Goal: Task Accomplishment & Management: Manage account settings

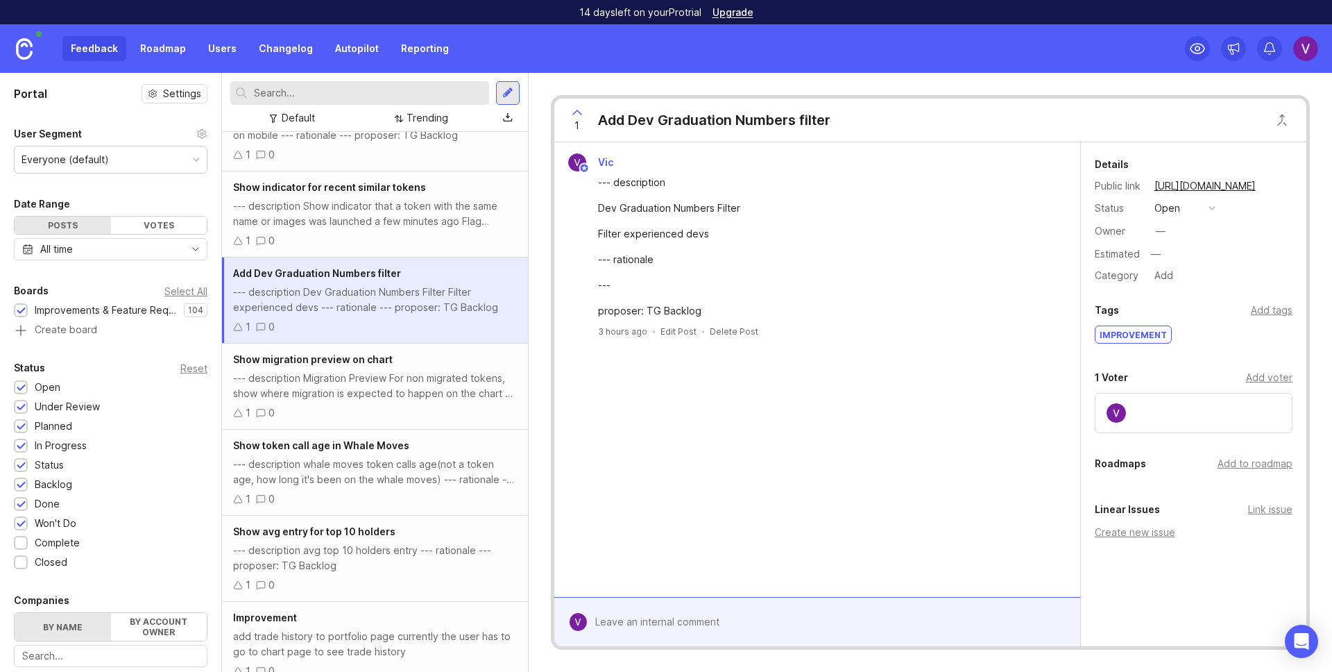
scroll to position [835, 0]
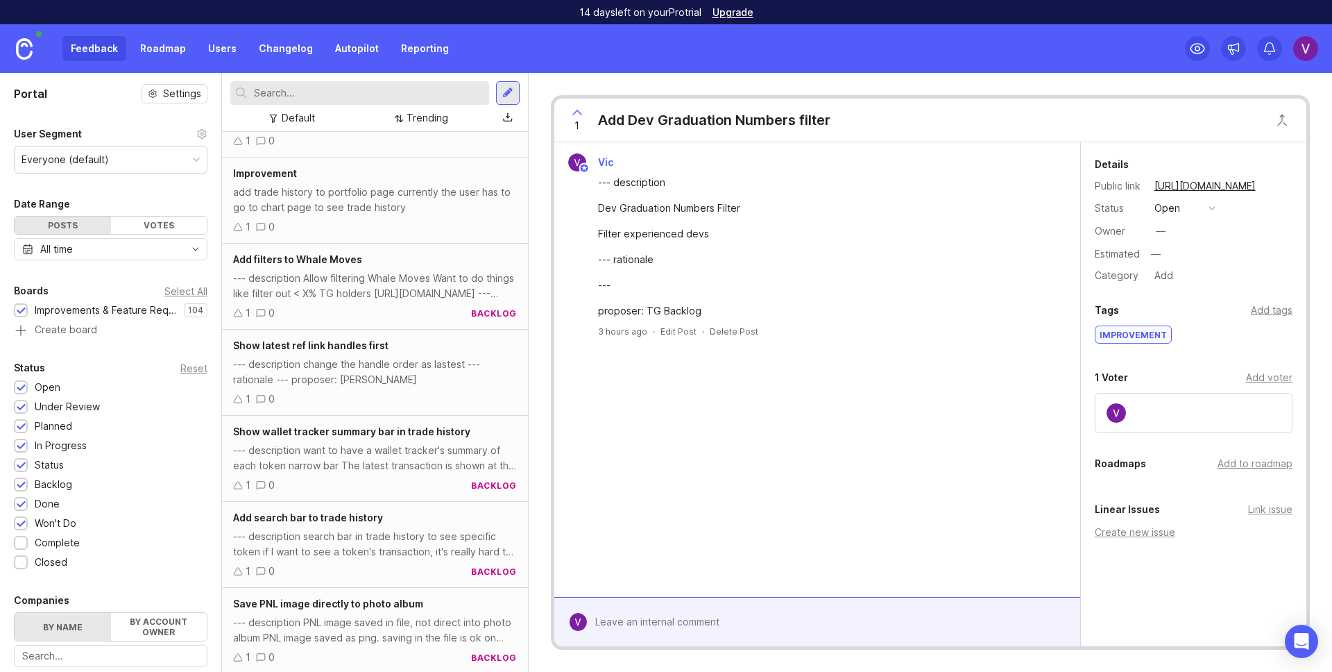
click at [377, 291] on div "--- description Allow filtering Whale Moves Want to do things like filter out <…" at bounding box center [375, 286] width 284 height 31
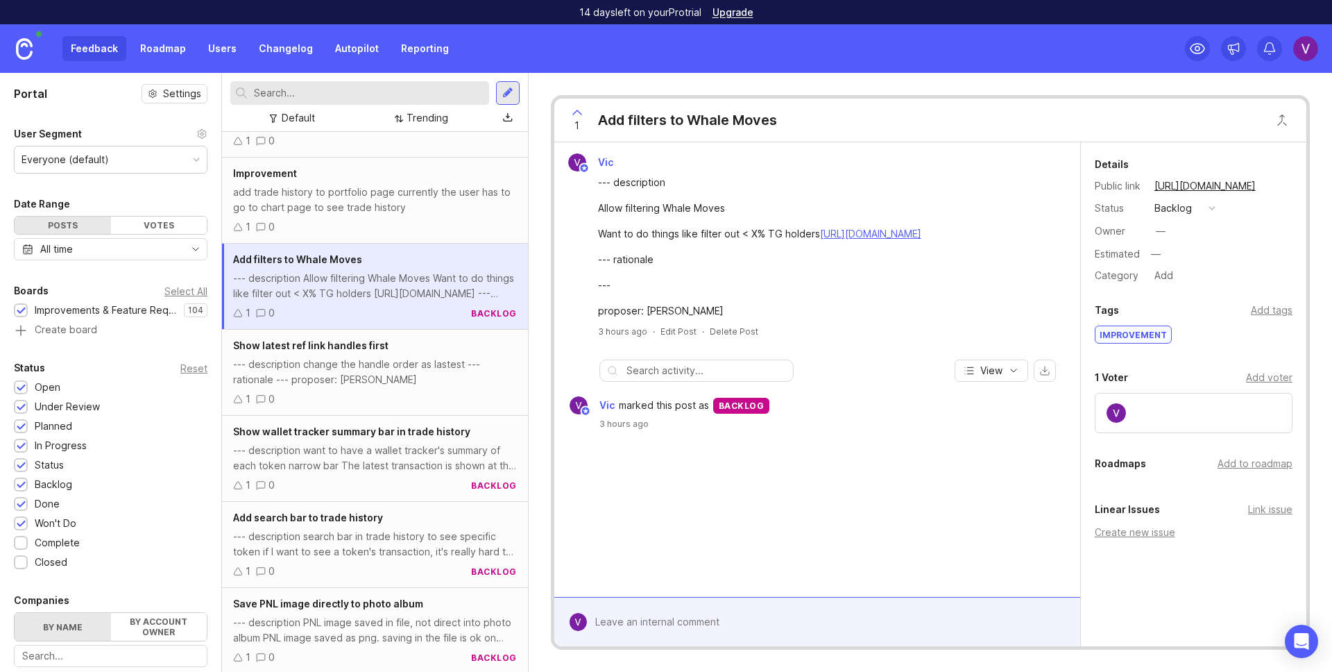
click at [456, 202] on div "add trade history to portfolio page currently the user has to go to chart page …" at bounding box center [375, 200] width 284 height 31
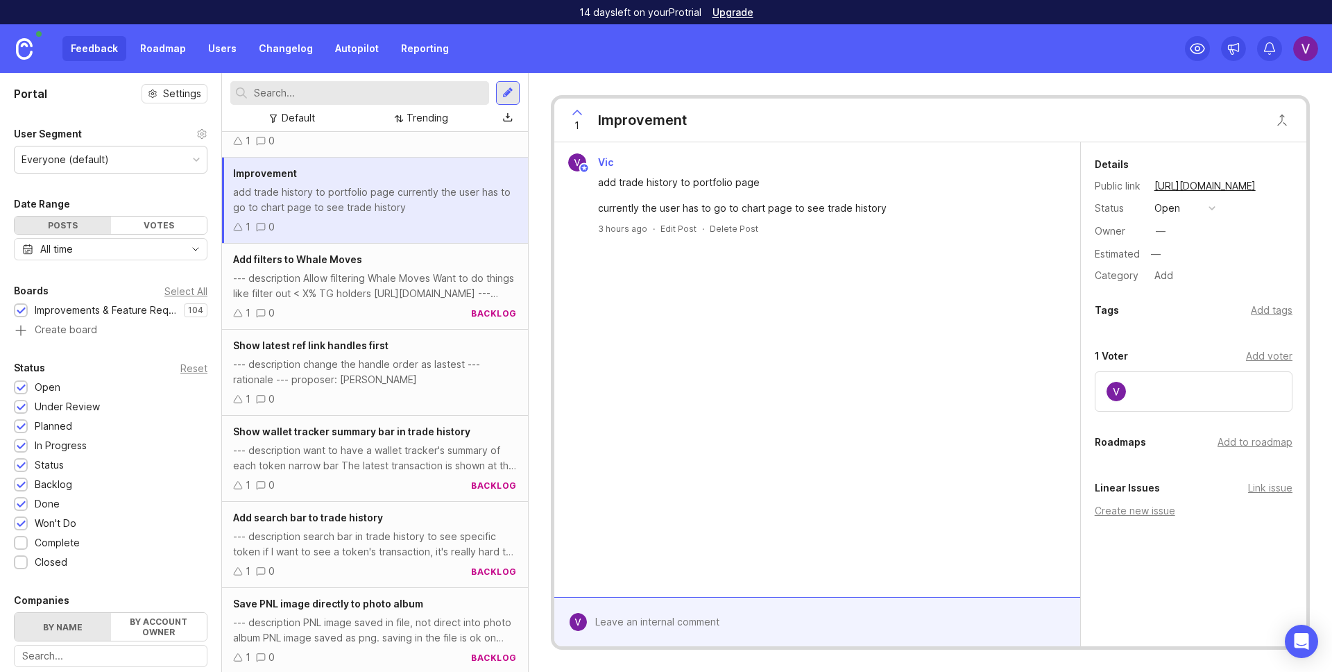
click at [1170, 207] on div "open" at bounding box center [1167, 207] width 26 height 15
click at [383, 228] on div "1 0" at bounding box center [375, 226] width 284 height 15
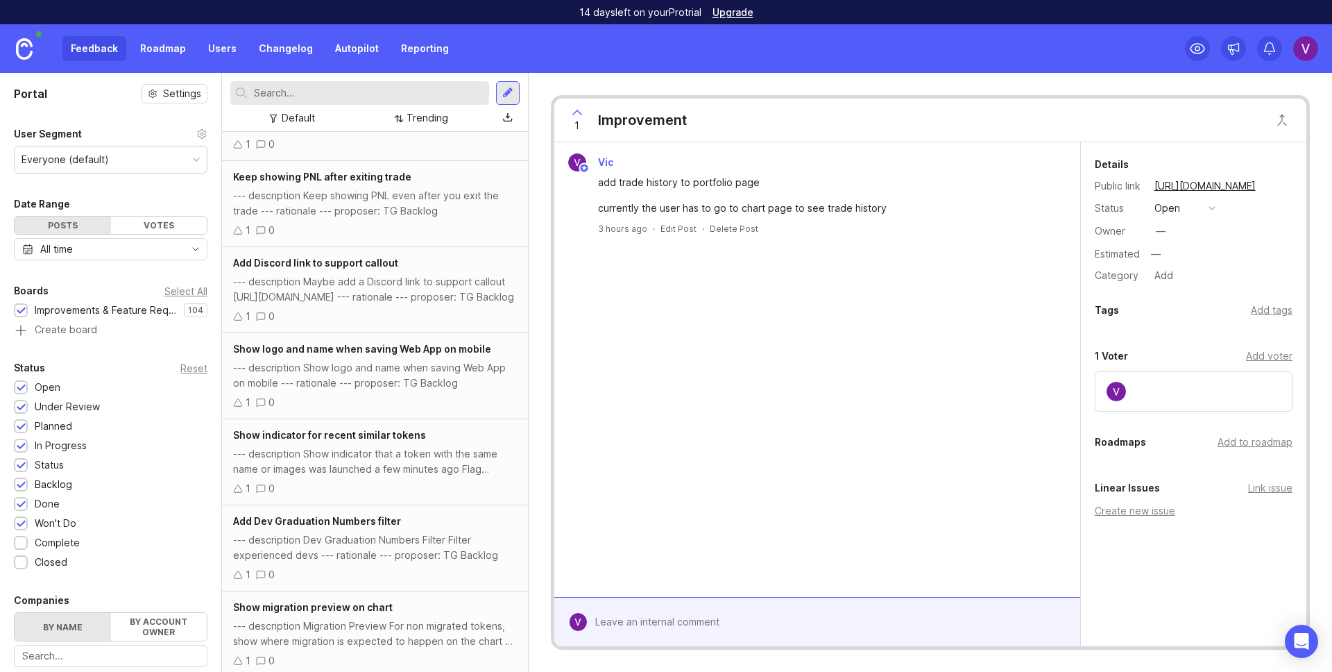
scroll to position [0, 0]
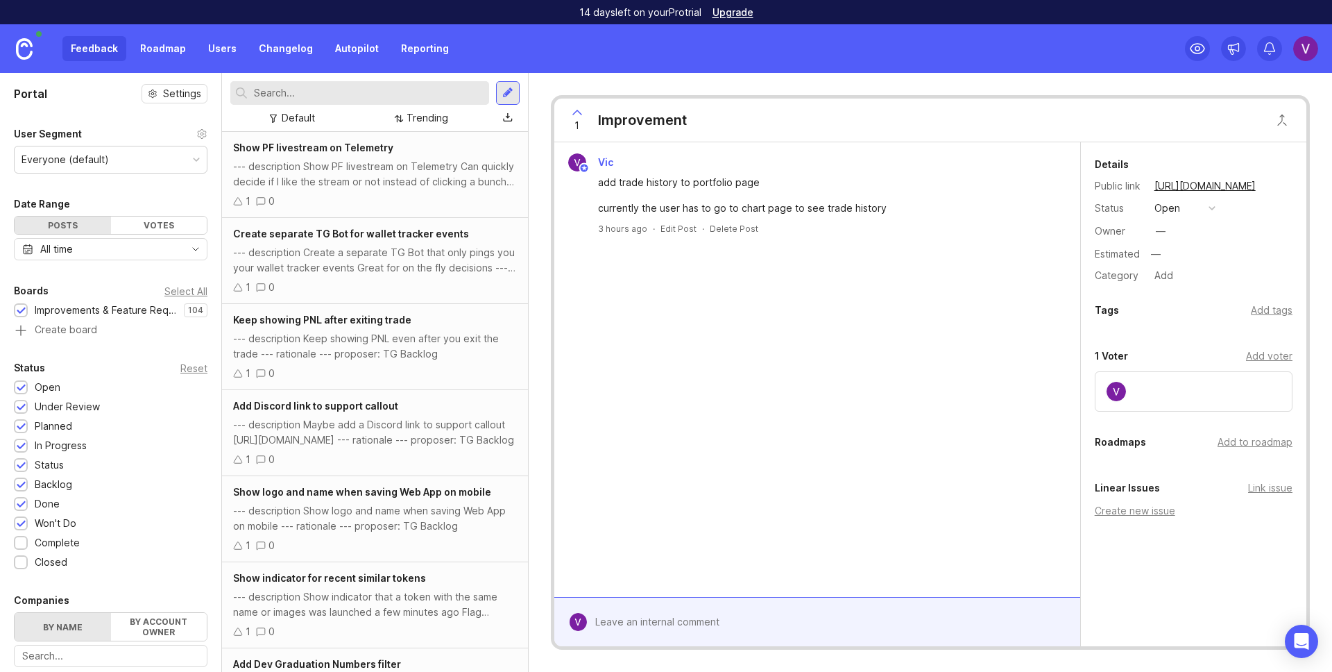
click at [536, 75] on div "1 Improvement Vic add trade history to portfolio page currently the user has to…" at bounding box center [930, 372] width 803 height 599
click at [509, 96] on div at bounding box center [507, 93] width 11 height 12
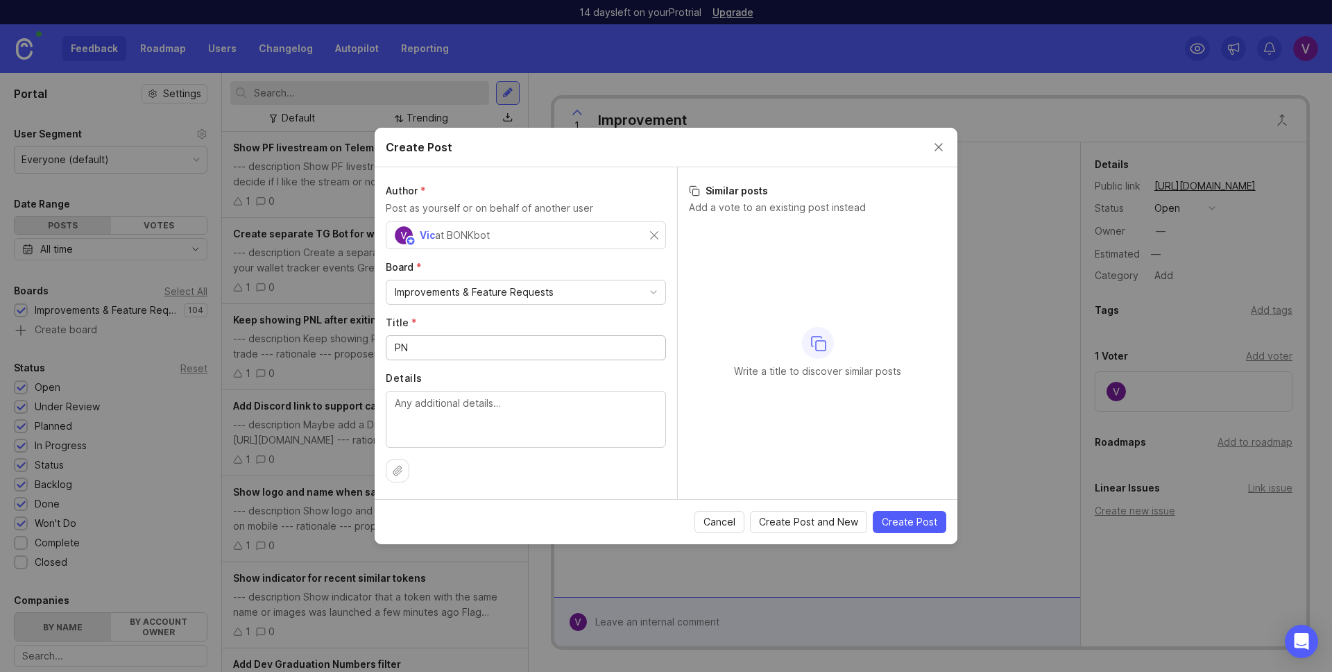
type input "PNL"
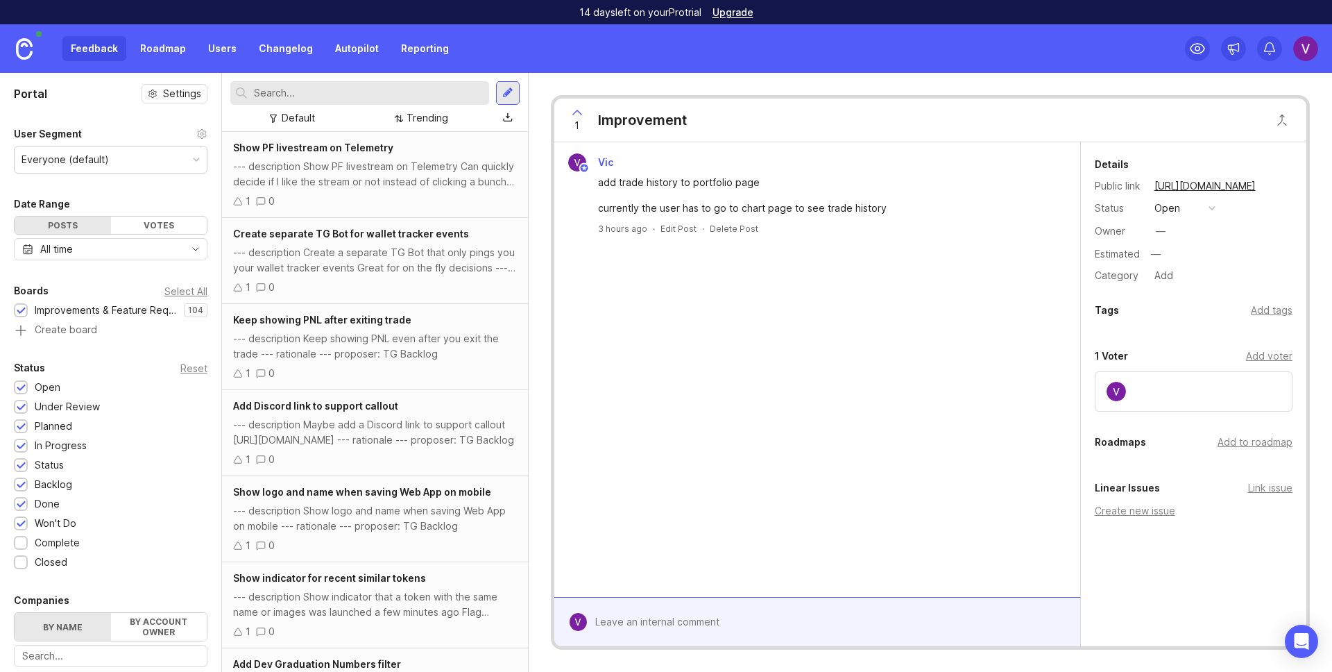
click at [578, 61] on div "Feedback Roadmap Users Changelog Autopilot Reporting" at bounding box center [666, 48] width 1332 height 49
click at [238, 205] on icon at bounding box center [238, 201] width 8 height 7
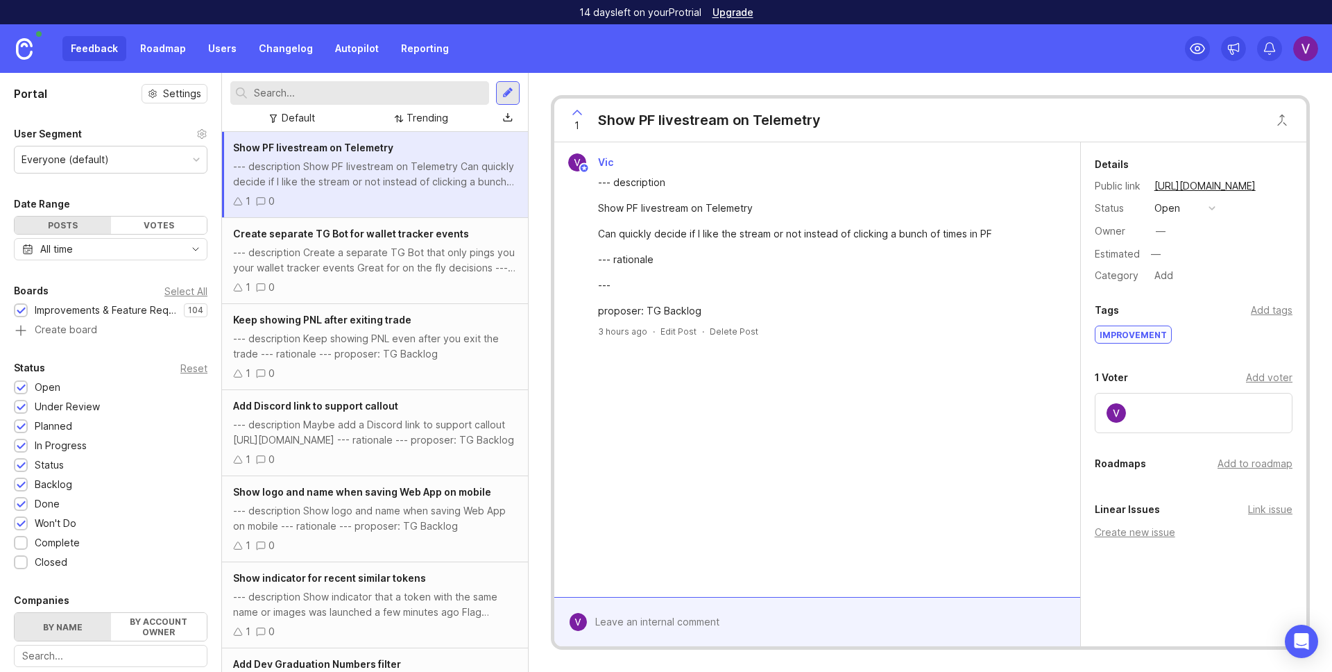
click at [241, 200] on icon at bounding box center [238, 201] width 10 height 10
click at [422, 117] on div "Trending" at bounding box center [428, 117] width 42 height 15
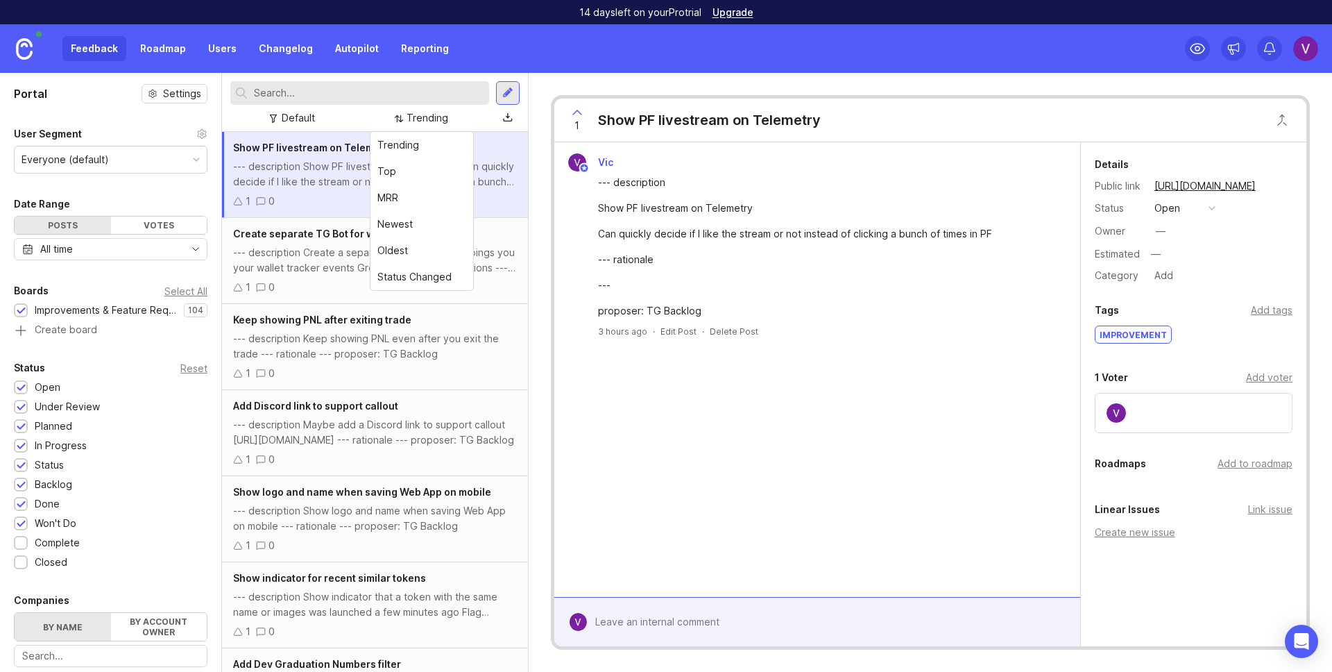
click at [422, 117] on div "Trending" at bounding box center [428, 117] width 42 height 15
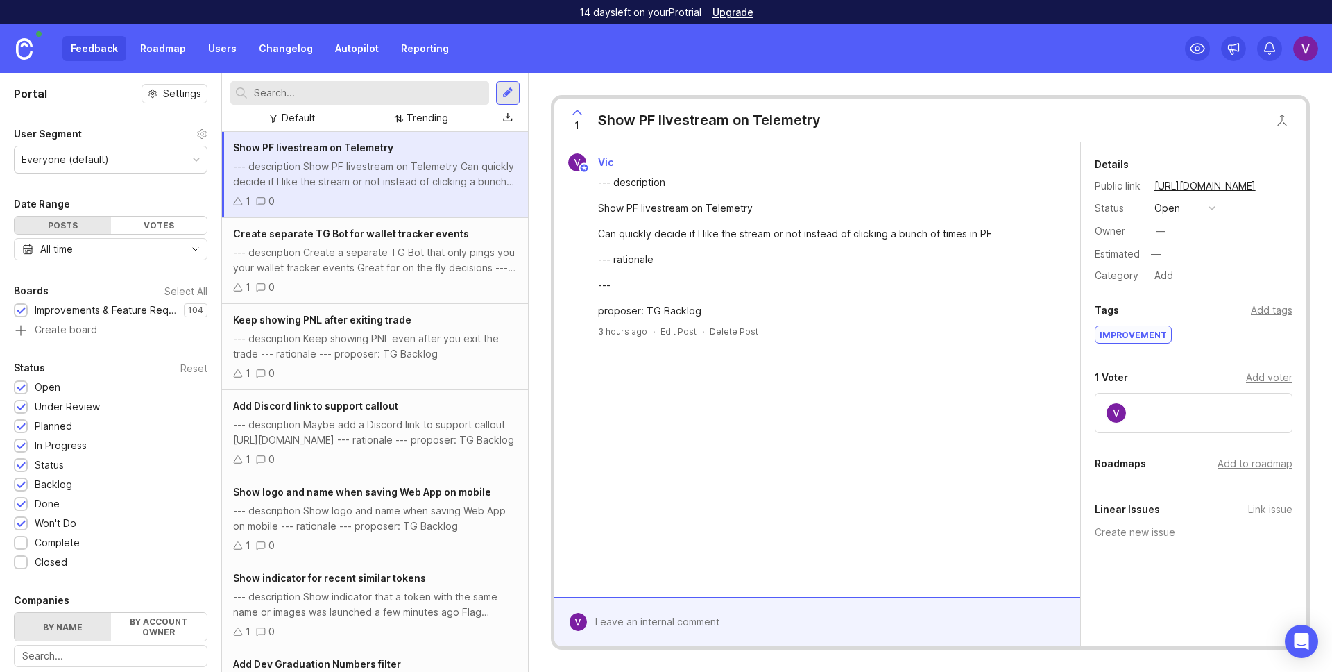
click at [1200, 212] on button "open" at bounding box center [1184, 208] width 69 height 18
click at [336, 191] on div "Show PF livestream on Telemetry --- description Show PF livestream on Telemetry…" at bounding box center [375, 175] width 306 height 86
click at [357, 261] on div "--- description Create a separate TG Bot that only pings you your wallet tracke…" at bounding box center [375, 260] width 284 height 31
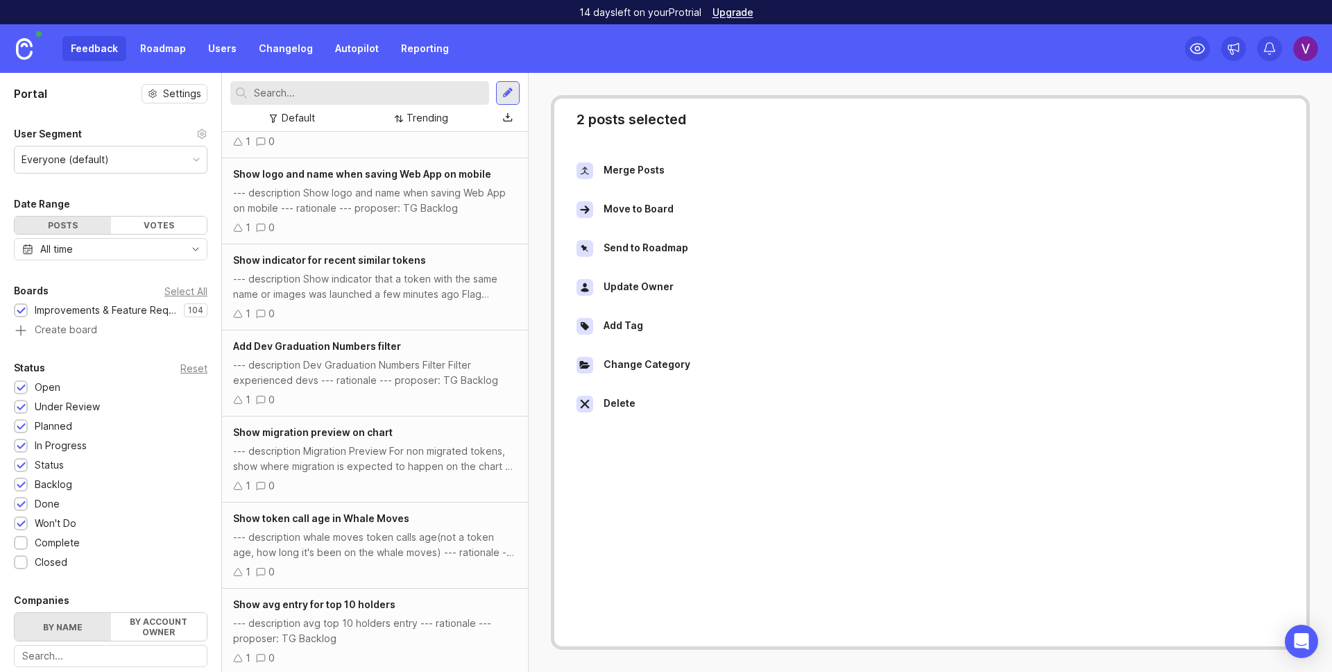
scroll to position [772, 0]
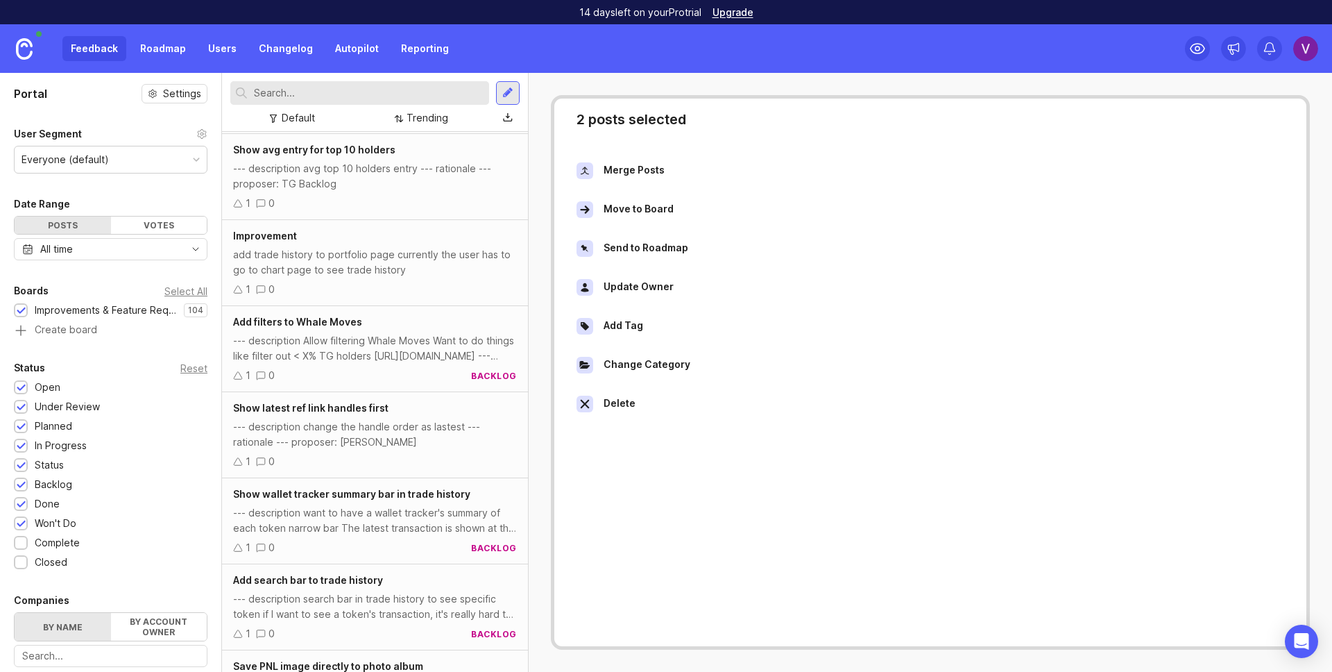
click at [384, 288] on div "1 0" at bounding box center [375, 289] width 284 height 15
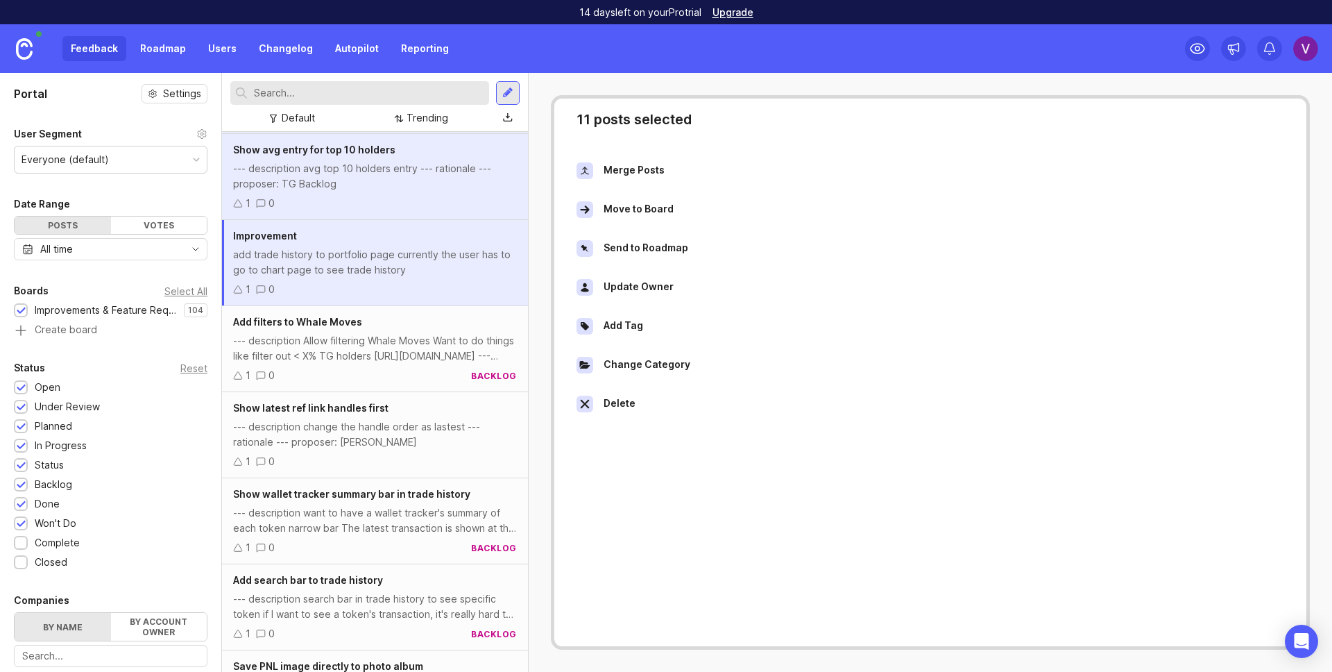
click at [652, 366] on div "Change Category" at bounding box center [647, 365] width 87 height 17
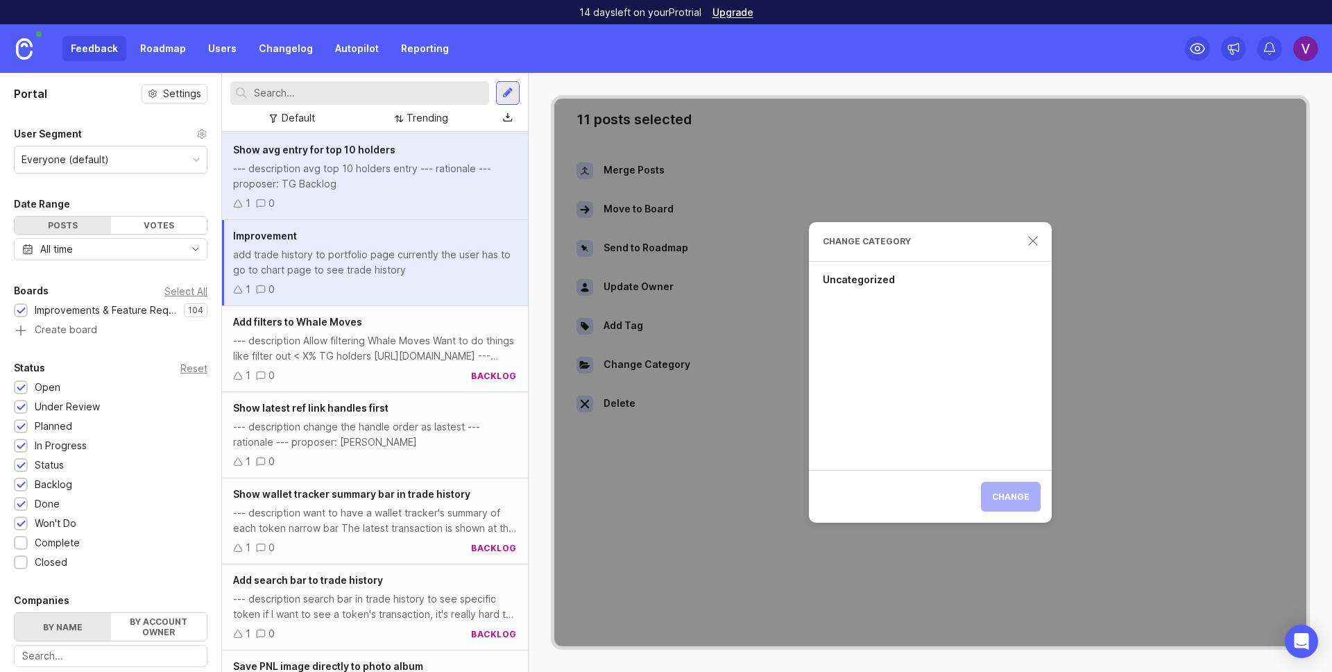
click at [802, 195] on div "Change Category Uncategorized Change" at bounding box center [930, 372] width 752 height 547
click at [778, 198] on div "Change Category Uncategorized Change" at bounding box center [930, 372] width 752 height 547
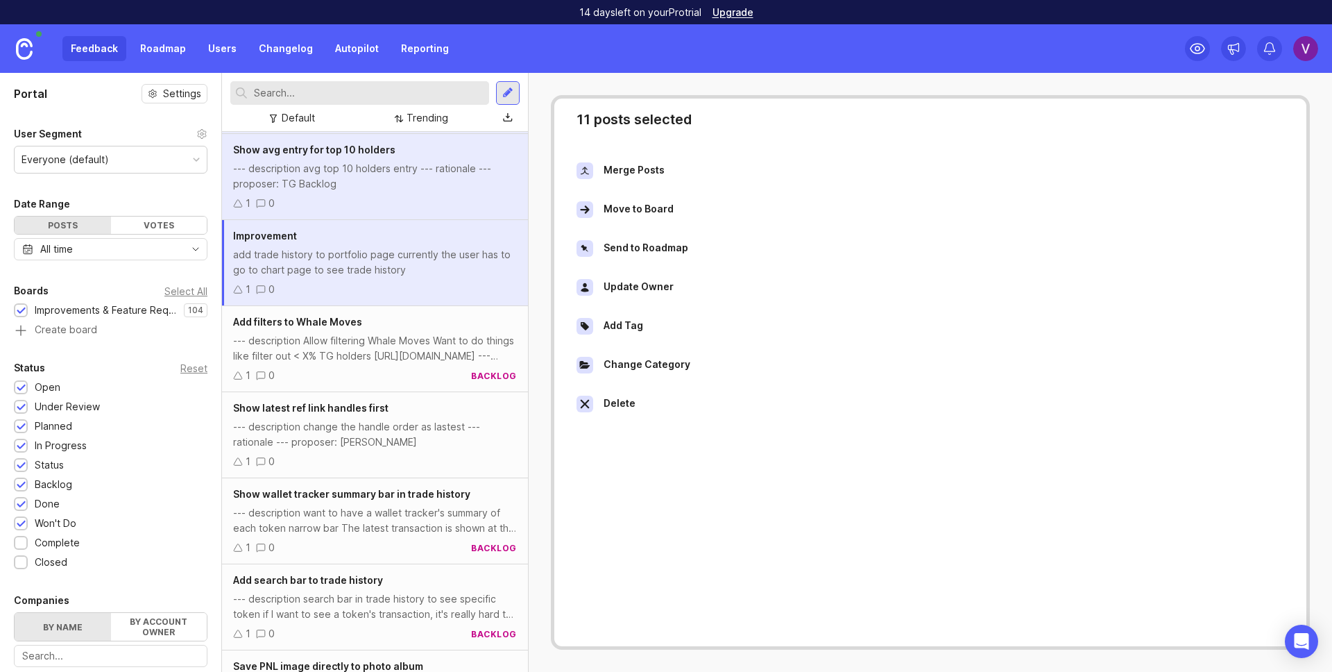
click at [604, 322] on div "Add Tag" at bounding box center [624, 326] width 40 height 17
click at [341, 241] on div "Improvement" at bounding box center [375, 235] width 284 height 15
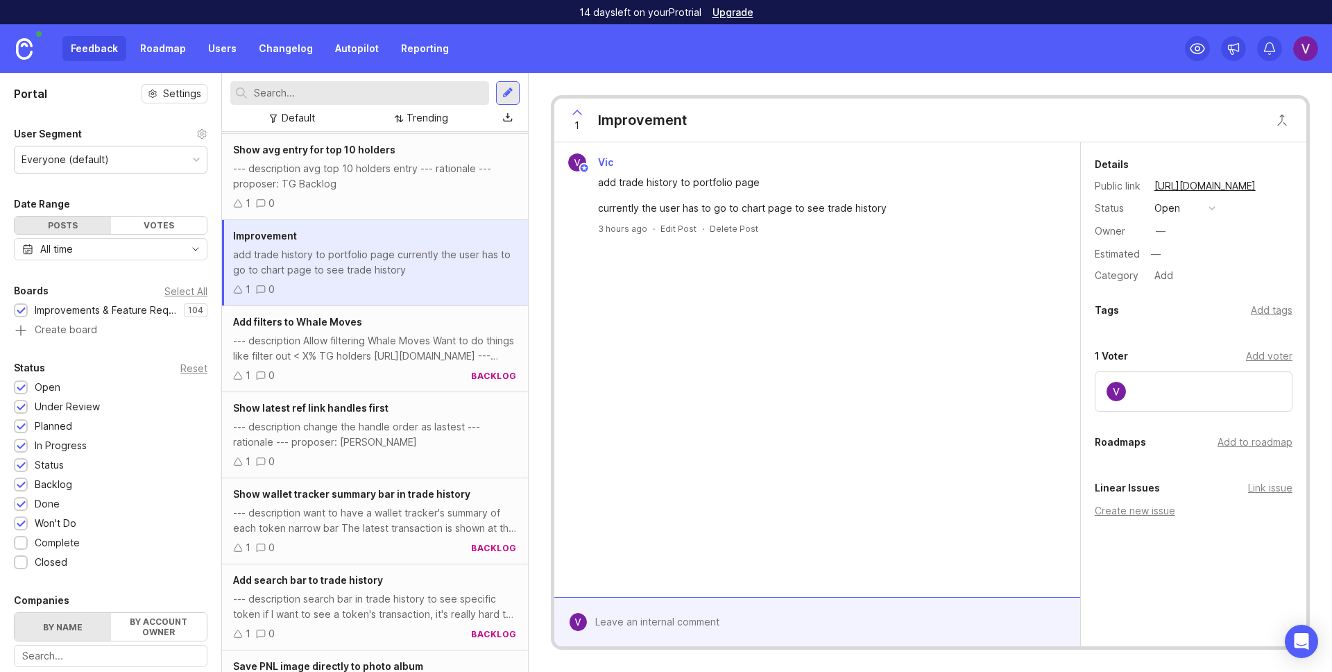
click at [389, 434] on div "--- description change the handle order as lastest --- rationale --- proposer: …" at bounding box center [375, 434] width 284 height 31
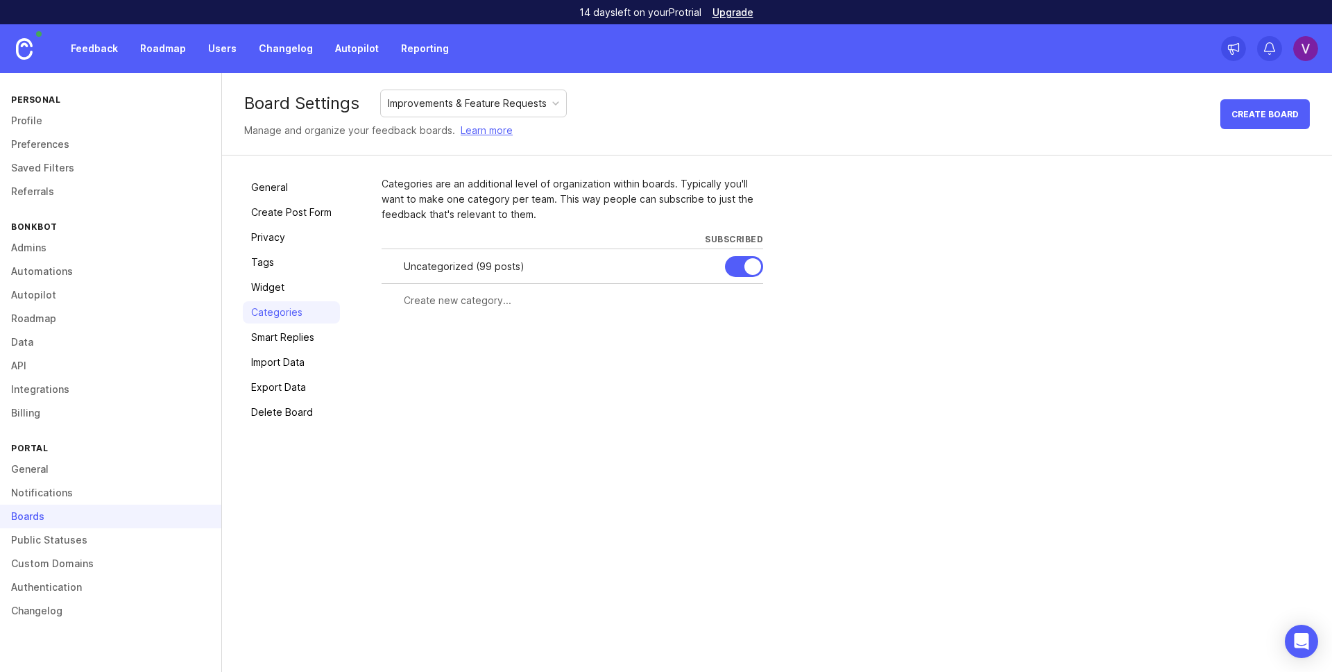
click at [496, 269] on div "Uncategorized ( 99 posts )" at bounding box center [559, 266] width 310 height 15
click at [470, 272] on div "Uncategorized ( 99 posts )" at bounding box center [559, 266] width 310 height 15
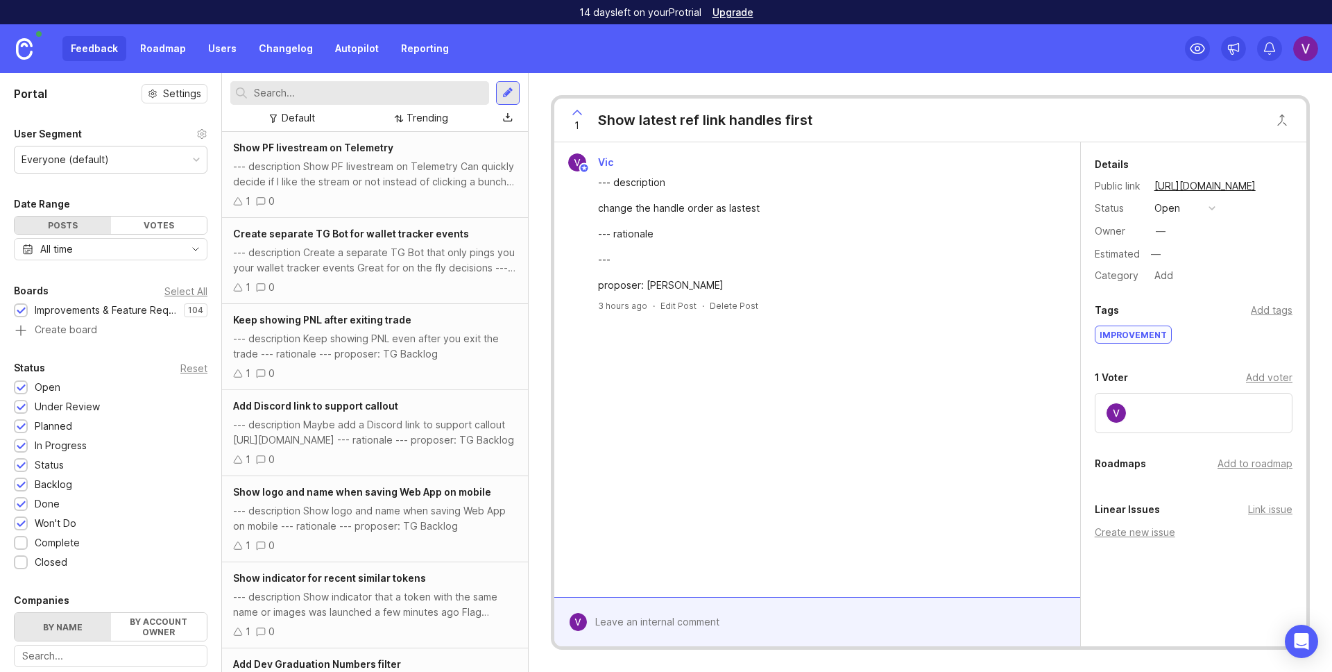
click at [388, 172] on div "--- description Show PF livestream on Telemetry Can quickly decide if I like th…" at bounding box center [375, 174] width 284 height 31
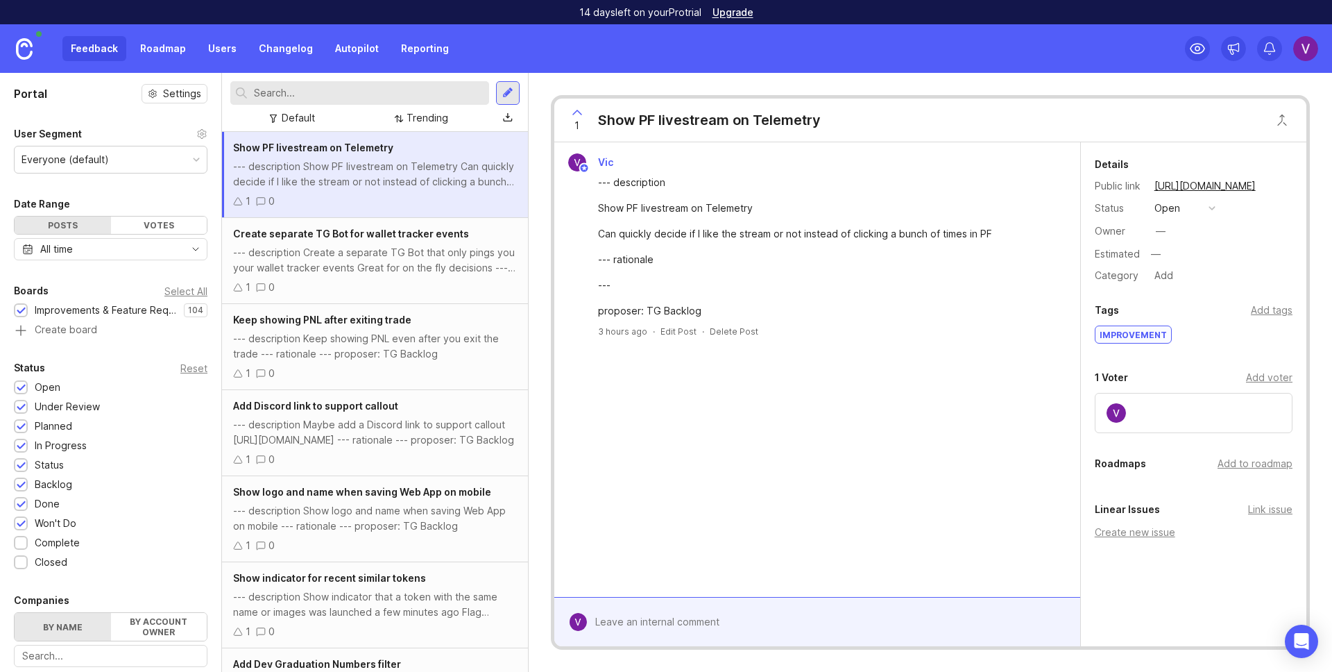
click at [1168, 212] on div "open" at bounding box center [1167, 207] width 26 height 15
click at [1184, 357] on div "backlog" at bounding box center [1180, 361] width 46 height 12
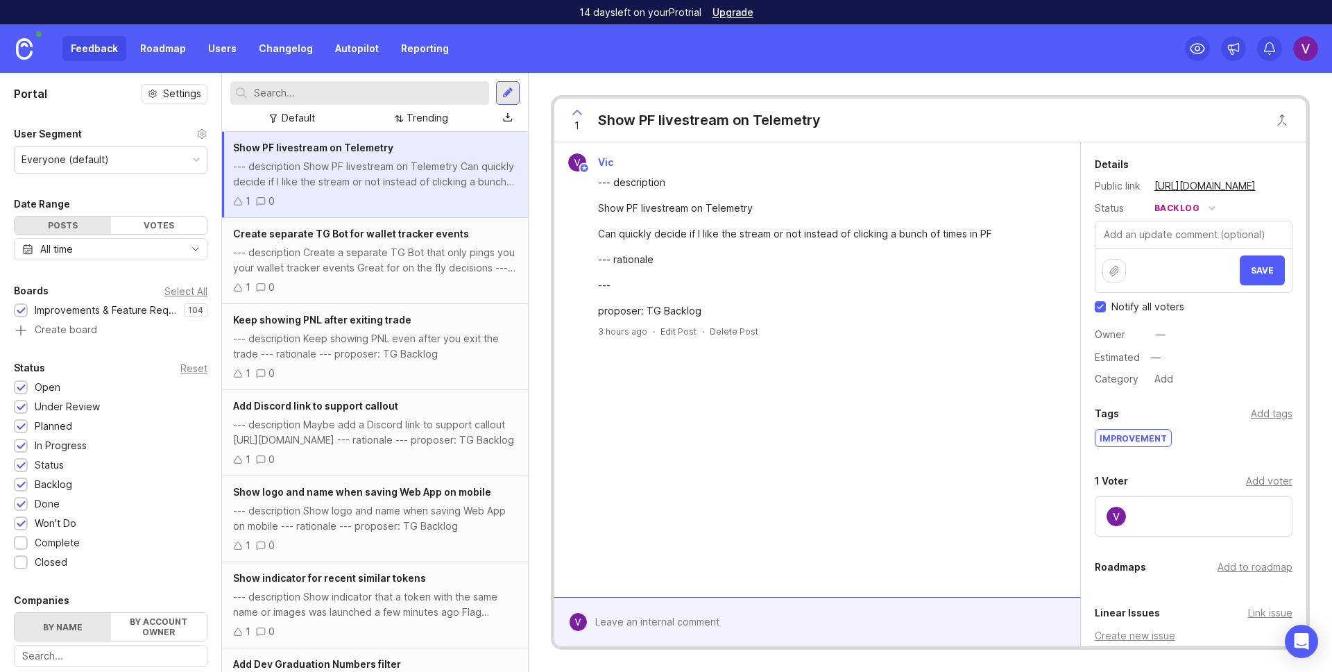
click at [388, 268] on div "--- description Create a separate TG Bot that only pings you your wallet tracke…" at bounding box center [375, 260] width 284 height 31
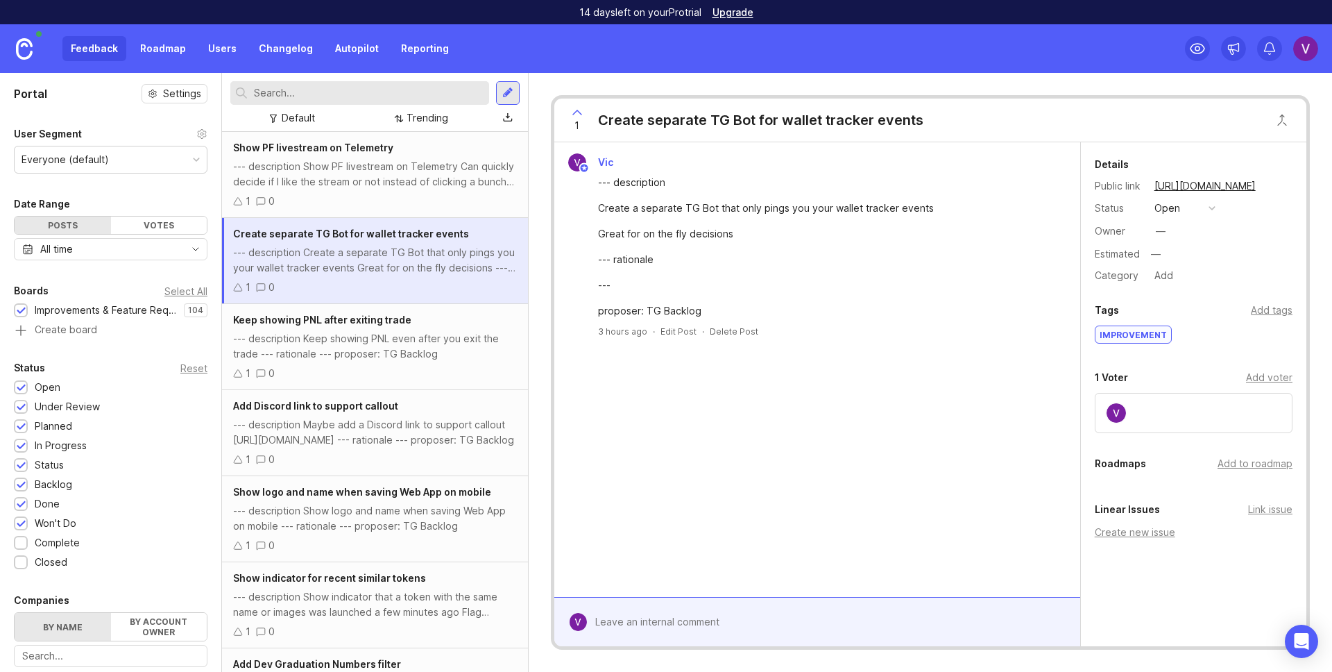
click at [418, 198] on div "1 0" at bounding box center [375, 201] width 284 height 15
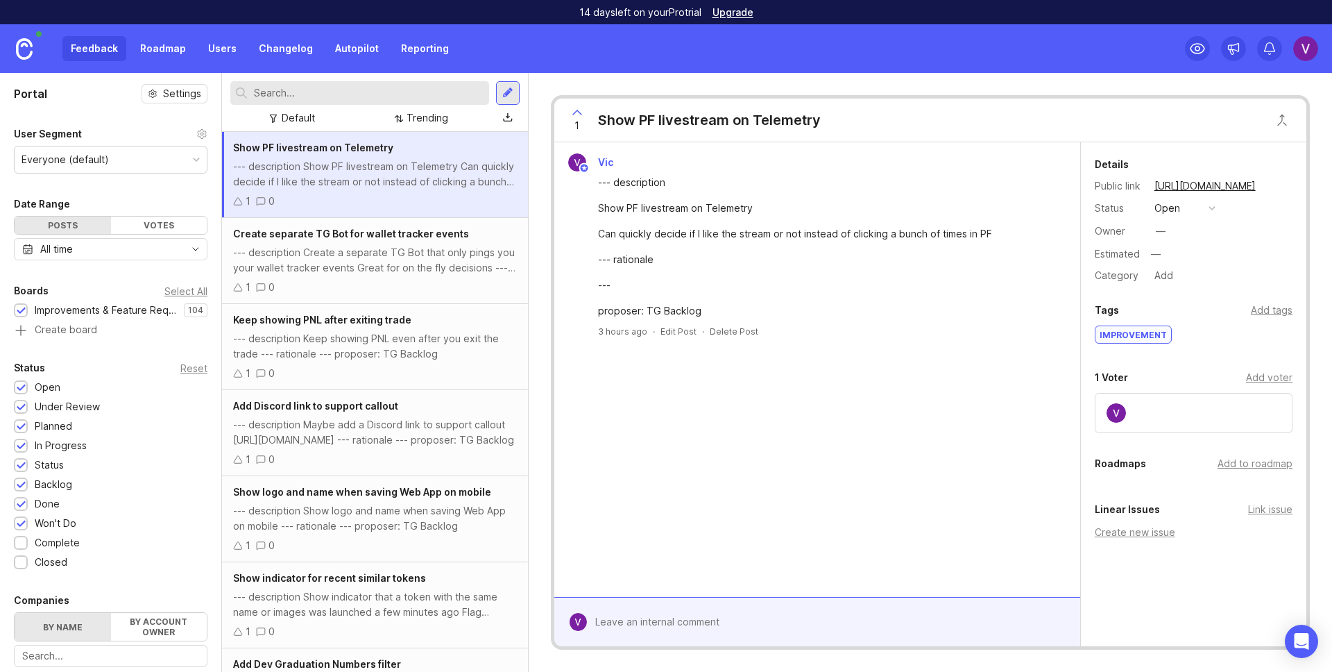
click at [1176, 207] on div "open" at bounding box center [1167, 207] width 26 height 15
click at [1179, 360] on div "backlog" at bounding box center [1180, 361] width 46 height 12
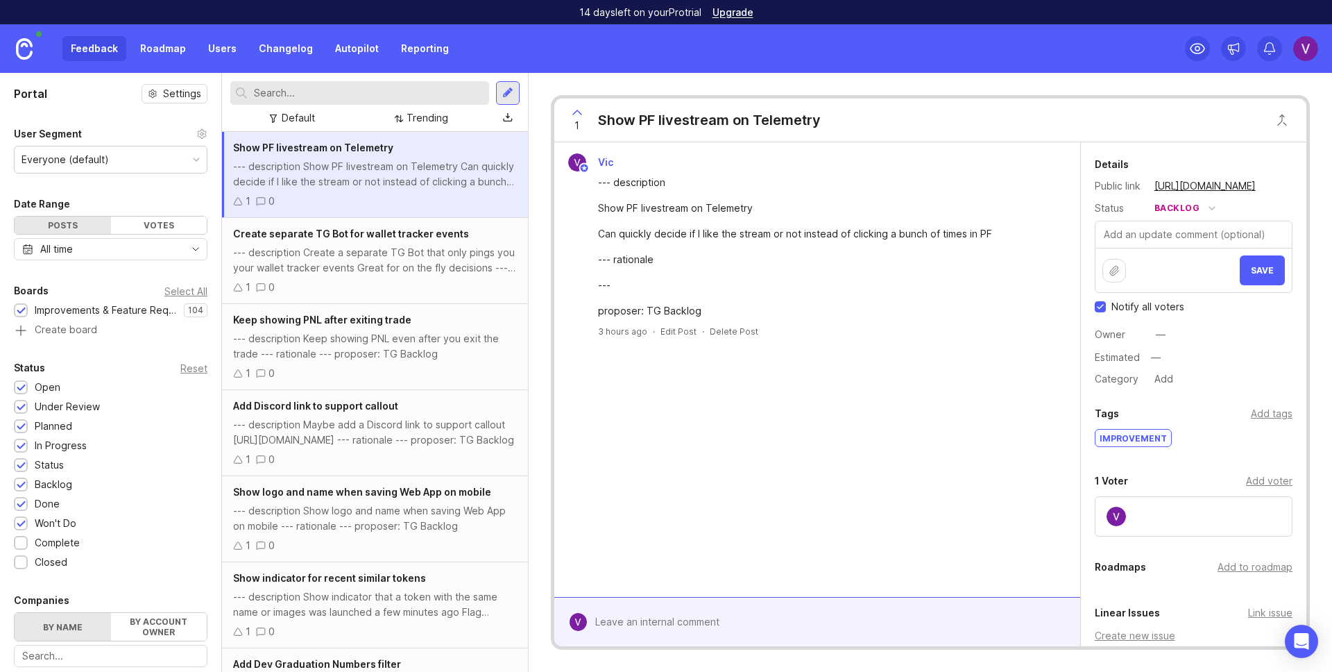
click at [1240, 264] on button "Save" at bounding box center [1262, 270] width 45 height 30
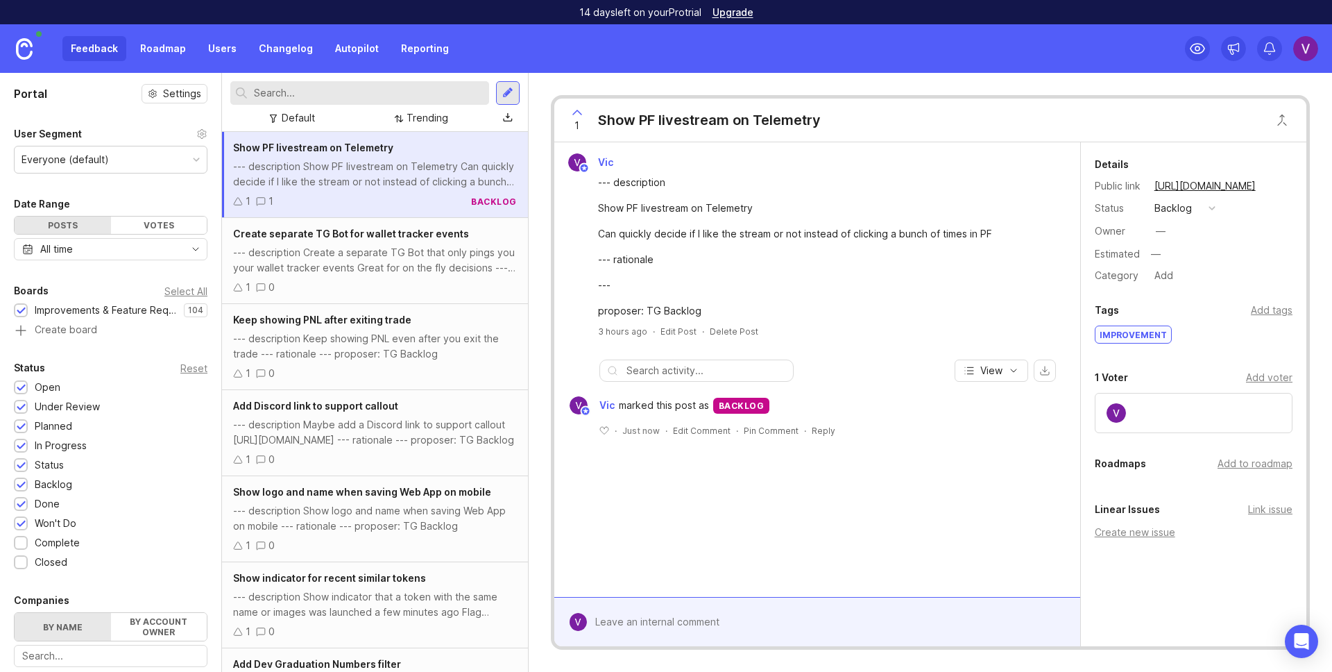
click at [348, 271] on div "--- description Create a separate TG Bot that only pings you your wallet tracke…" at bounding box center [375, 260] width 284 height 31
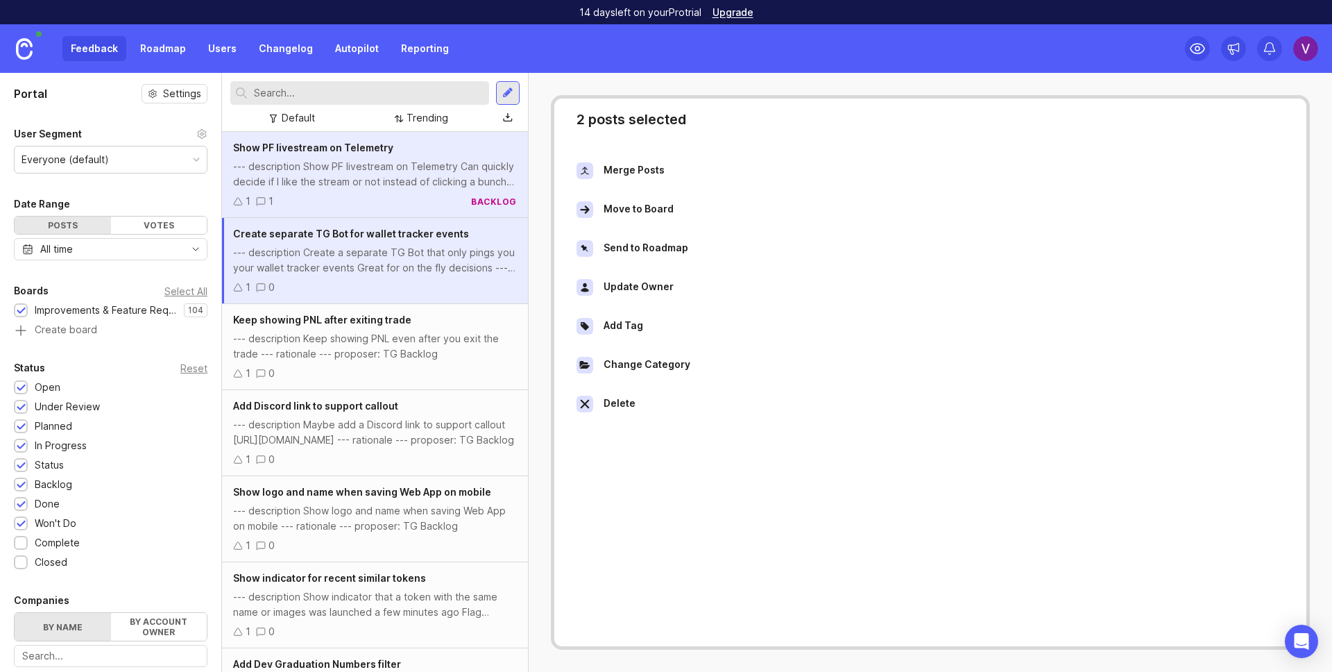
click at [300, 92] on input "text" at bounding box center [369, 92] width 230 height 15
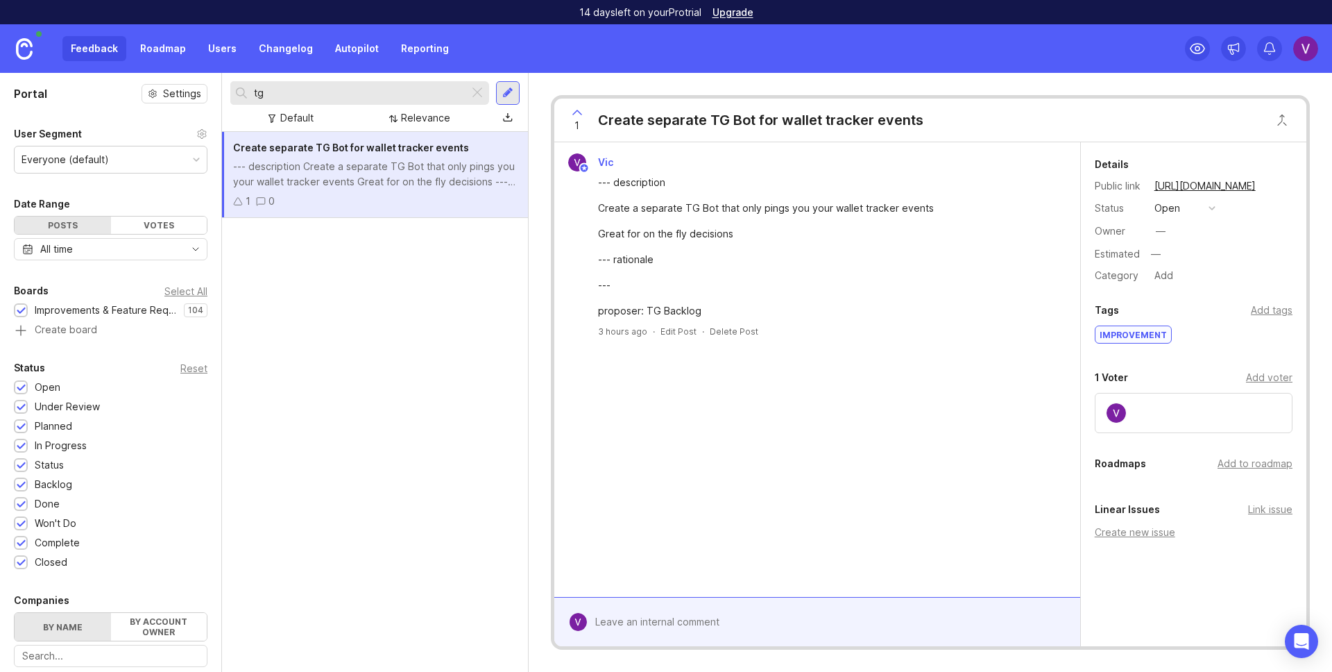
type input "tg"
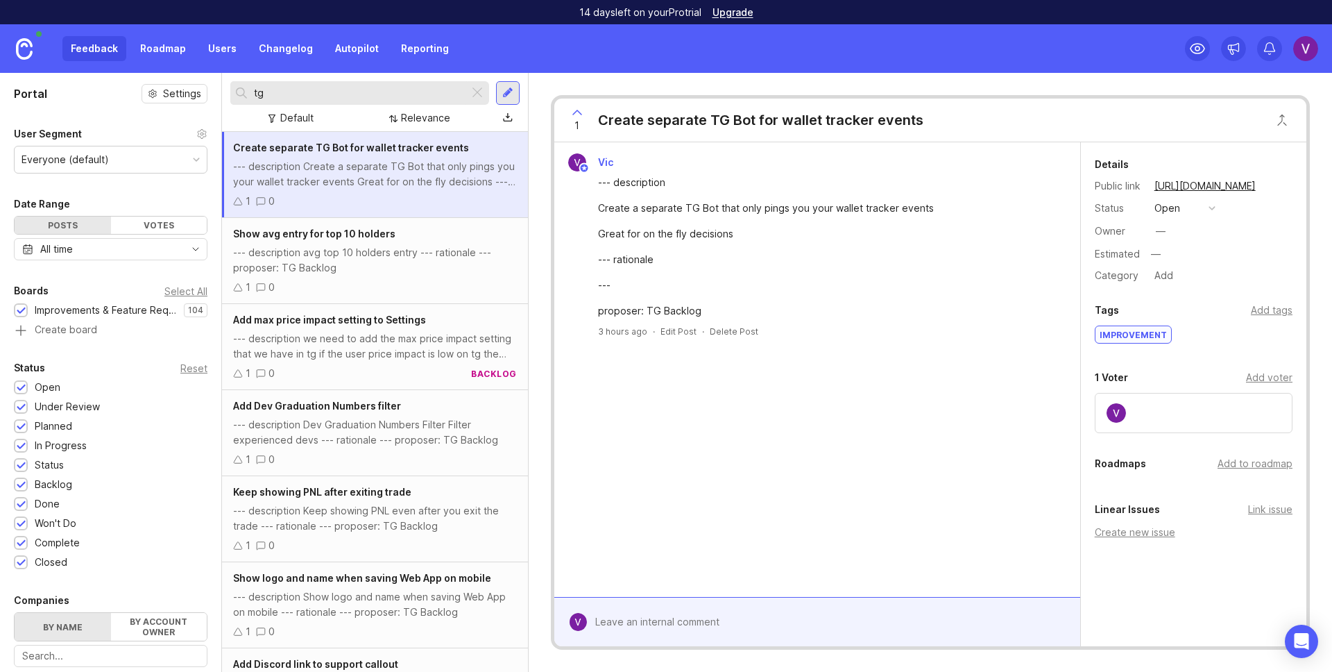
click at [399, 255] on div "--- description avg top 10 holders entry --- rationale --- proposer: TG Backlog" at bounding box center [375, 260] width 284 height 31
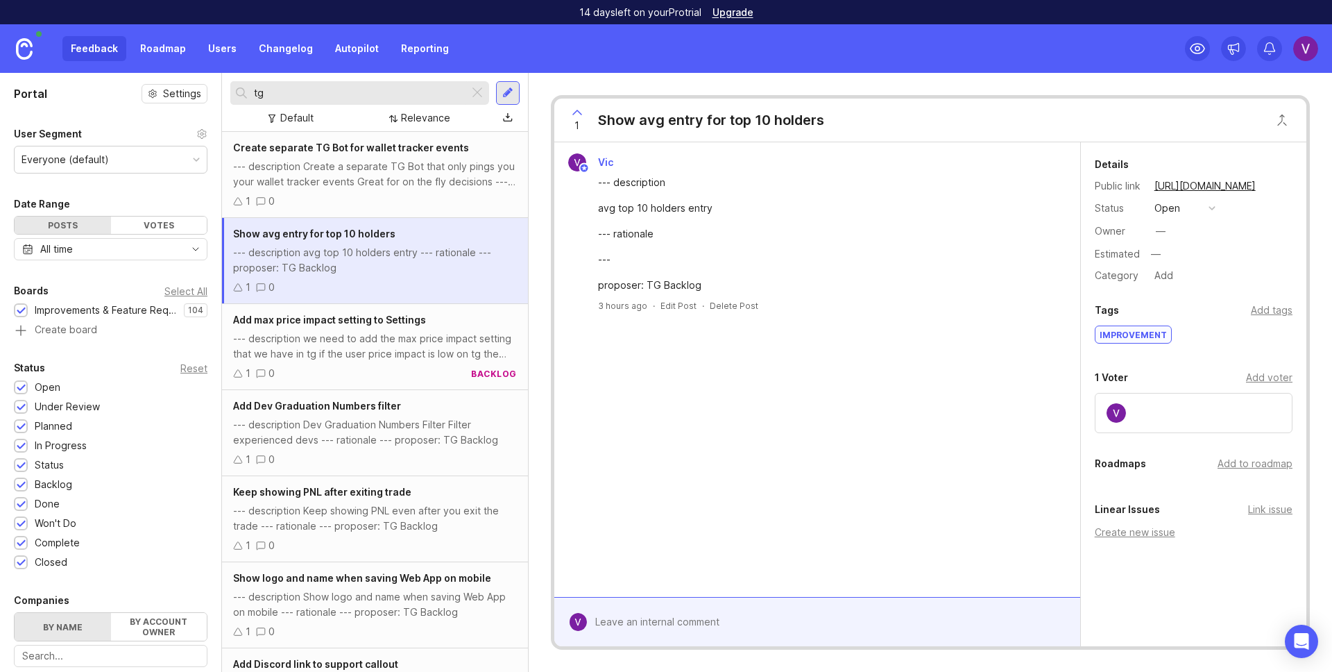
click at [386, 326] on div "Add max price impact setting to Settings" at bounding box center [375, 319] width 284 height 15
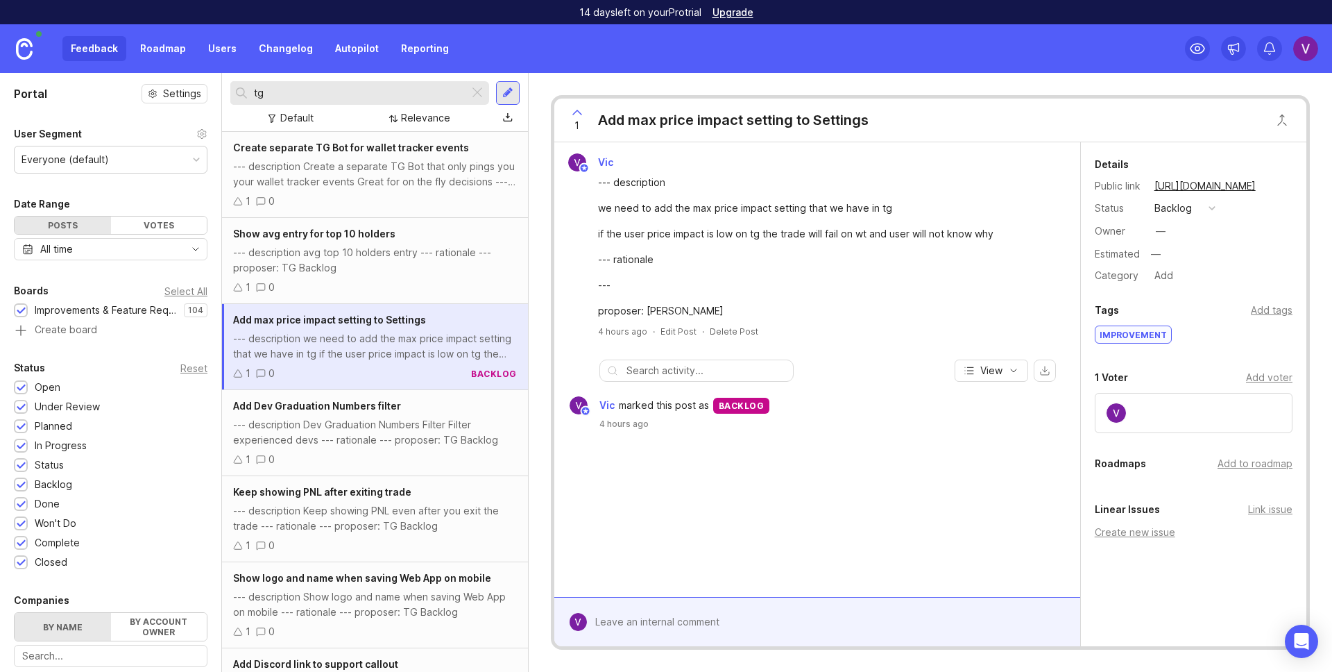
click at [373, 415] on div "Add Dev Graduation Numbers filter --- description Dev Graduation Numbers Filter…" at bounding box center [375, 433] width 306 height 86
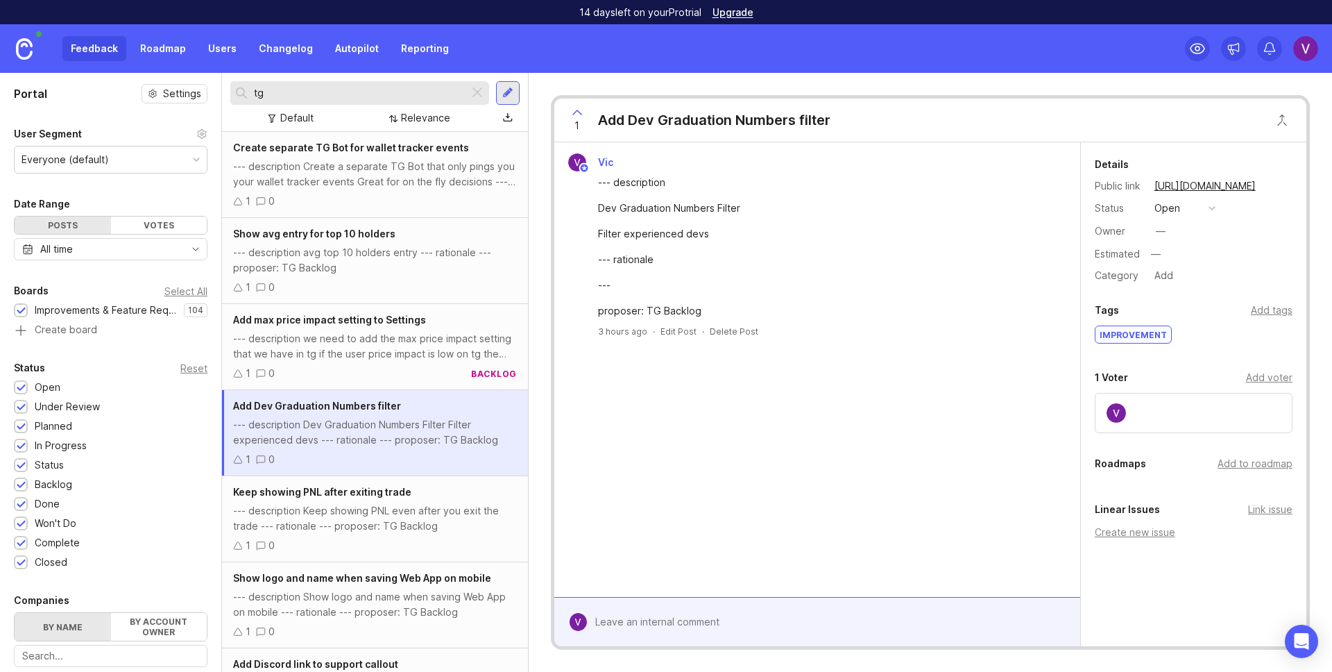
click at [379, 351] on div "--- description we need to add the max price impact setting that we have in tg …" at bounding box center [375, 346] width 284 height 31
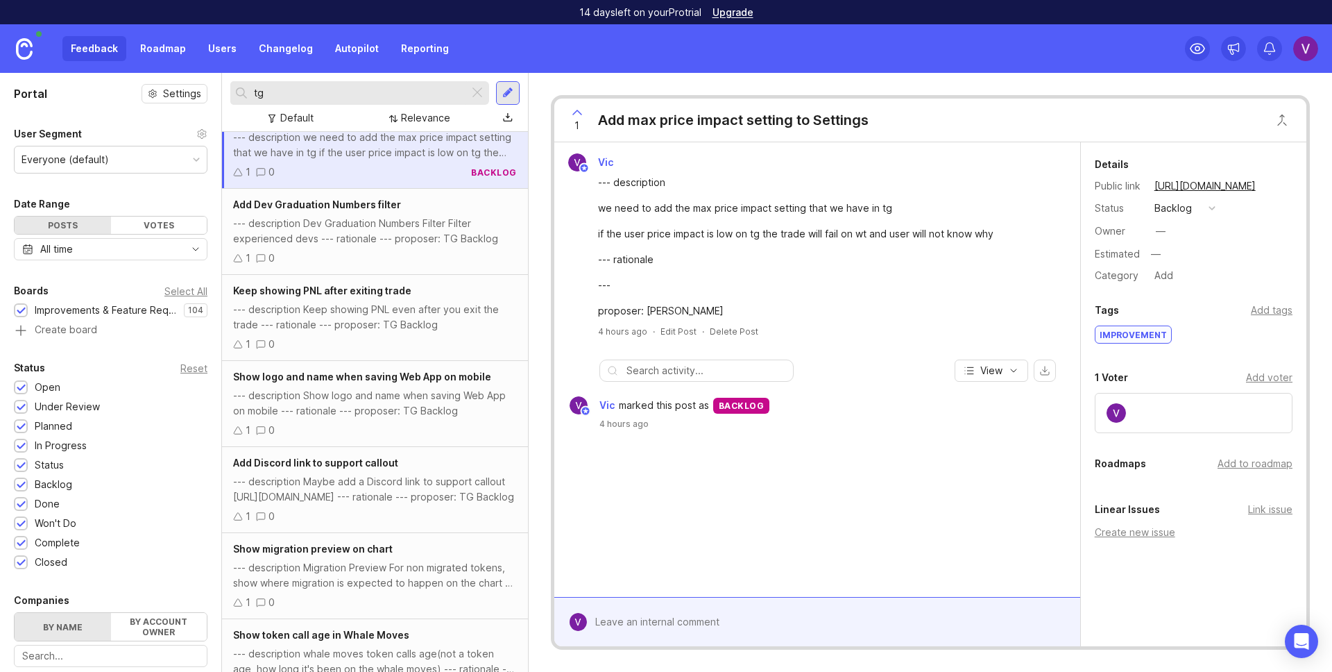
scroll to position [493, 0]
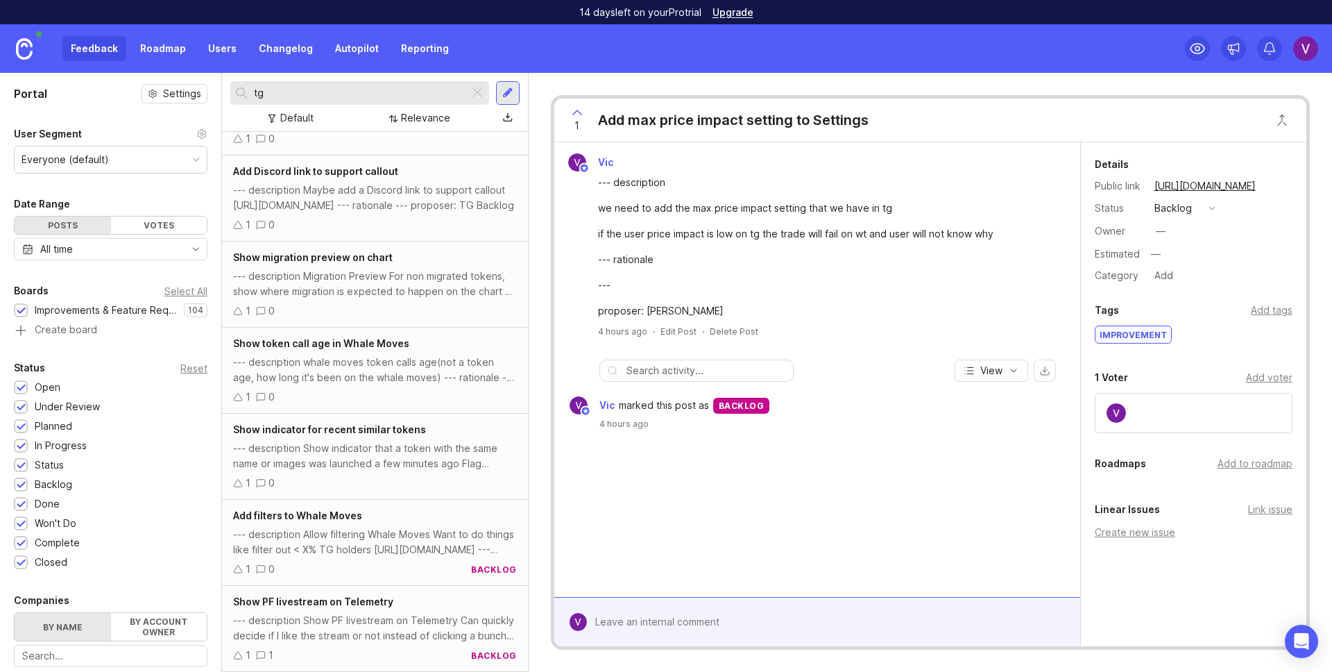
click at [147, 38] on link "Roadmap" at bounding box center [163, 48] width 62 height 25
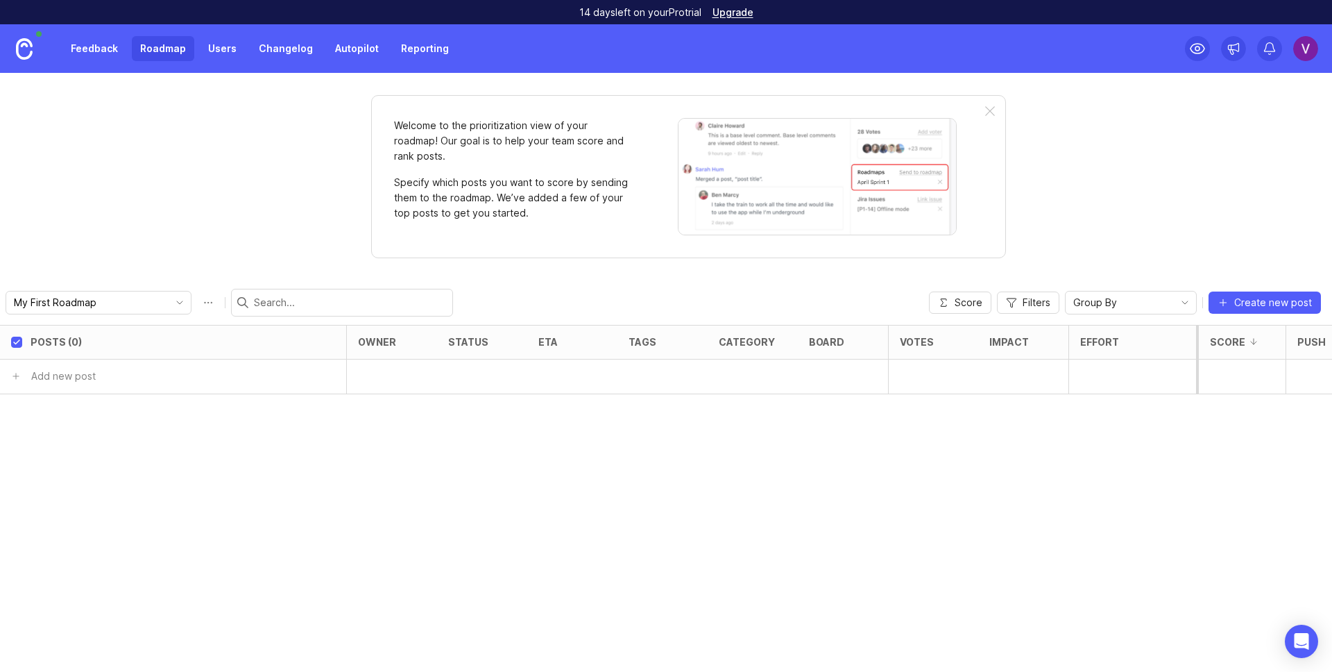
click at [100, 54] on link "Feedback" at bounding box center [94, 48] width 64 height 25
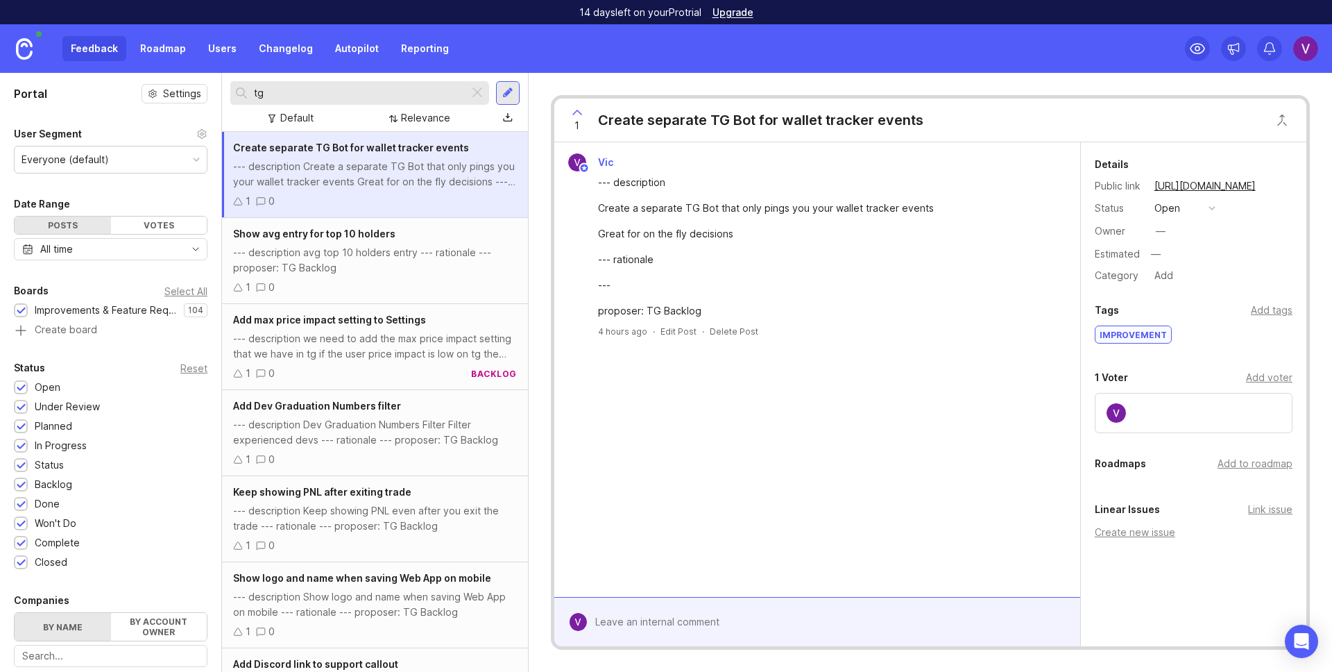
click at [100, 163] on div "Everyone (default)" at bounding box center [65, 159] width 87 height 15
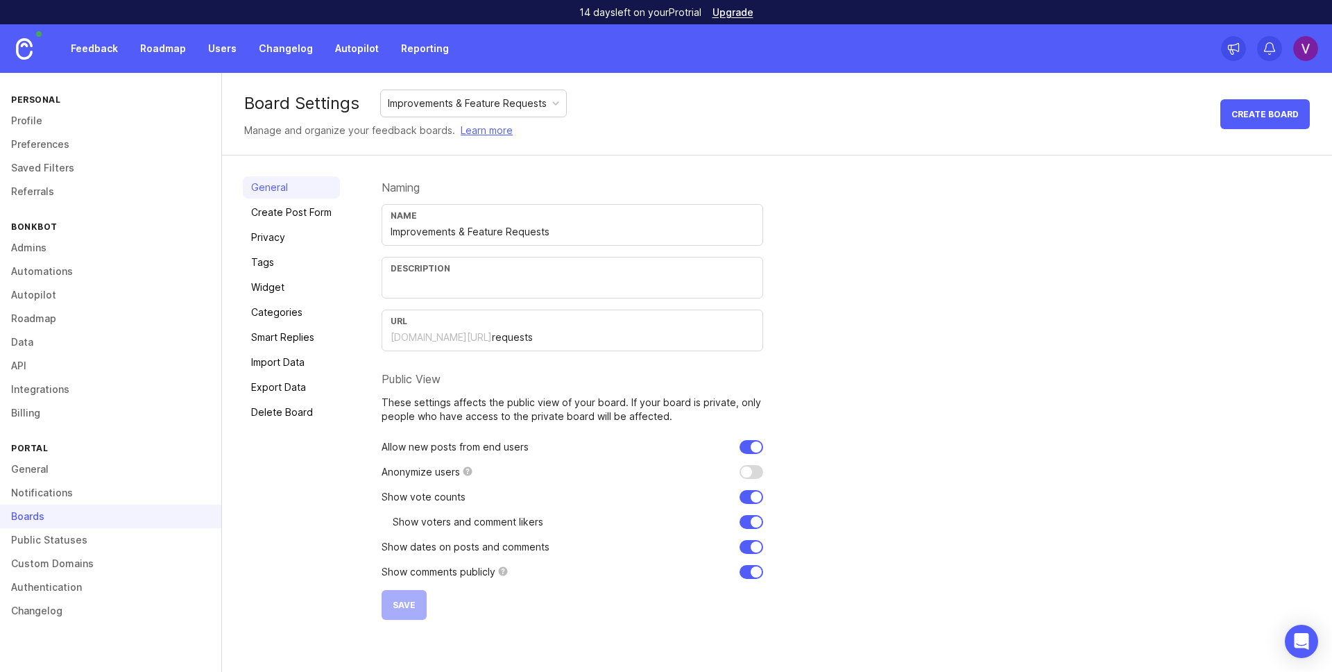
click at [442, 227] on input "Improvements & Feature Requests" at bounding box center [573, 231] width 364 height 15
type input "Telemetry"
click at [473, 189] on div "Naming" at bounding box center [573, 187] width 382 height 11
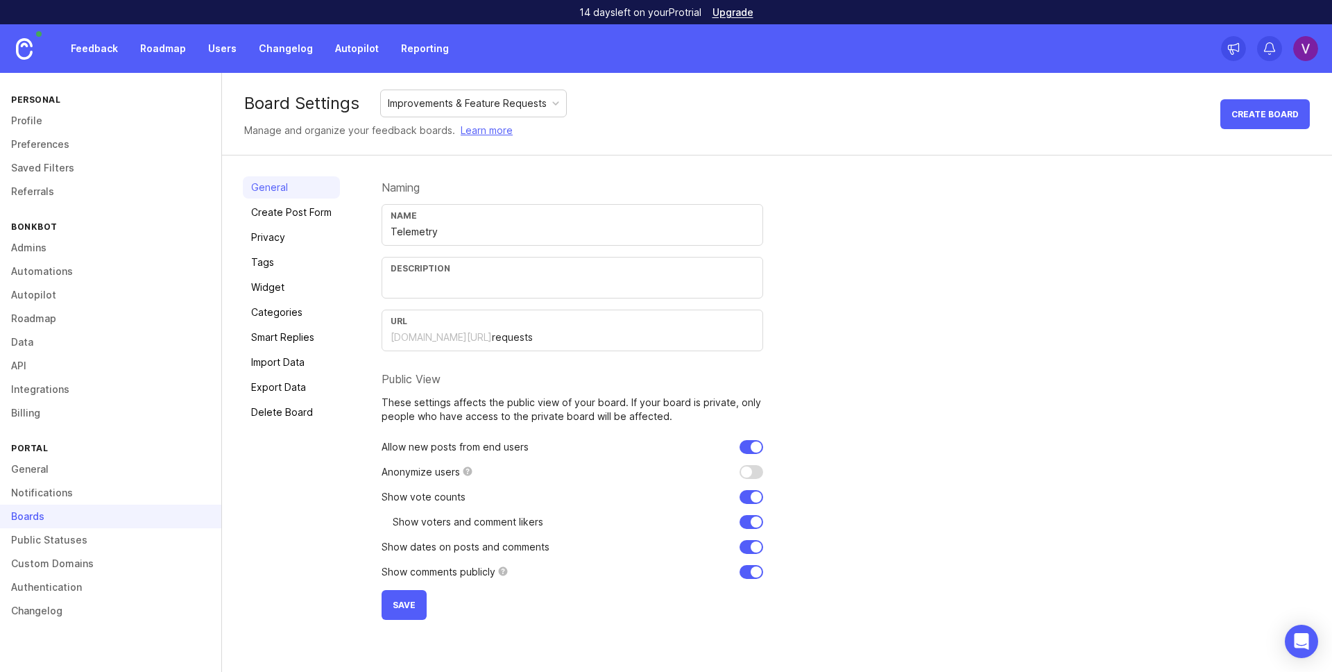
click at [402, 608] on span "Save" at bounding box center [404, 604] width 23 height 10
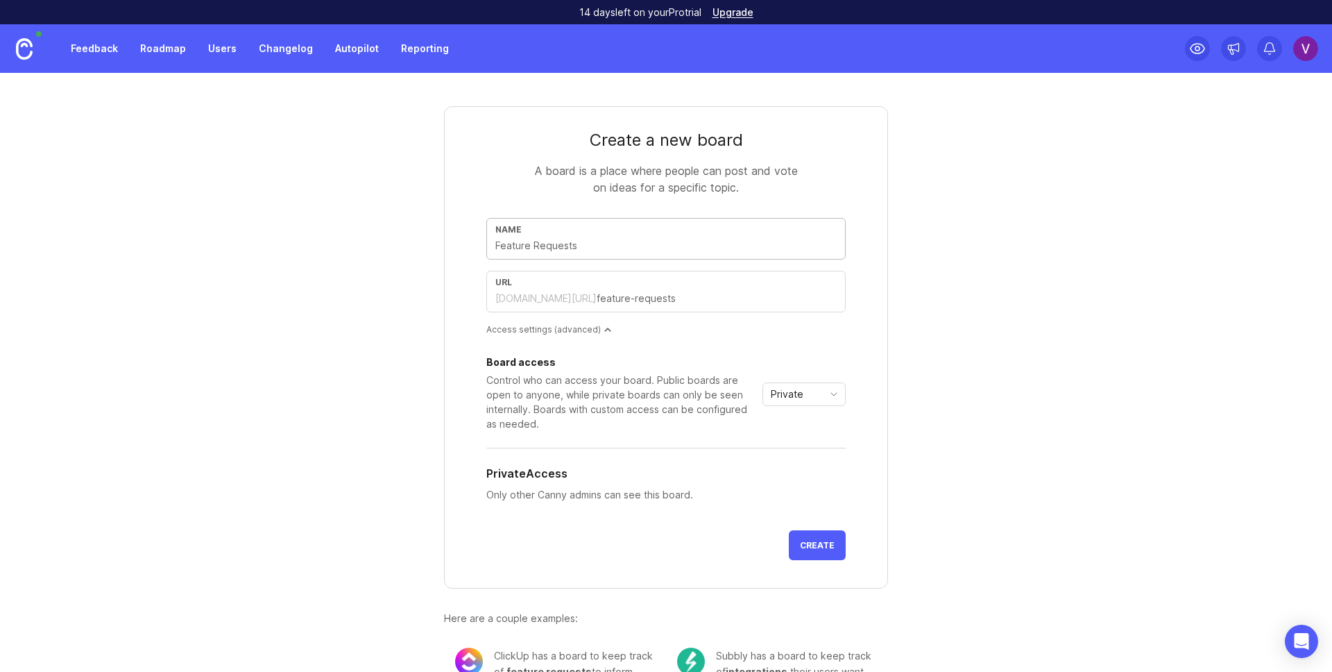
click at [518, 239] on input "text" at bounding box center [665, 245] width 341 height 15
type input "T"
type input "t"
type input "TG"
type input "tg"
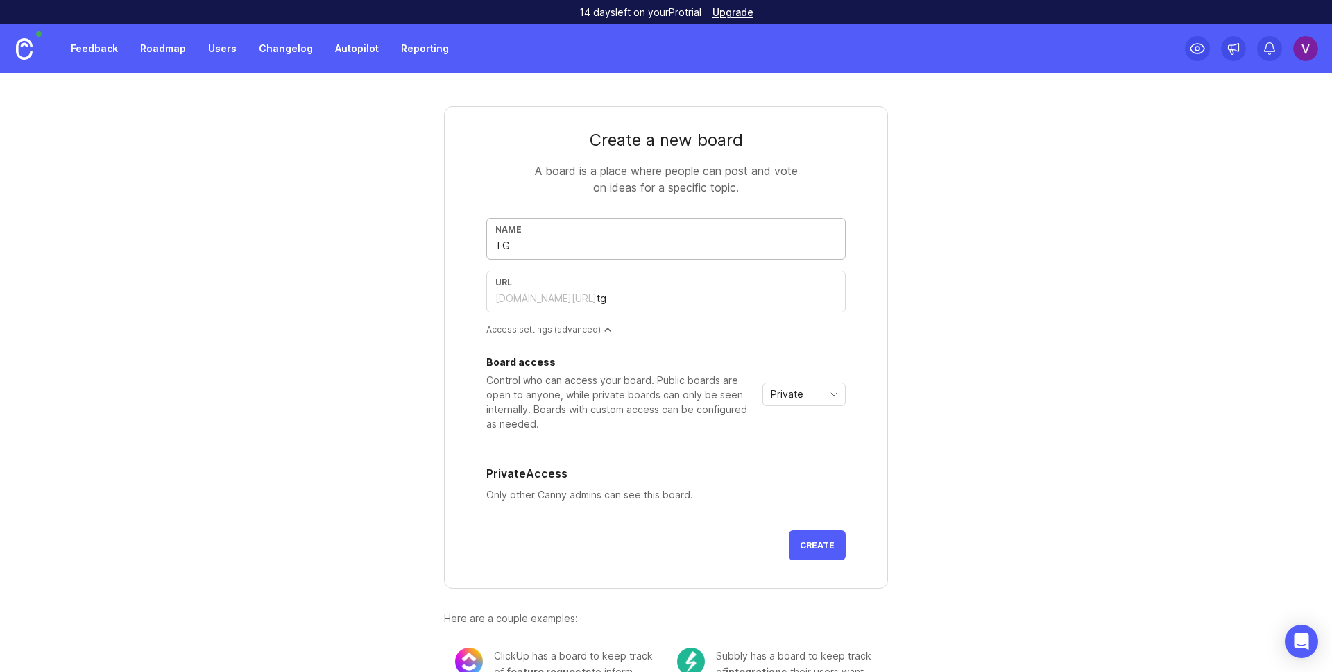
type input "TGB"
type input "tgb"
type input "TG"
type input "tg"
type input "T"
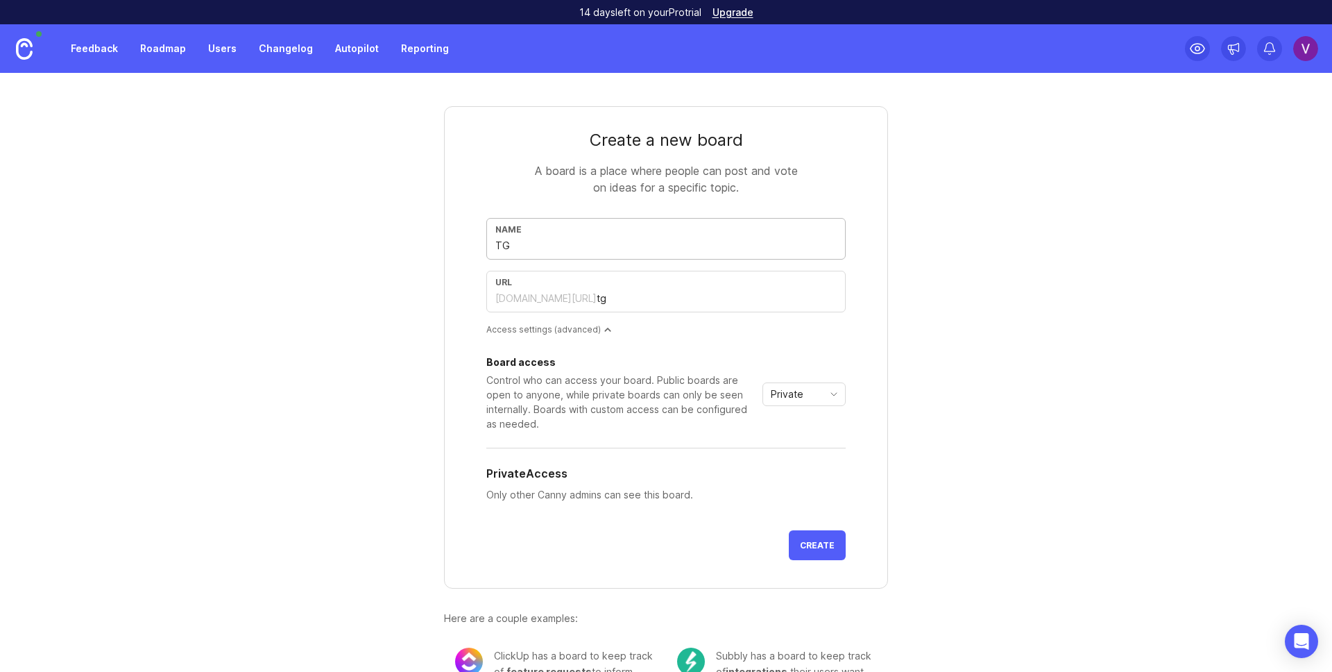
type input "t"
type input "Te"
type input "te"
type input "Tel"
type input "tel"
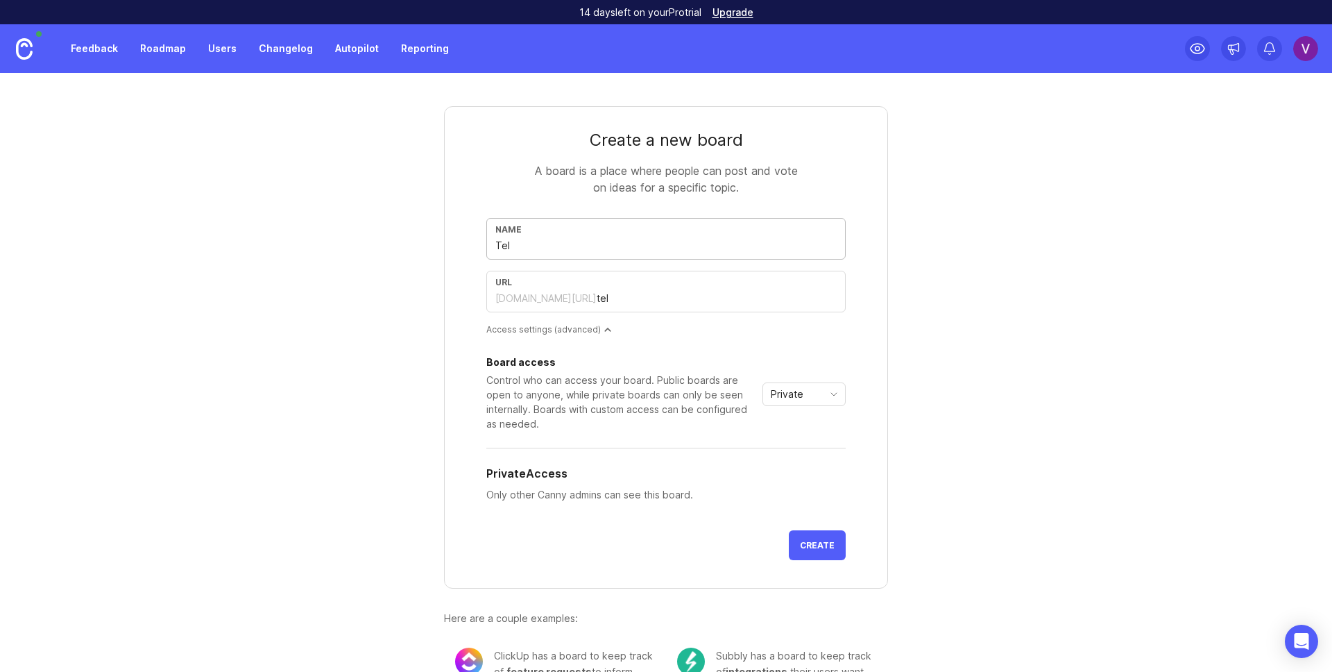
type input "Tele"
type input "tele"
type input "Teleg"
type input "teleg"
type input "Telegr"
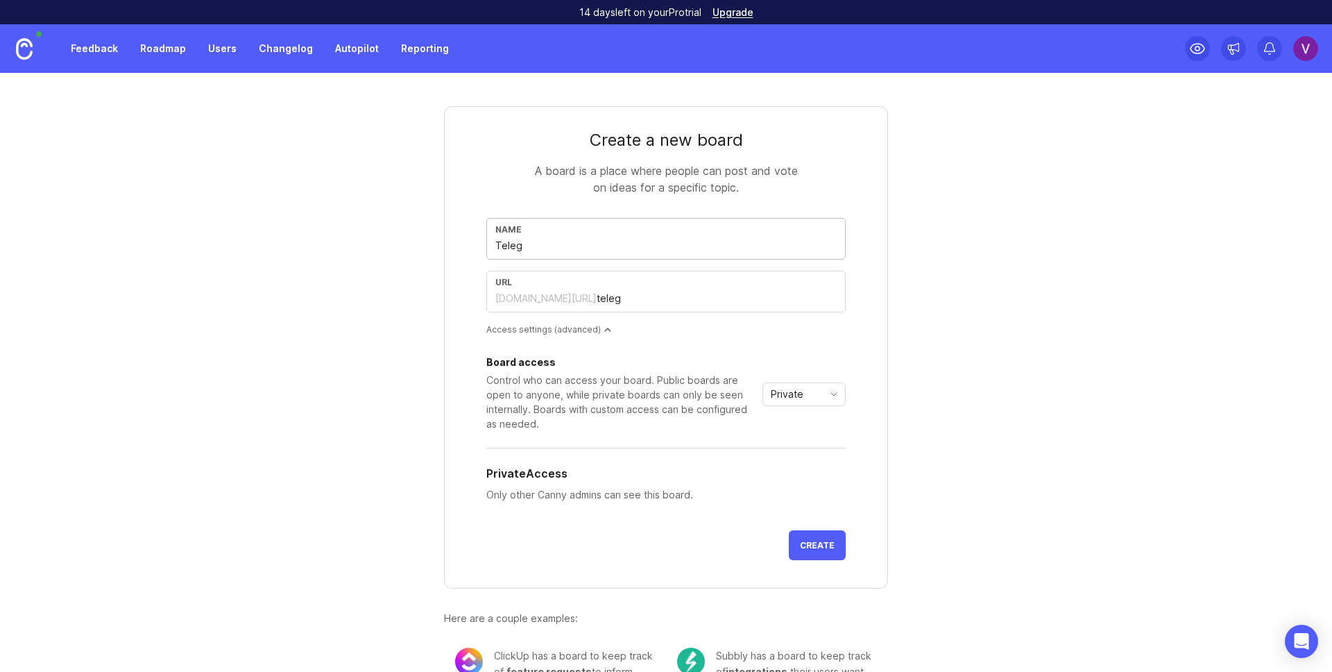
type input "telegr"
type input "Telegra"
type input "telegra"
type input "Telegram"
type input "telegram"
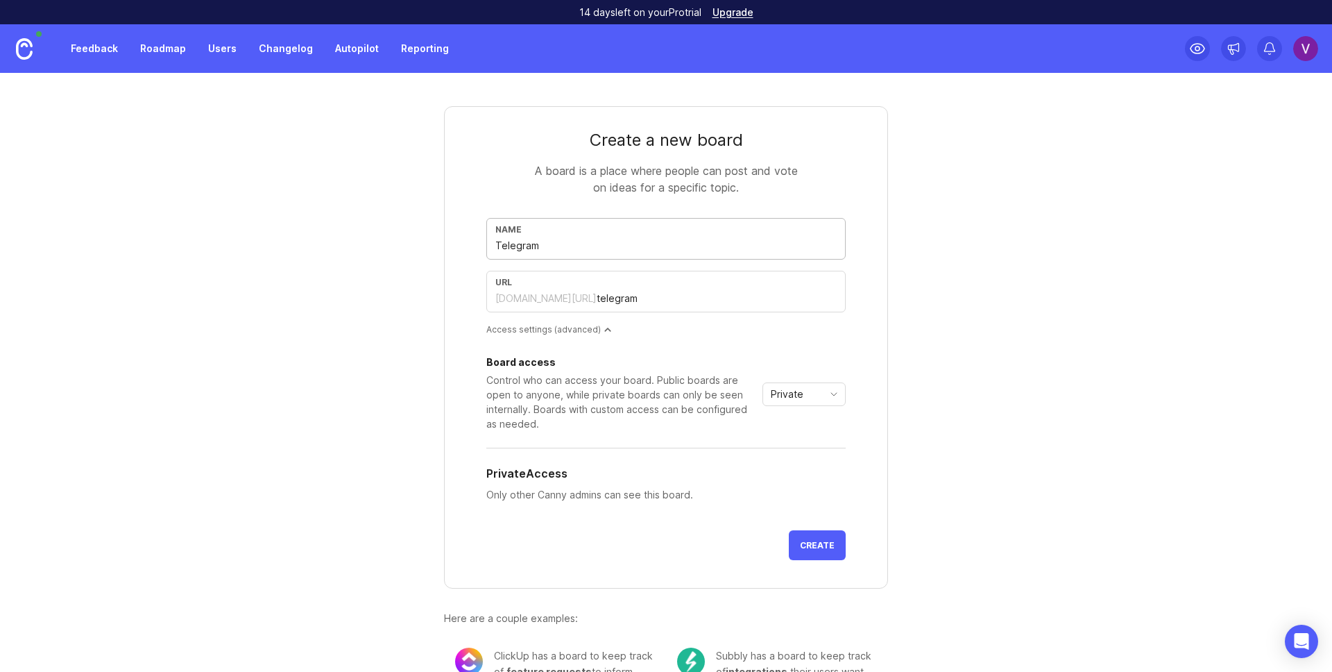
type input "Telegram B"
type input "telegram-b"
type input "Telegram Bo"
type input "telegram-bo"
type input "Telegram Bot"
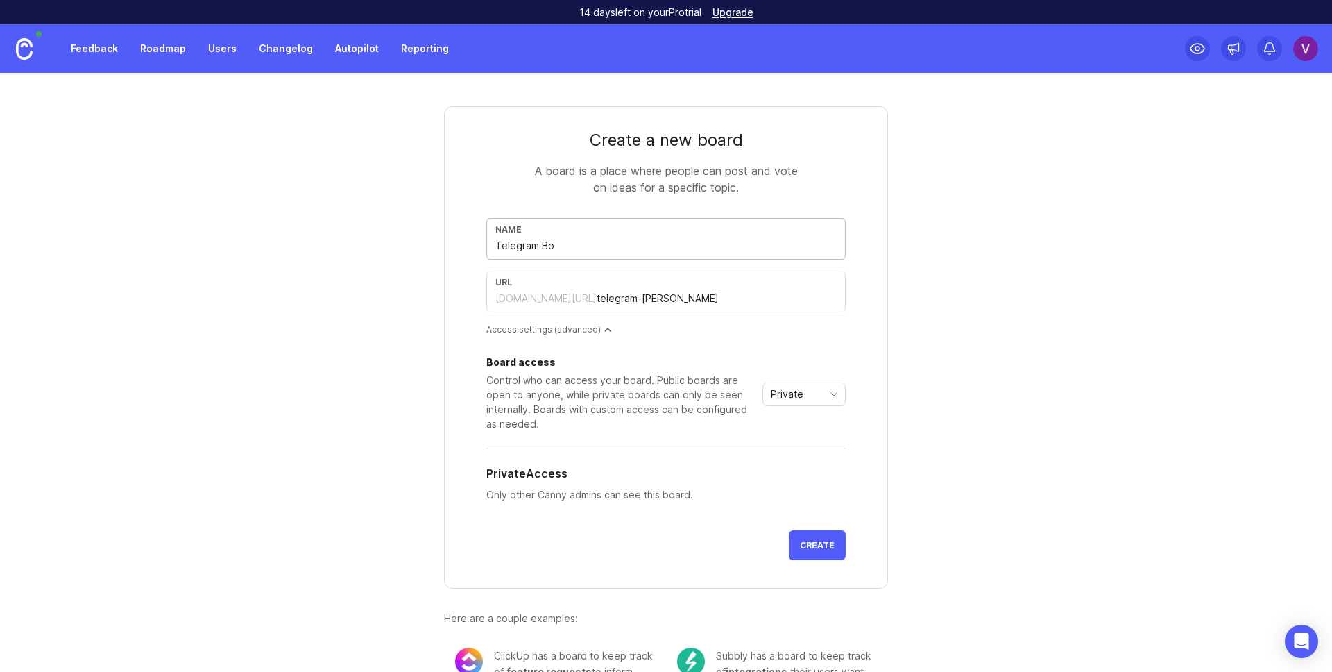
type input "telegram-bot"
type input "Telegram Bot"
click at [336, 227] on div "Create a new board A board is a place where people can post and vote on ideas f…" at bounding box center [666, 395] width 666 height 644
click at [597, 294] on input "telegram-bot" at bounding box center [717, 298] width 240 height 15
click at [597, 295] on input "telegram-bot" at bounding box center [717, 298] width 240 height 15
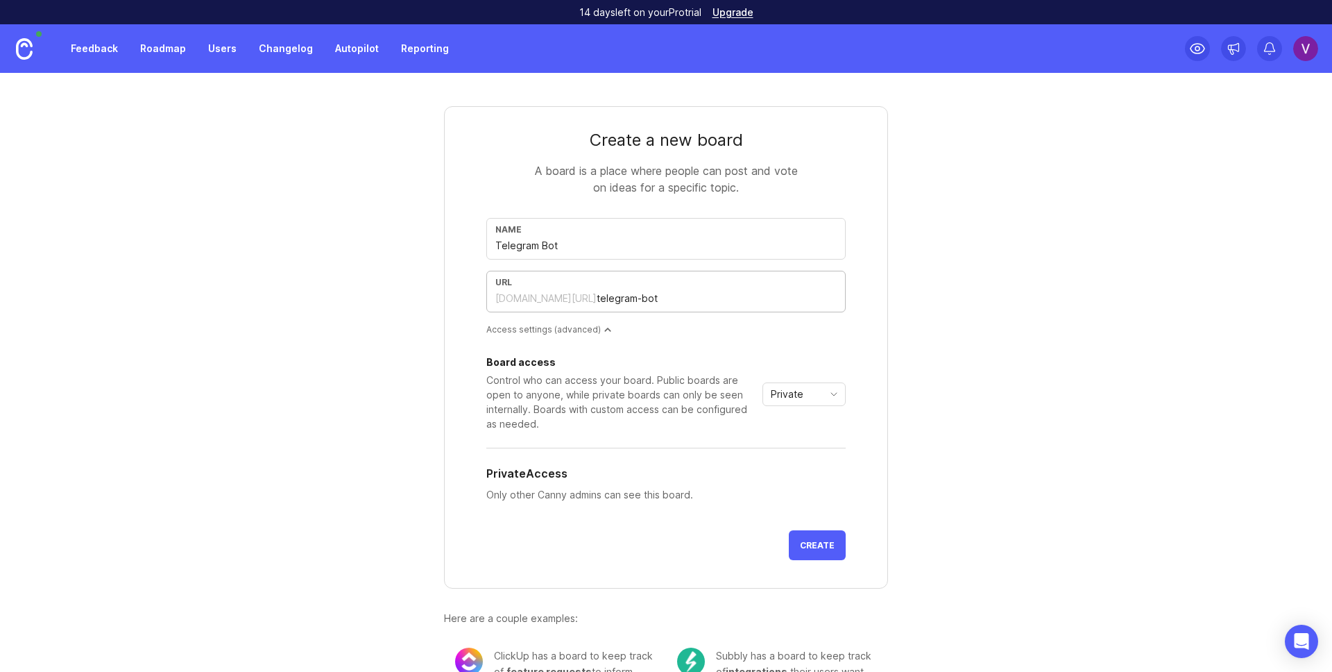
click at [643, 293] on input "telegram-bot" at bounding box center [717, 298] width 240 height 15
type input "tg"
click at [796, 538] on button "Create" at bounding box center [817, 545] width 57 height 30
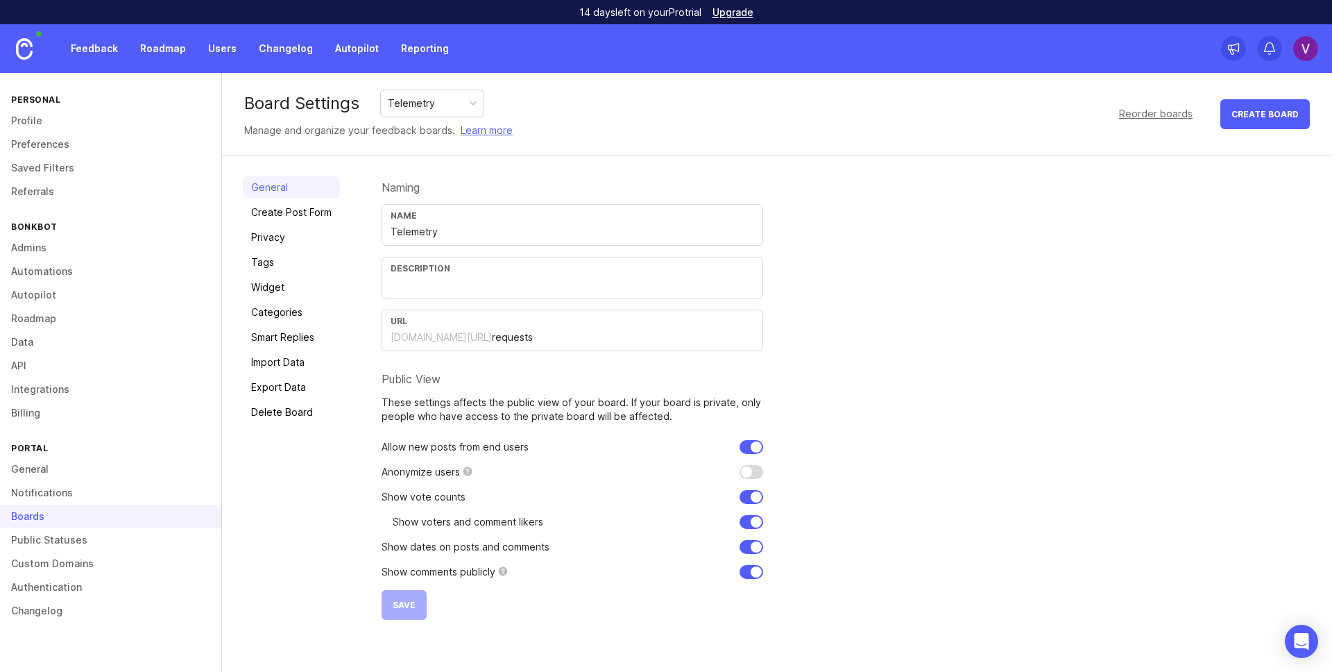
click at [418, 103] on div "Telemetry" at bounding box center [411, 103] width 47 height 15
click at [496, 341] on input "requests" at bounding box center [623, 337] width 262 height 15
type input "w"
type input "telemetry"
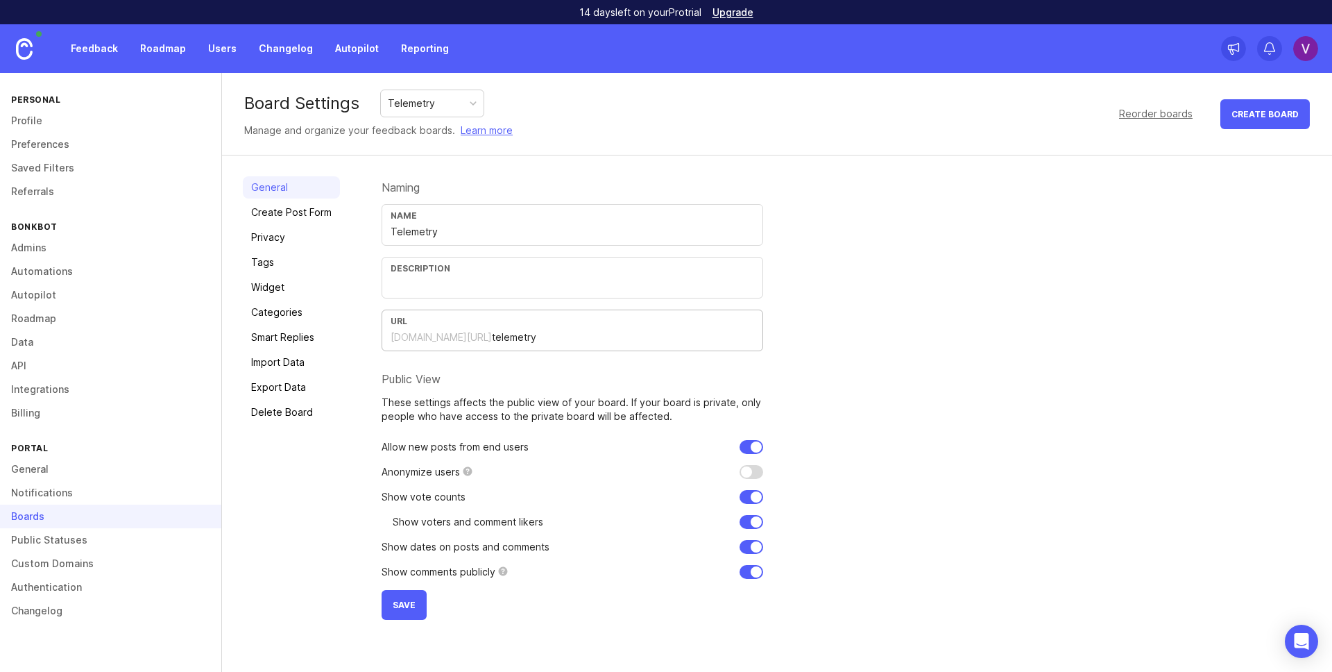
click at [395, 602] on span "Save" at bounding box center [404, 604] width 23 height 10
click at [419, 112] on div "Telegram Bot" at bounding box center [432, 103] width 103 height 26
click at [433, 112] on div "Telemetry" at bounding box center [432, 103] width 103 height 26
click at [106, 48] on link "Feedback" at bounding box center [94, 48] width 64 height 25
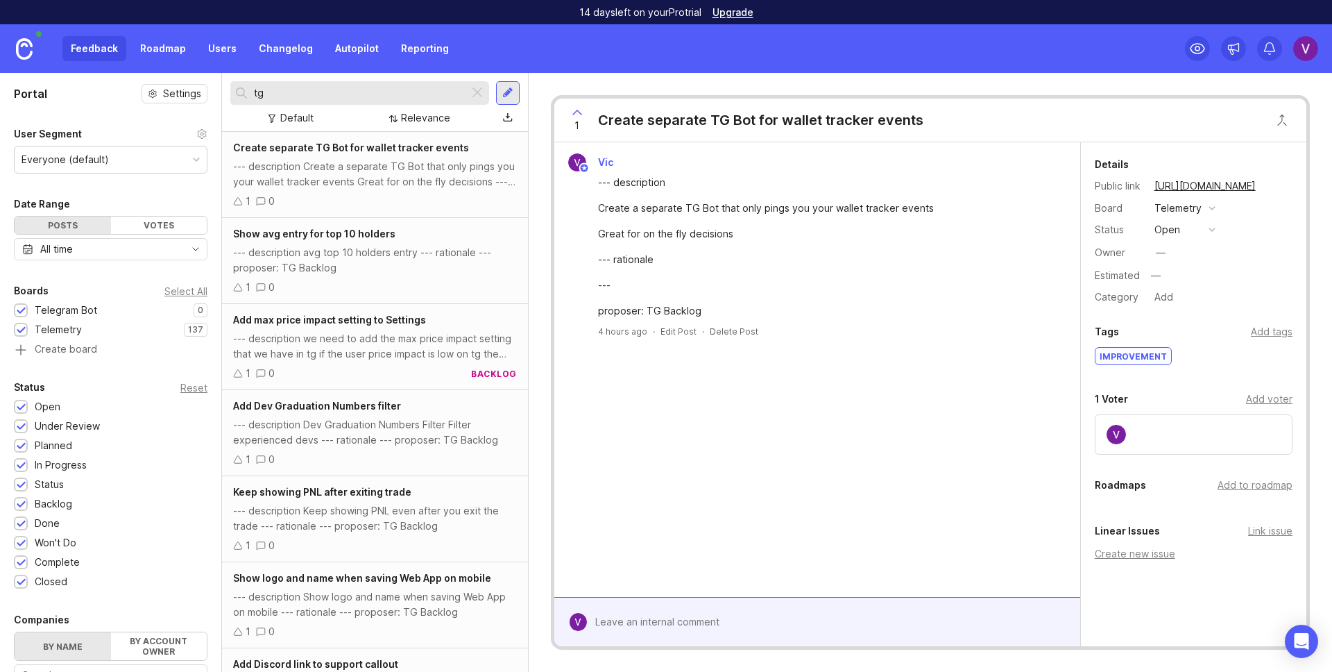
click at [322, 169] on div "--- description Create a separate TG Bot that only pings you your wallet tracke…" at bounding box center [375, 174] width 284 height 31
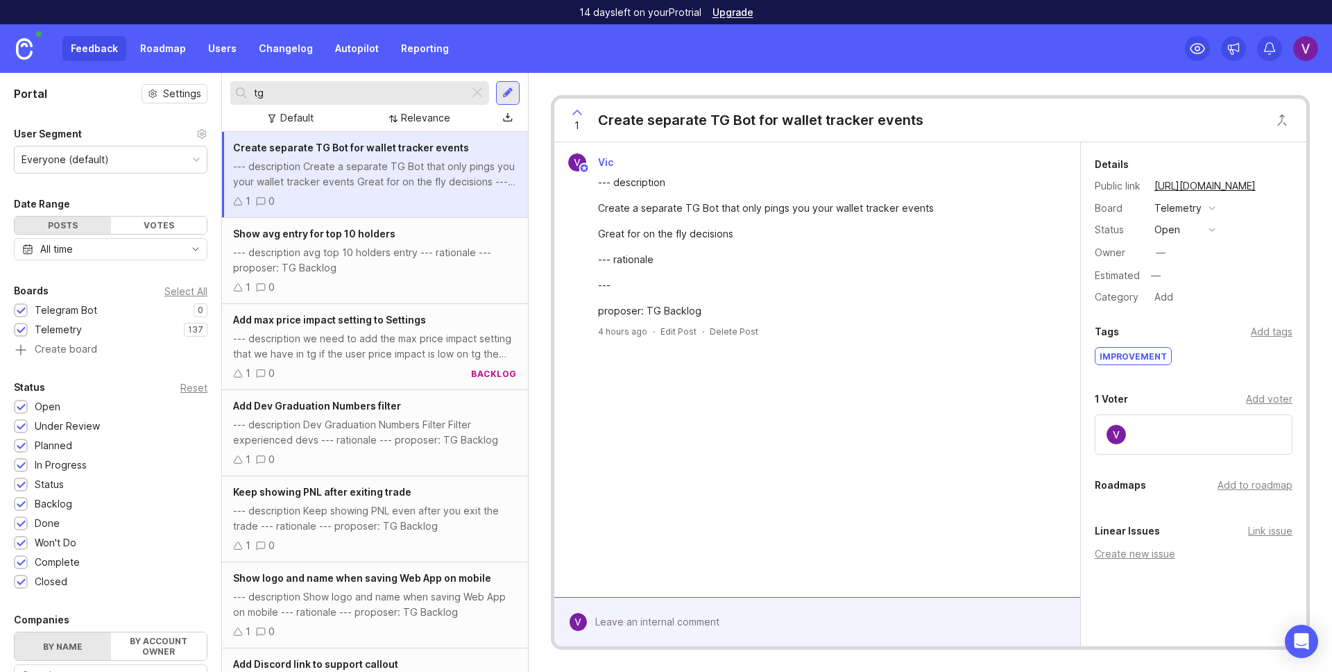
click at [368, 259] on div "--- description avg top 10 holders entry --- rationale --- proposer: TG Backlog" at bounding box center [375, 260] width 284 height 31
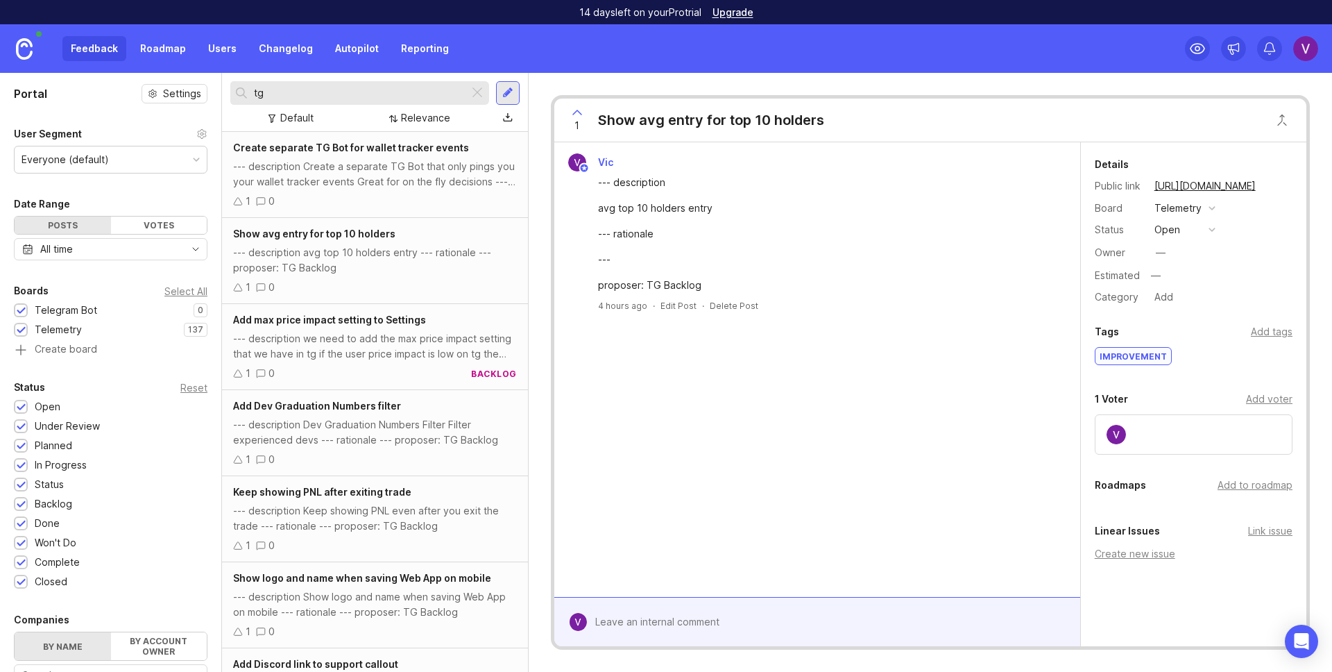
click at [376, 203] on div "1 0" at bounding box center [375, 201] width 284 height 15
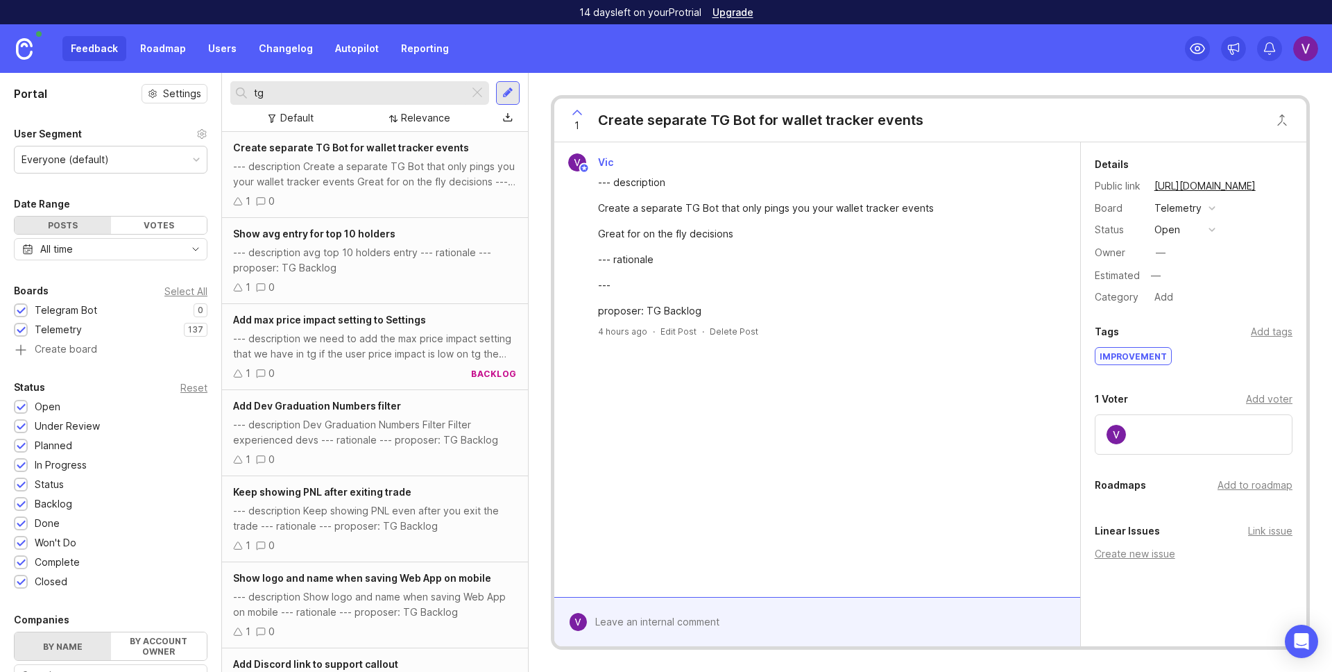
click at [400, 182] on div "--- description Create a separate TG Bot that only pings you your wallet tracke…" at bounding box center [375, 174] width 284 height 31
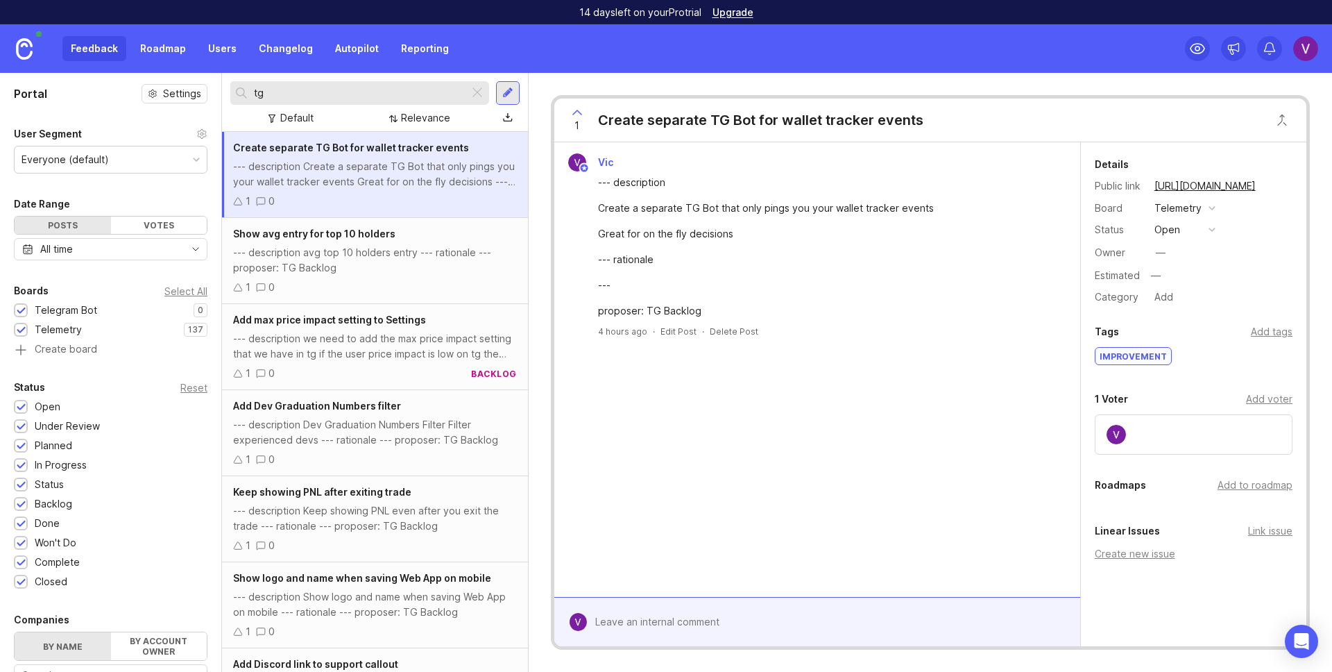
click at [393, 251] on div "--- description avg top 10 holders entry --- rationale --- proposer: TG Backlog" at bounding box center [375, 260] width 284 height 31
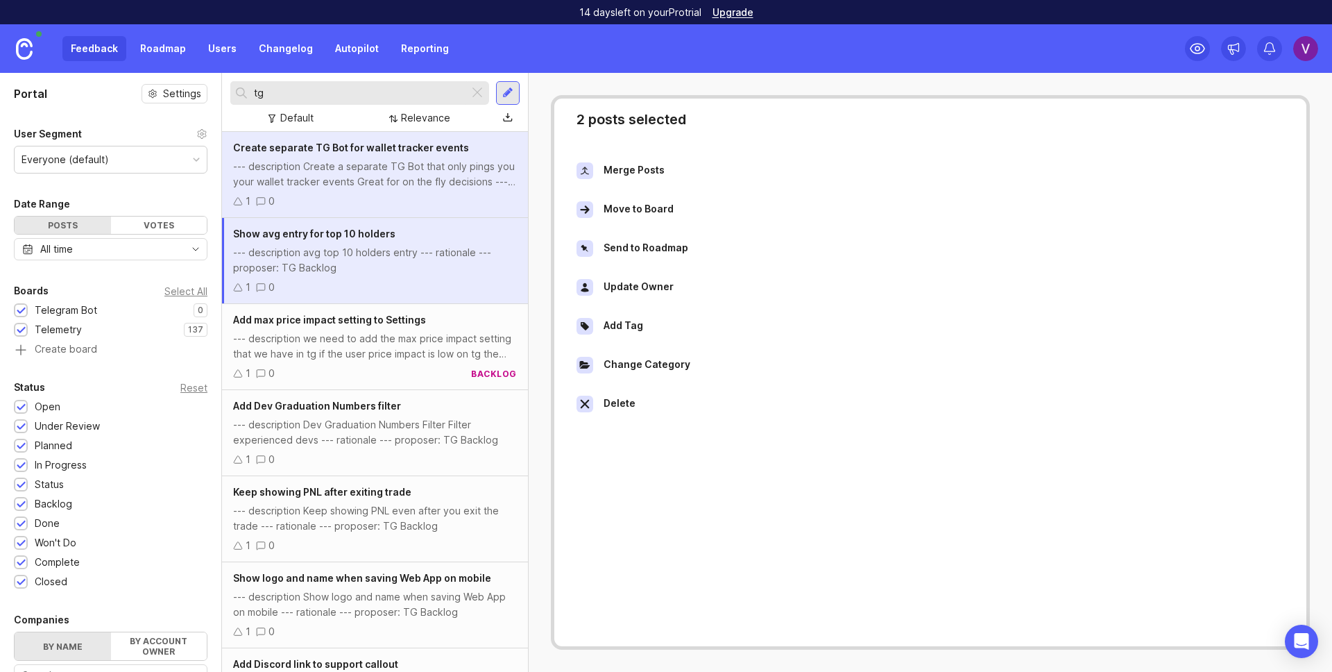
click at [386, 316] on span "Add max price impact setting to Settings" at bounding box center [329, 320] width 193 height 12
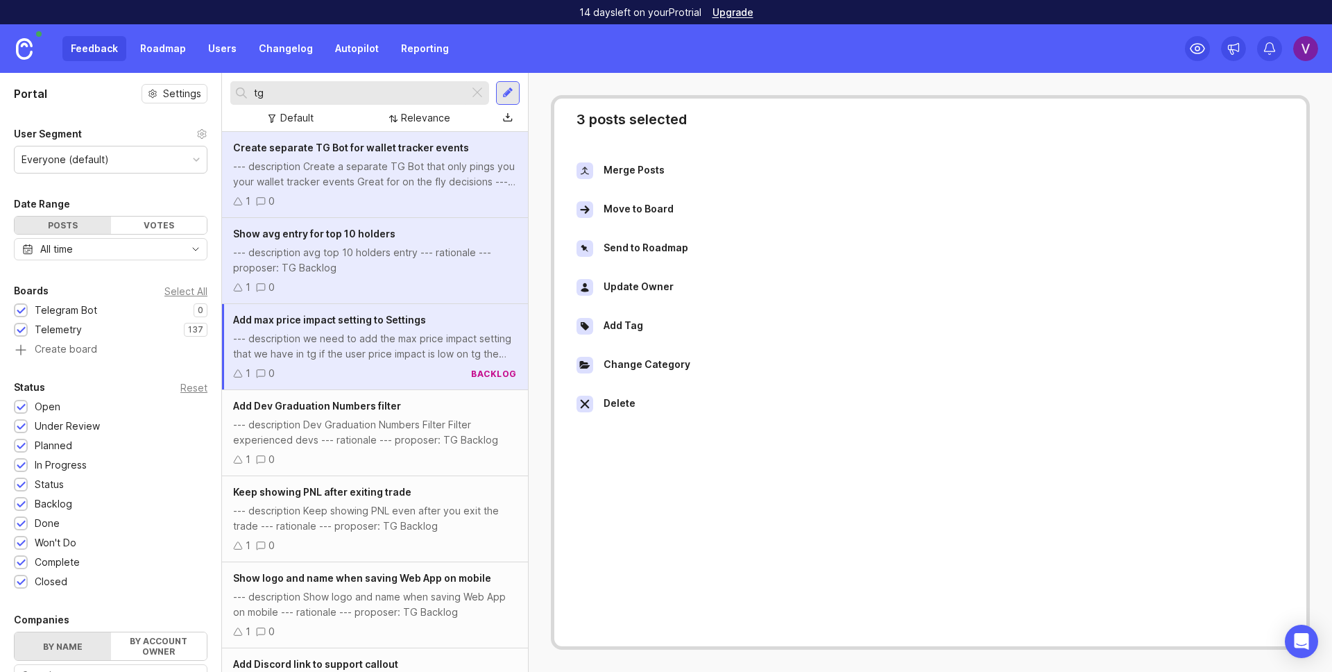
click at [666, 210] on div "Move to Board" at bounding box center [639, 209] width 70 height 17
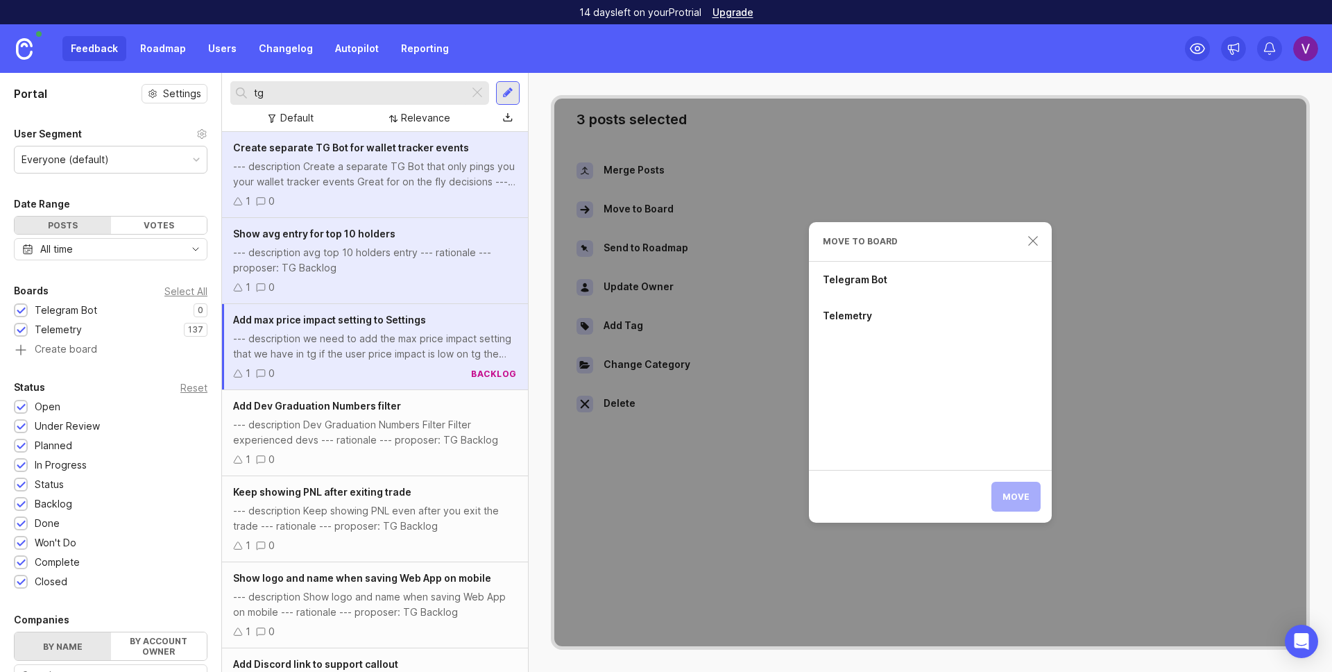
click at [878, 281] on div "Telegram Bot" at bounding box center [930, 280] width 243 height 36
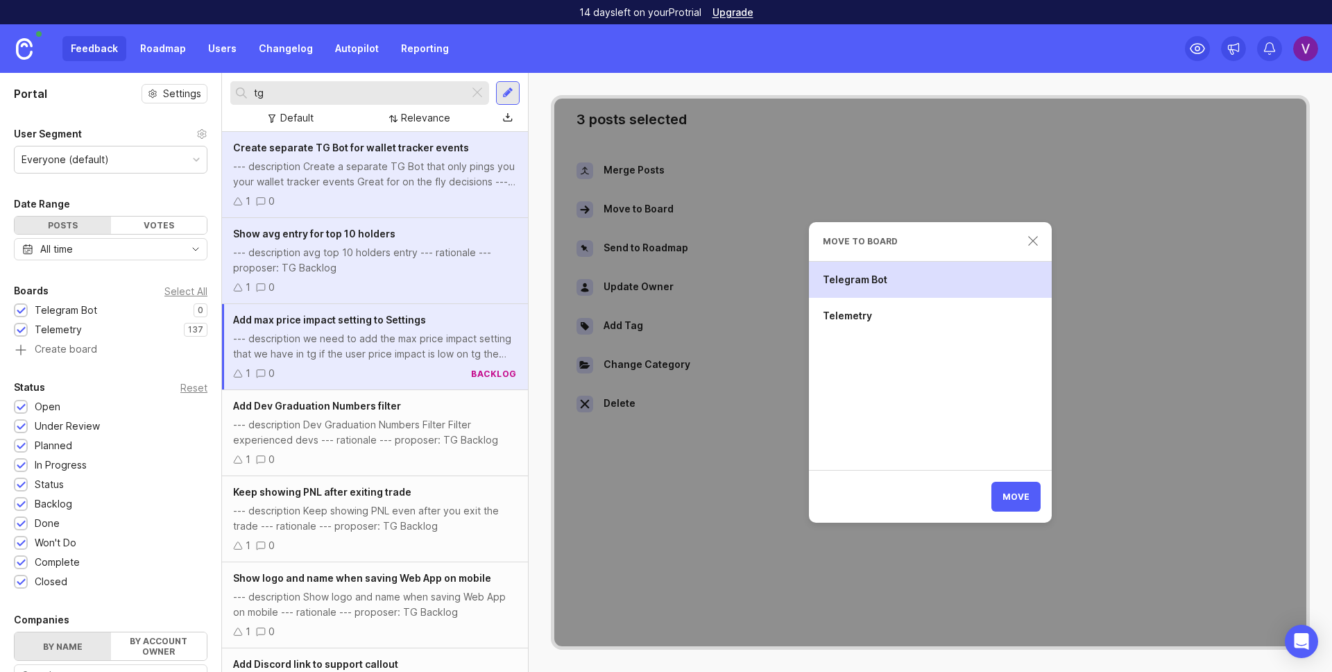
click at [1024, 498] on span "Move" at bounding box center [1015, 496] width 27 height 10
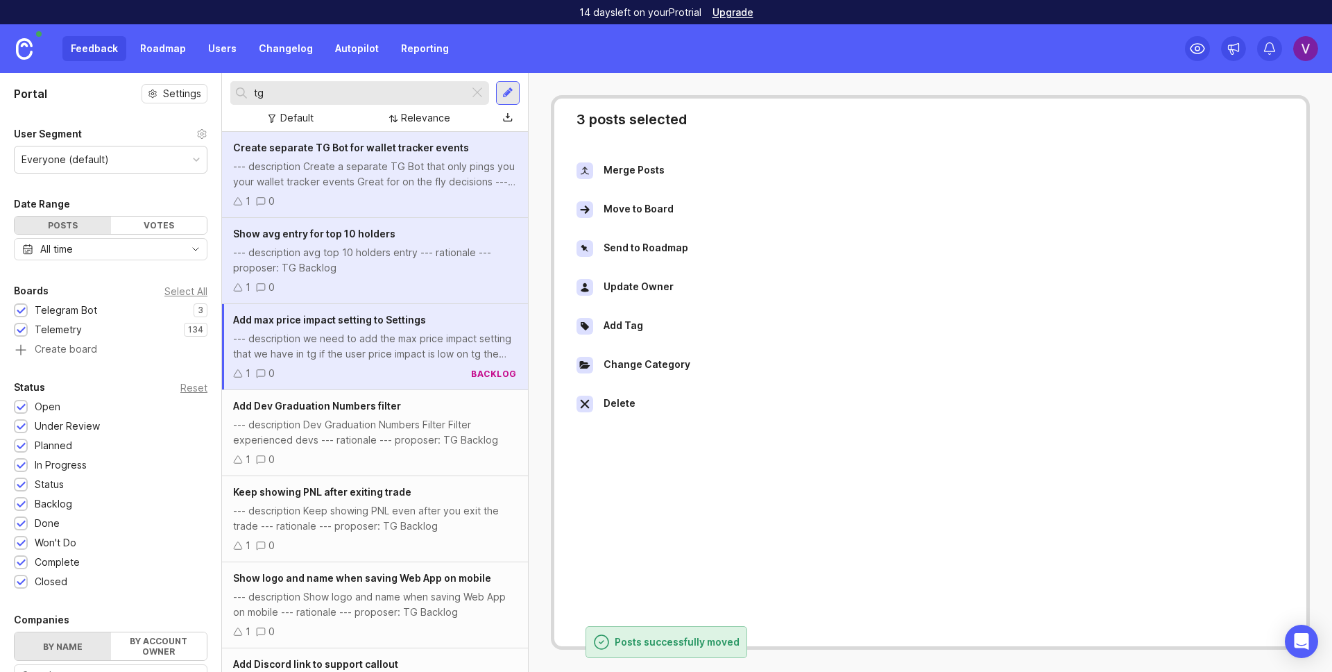
click at [382, 190] on div "Create separate TG Bot for wallet tracker events --- description Create a separ…" at bounding box center [375, 175] width 306 height 86
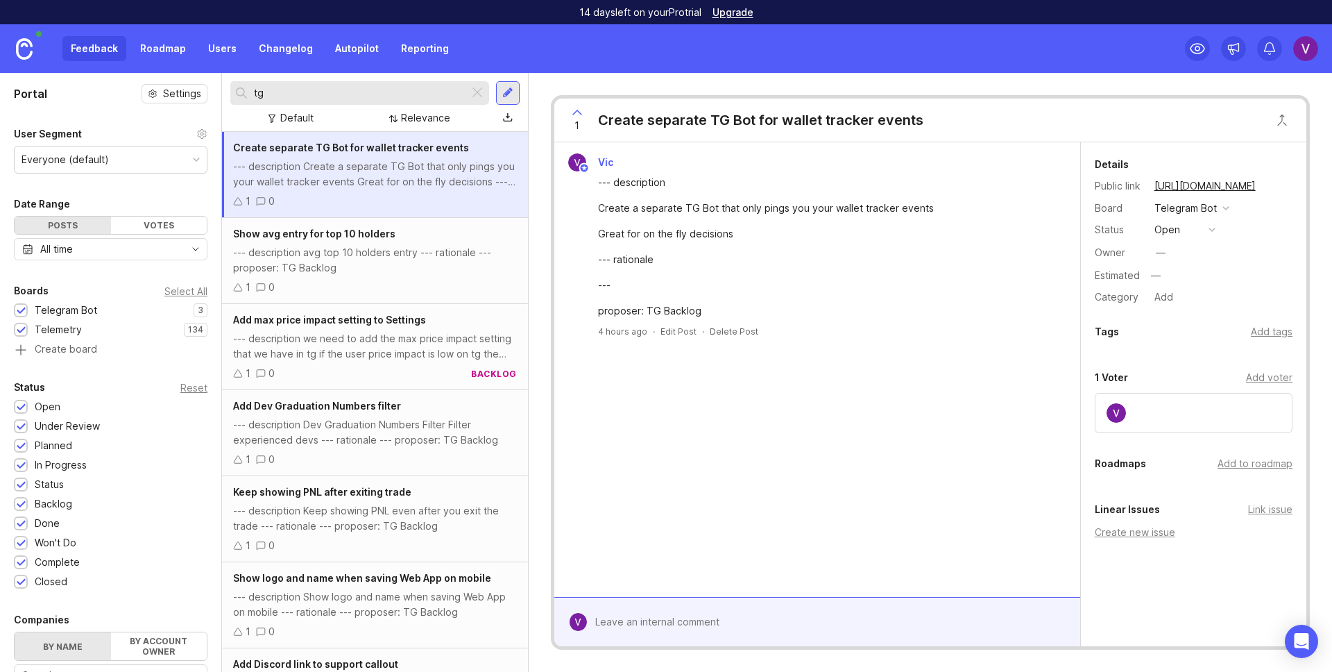
click at [344, 256] on div "--- description avg top 10 holders entry --- rationale --- proposer: TG Backlog" at bounding box center [375, 260] width 284 height 31
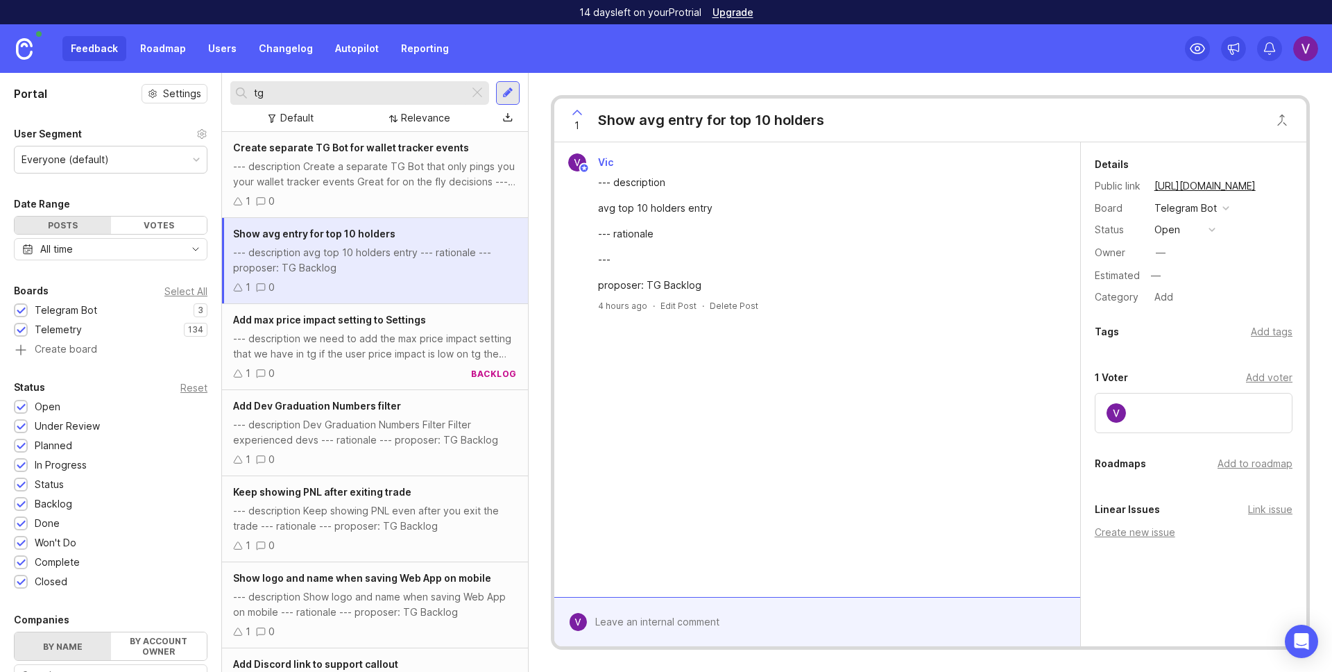
click at [365, 333] on div "--- description we need to add the max price impact setting that we have in tg …" at bounding box center [375, 346] width 284 height 31
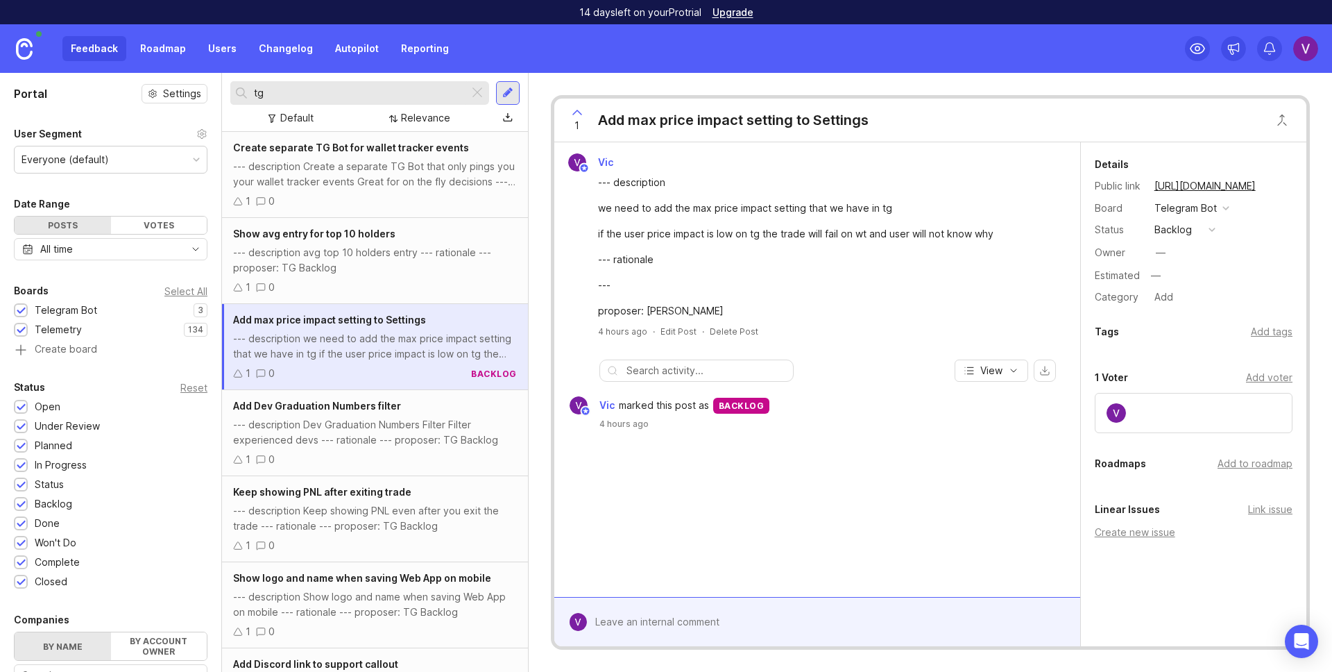
click at [355, 157] on div "Create separate TG Bot for wallet tracker events --- description Create a separ…" at bounding box center [375, 175] width 306 height 86
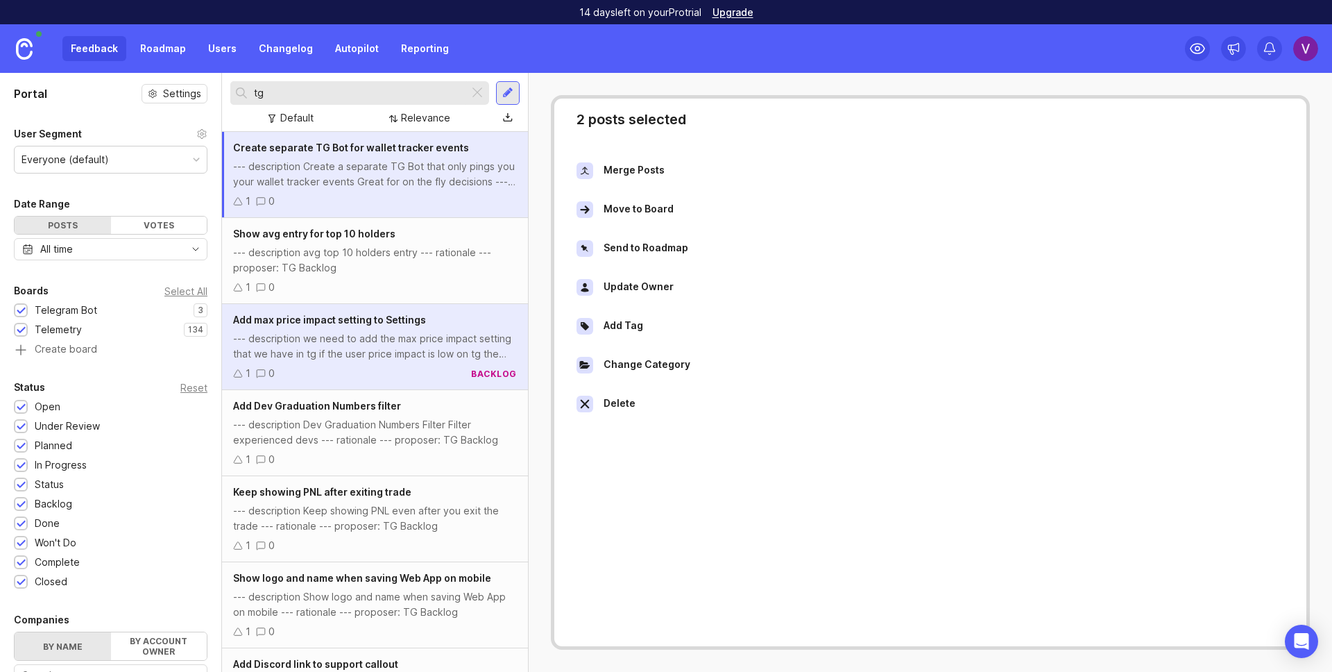
click at [667, 212] on div "Move to Board" at bounding box center [639, 209] width 70 height 17
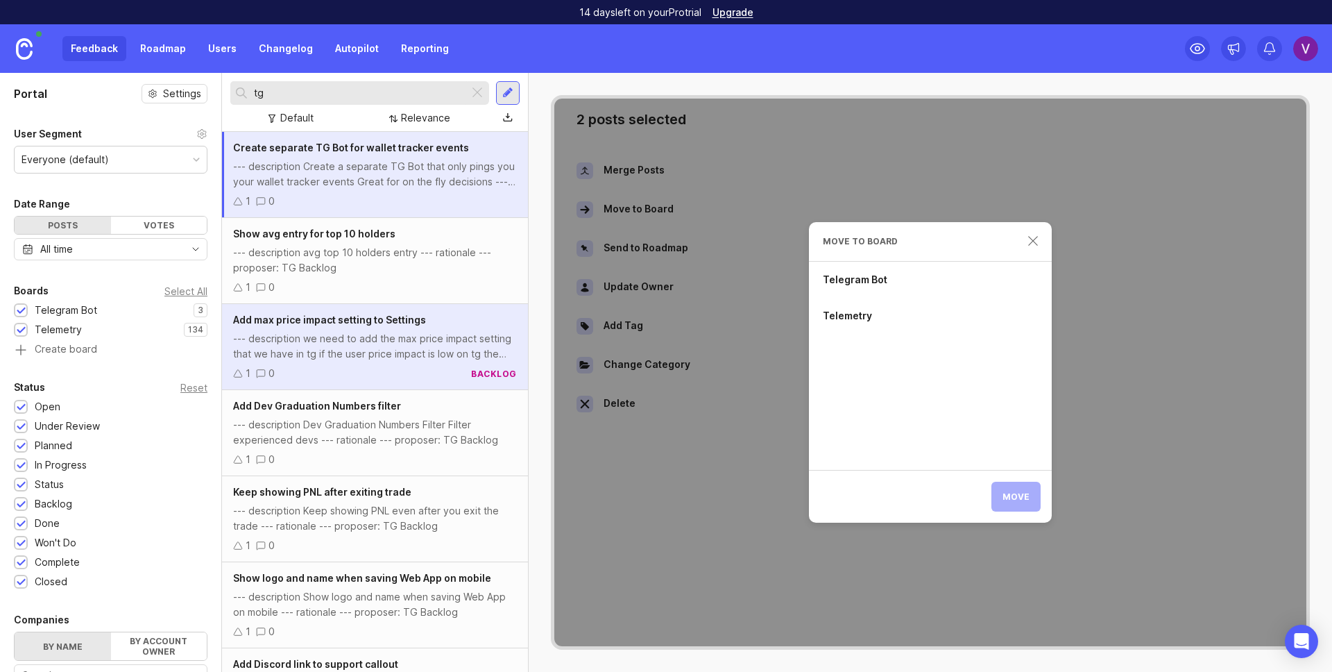
click at [866, 282] on div "Telegram Bot" at bounding box center [930, 280] width 243 height 36
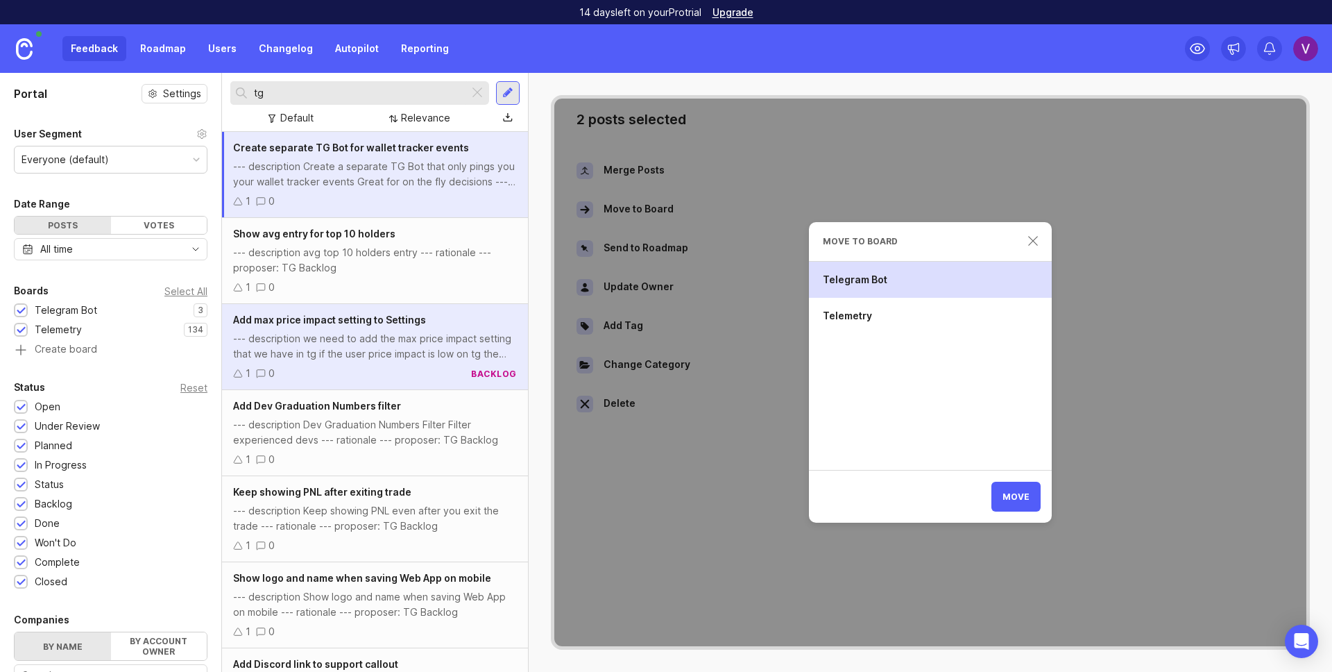
click at [1016, 496] on span "Move" at bounding box center [1015, 496] width 27 height 10
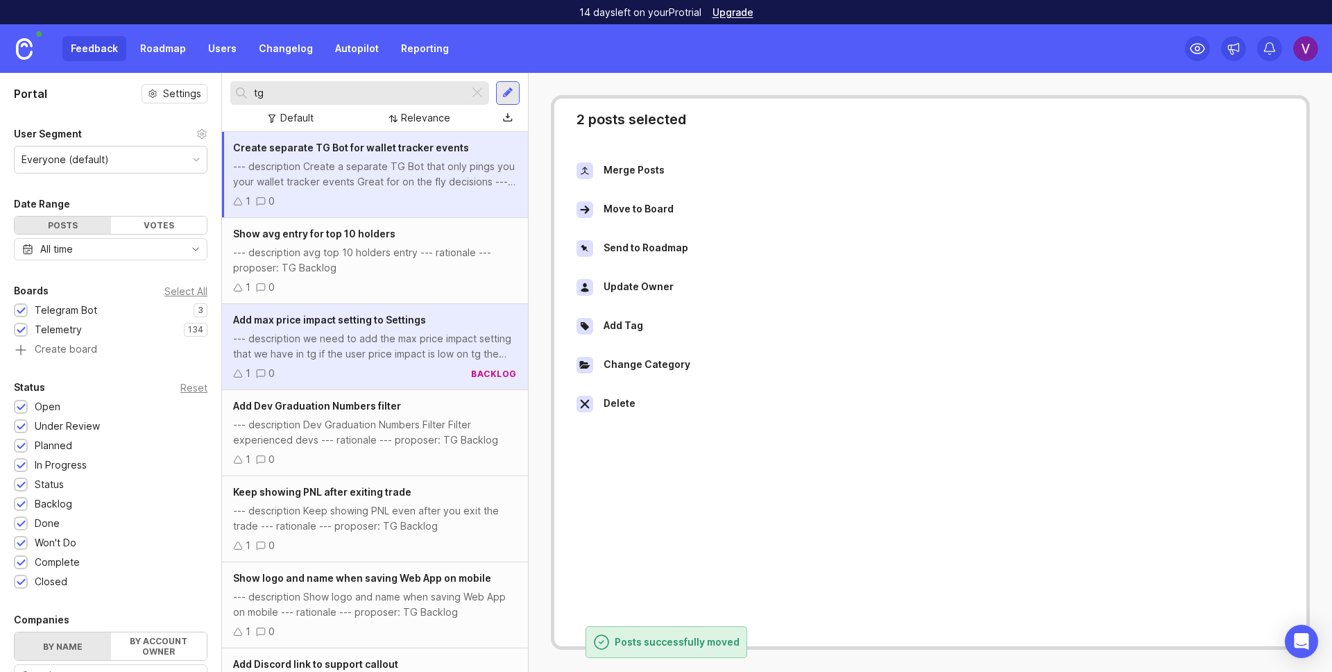
click at [540, 92] on div "2 posts selected Merge Posts Move to Board Send to Roadmap Update Owner Add Tag…" at bounding box center [930, 372] width 803 height 599
click at [460, 174] on div "--- description Create a separate TG Bot that only pings you your wallet tracke…" at bounding box center [375, 174] width 284 height 31
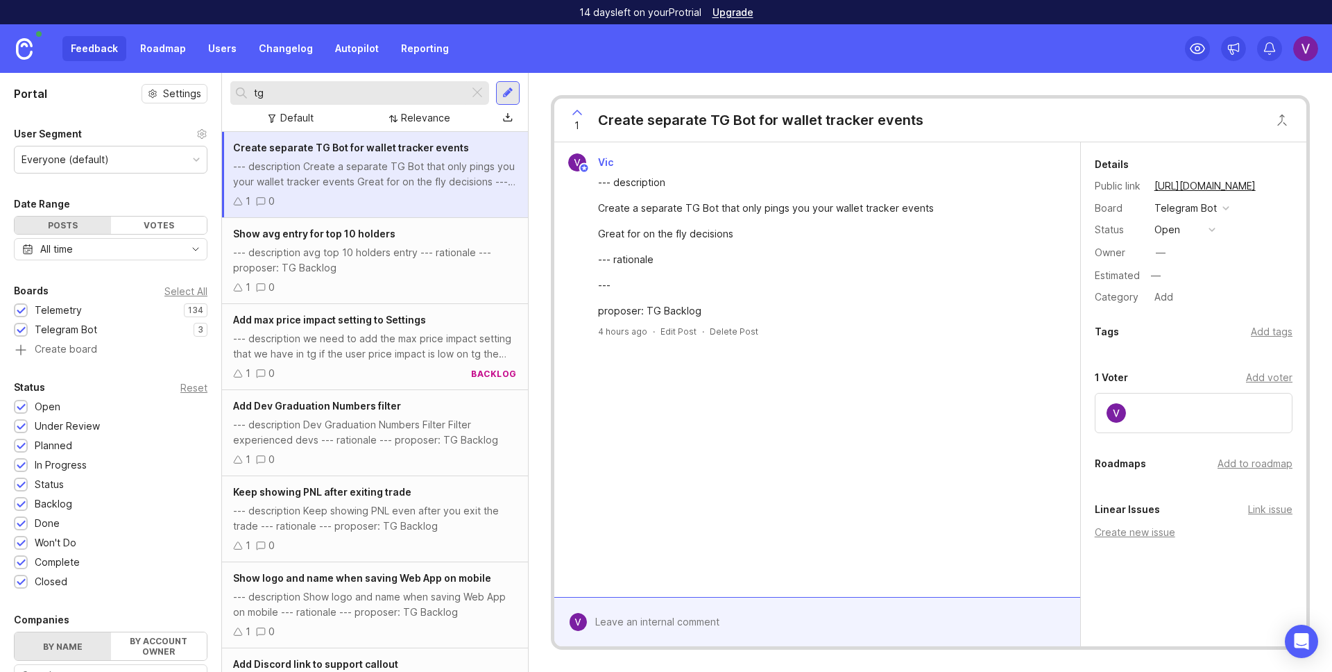
click at [357, 242] on div "Show avg entry for top 10 holders --- description avg top 10 holders entry --- …" at bounding box center [375, 261] width 306 height 86
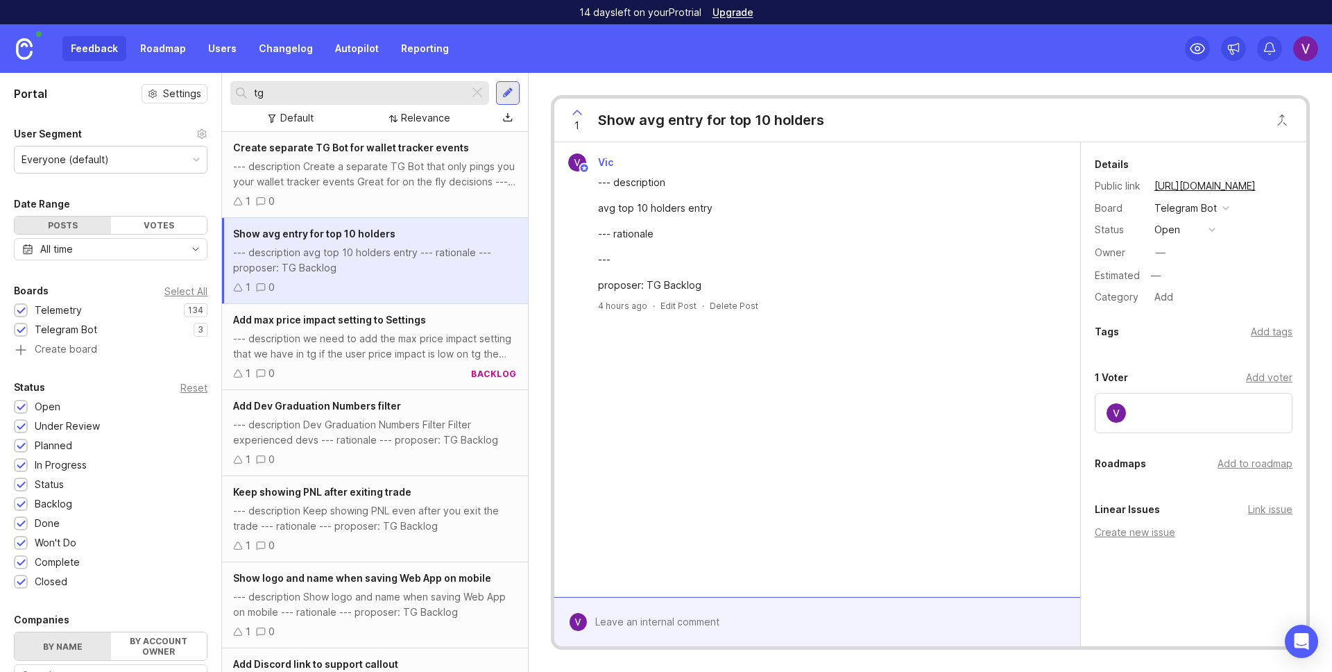
click at [372, 323] on span "Add max price impact setting to Settings" at bounding box center [329, 320] width 193 height 12
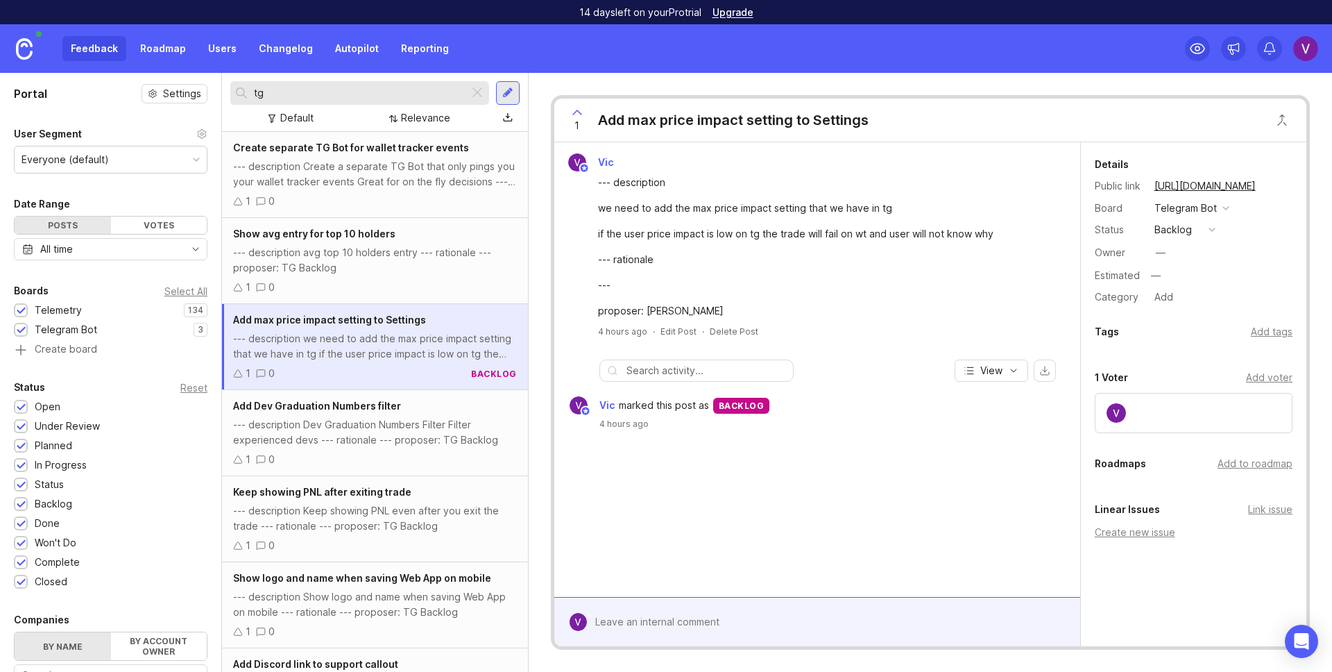
scroll to position [107, 0]
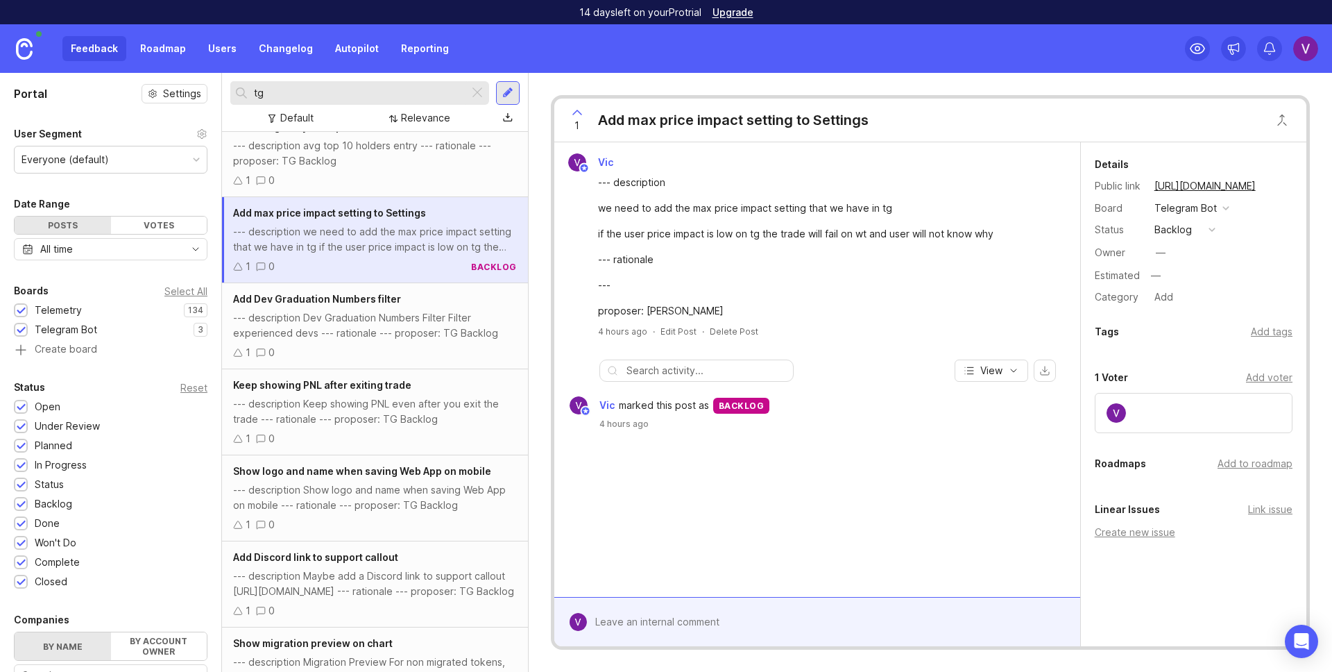
click at [368, 307] on div "Add Dev Graduation Numbers filter --- description Dev Graduation Numbers Filter…" at bounding box center [375, 326] width 306 height 86
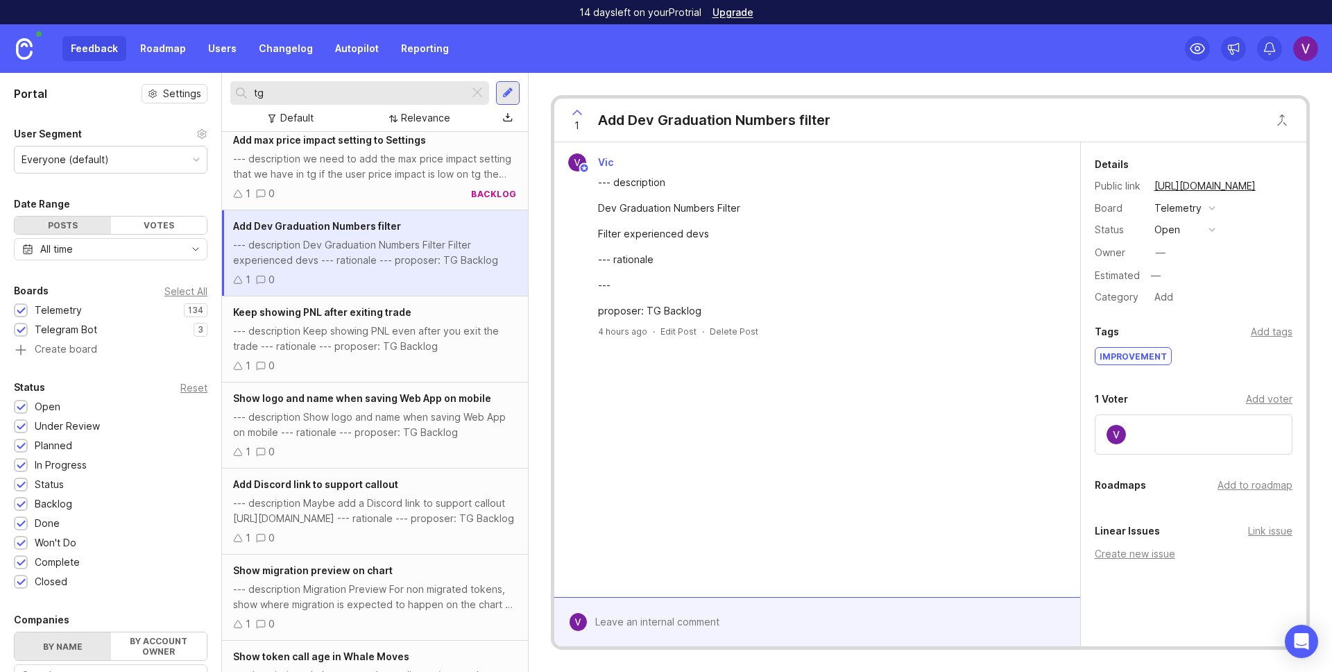
scroll to position [202, 0]
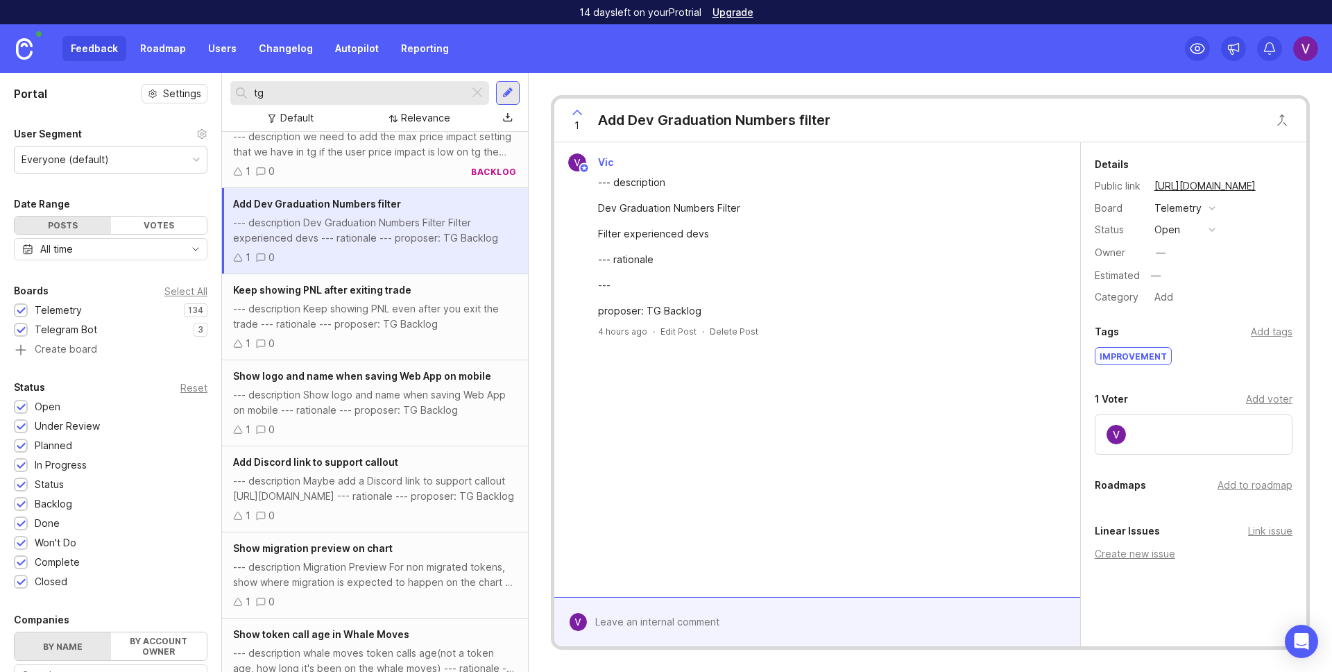
click at [26, 330] on div at bounding box center [21, 330] width 14 height 14
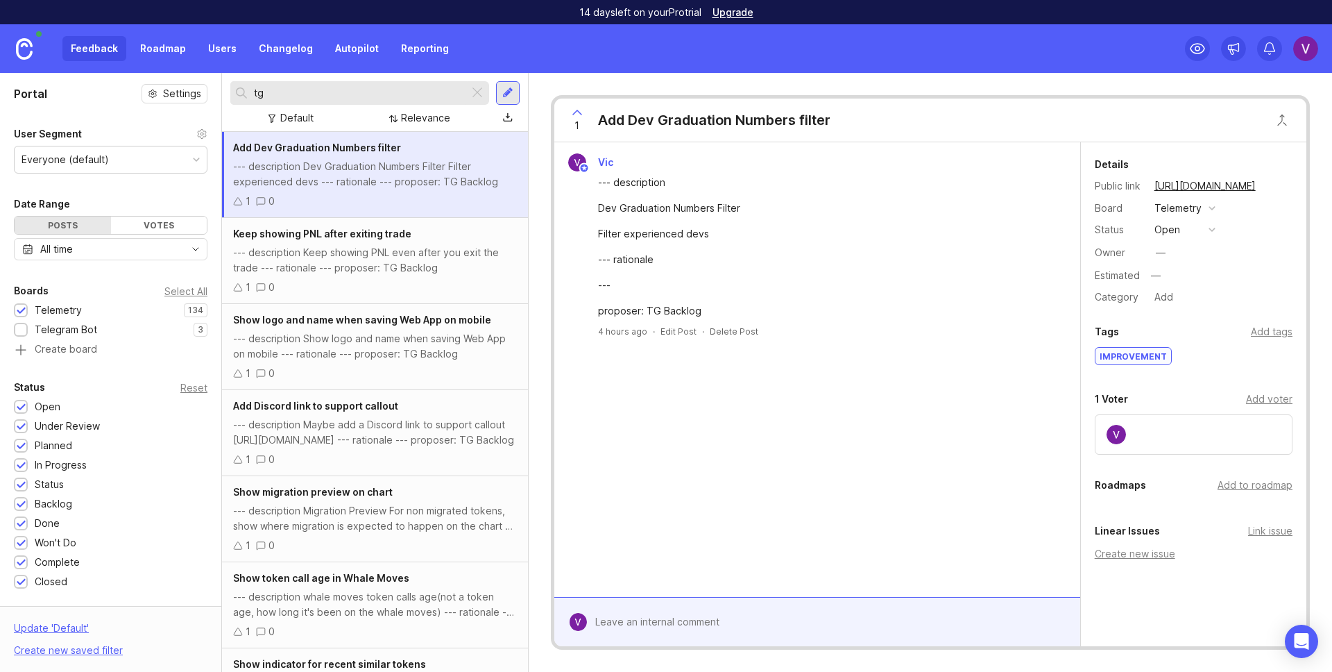
click at [354, 283] on div "1 0" at bounding box center [375, 287] width 284 height 15
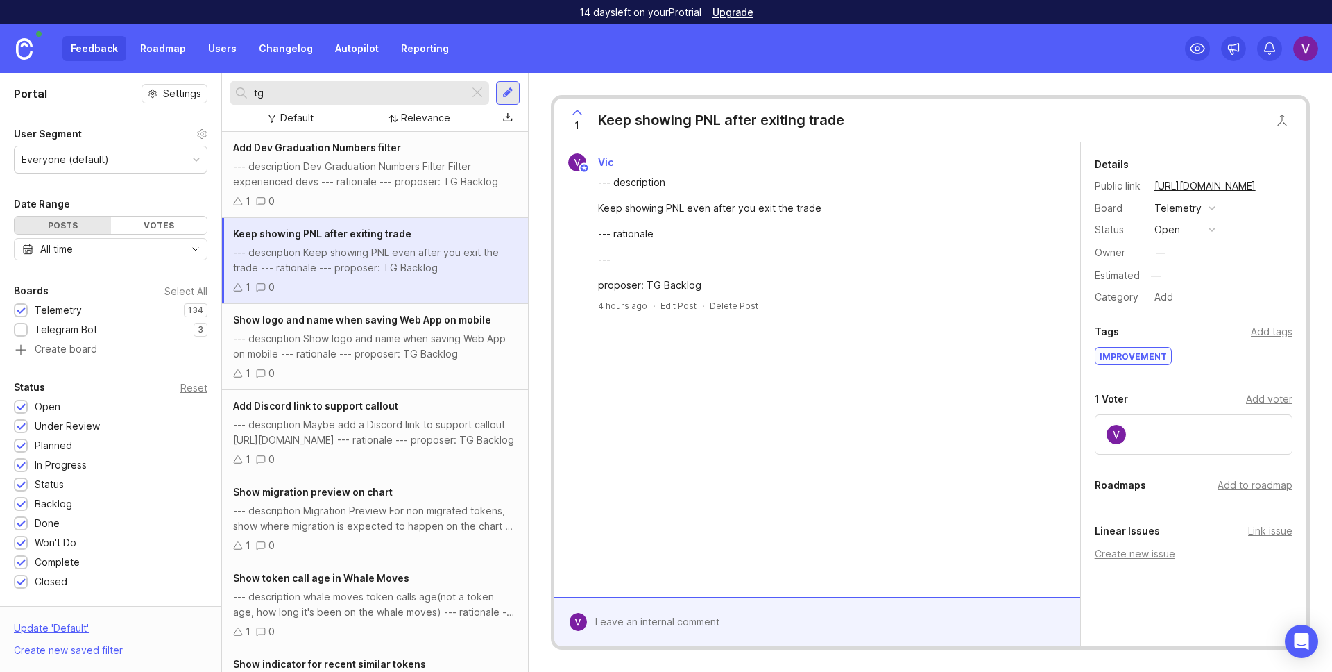
click at [685, 119] on div "Keep showing PNL after exiting trade" at bounding box center [721, 119] width 246 height 19
click at [674, 208] on div "Keep showing PNL even after you exit the trade" at bounding box center [825, 207] width 454 height 15
copy div "Keep showing PNL even after you exit the trade"
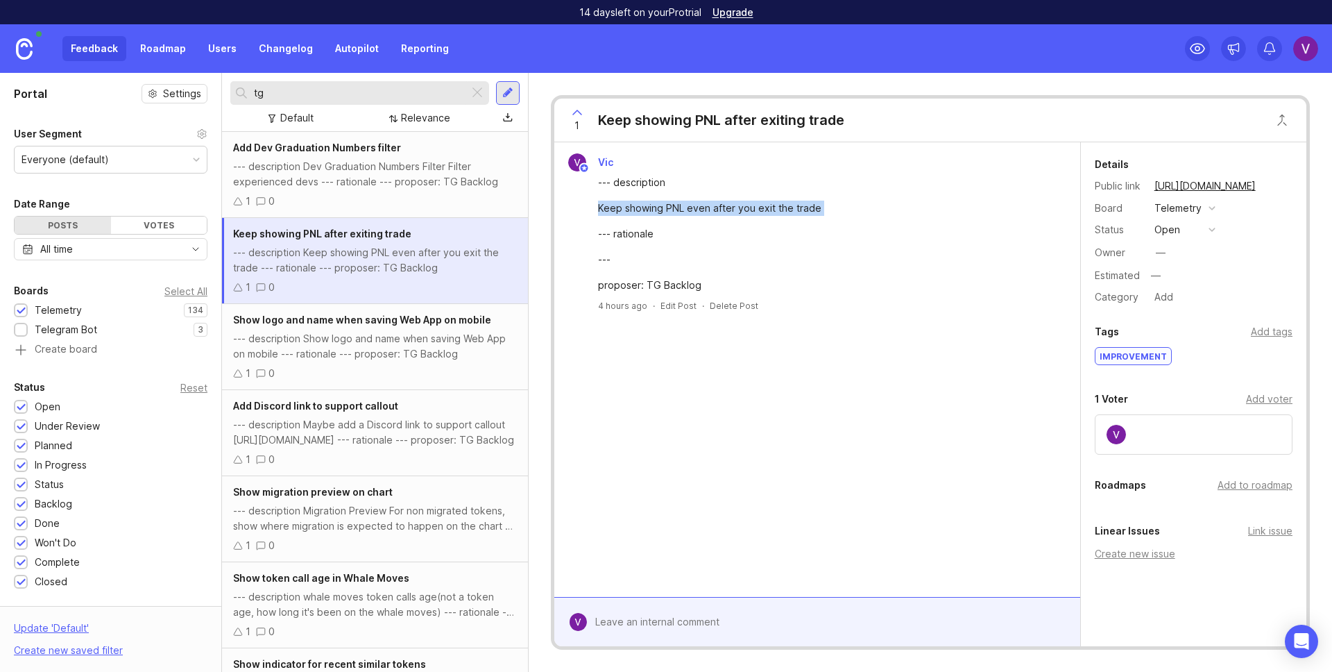
click at [348, 342] on div "--- description Show logo and name when saving Web App on mobile --- rationale …" at bounding box center [375, 346] width 284 height 31
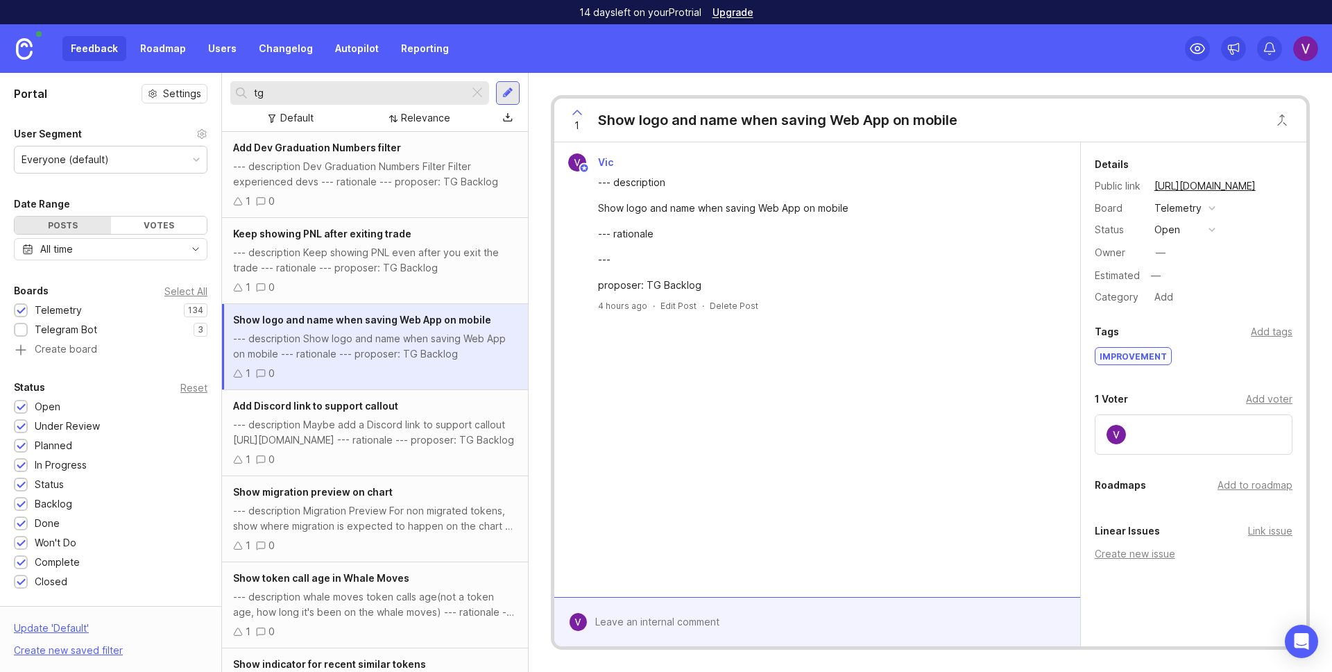
click at [352, 438] on div "--- description Maybe add a Discord link to support callout [URL][DOMAIN_NAME] …" at bounding box center [375, 432] width 284 height 31
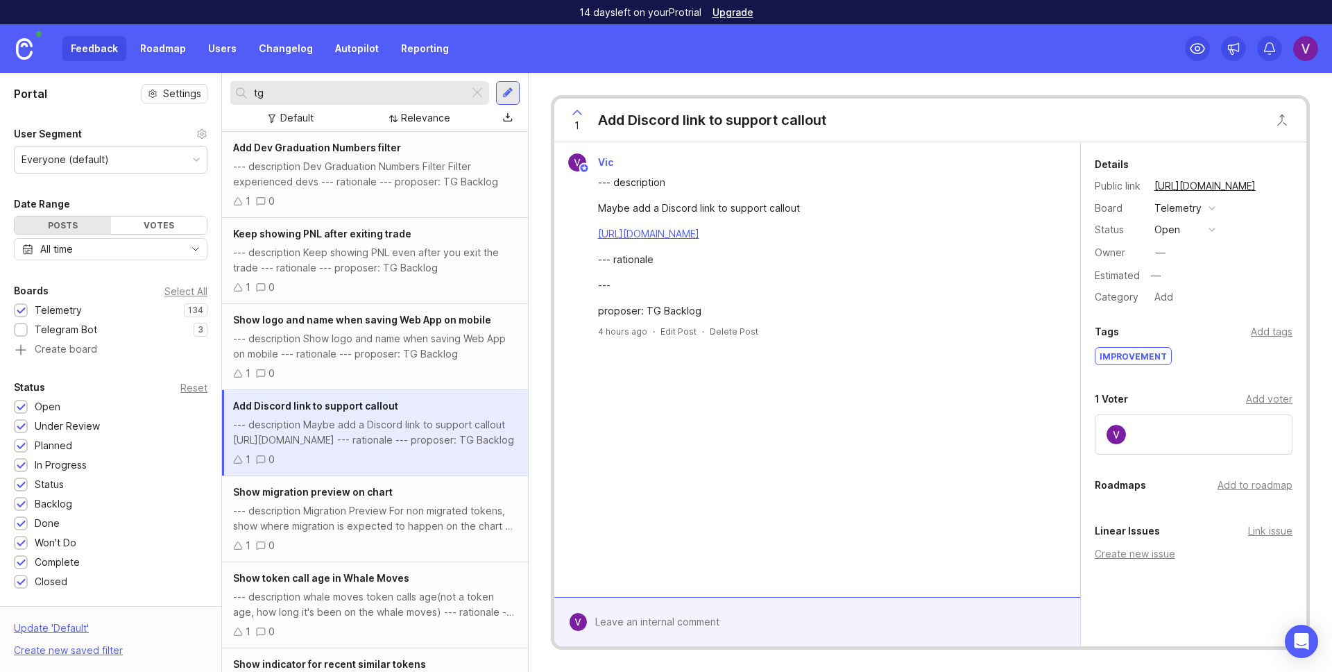
click at [685, 231] on link "[URL][DOMAIN_NAME]" at bounding box center [648, 234] width 101 height 12
click at [1190, 212] on div "Telemetry" at bounding box center [1177, 207] width 47 height 15
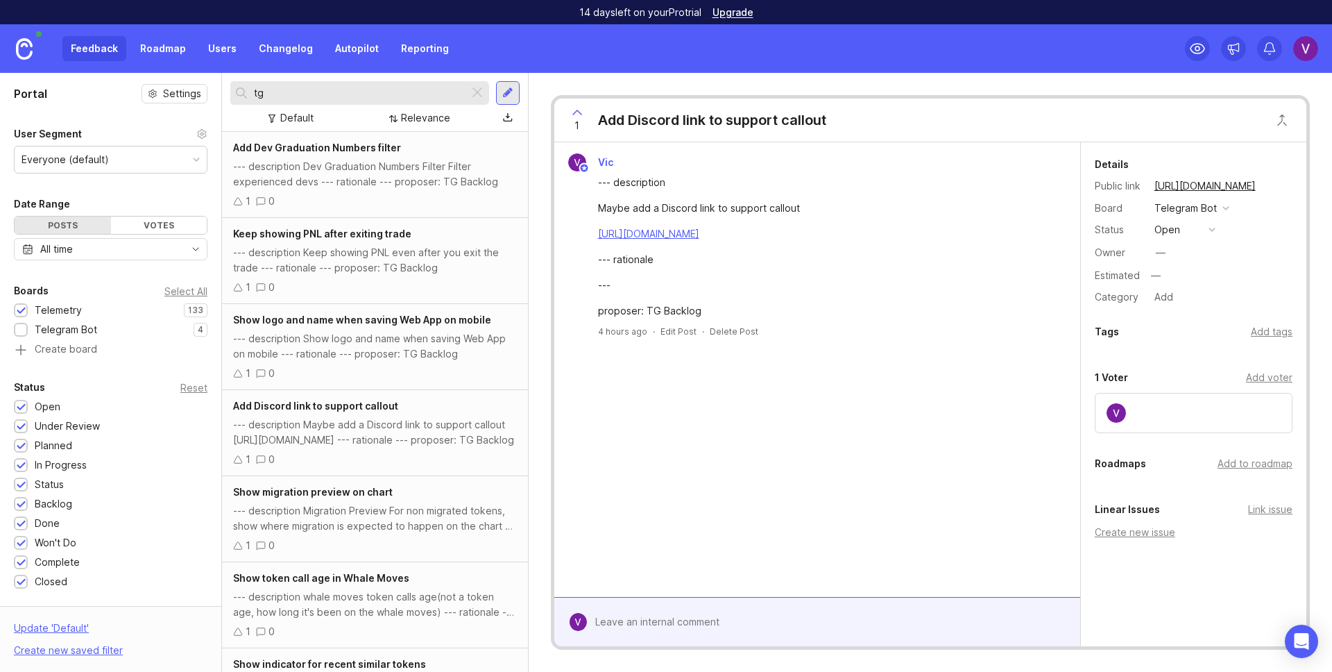
click at [388, 378] on div "1 0" at bounding box center [375, 373] width 284 height 15
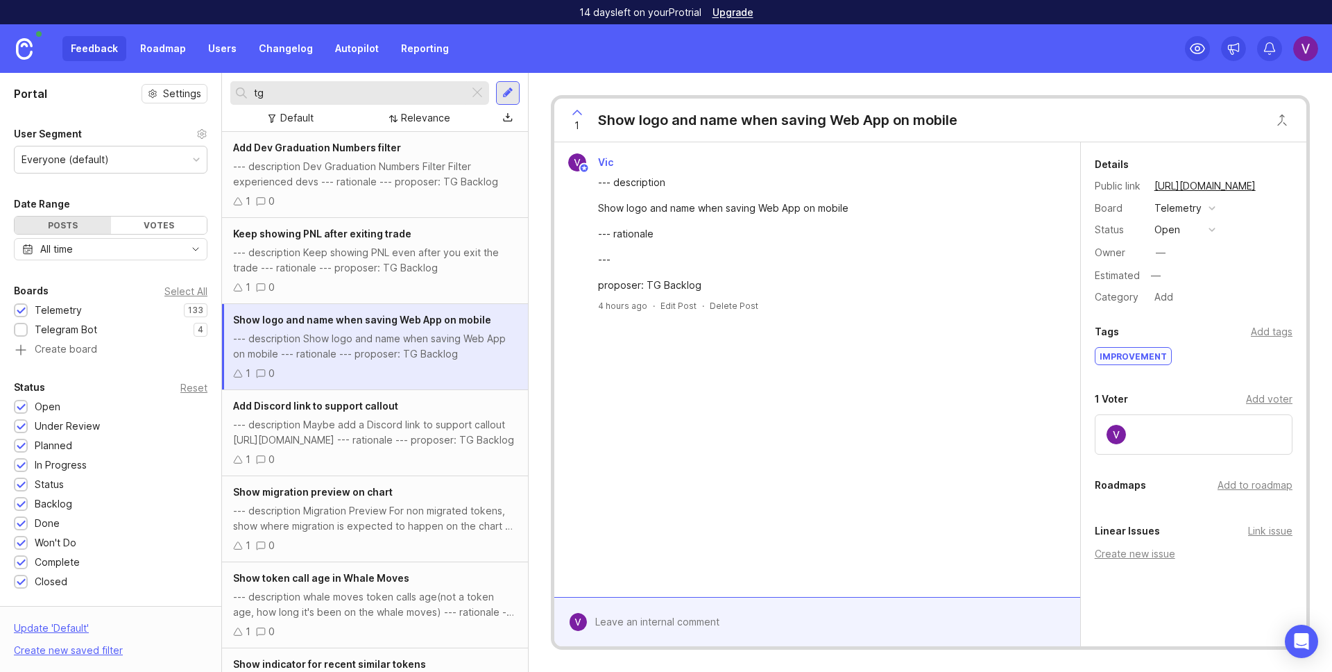
click at [390, 427] on div "--- description Maybe add a Discord link to support callout [URL][DOMAIN_NAME] …" at bounding box center [375, 432] width 284 height 31
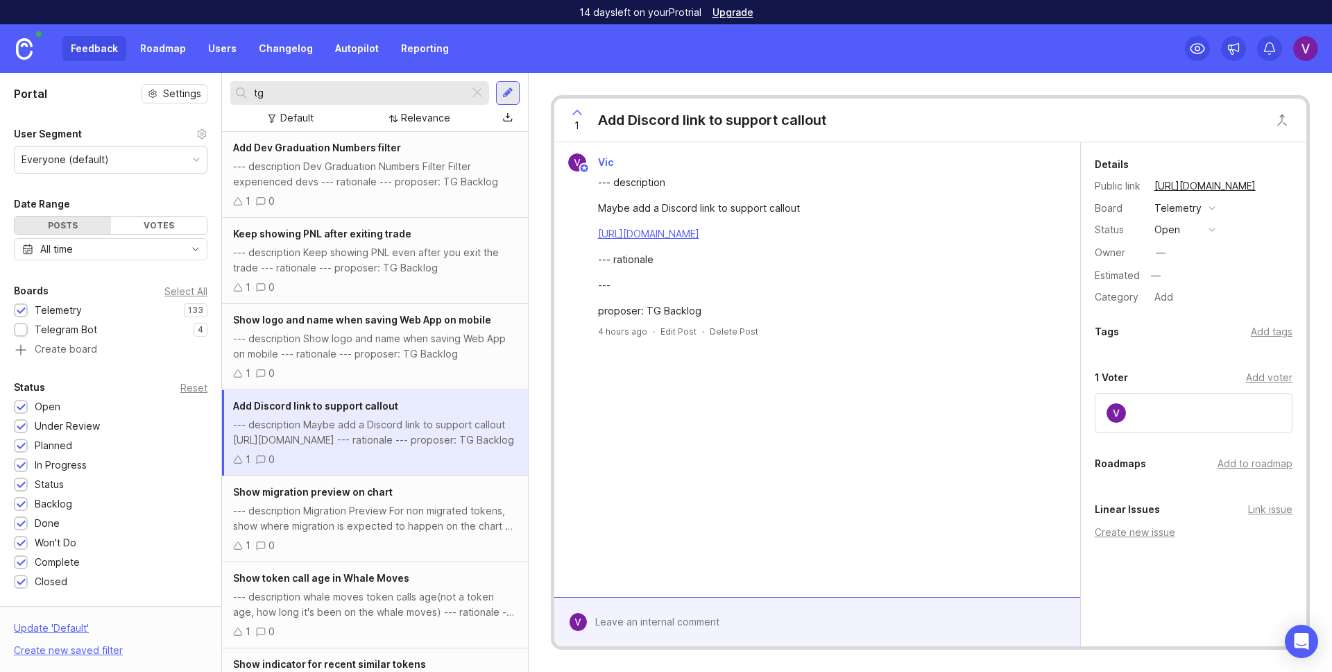
click at [391, 366] on div "1 0" at bounding box center [375, 373] width 284 height 15
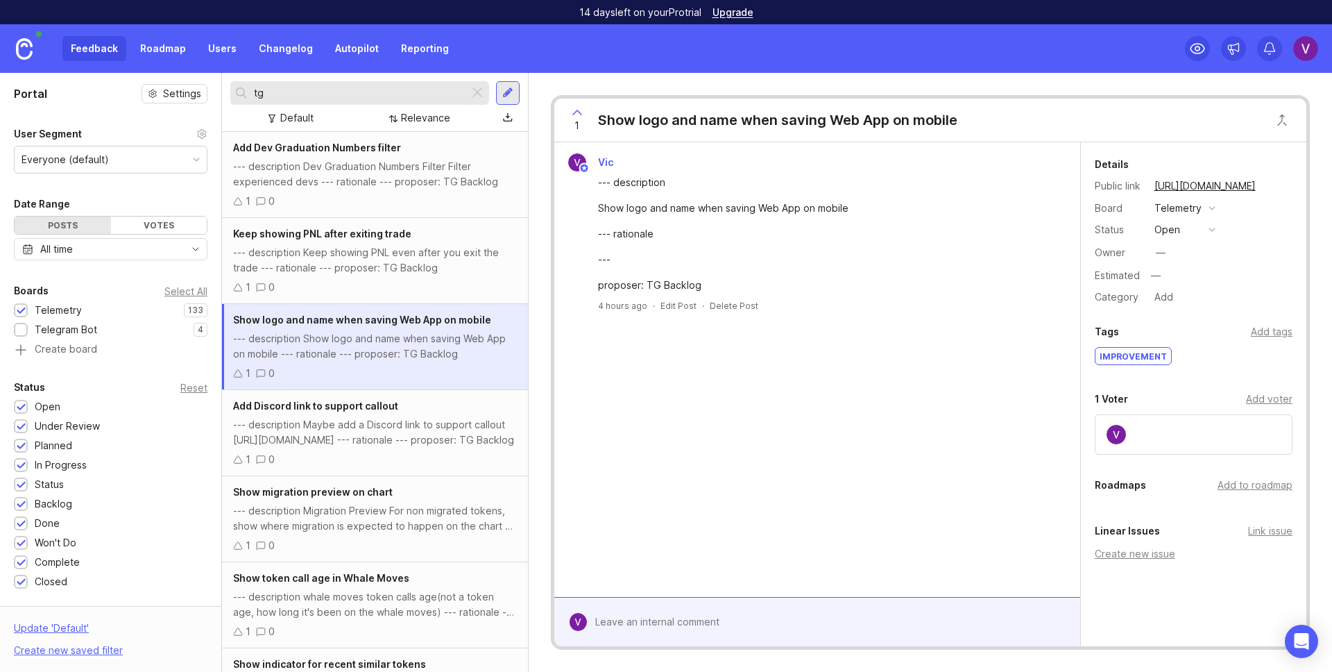
click at [389, 415] on div "Add Discord link to support callout --- description Maybe add a Discord link to…" at bounding box center [375, 433] width 306 height 86
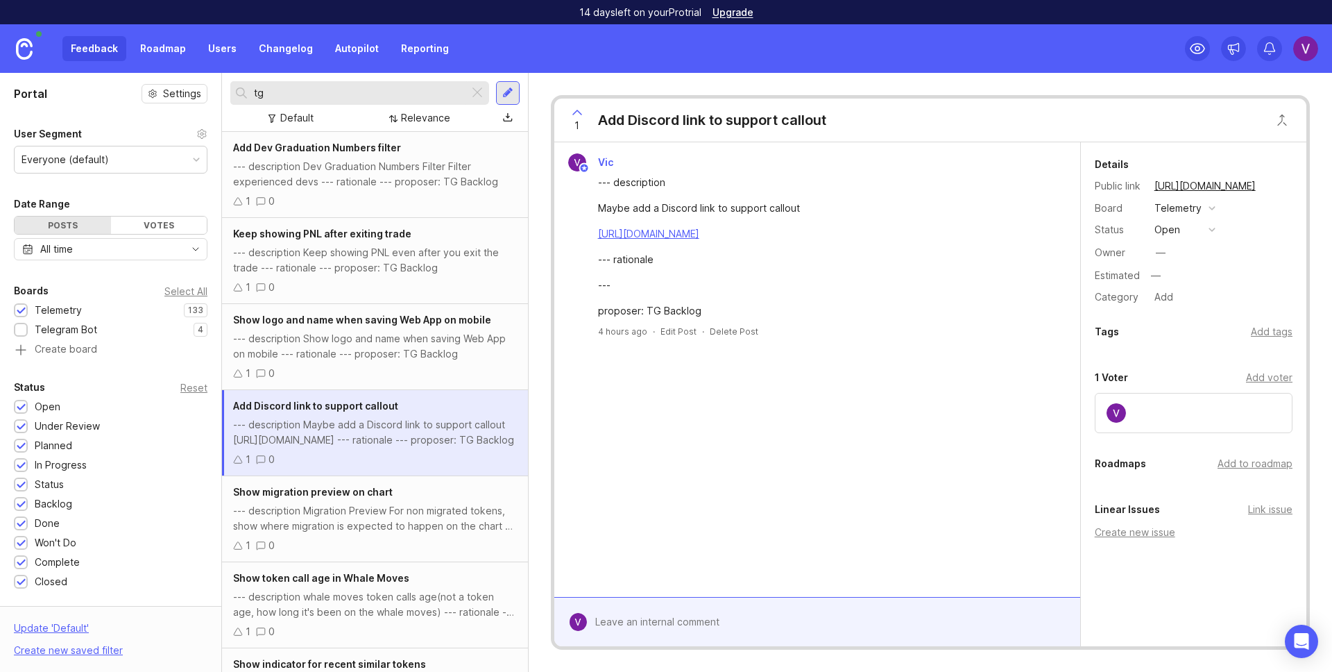
click at [1166, 210] on div "Telemetry" at bounding box center [1177, 207] width 47 height 15
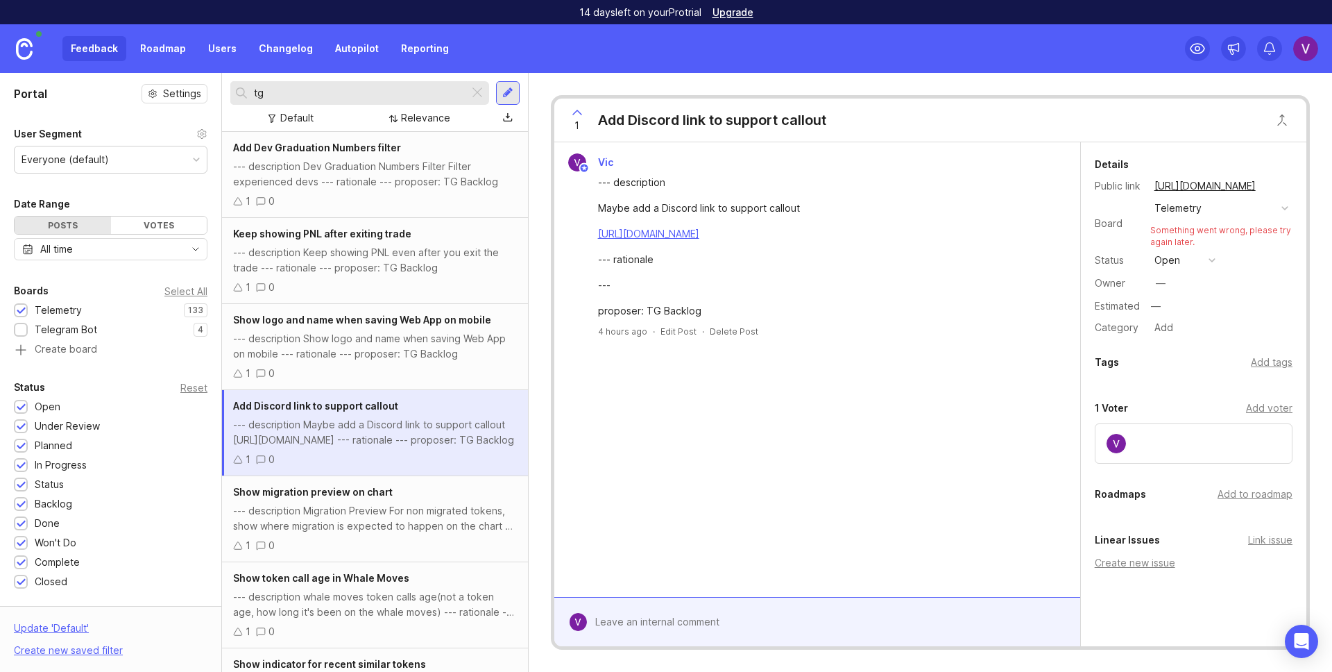
click at [315, 533] on div "--- description Migration Preview For non migrated tokens, show where migration…" at bounding box center [375, 518] width 284 height 31
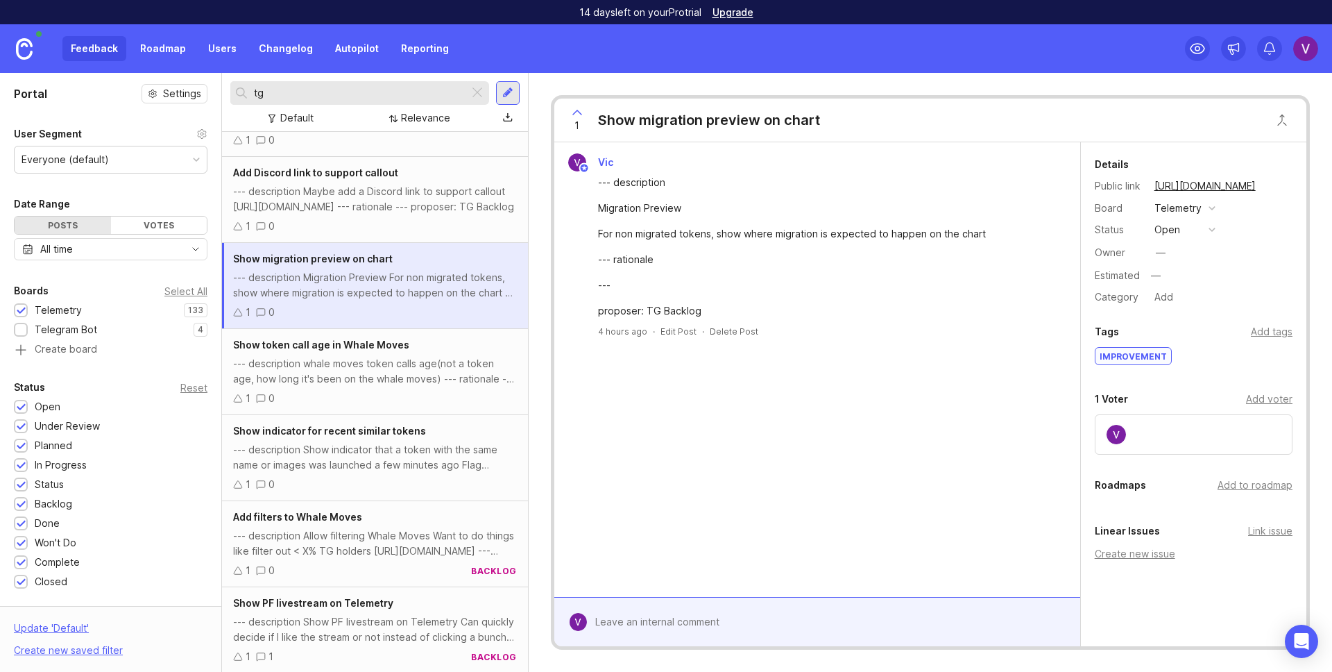
scroll to position [234, 0]
click at [315, 382] on div "--- description whale moves token calls age(not a token age, how long it's been…" at bounding box center [375, 369] width 284 height 31
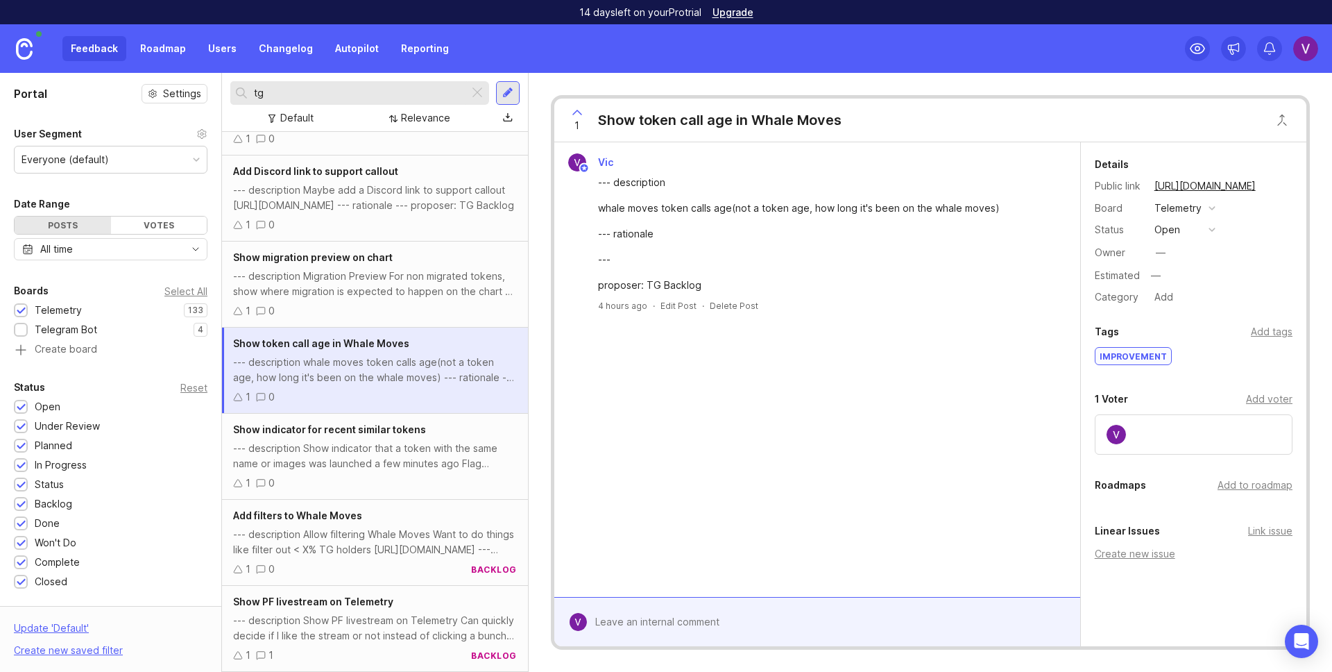
click at [341, 446] on div "--- description Show indicator that a token with the same name or images was la…" at bounding box center [375, 456] width 284 height 31
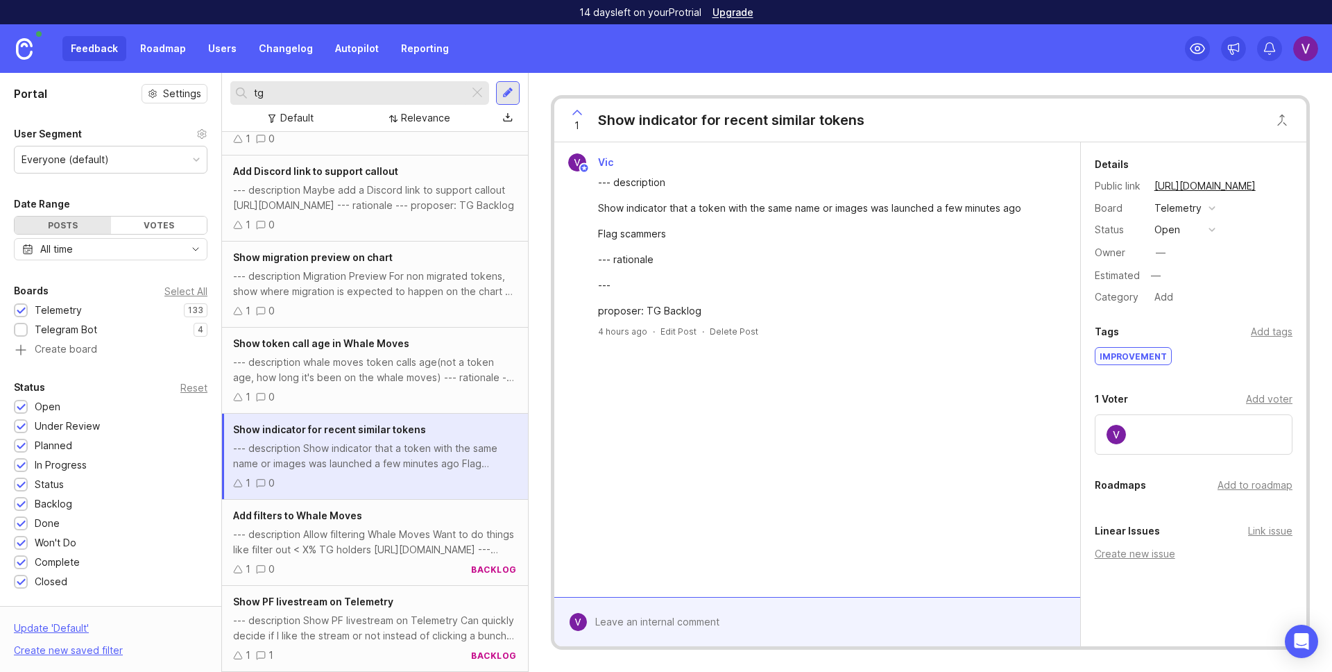
click at [356, 522] on div "Add filters to Whale Moves" at bounding box center [375, 515] width 284 height 15
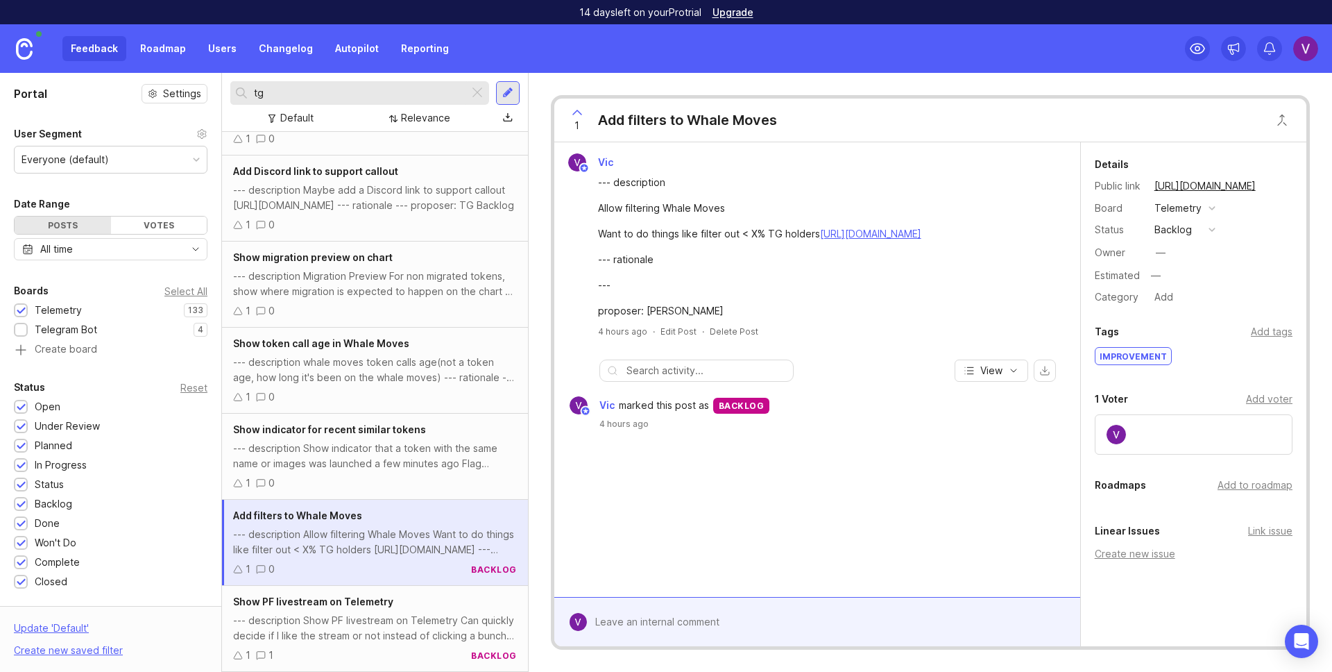
click at [331, 613] on div "--- description Show PF livestream on Telemetry Can quickly decide if I like th…" at bounding box center [375, 628] width 284 height 31
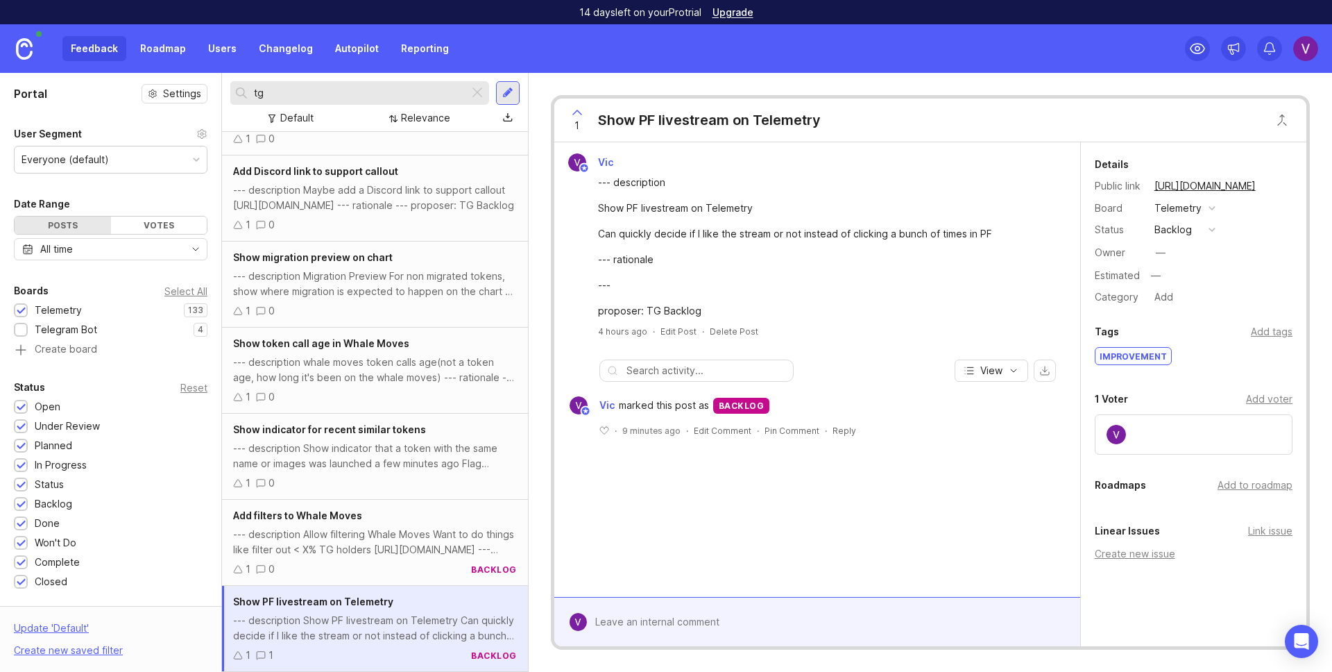
click at [1170, 233] on div "backlog" at bounding box center [1172, 229] width 37 height 15
click at [1174, 347] on li "done" at bounding box center [1184, 360] width 69 height 26
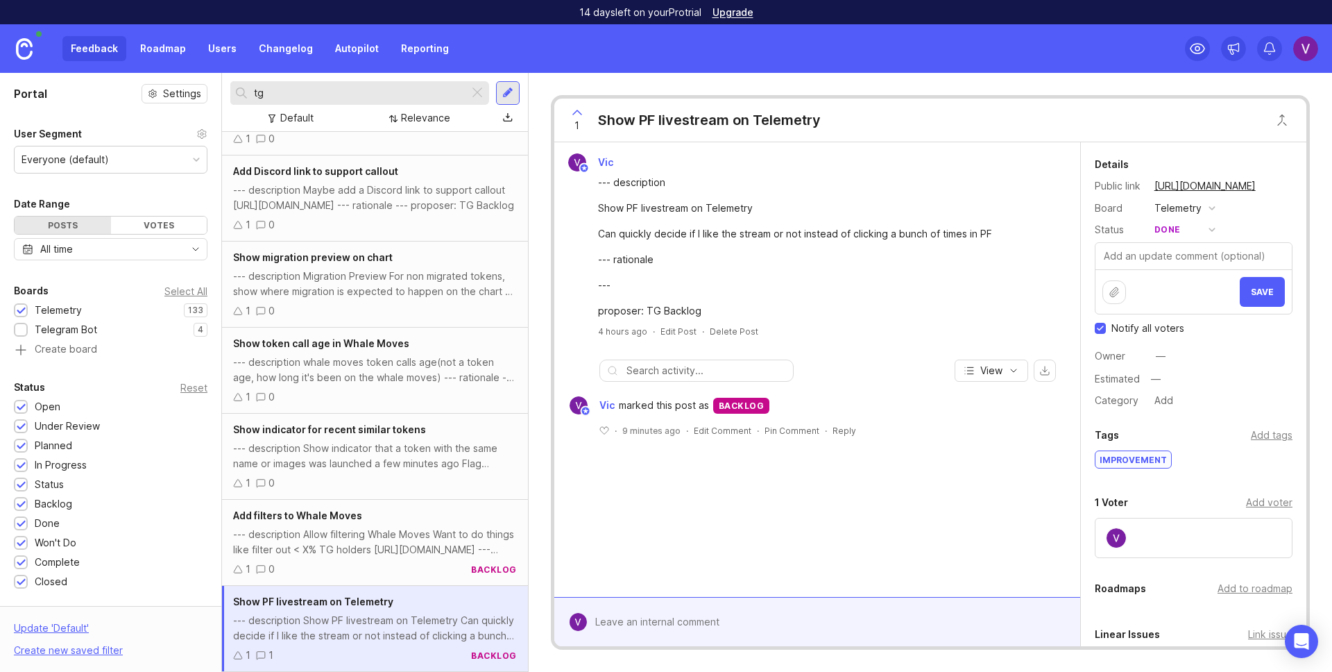
click at [1269, 301] on button "Save" at bounding box center [1262, 292] width 45 height 30
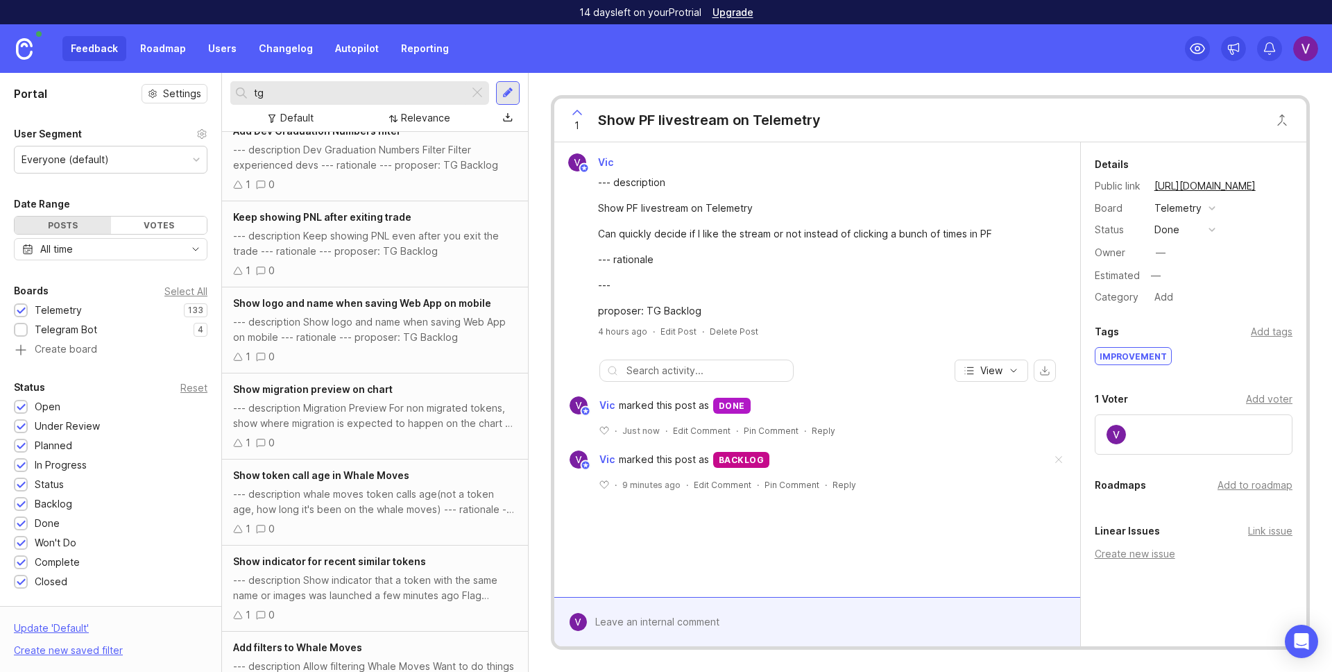
scroll to position [0, 0]
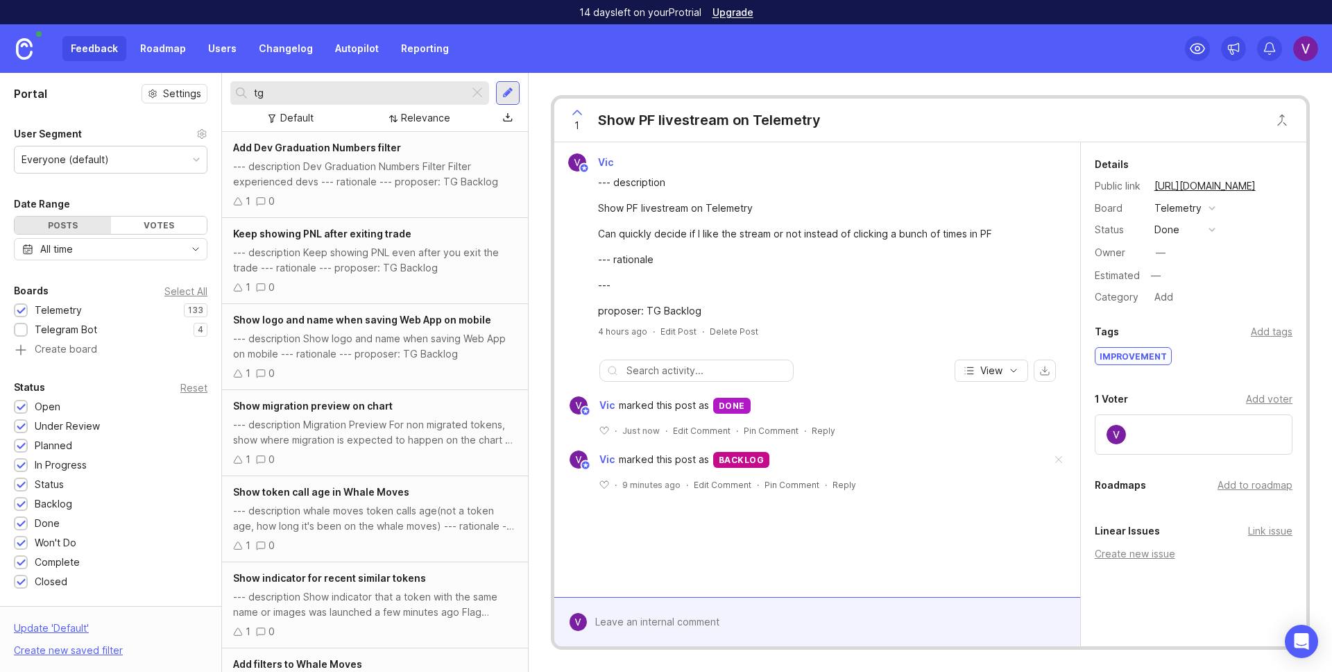
click at [476, 94] on div at bounding box center [477, 93] width 17 height 18
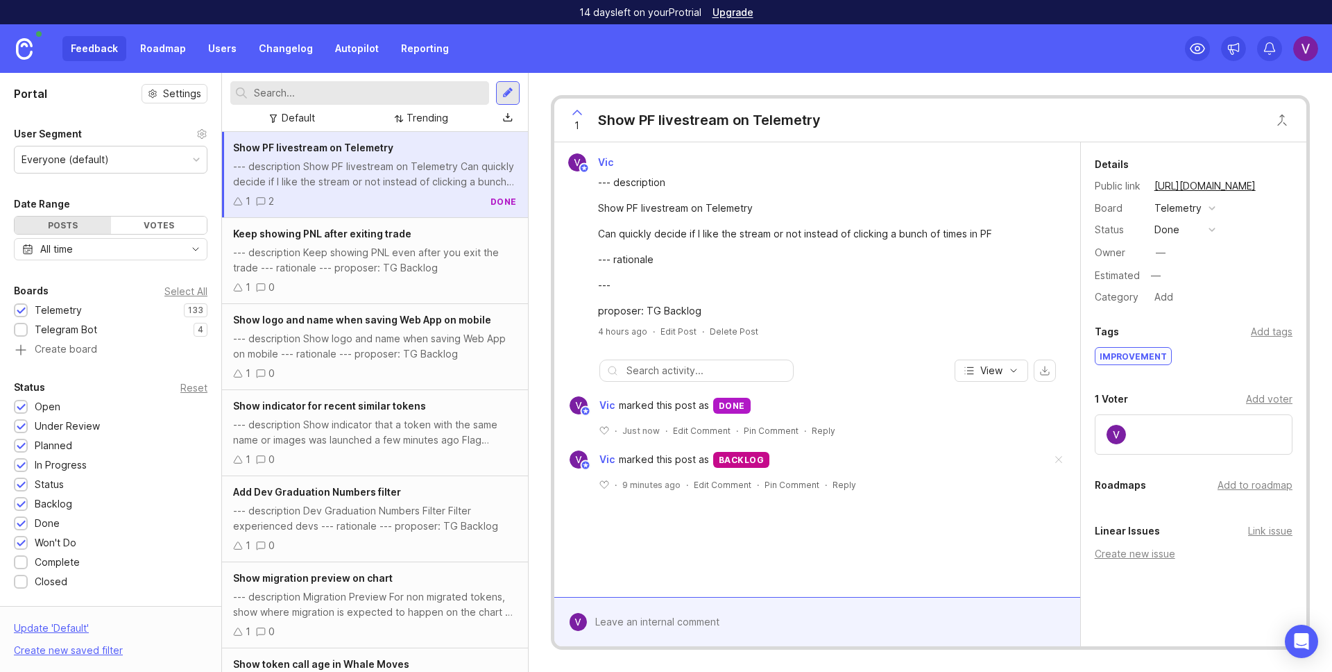
click at [15, 330] on div at bounding box center [21, 330] width 14 height 14
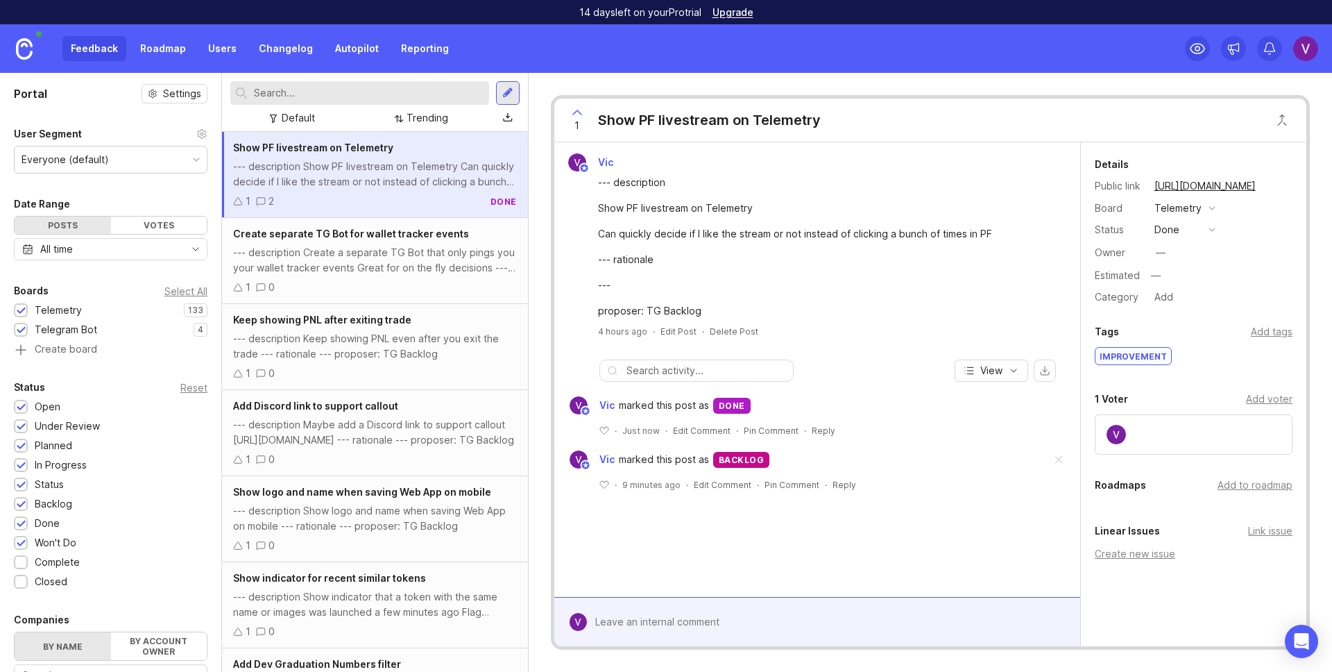
click at [173, 50] on link "Roadmap" at bounding box center [163, 48] width 62 height 25
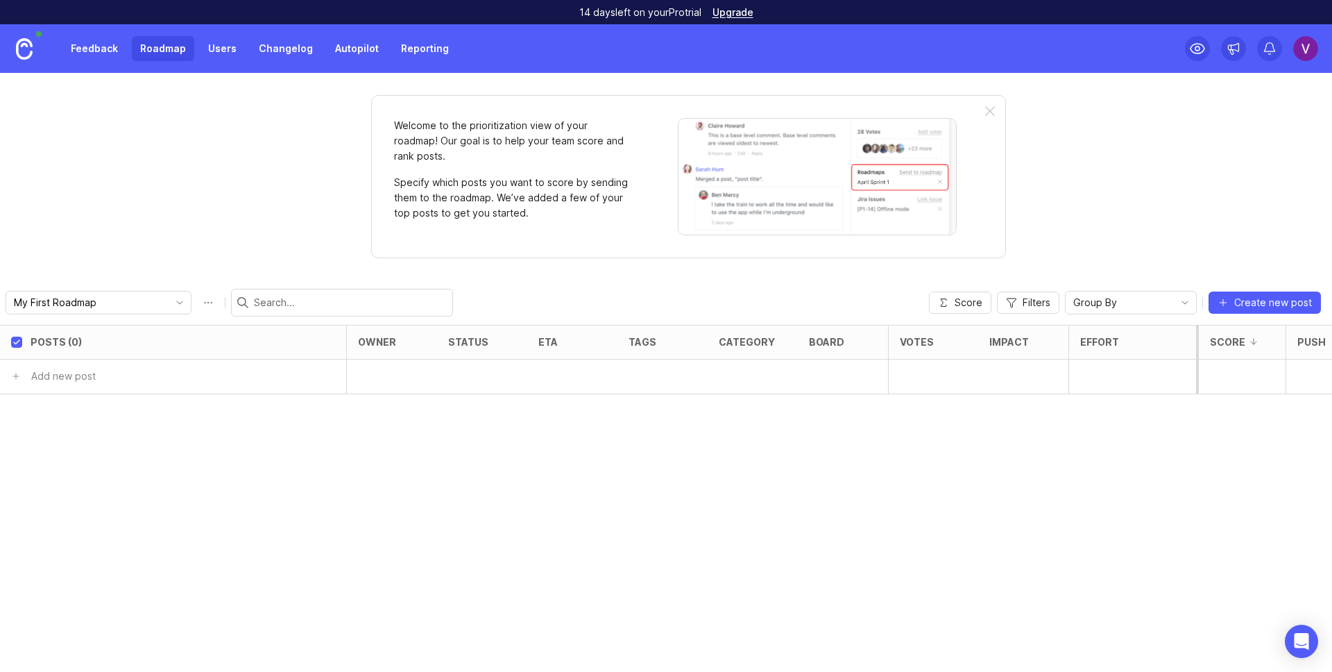
click at [99, 302] on input "My First Roadmap" at bounding box center [90, 302] width 153 height 15
drag, startPoint x: 166, startPoint y: 241, endPoint x: 180, endPoint y: 203, distance: 41.0
click at [166, 241] on div "Welcome to the prioritization view of your roadmap! Our goal is to help your te…" at bounding box center [666, 372] width 1332 height 599
click at [262, 40] on link "Changelog" at bounding box center [285, 48] width 71 height 25
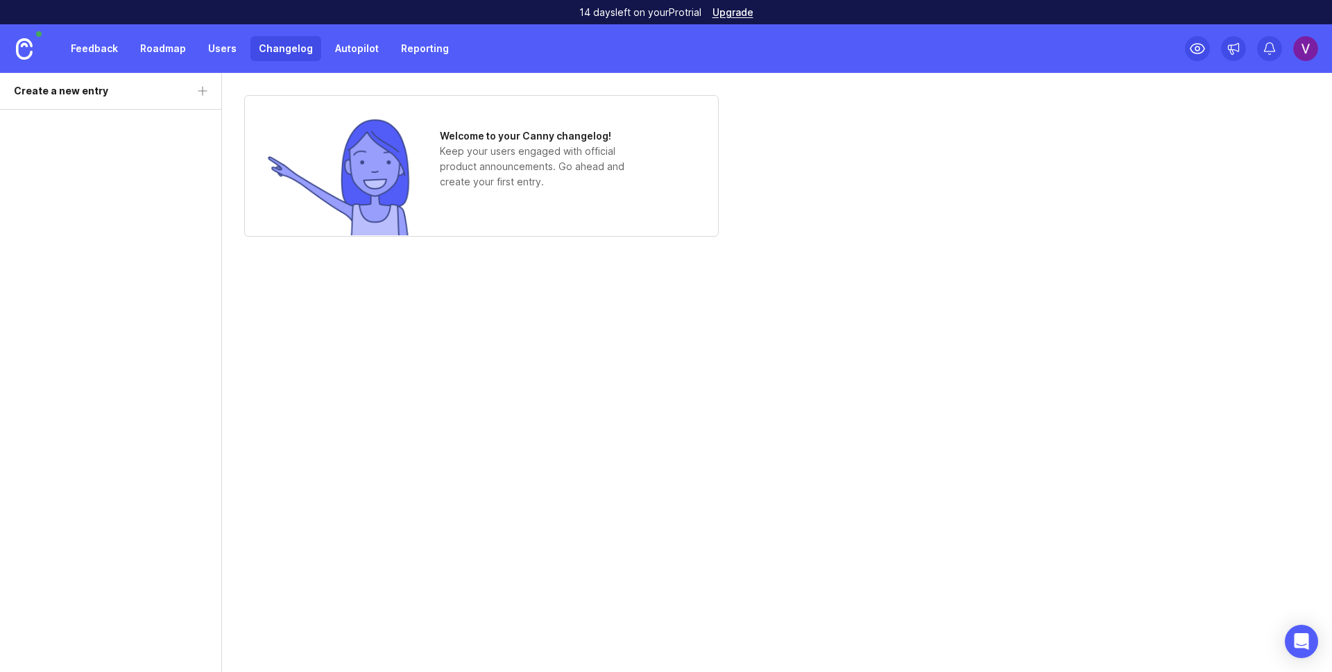
click at [218, 47] on link "Users" at bounding box center [222, 48] width 45 height 25
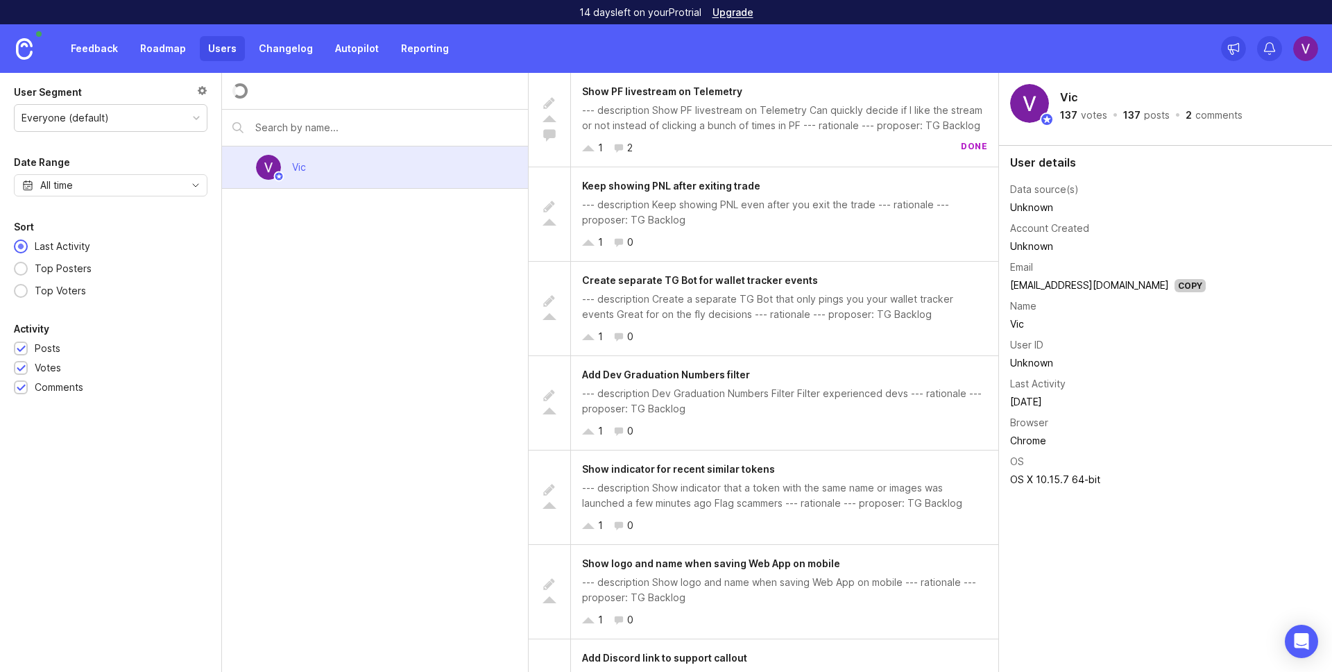
click at [370, 51] on link "Autopilot" at bounding box center [357, 48] width 60 height 25
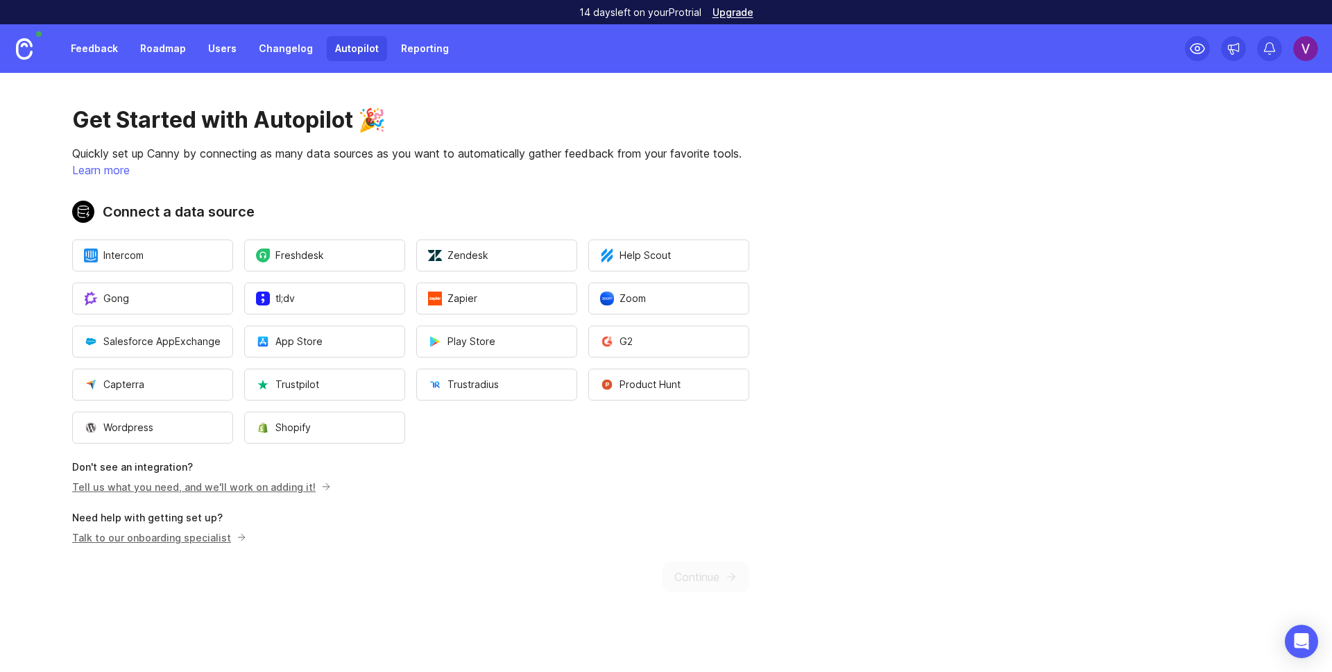
click at [396, 51] on link "Reporting" at bounding box center [425, 48] width 65 height 25
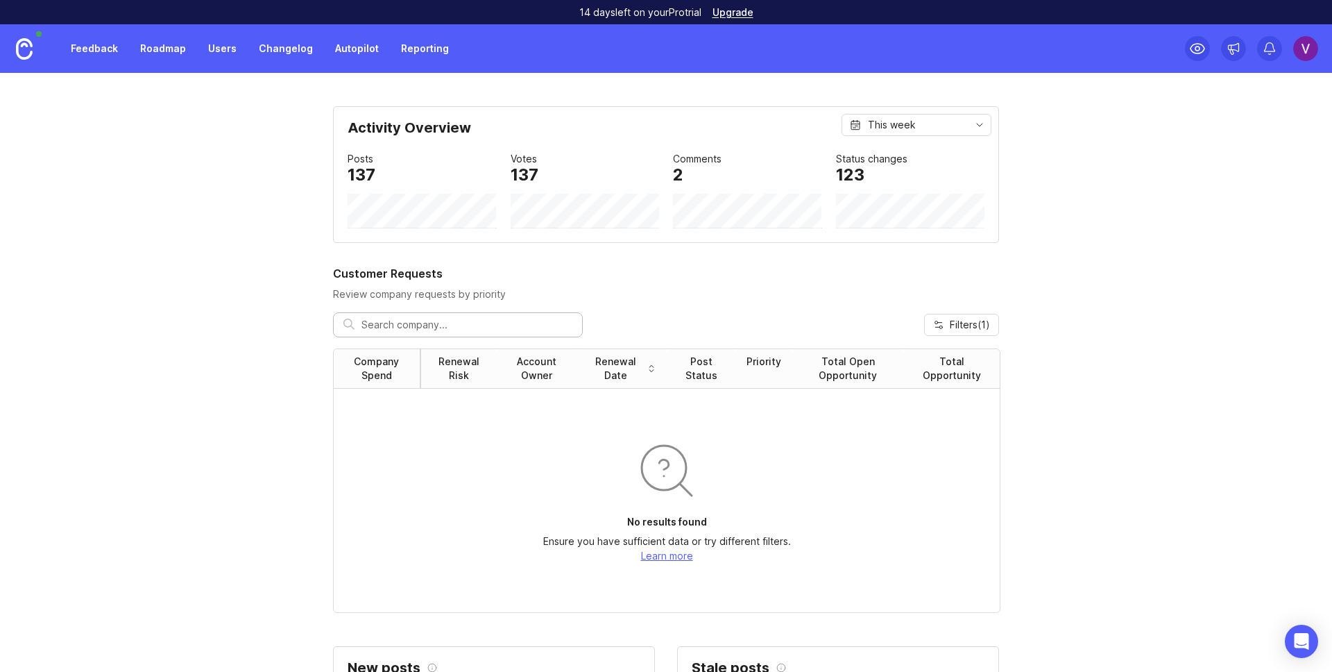
click at [337, 57] on link "Autopilot" at bounding box center [357, 48] width 60 height 25
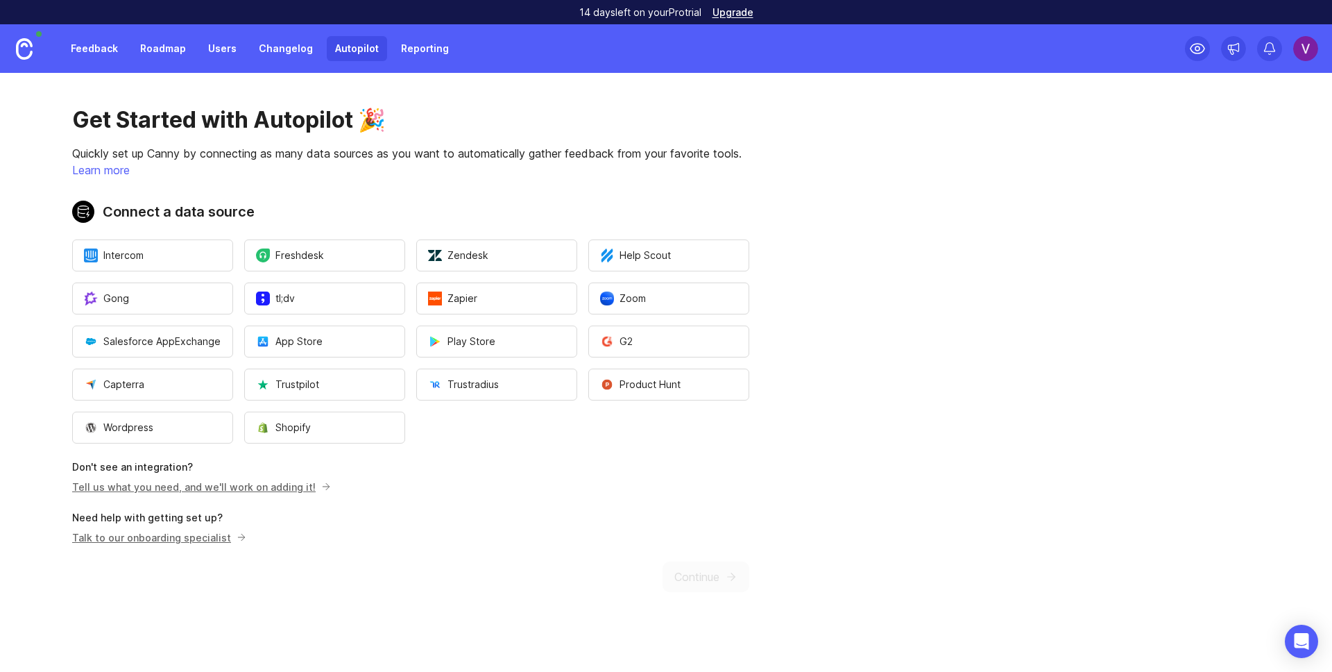
click at [99, 51] on link "Feedback" at bounding box center [94, 48] width 64 height 25
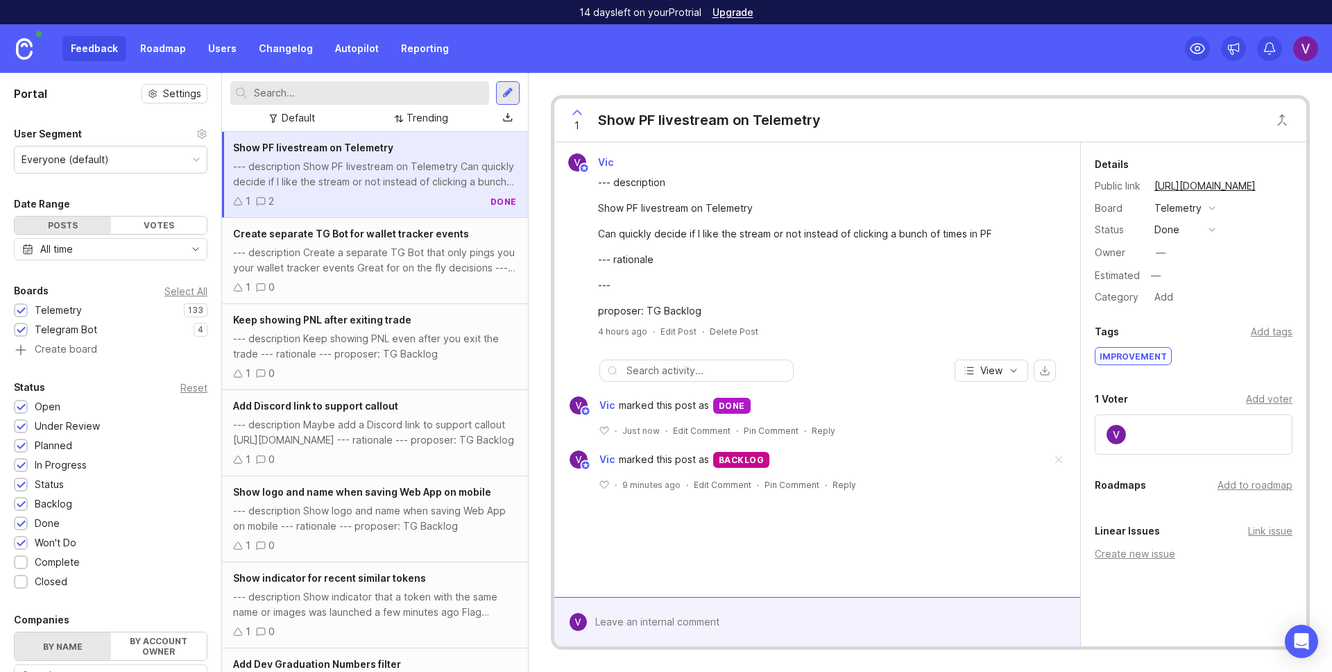
click at [21, 51] on img at bounding box center [24, 49] width 17 height 22
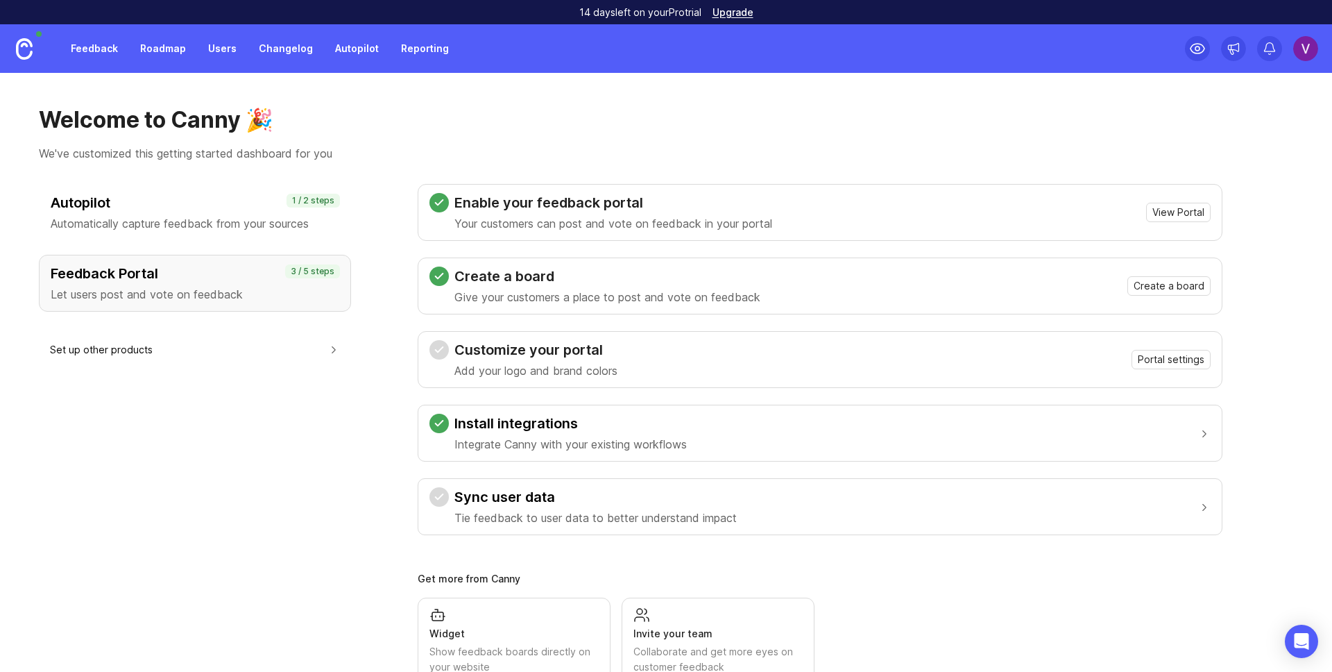
click at [1184, 359] on span "Portal settings" at bounding box center [1171, 359] width 67 height 14
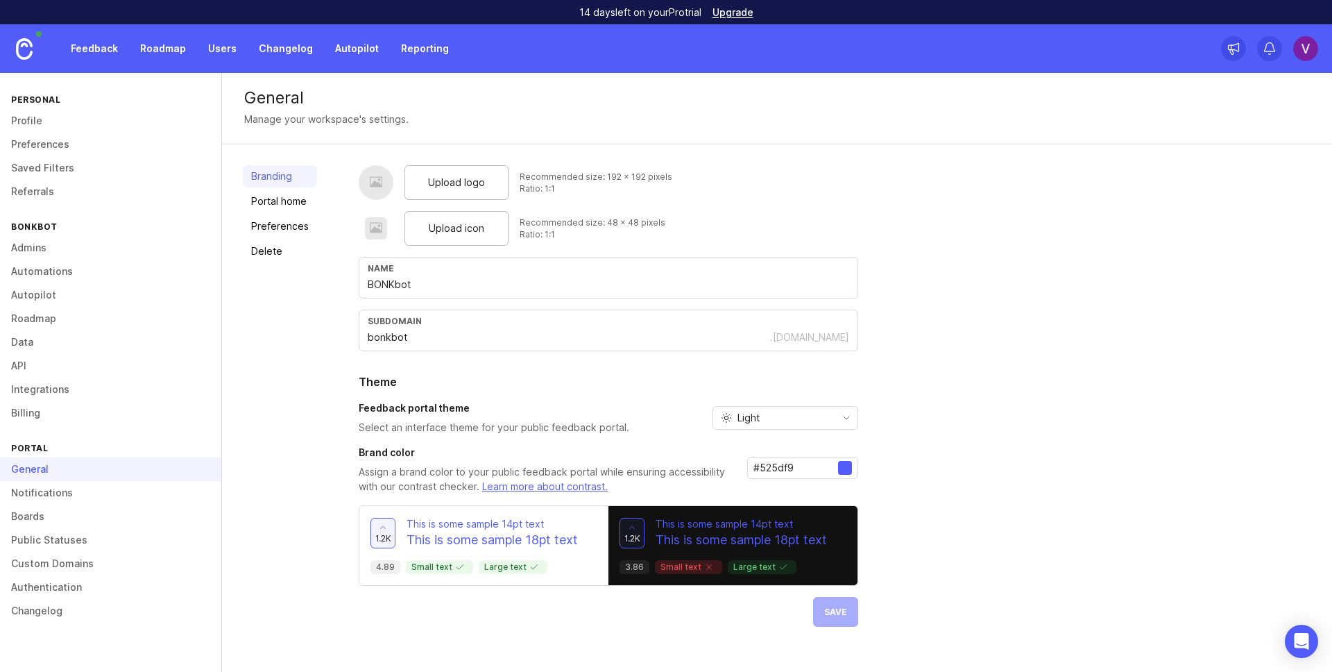
click at [475, 180] on span "Upload logo" at bounding box center [456, 182] width 57 height 15
click at [504, 156] on div "Branding Portal home Preferences Delete Upload logo Recommended size: 192 x 192…" at bounding box center [777, 412] width 1110 height 537
click at [436, 184] on span "Upload logo" at bounding box center [456, 182] width 57 height 15
click at [438, 187] on span "Upload logo" at bounding box center [456, 182] width 57 height 15
click at [448, 230] on span "Upload icon" at bounding box center [456, 228] width 55 height 15
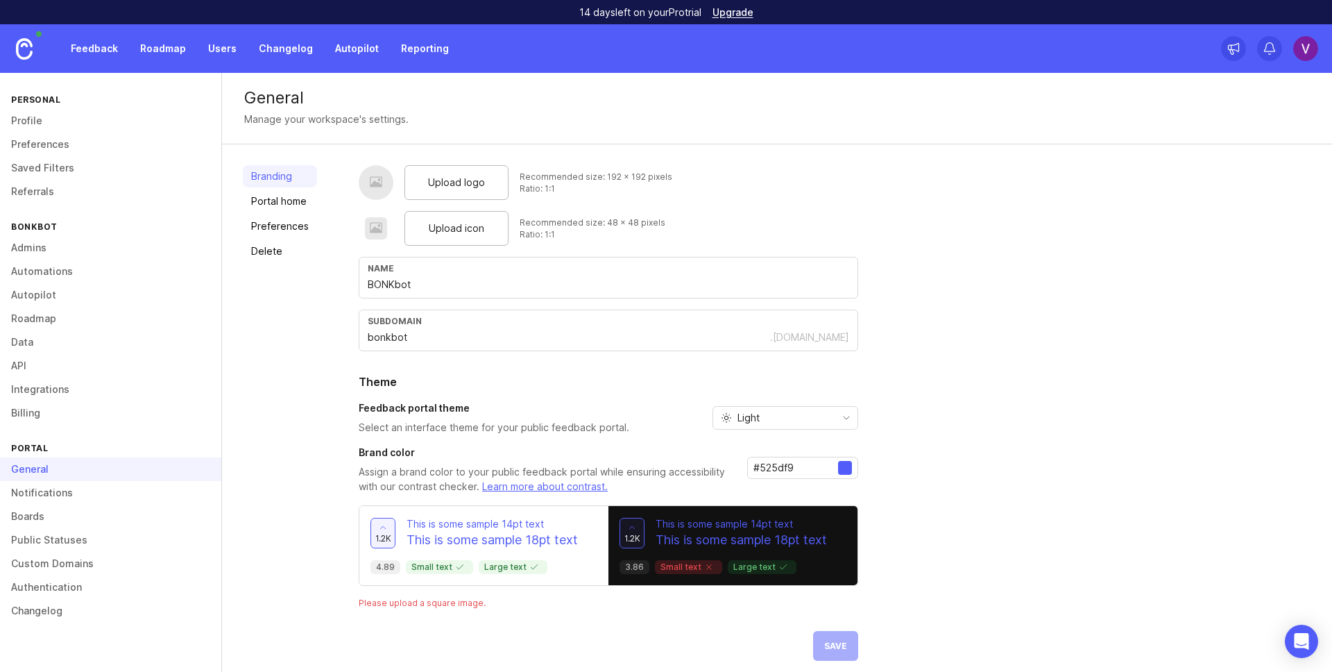
click at [447, 187] on span "Upload logo" at bounding box center [456, 182] width 57 height 15
click at [413, 150] on div "Branding Portal home Preferences Delete Upload logo Recommended size: 192 x 192…" at bounding box center [777, 412] width 1110 height 537
click at [298, 204] on link "Portal home" at bounding box center [280, 201] width 74 height 22
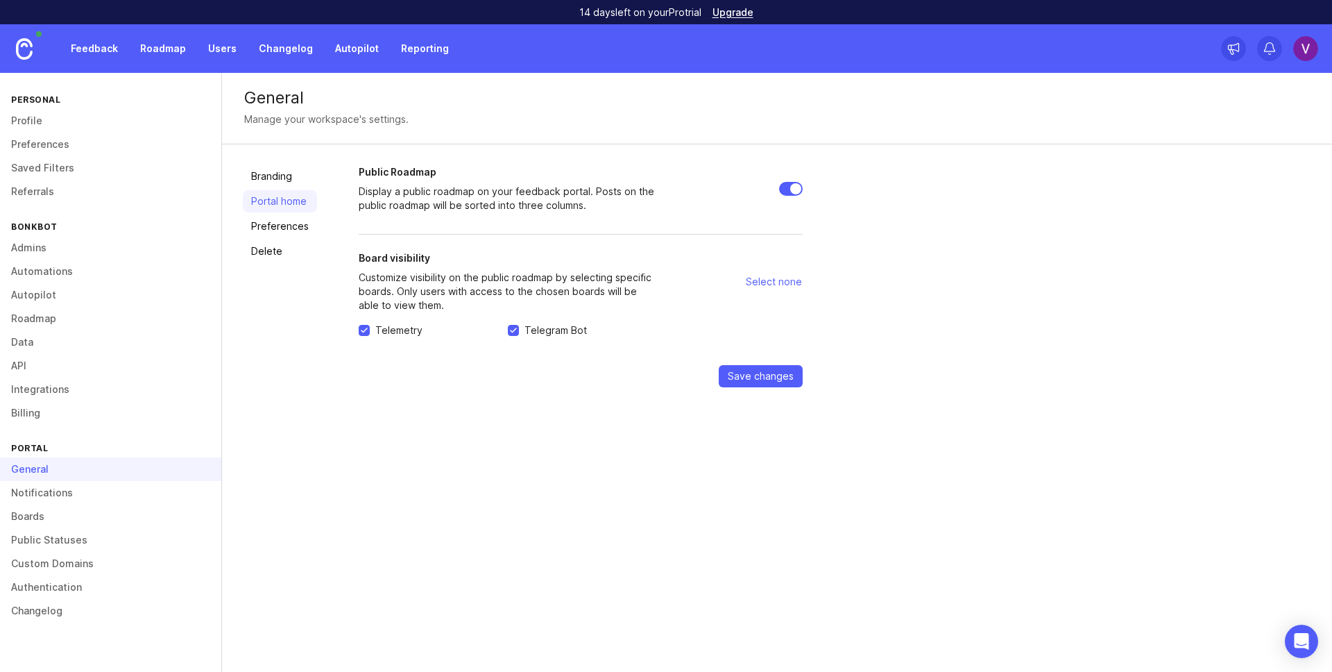
click at [786, 183] on input "Public Roadmap" at bounding box center [791, 189] width 24 height 14
click at [798, 190] on input "Public Roadmap" at bounding box center [791, 189] width 24 height 14
checkbox input "false"
click at [291, 182] on link "Branding" at bounding box center [280, 176] width 74 height 22
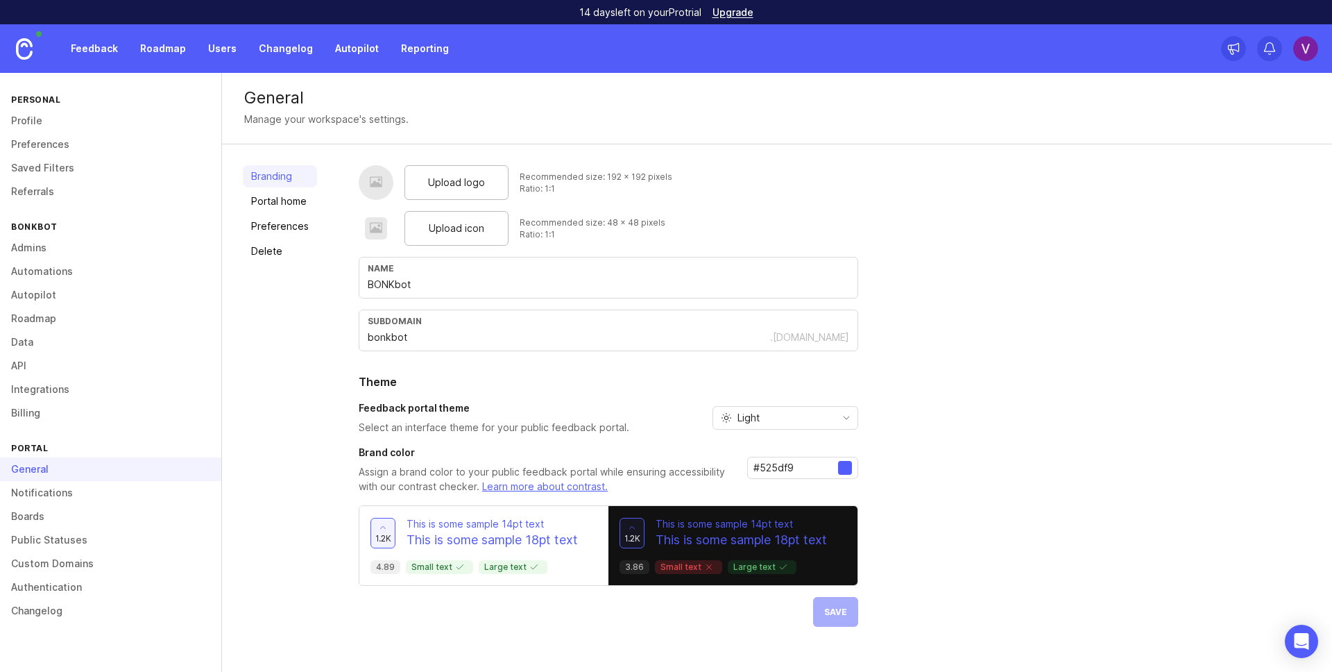
click at [289, 203] on link "Portal home" at bounding box center [280, 201] width 74 height 22
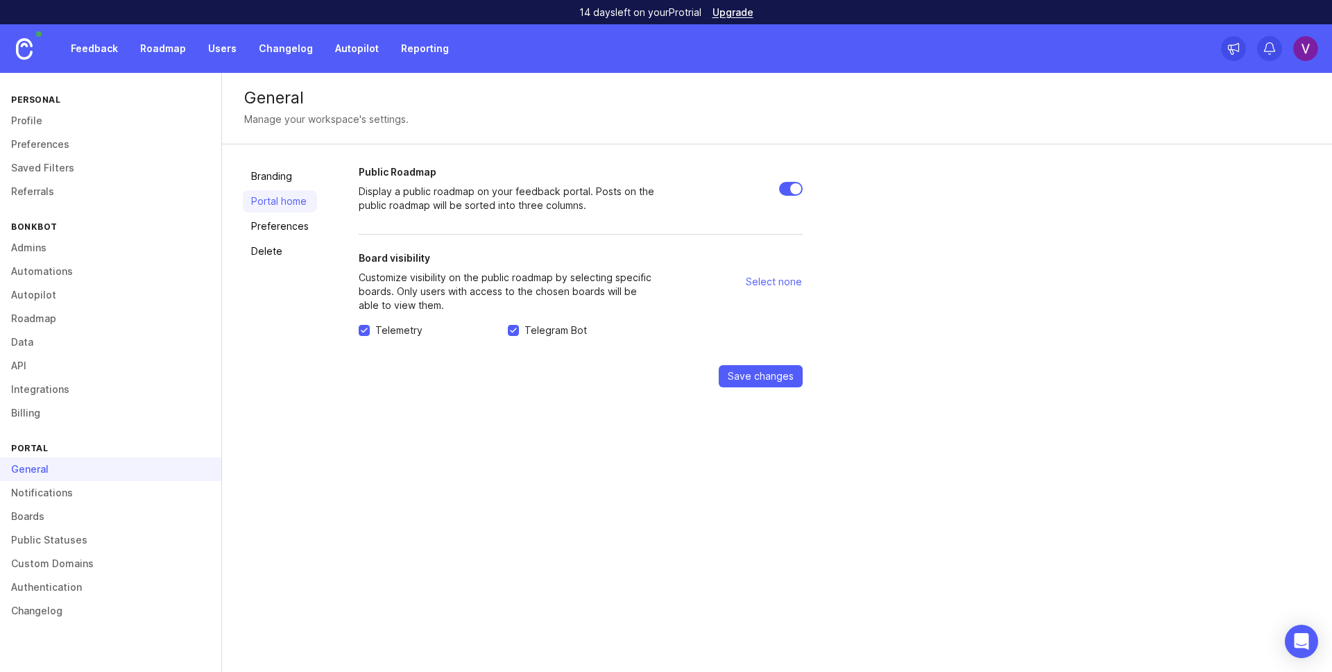
click at [286, 223] on link "Preferences" at bounding box center [280, 226] width 74 height 22
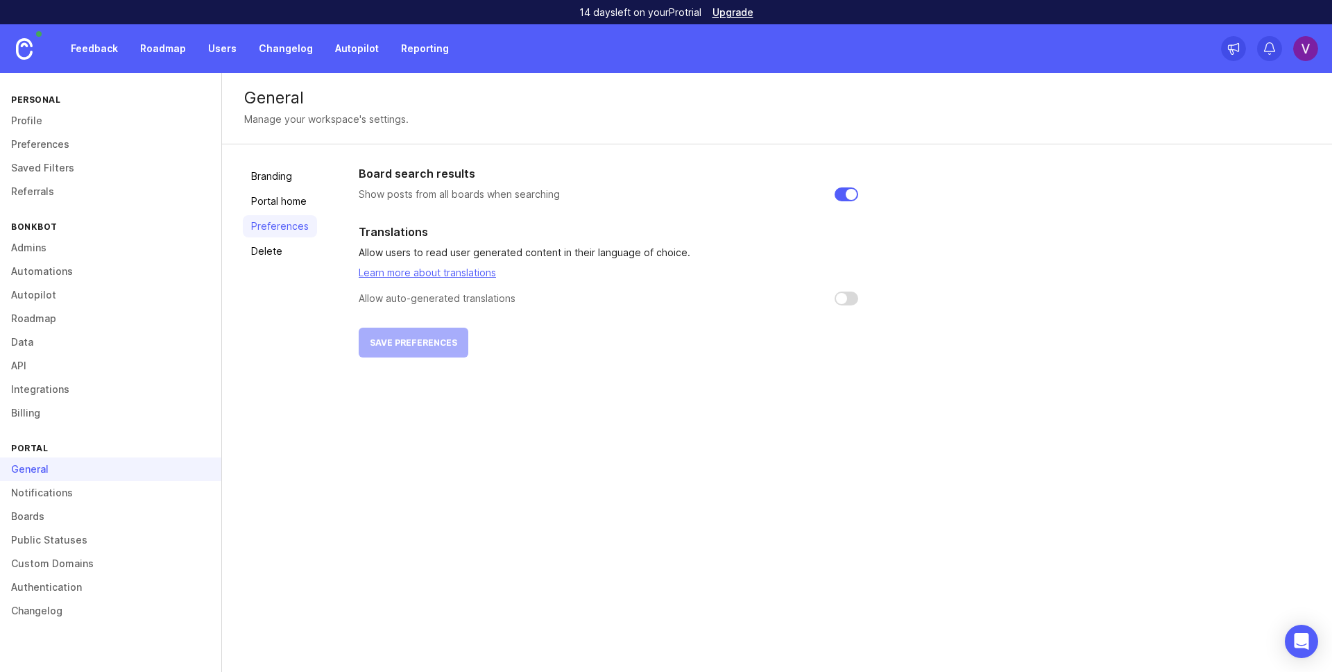
click at [280, 205] on link "Portal home" at bounding box center [280, 201] width 74 height 22
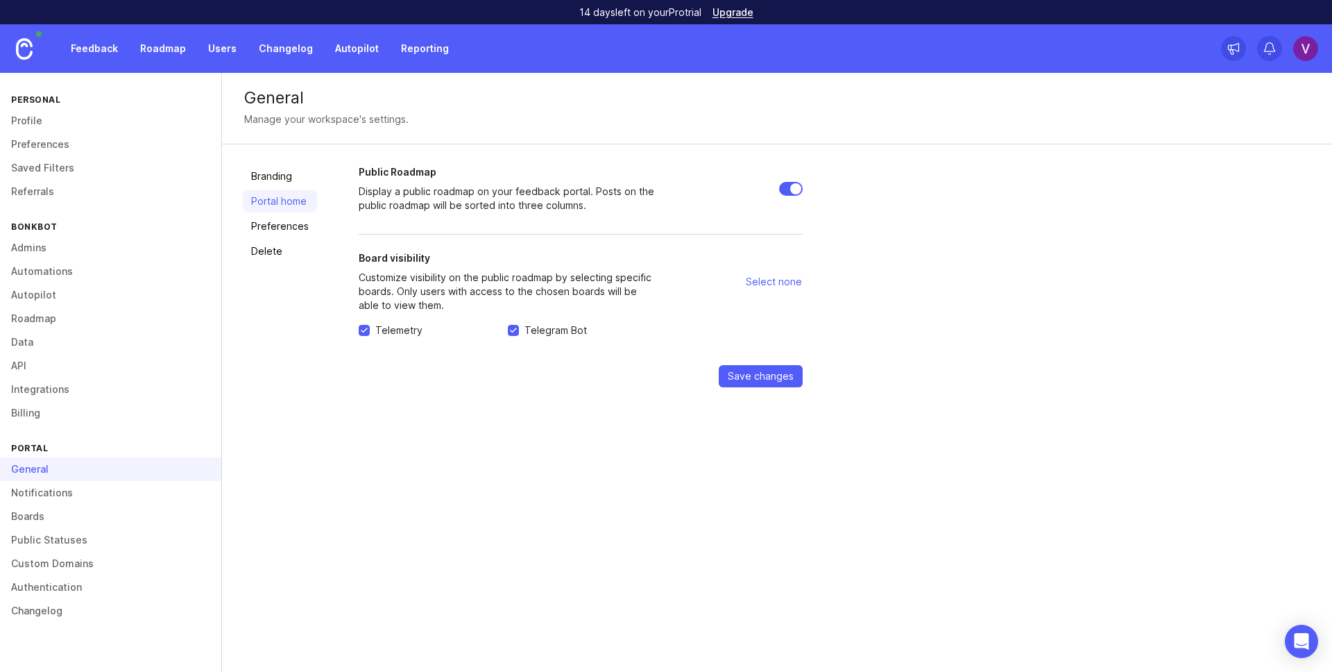
click at [797, 185] on input "Public Roadmap" at bounding box center [791, 189] width 24 height 14
checkbox input "false"
click at [763, 364] on form "Public Roadmap Display a public roadmap on your feedback portal. Posts on the p…" at bounding box center [581, 276] width 444 height 222
click at [763, 367] on button "Save changes" at bounding box center [761, 376] width 84 height 22
click at [89, 58] on link "Feedback" at bounding box center [94, 48] width 64 height 25
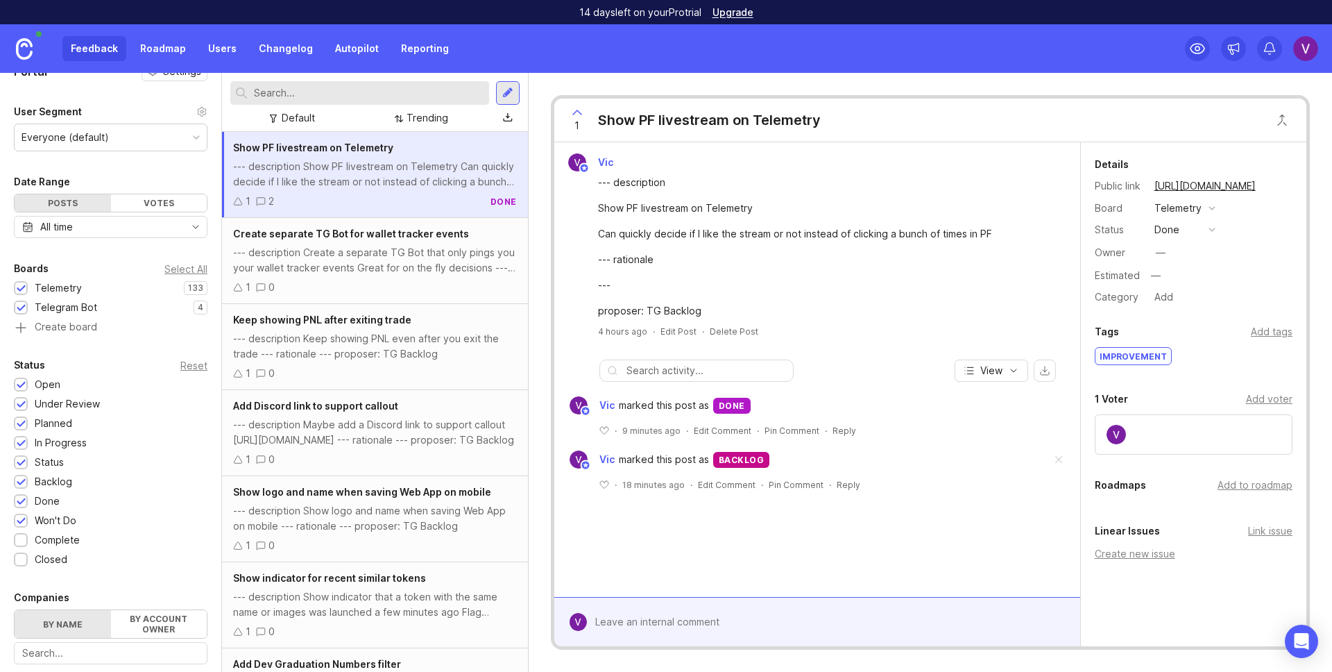
scroll to position [117, 0]
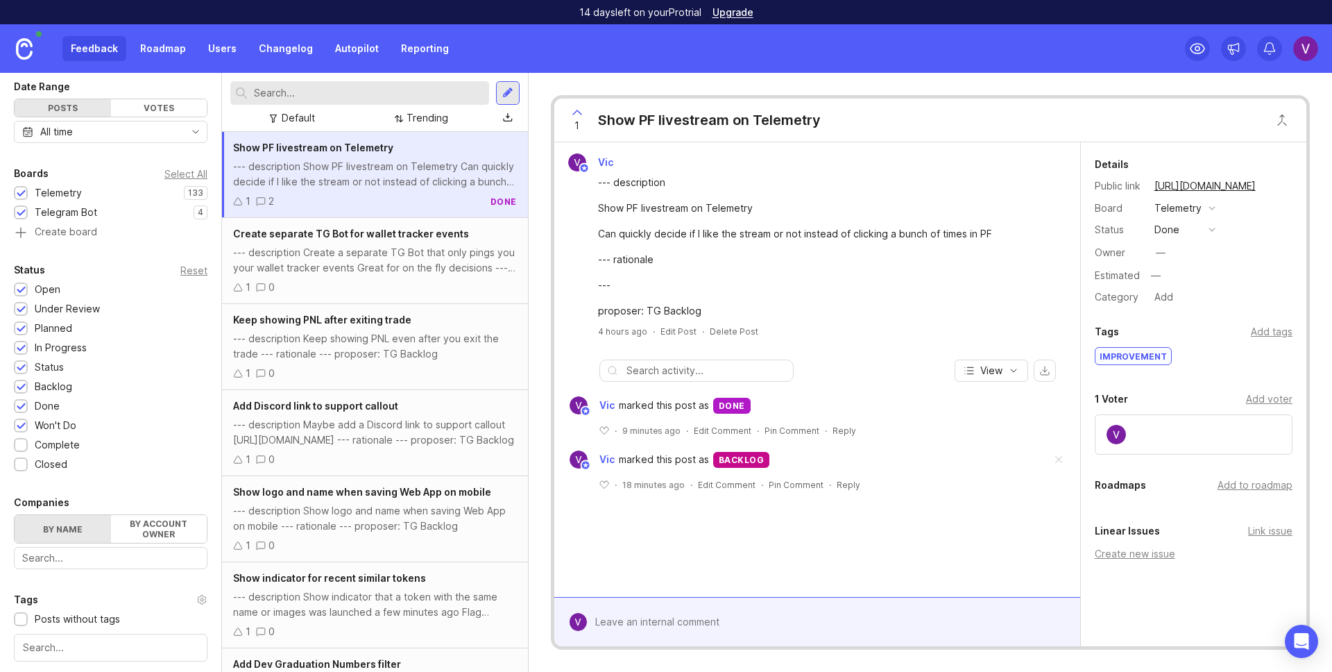
click at [0, 0] on div "1" at bounding box center [0, 0] width 0 height 0
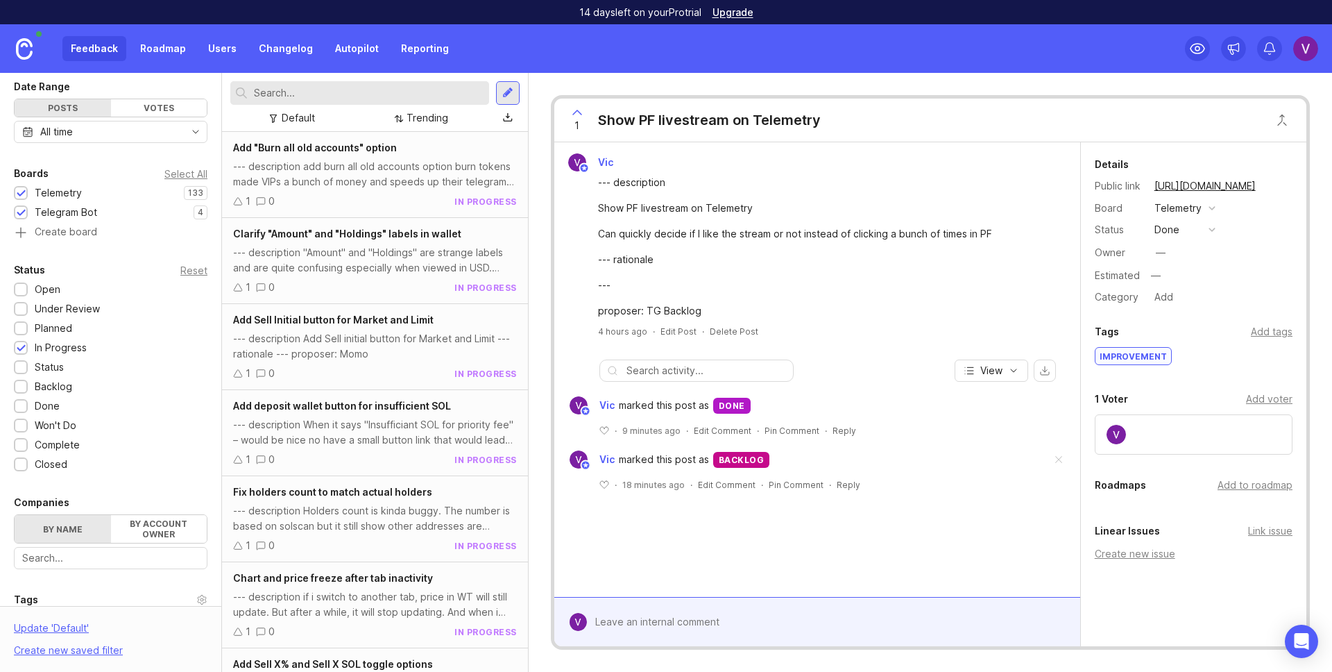
click at [0, 0] on div "1" at bounding box center [0, 0] width 0 height 0
click at [180, 271] on div "Reset" at bounding box center [193, 270] width 27 height 8
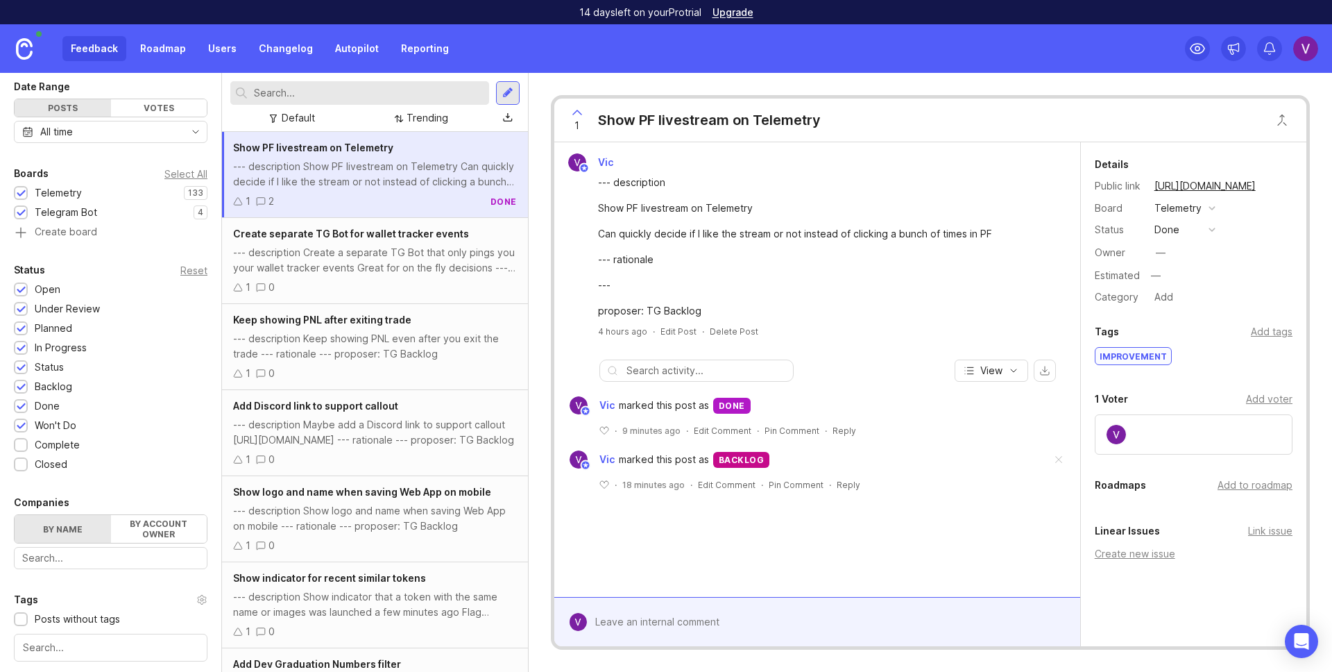
click at [15, 441] on div at bounding box center [21, 445] width 14 height 14
click at [22, 467] on div at bounding box center [21, 465] width 9 height 10
click at [69, 485] on div "Portal Settings User Segment Everyone (default) Date Range Posts Votes All time…" at bounding box center [110, 411] width 221 height 911
click at [146, 52] on link "Roadmap" at bounding box center [163, 48] width 62 height 25
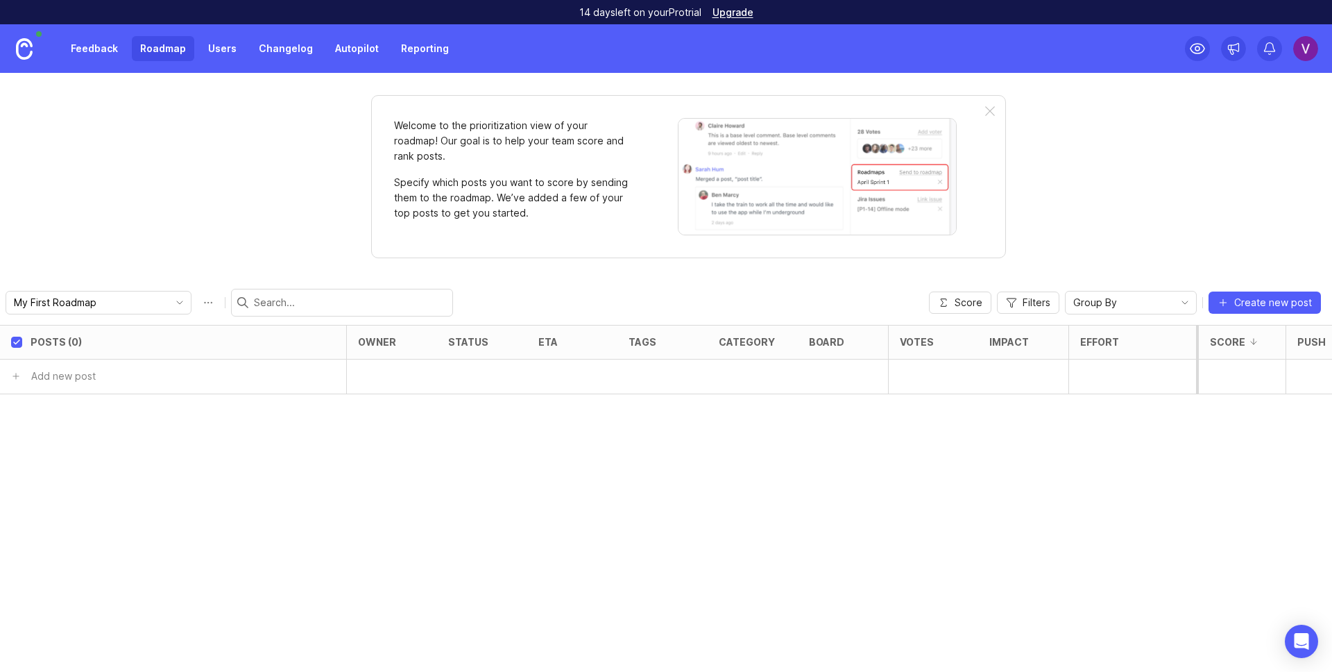
click at [6, 58] on link at bounding box center [24, 48] width 49 height 49
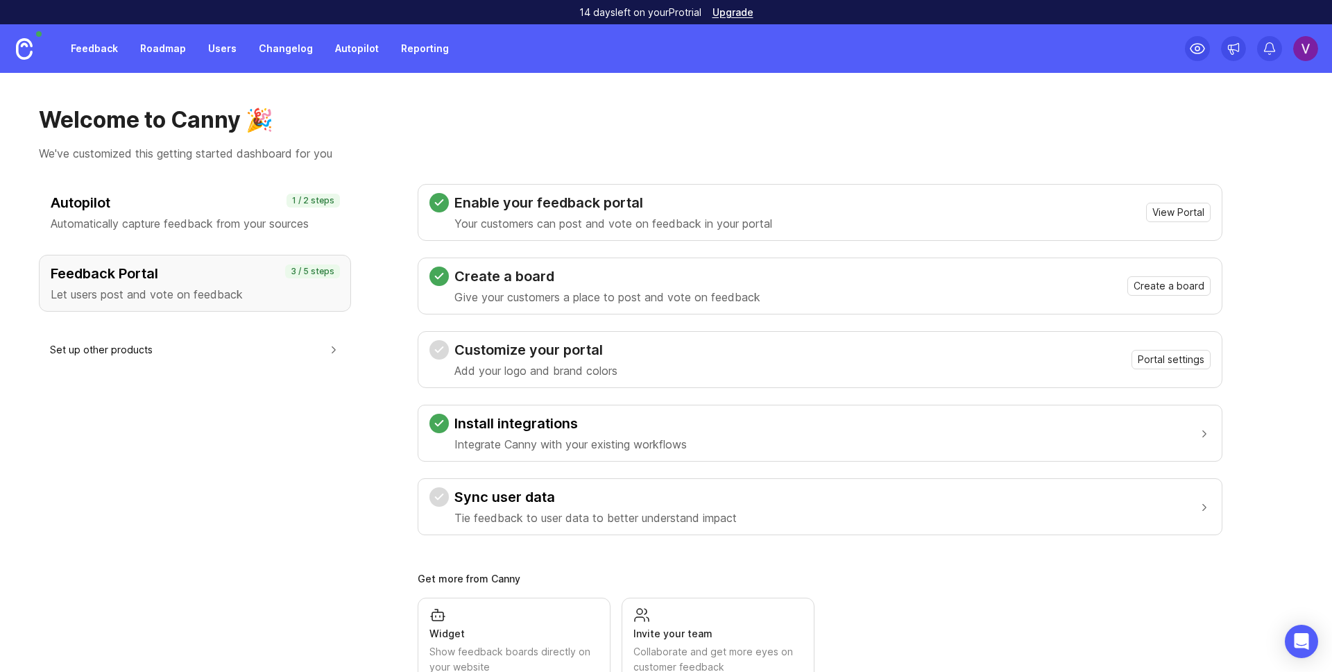
click at [157, 55] on link "Roadmap" at bounding box center [163, 48] width 62 height 25
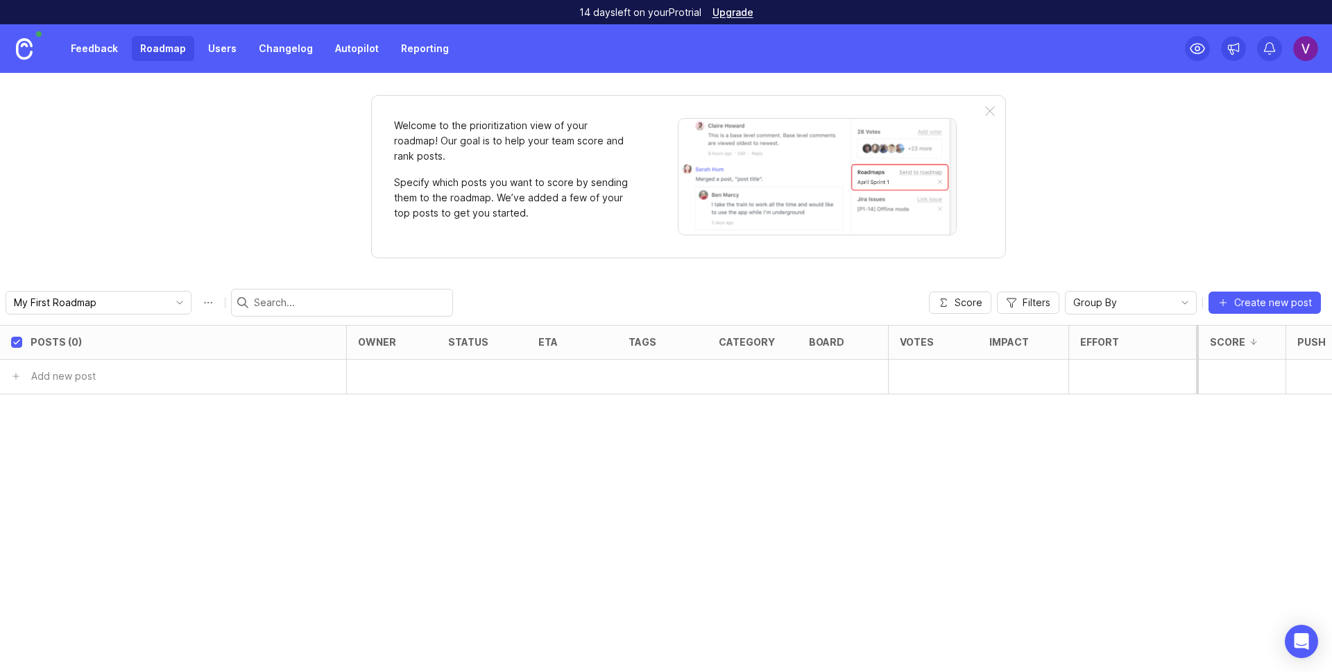
click at [209, 51] on link "Users" at bounding box center [222, 48] width 45 height 25
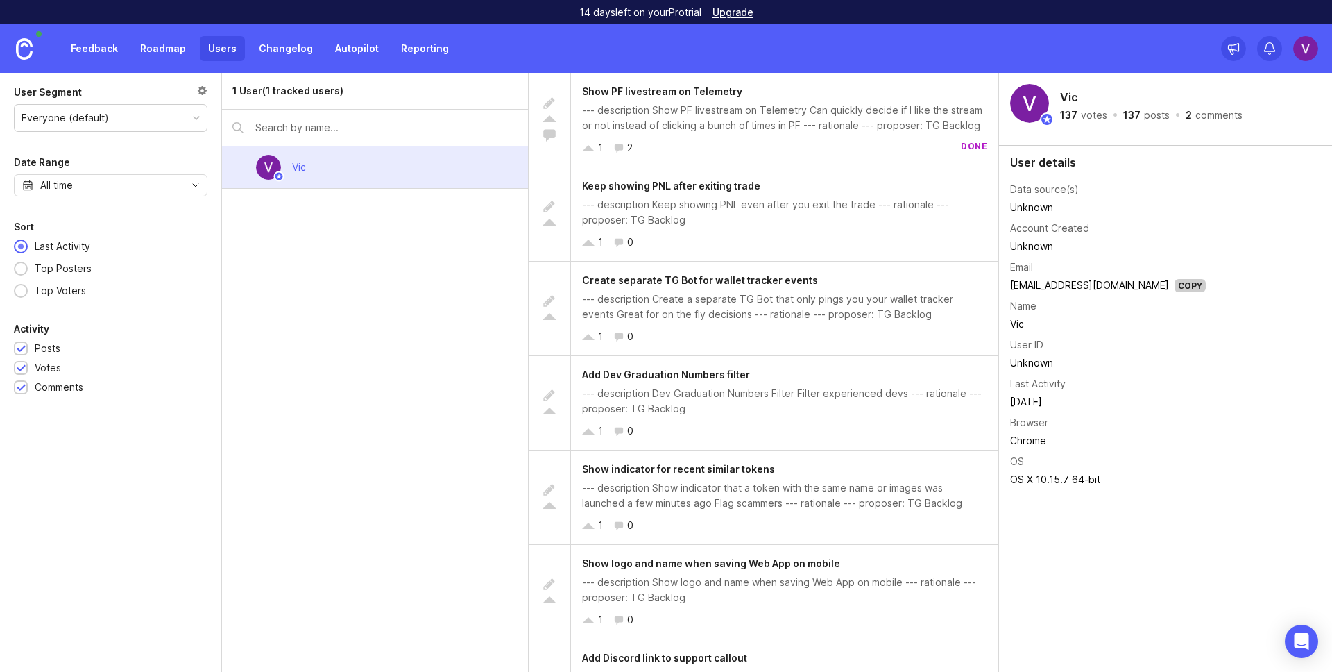
click at [262, 49] on link "Changelog" at bounding box center [285, 48] width 71 height 25
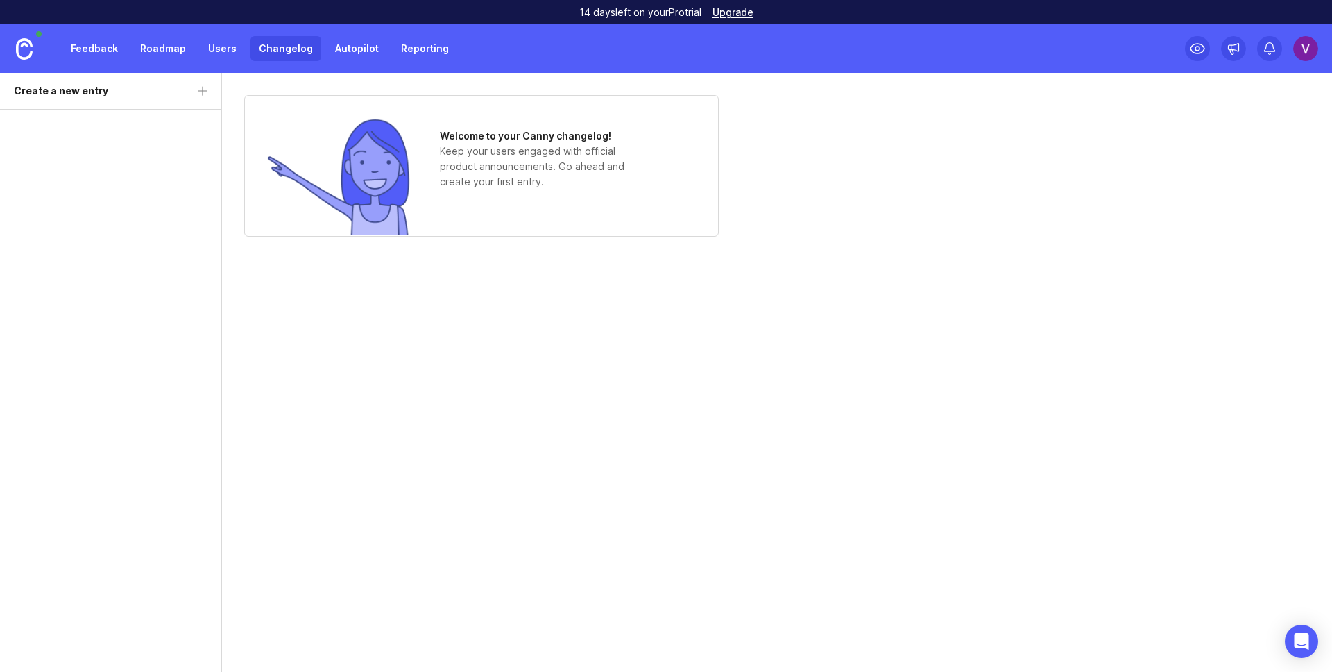
click at [343, 44] on link "Autopilot" at bounding box center [357, 48] width 60 height 25
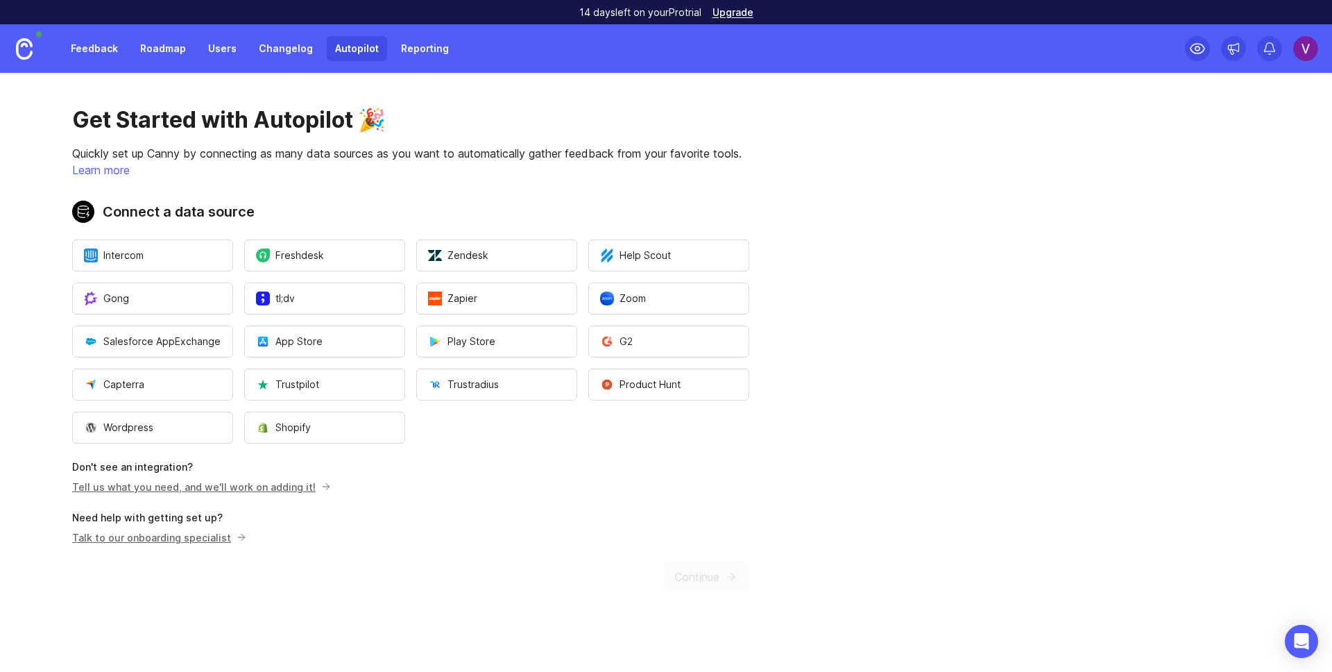
click at [393, 45] on link "Reporting" at bounding box center [425, 48] width 65 height 25
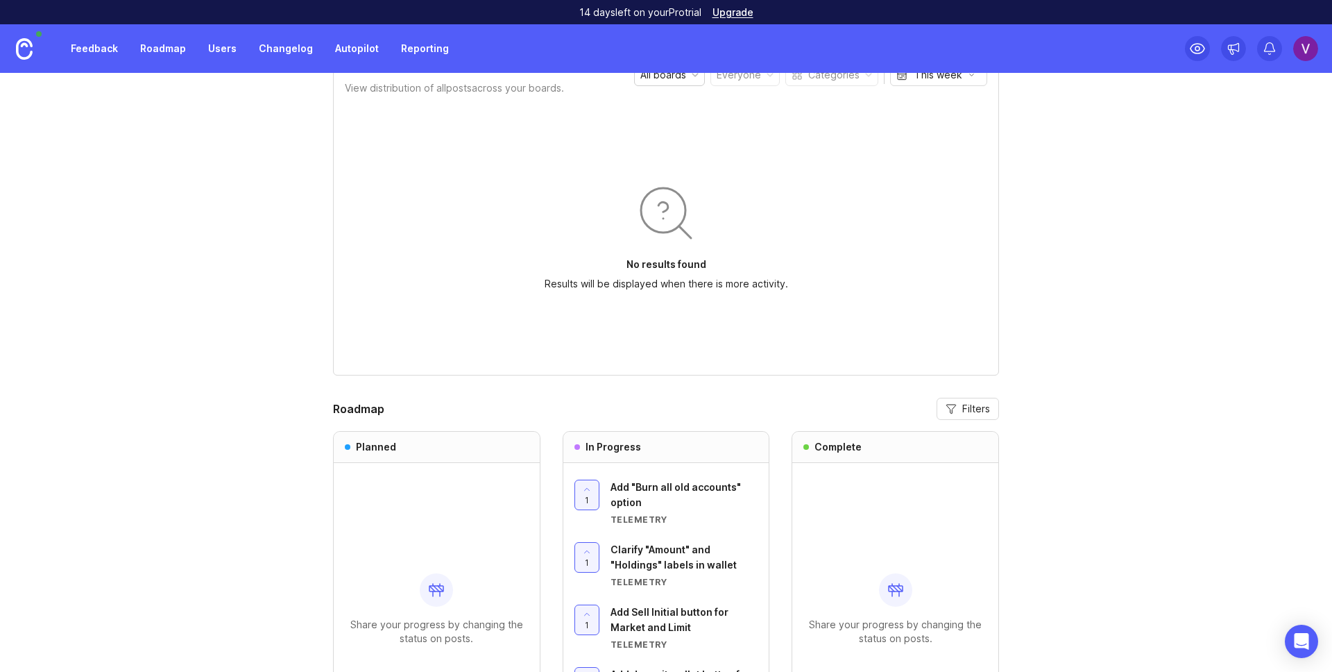
scroll to position [1079, 0]
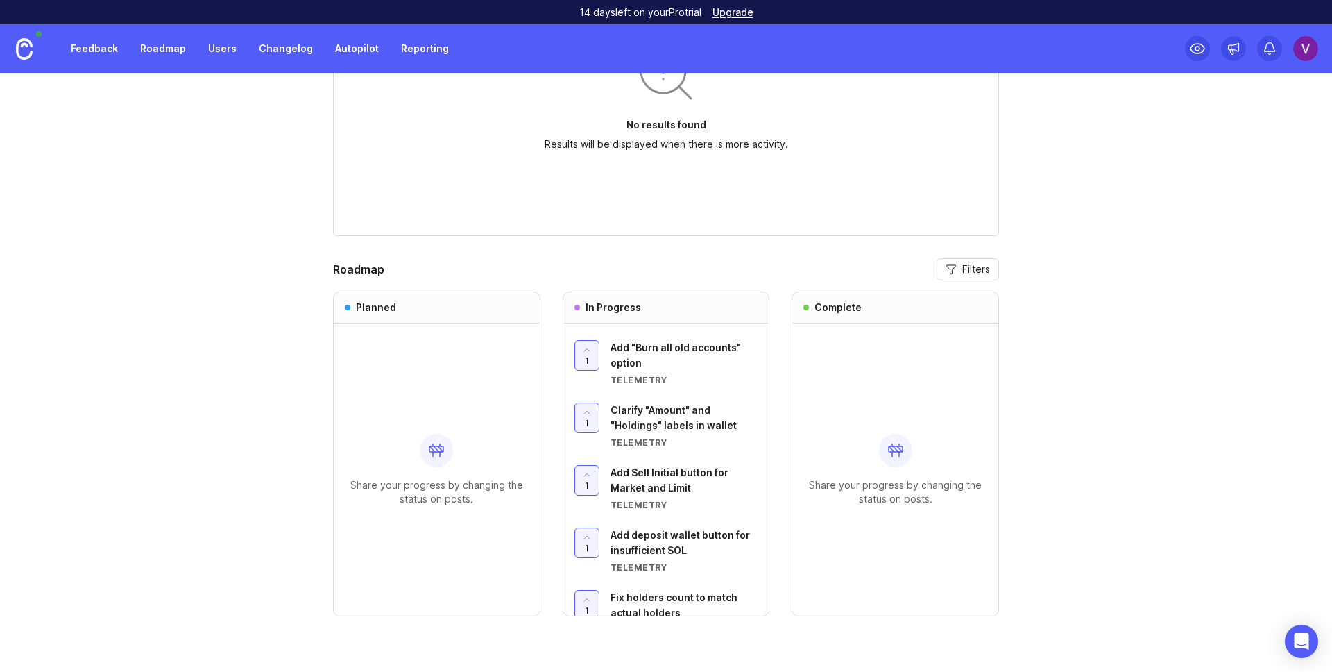
click at [663, 340] on div "Add "Burn all old accounts" option" at bounding box center [684, 355] width 148 height 31
click at [77, 54] on link "Feedback" at bounding box center [94, 48] width 64 height 25
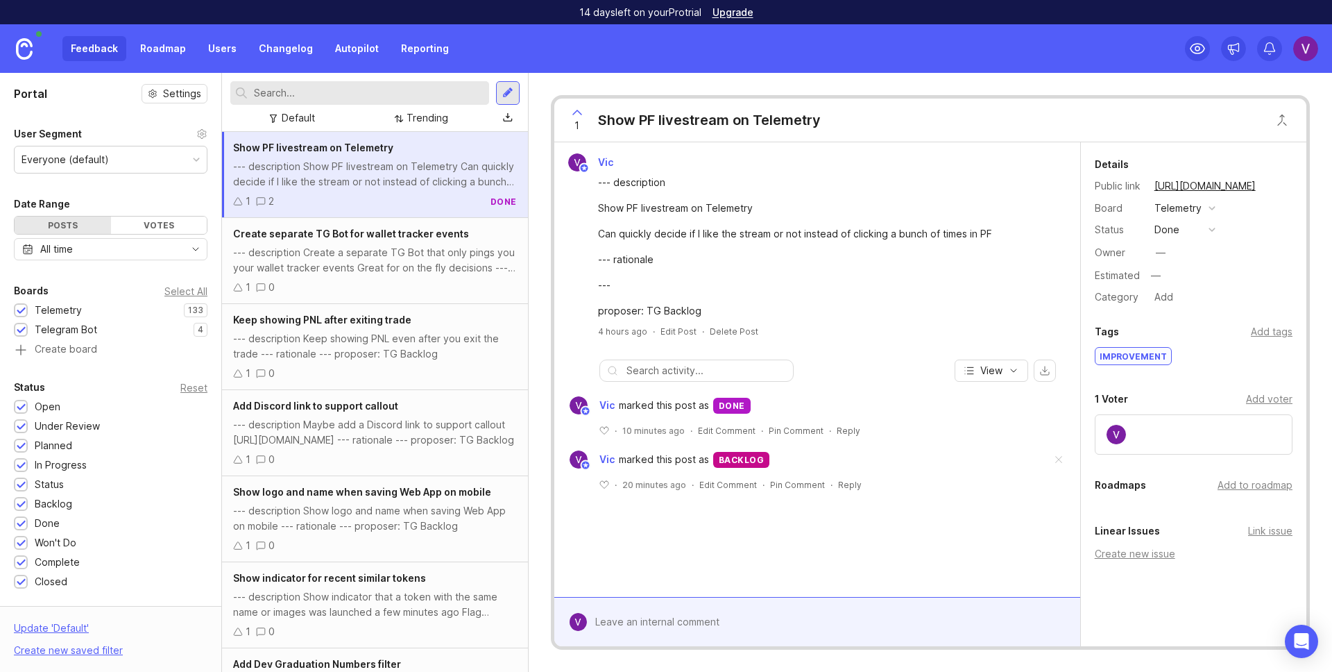
click at [394, 280] on div "1 0" at bounding box center [375, 287] width 284 height 15
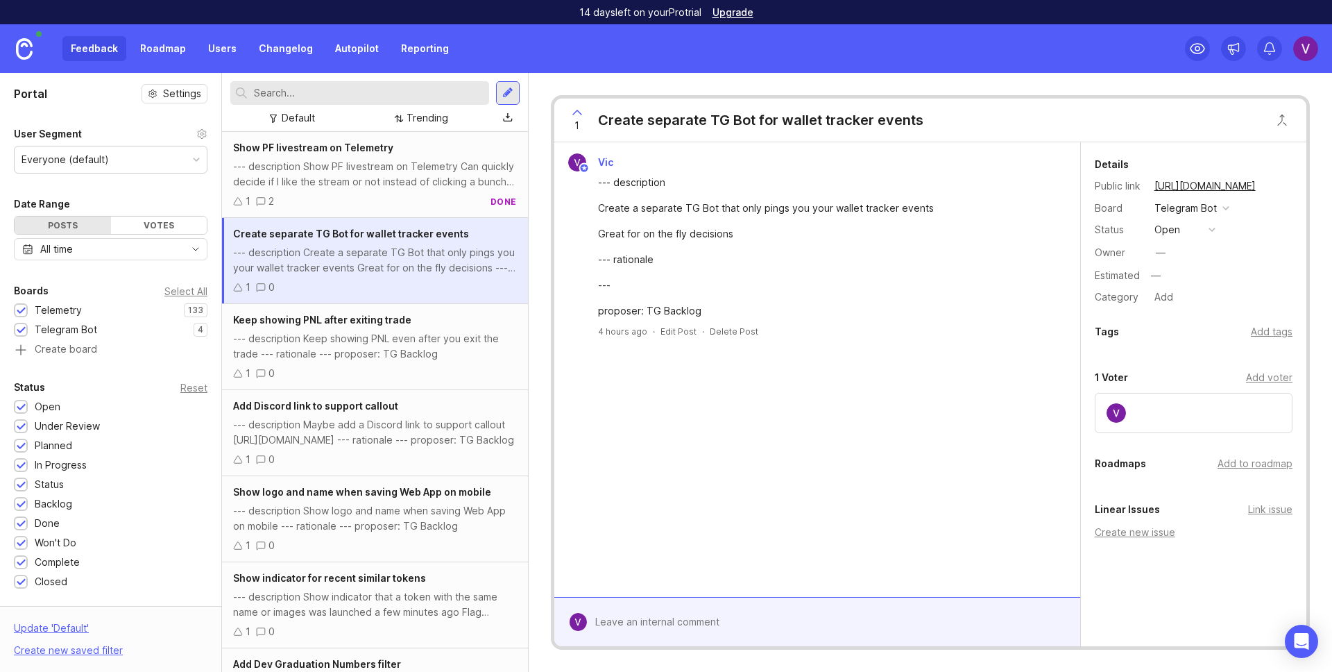
click at [379, 326] on div "Keep showing PNL after exiting trade" at bounding box center [375, 319] width 284 height 15
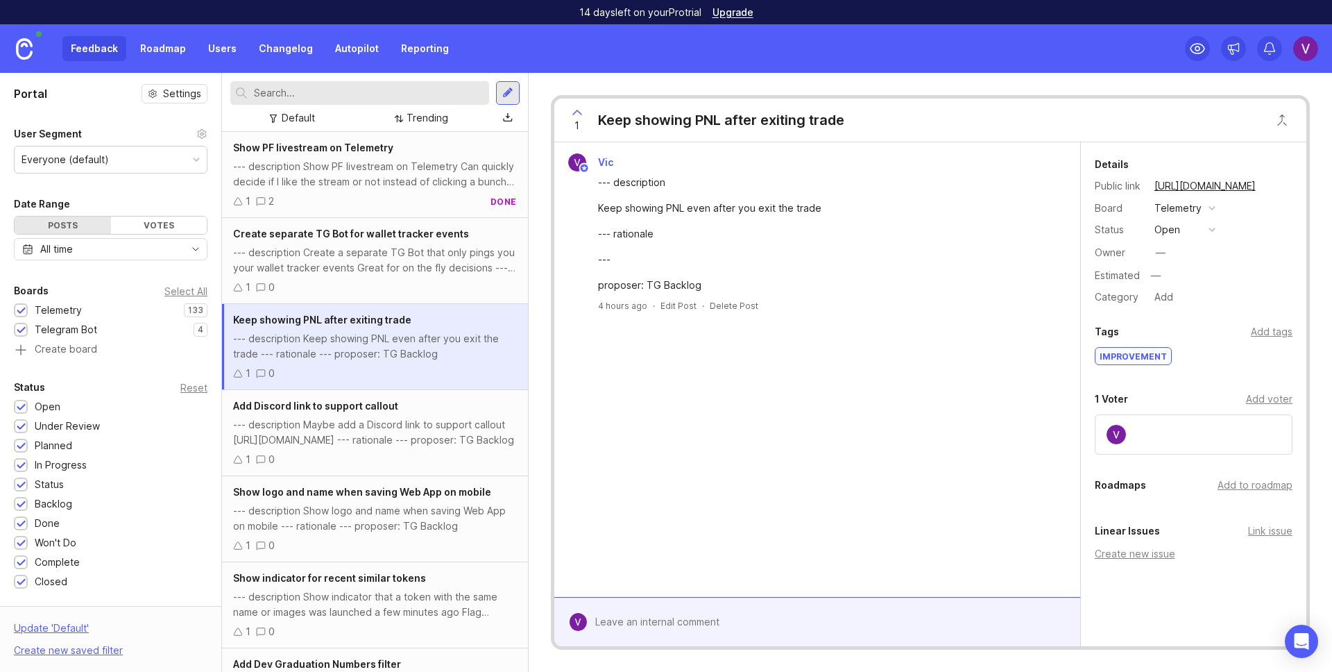
click at [395, 273] on div "--- description Create a separate TG Bot that only pings you your wallet tracke…" at bounding box center [375, 260] width 284 height 31
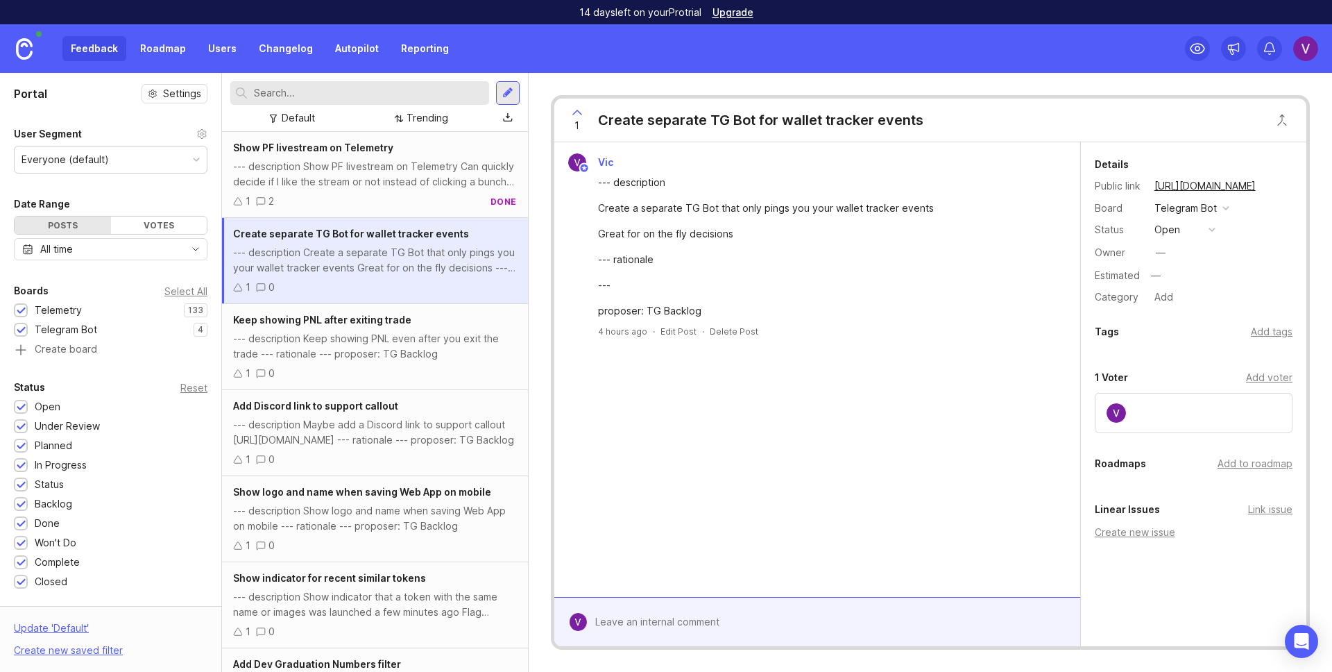
click at [1253, 327] on div "Add tags" at bounding box center [1272, 331] width 42 height 15
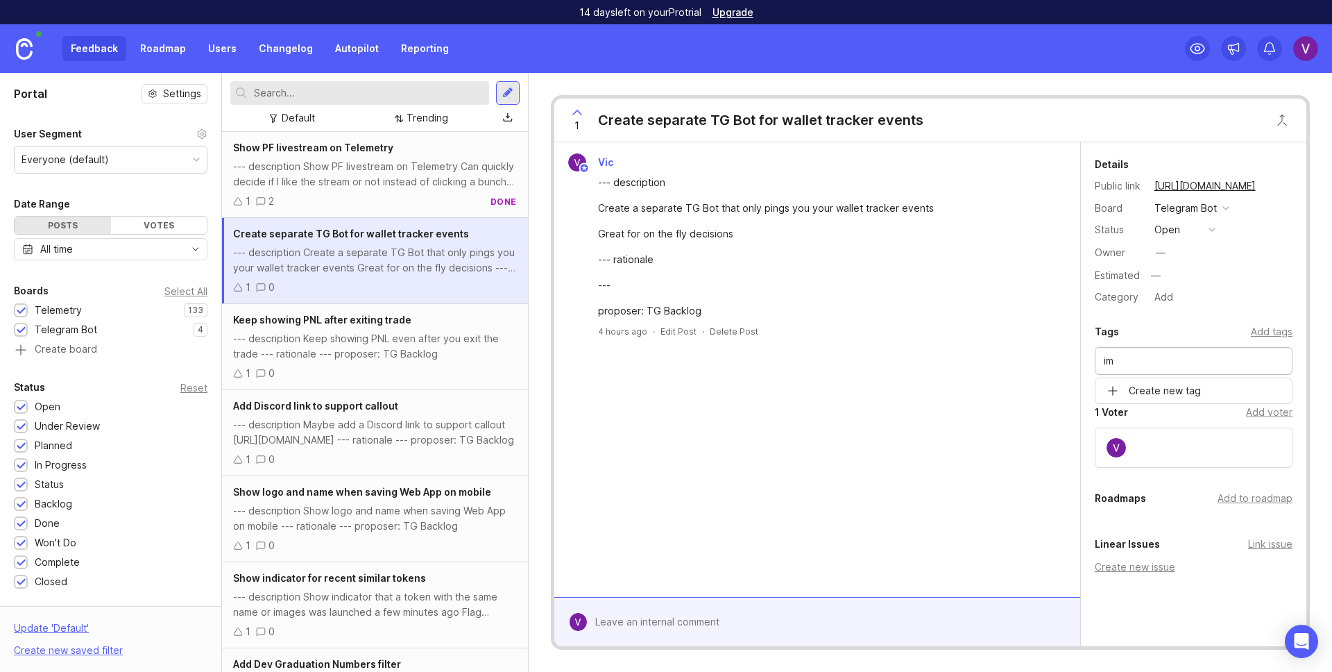
type input "i"
type input "Improvemenet"
click at [1184, 336] on div "Tags Add tags" at bounding box center [1194, 331] width 198 height 17
click at [409, 346] on div "--- description Keep showing PNL even after you exit the trade --- rationale --…" at bounding box center [375, 346] width 284 height 31
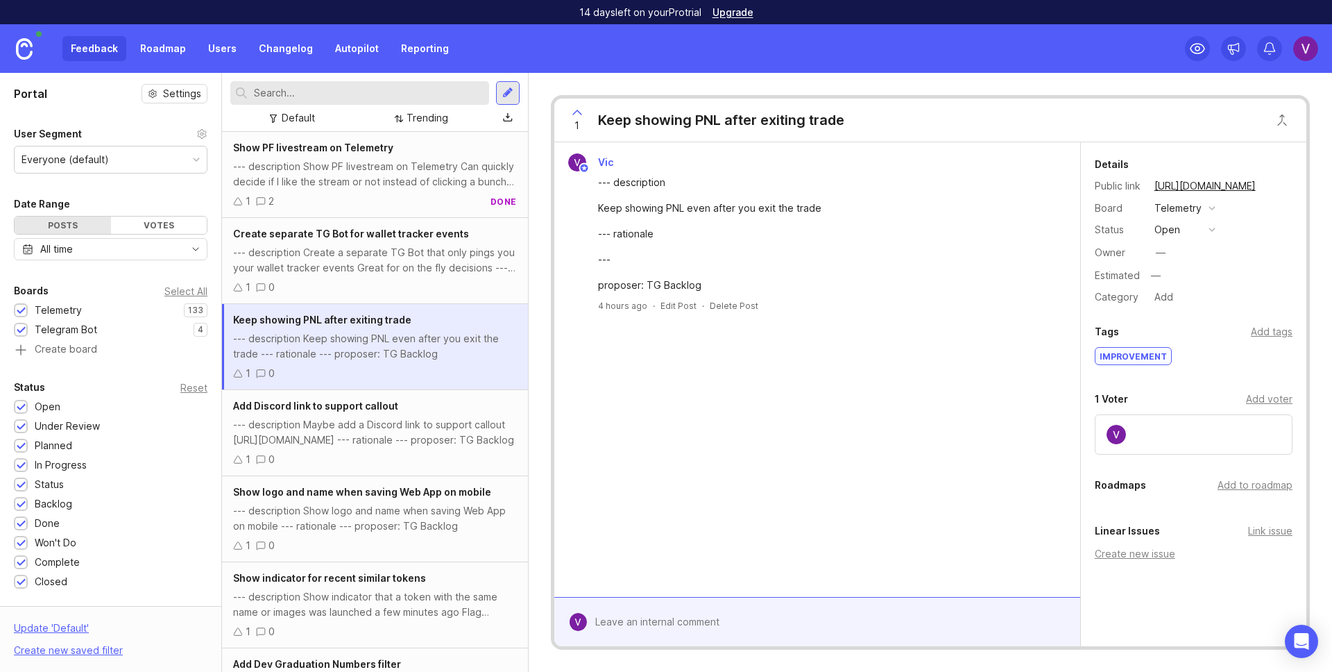
click at [1116, 356] on div "Improvement" at bounding box center [1133, 356] width 76 height 17
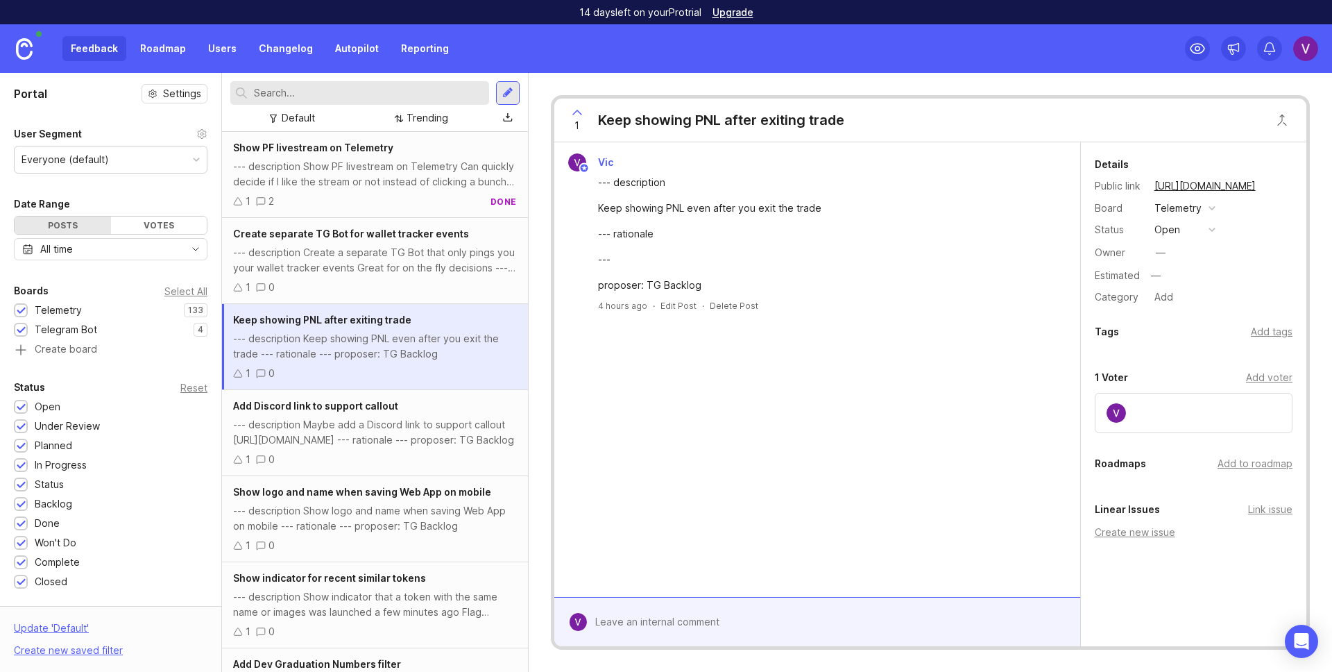
click at [1178, 350] on div "Details Public link https://bonkbot.canny.io/telemetry/p/keep-showing-pnl-after…" at bounding box center [1193, 403] width 225 height 522
click at [1253, 327] on div "Add tags" at bounding box center [1272, 331] width 42 height 15
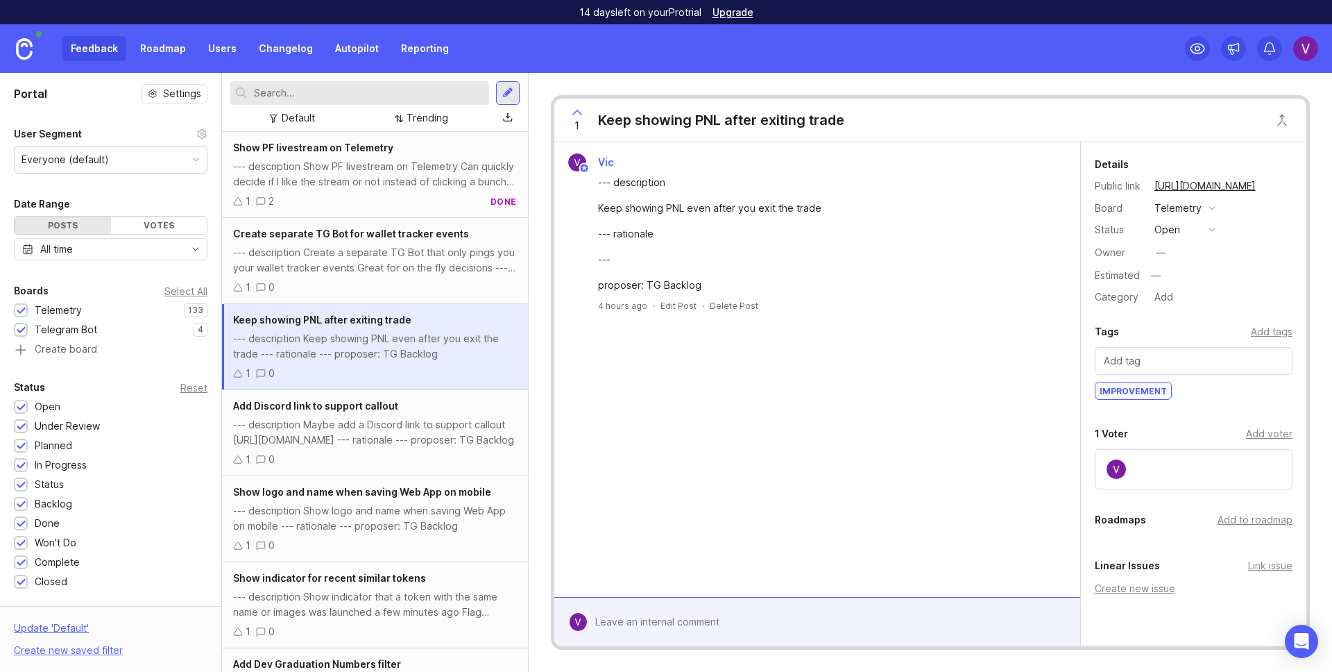
click at [1086, 365] on div "Tags Add tags Improvement" at bounding box center [1193, 363] width 225 height 80
click at [322, 95] on input "text" at bounding box center [369, 92] width 230 height 15
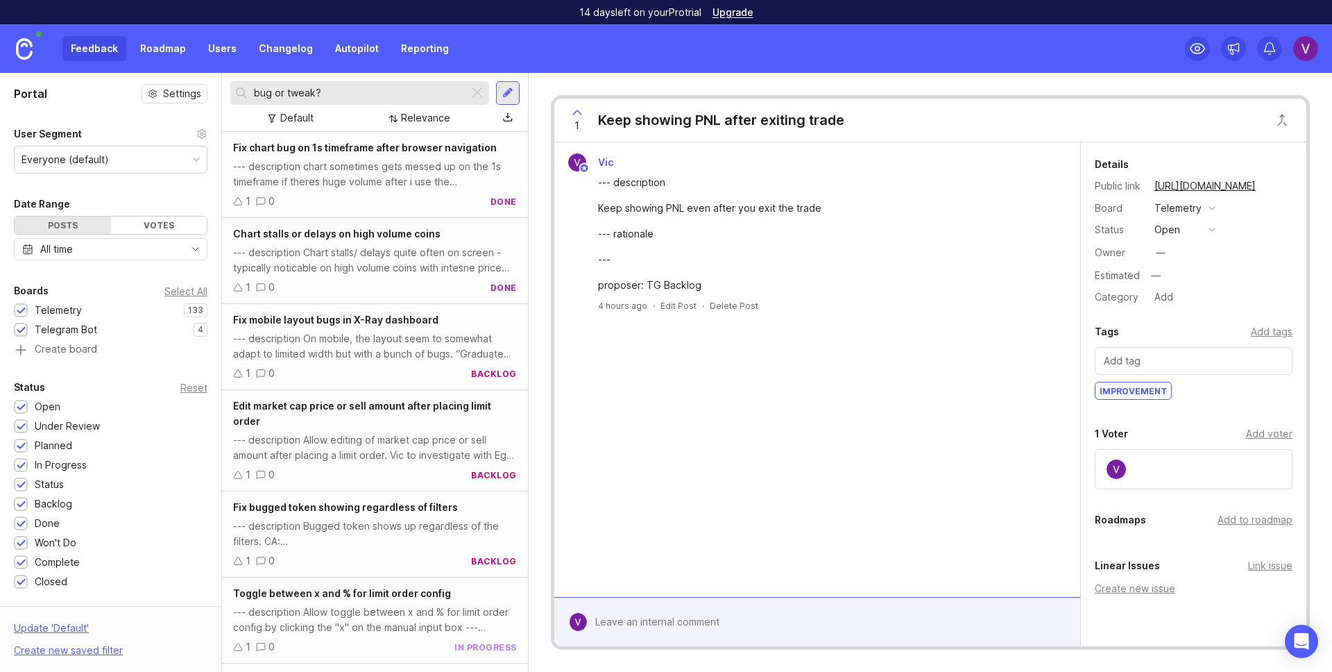
type input "bug or tweak?"
click at [322, 178] on div "--- description chart sometimes gets messed up on the 1s timeframe if theres hu…" at bounding box center [375, 174] width 284 height 31
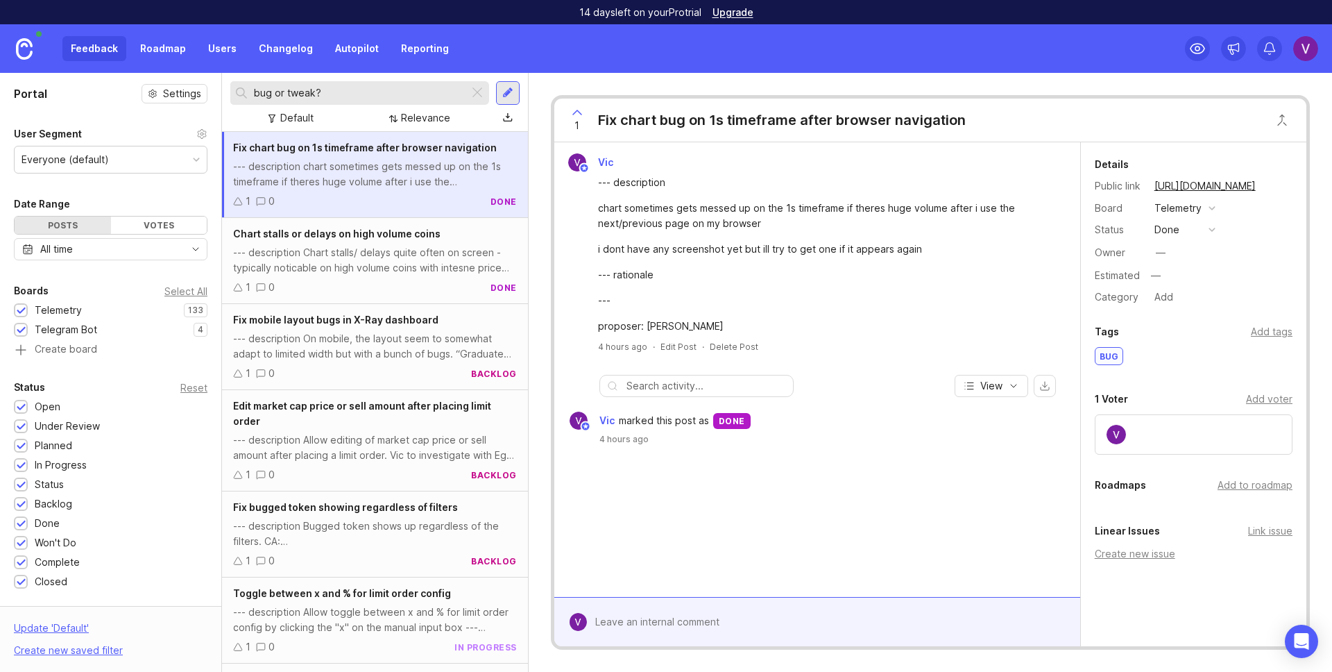
click at [323, 264] on div "--- description Chart stalls/ delays quite often on screen - typically noticabl…" at bounding box center [375, 260] width 284 height 31
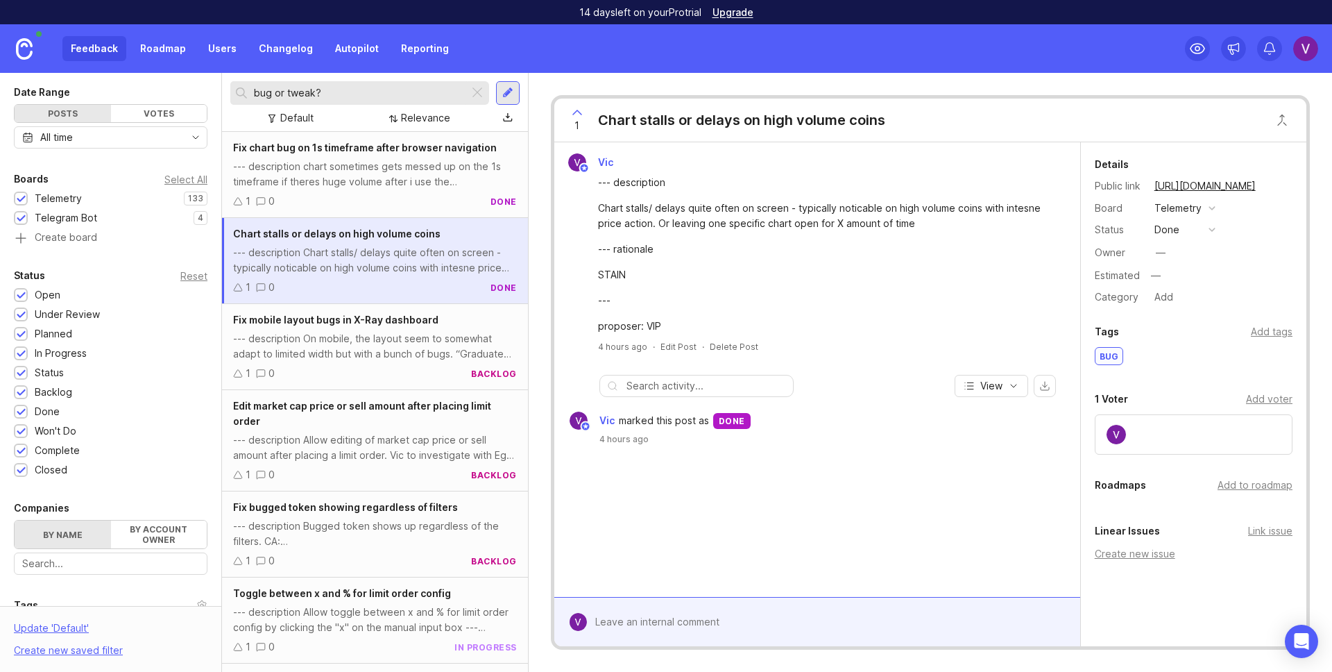
scroll to position [378, 0]
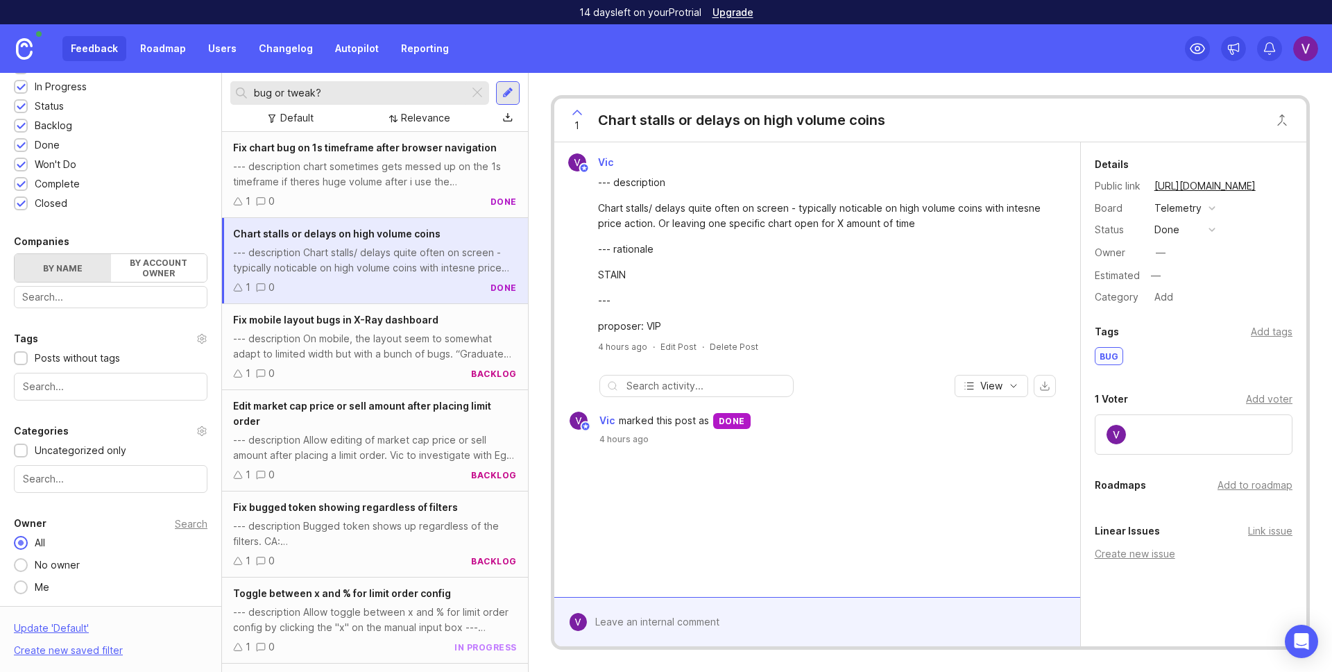
click at [62, 389] on input "text" at bounding box center [111, 386] width 176 height 15
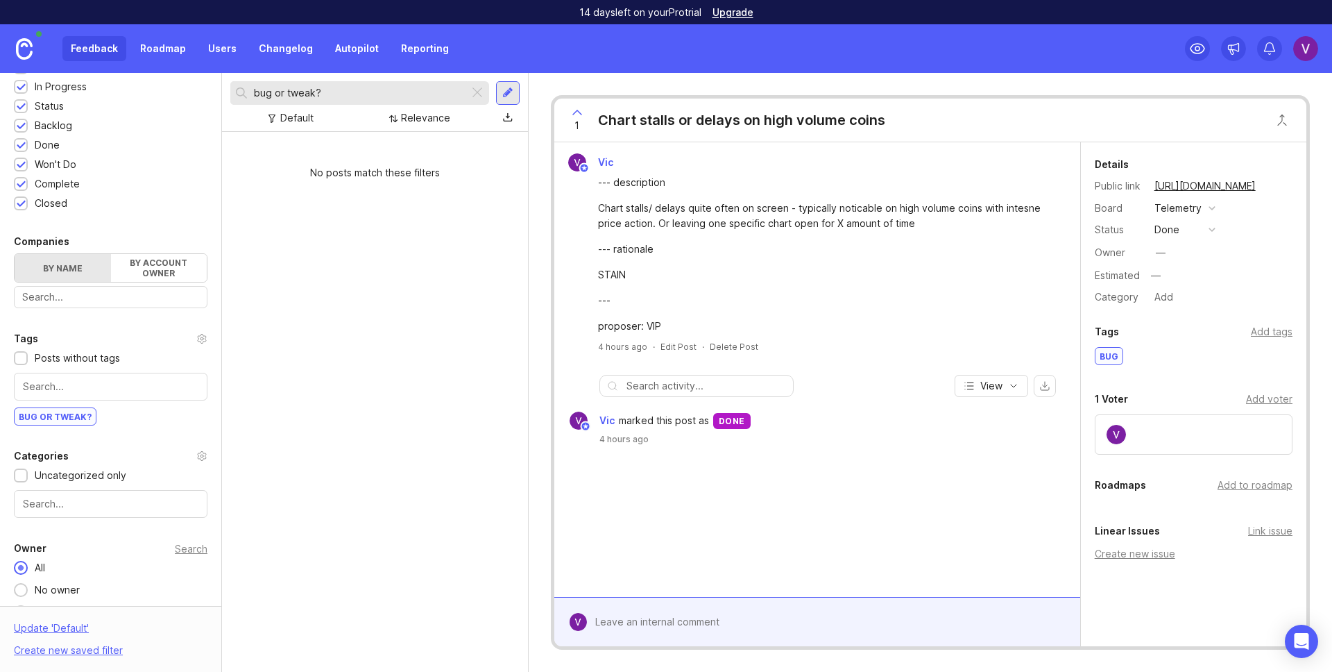
click at [482, 92] on div at bounding box center [477, 93] width 17 height 18
click at [354, 178] on div "1 0 status" at bounding box center [375, 185] width 284 height 15
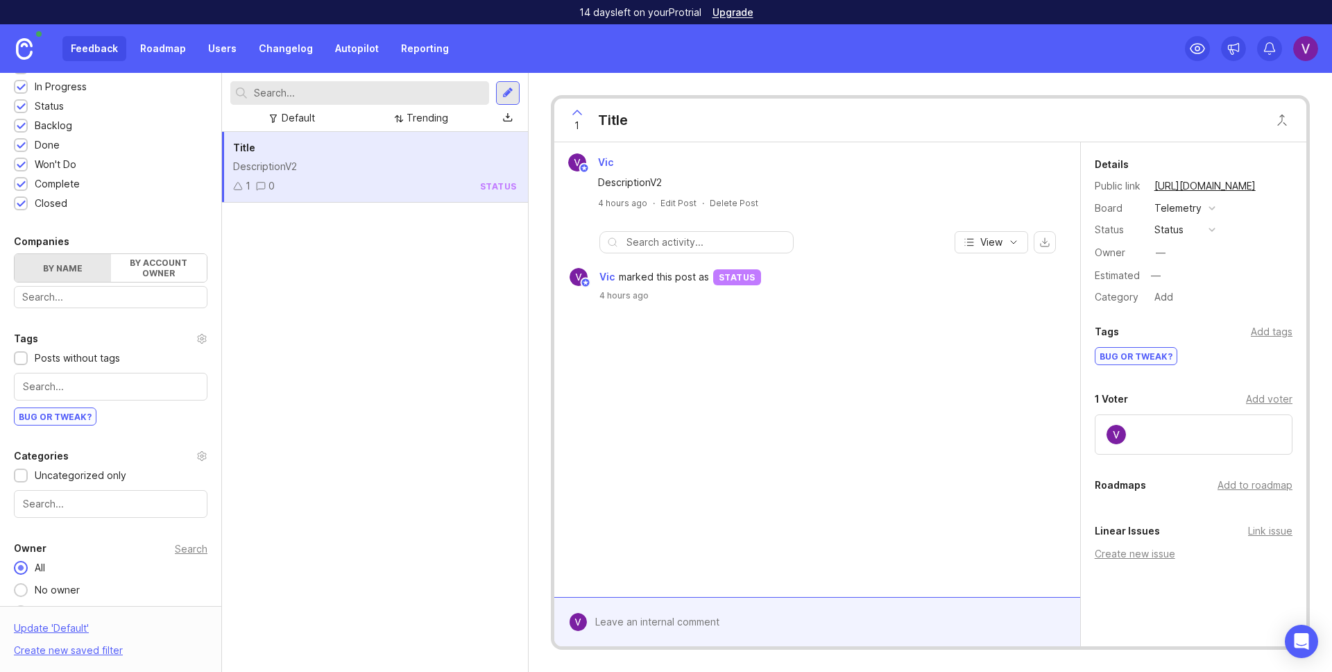
click at [1010, 245] on icon "button" at bounding box center [1013, 242] width 11 height 11
click at [429, 178] on div "1 0 status" at bounding box center [375, 185] width 284 height 15
click at [373, 179] on div "1 0 status" at bounding box center [375, 185] width 284 height 15
click at [953, 533] on div "Vic DescriptionV2 4 hours ago · Edit Post · Delete Post View Vic marked this po…" at bounding box center [817, 369] width 526 height 454
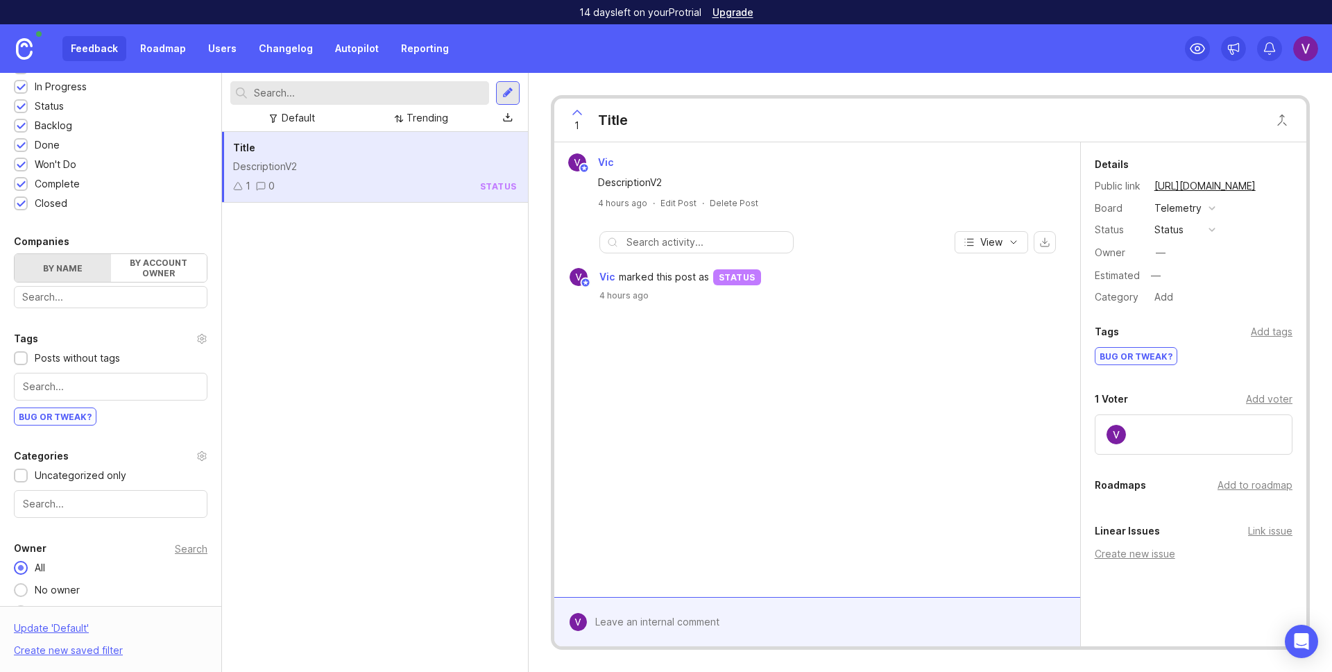
click at [432, 182] on div "1 0 status" at bounding box center [375, 185] width 284 height 15
click at [420, 179] on div "1 0 status" at bounding box center [375, 185] width 284 height 15
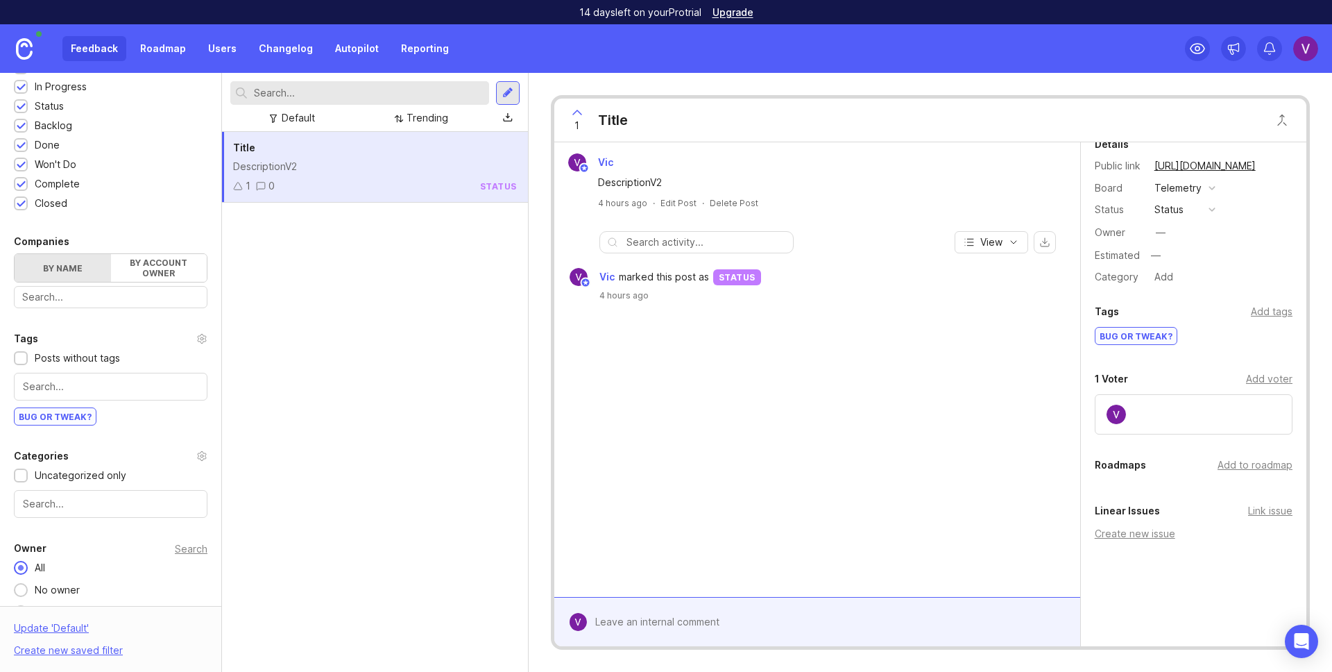
scroll to position [40, 0]
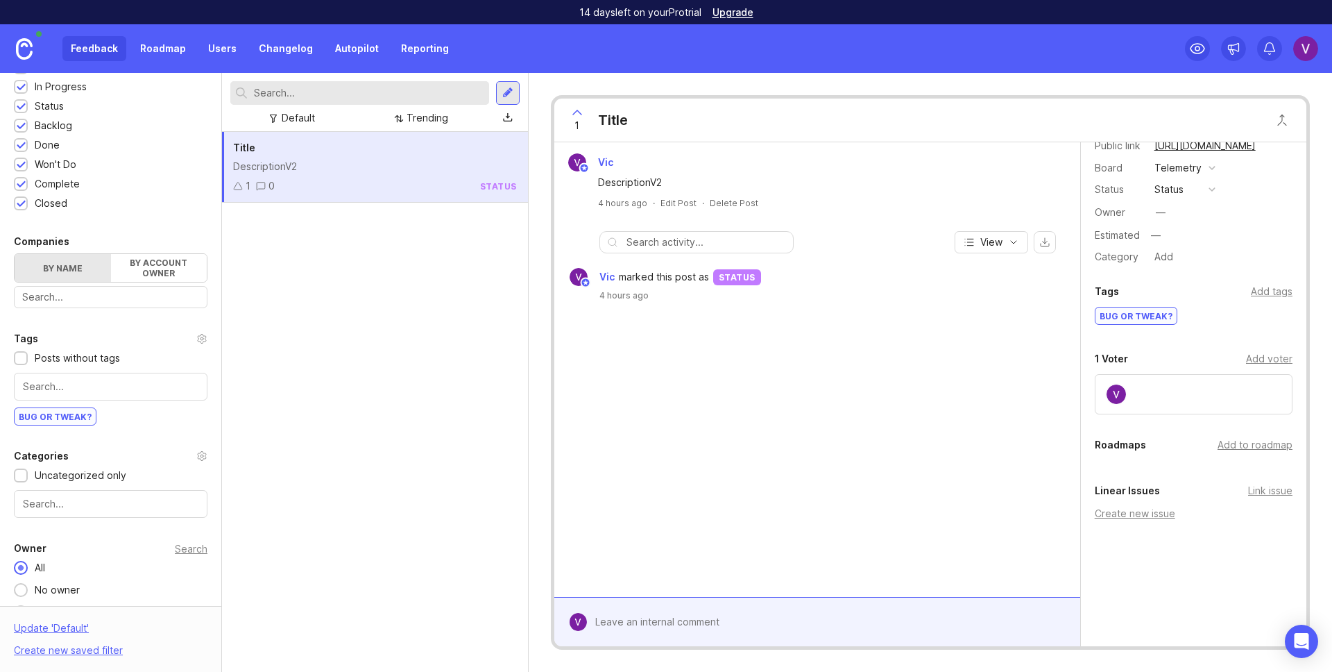
click at [1214, 542] on div "Details Public link https://bonkbot.canny.io/telemetry/p/title Board Telemetry …" at bounding box center [1193, 374] width 225 height 544
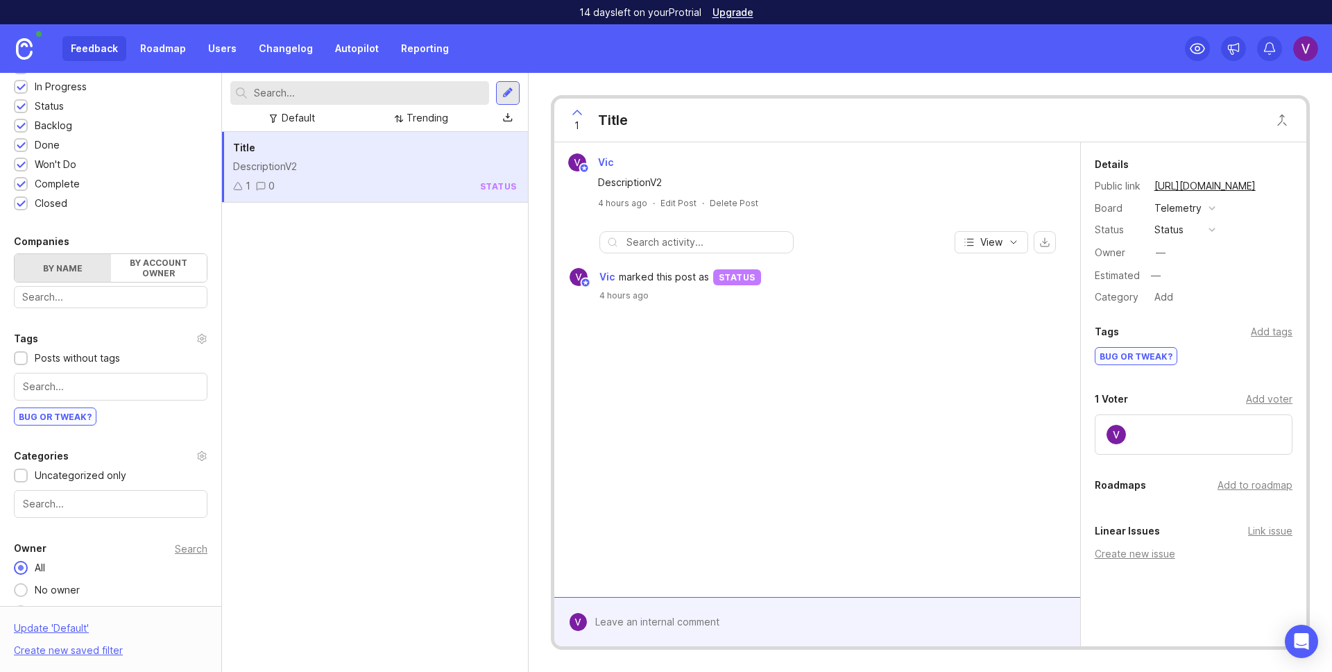
scroll to position [403, 0]
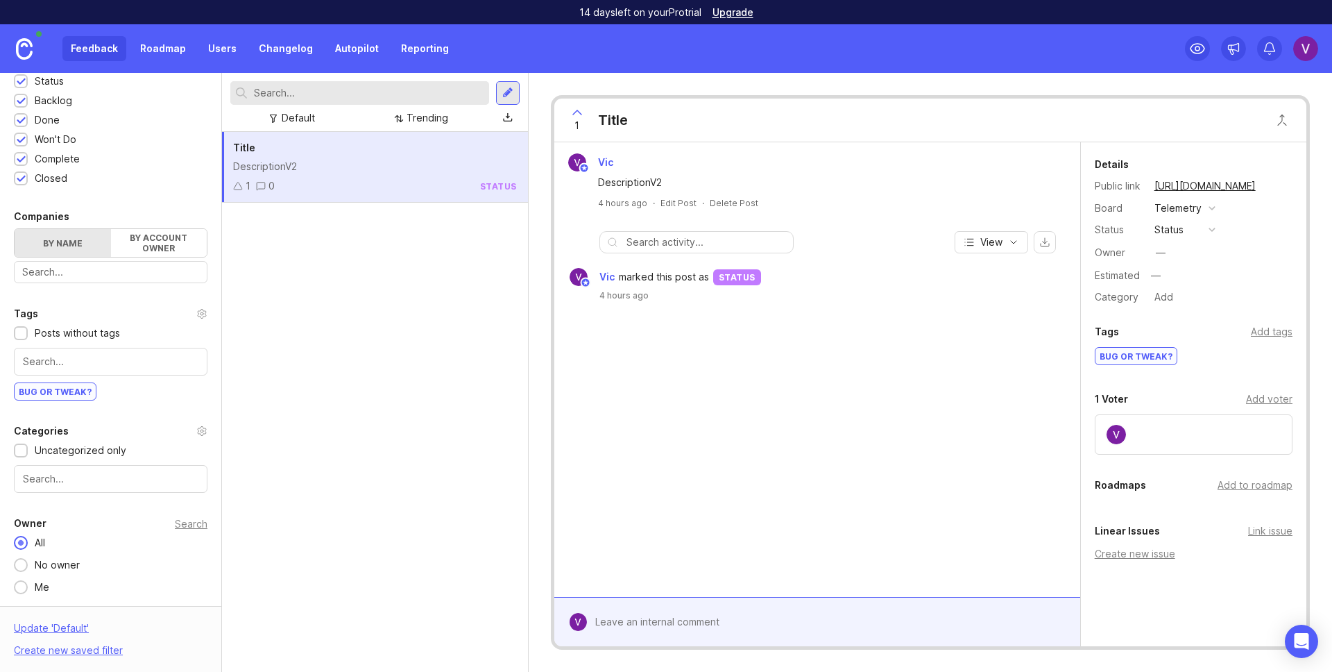
click at [727, 203] on div "Delete Post" at bounding box center [734, 203] width 49 height 12
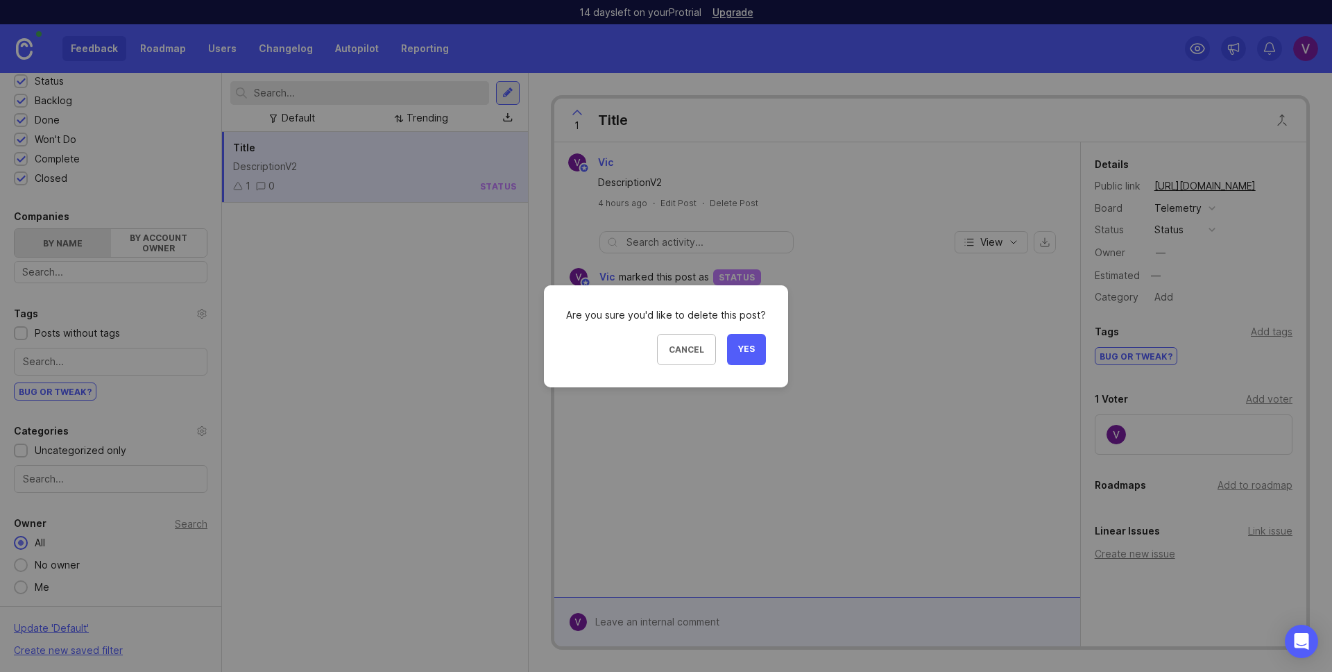
click at [745, 354] on span "Yes" at bounding box center [746, 349] width 17 height 12
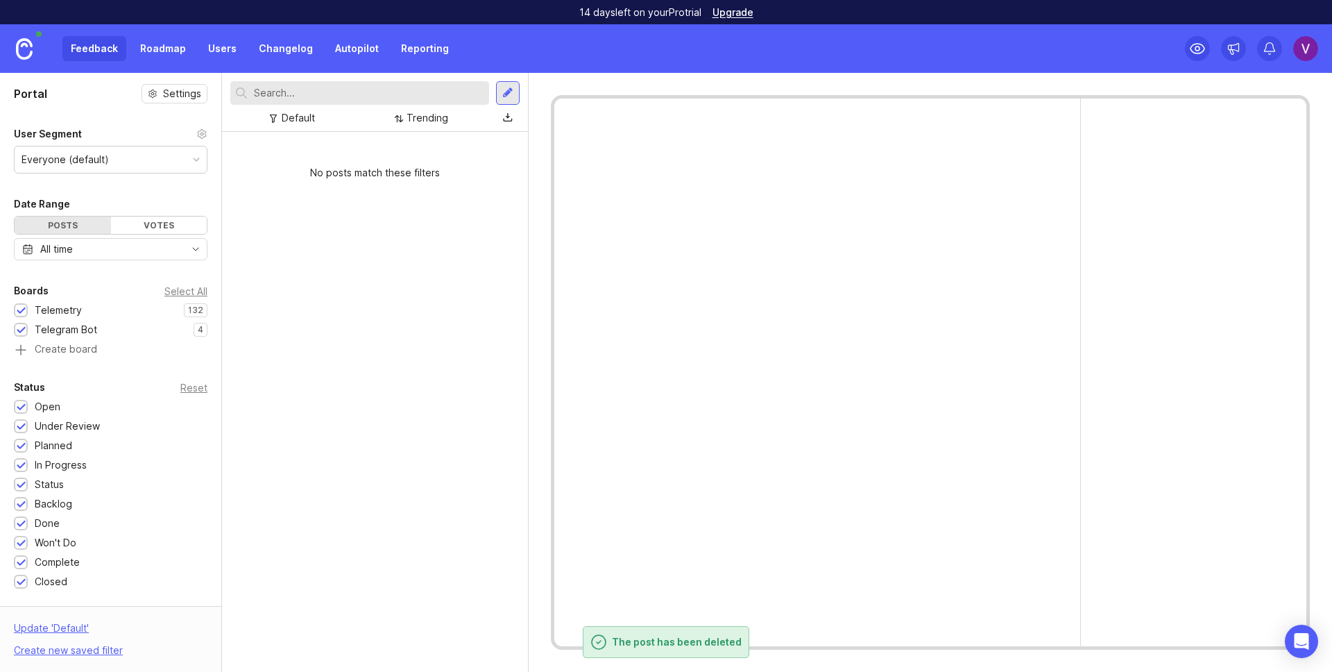
click at [103, 60] on div "Feedback Roadmap Users Changelog Autopilot Reporting" at bounding box center [259, 48] width 395 height 25
click at [103, 55] on div "Feedback Roadmap Users Changelog Autopilot Reporting" at bounding box center [259, 48] width 395 height 25
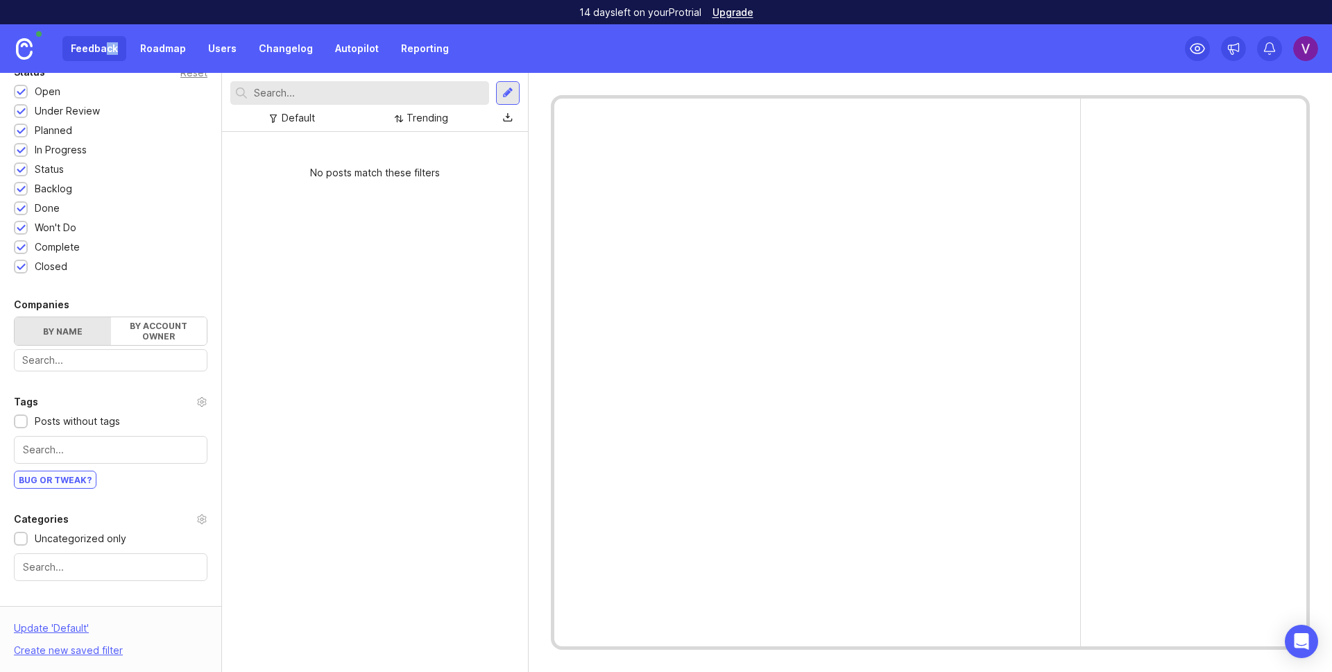
scroll to position [403, 0]
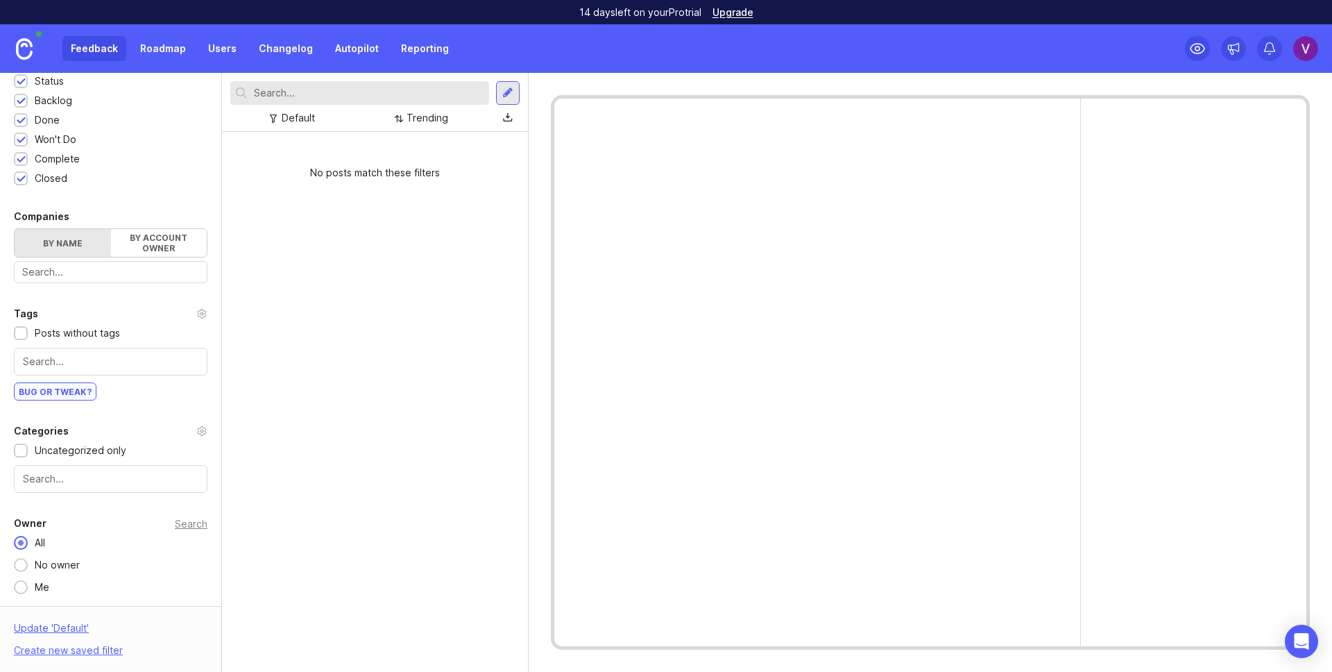
click at [72, 634] on div "Update ' Default '" at bounding box center [51, 631] width 75 height 22
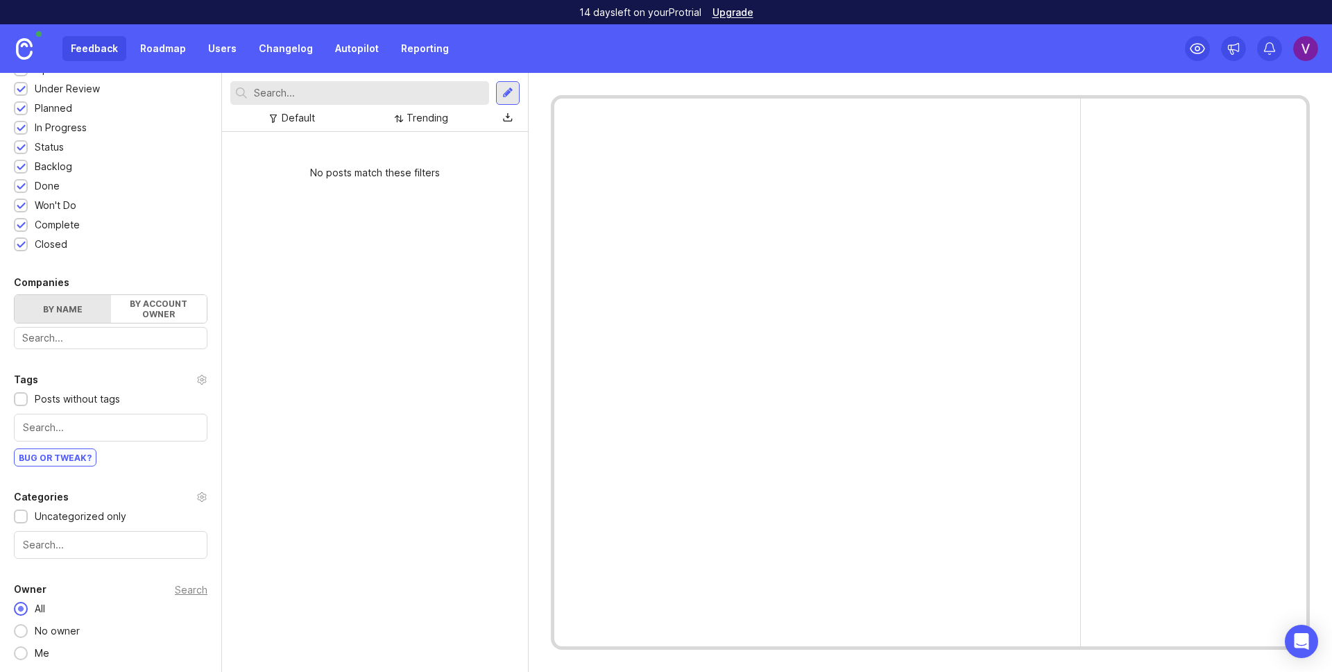
scroll to position [337, 0]
click at [76, 629] on div "No owner" at bounding box center [57, 630] width 59 height 15
click at [68, 629] on div "Update ' Default '" at bounding box center [51, 631] width 75 height 22
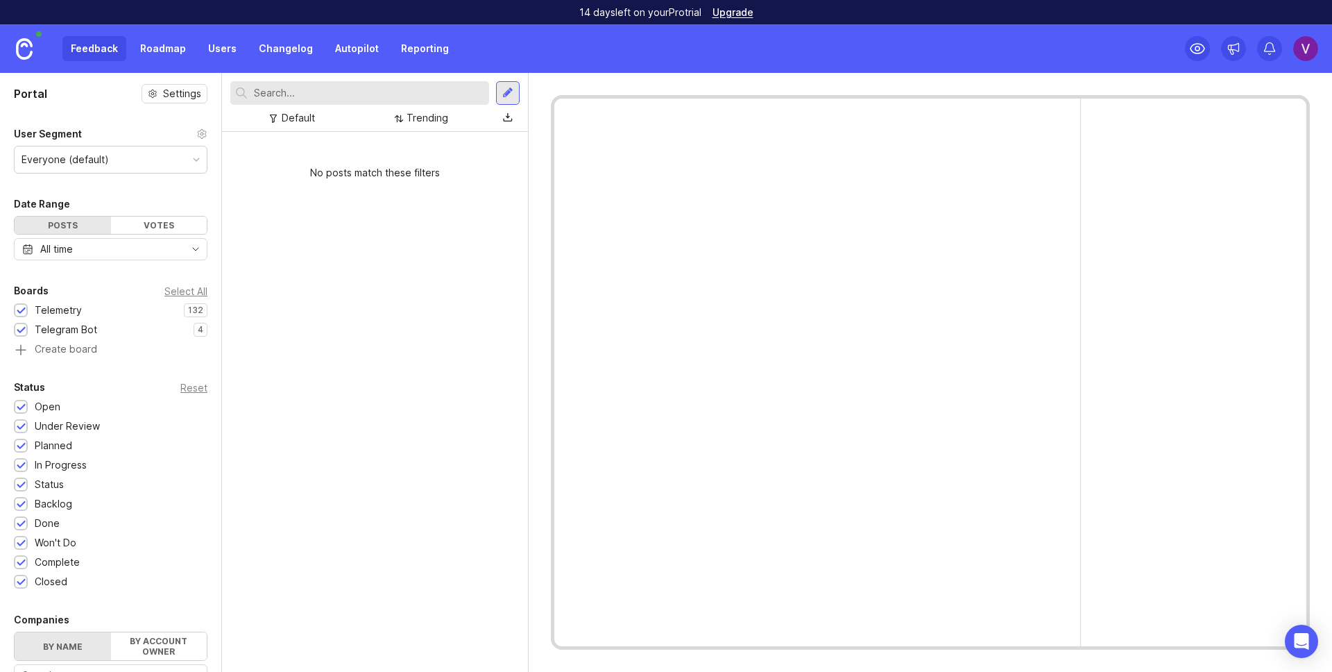
click at [92, 57] on div "Feedback Roadmap Users Changelog Autopilot Reporting" at bounding box center [259, 48] width 395 height 25
click at [92, 50] on div "Feedback Roadmap Users Changelog Autopilot Reporting" at bounding box center [259, 48] width 395 height 25
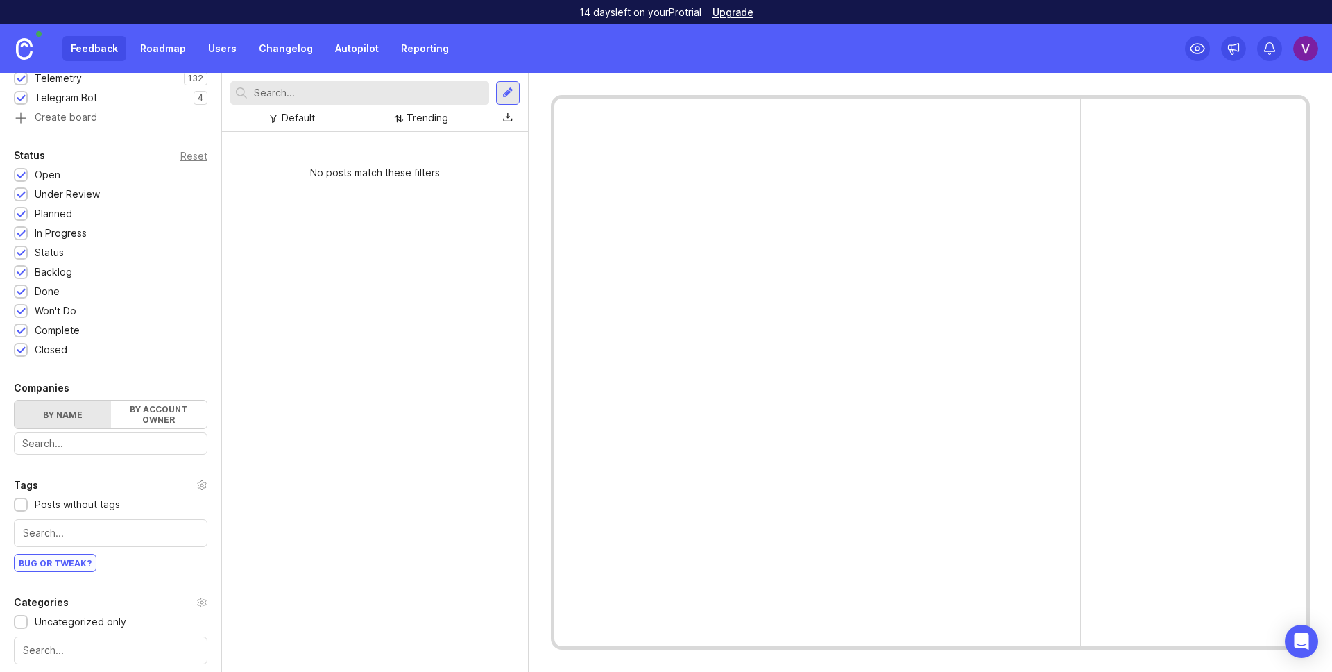
scroll to position [337, 0]
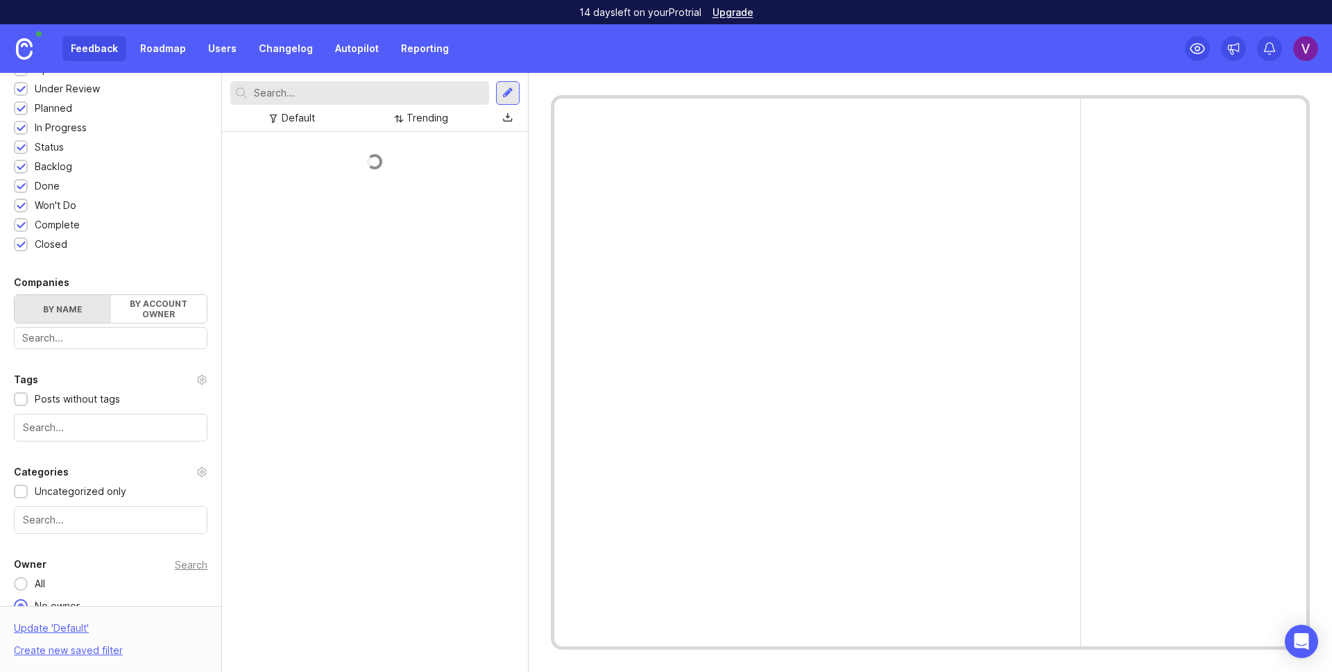
scroll to position [337, 0]
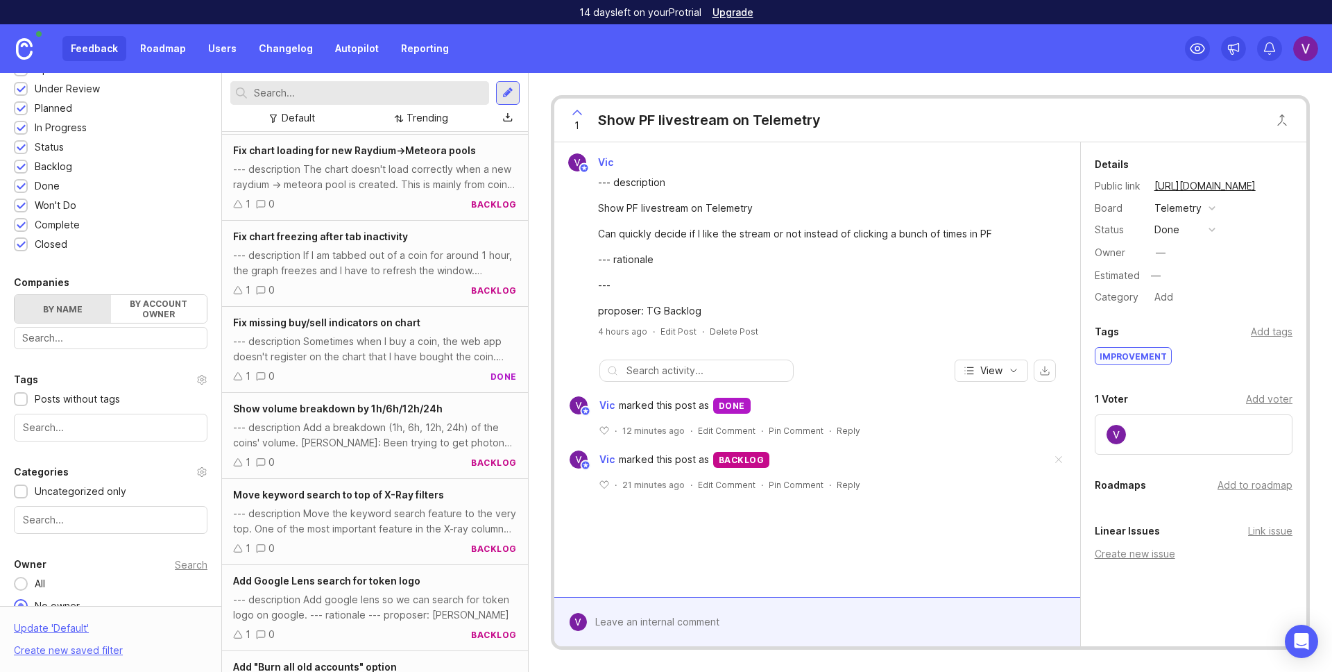
scroll to position [5594, 0]
click at [355, 510] on div "--- description add convert button from USDT to SOL and otherwise. mistakenly I…" at bounding box center [375, 521] width 284 height 31
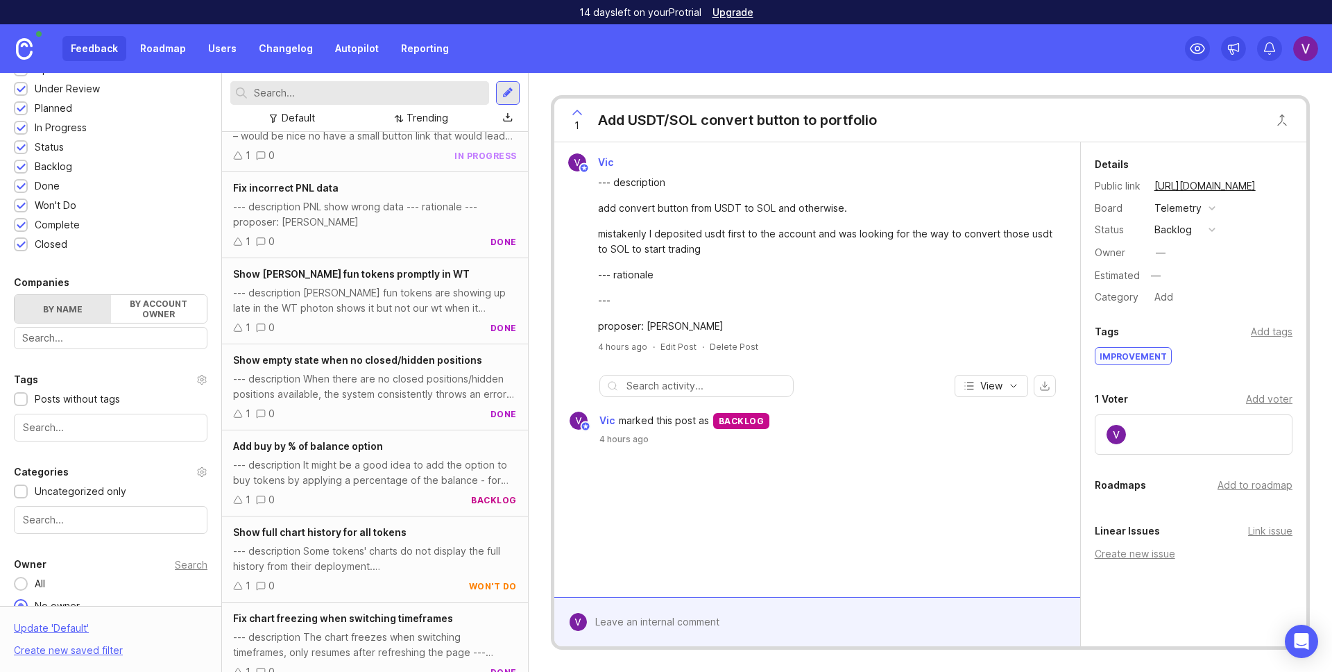
scroll to position [6869, 0]
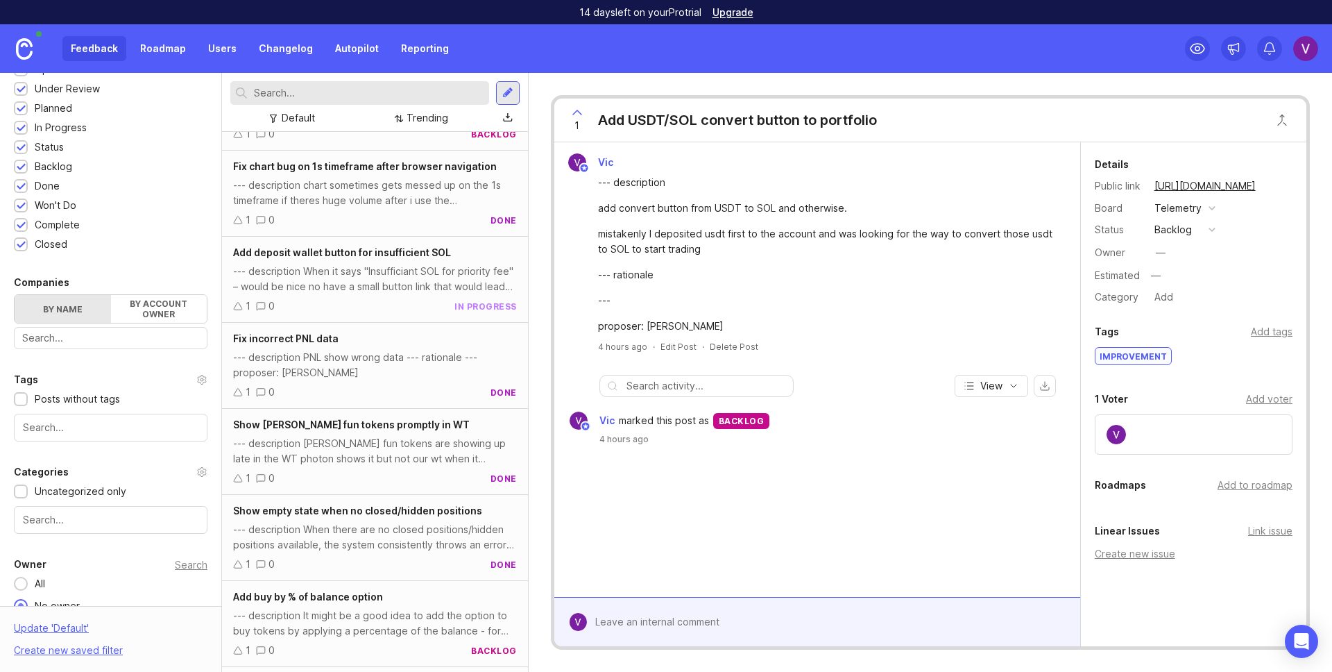
click at [389, 298] on div "1 0 in progress" at bounding box center [375, 305] width 284 height 15
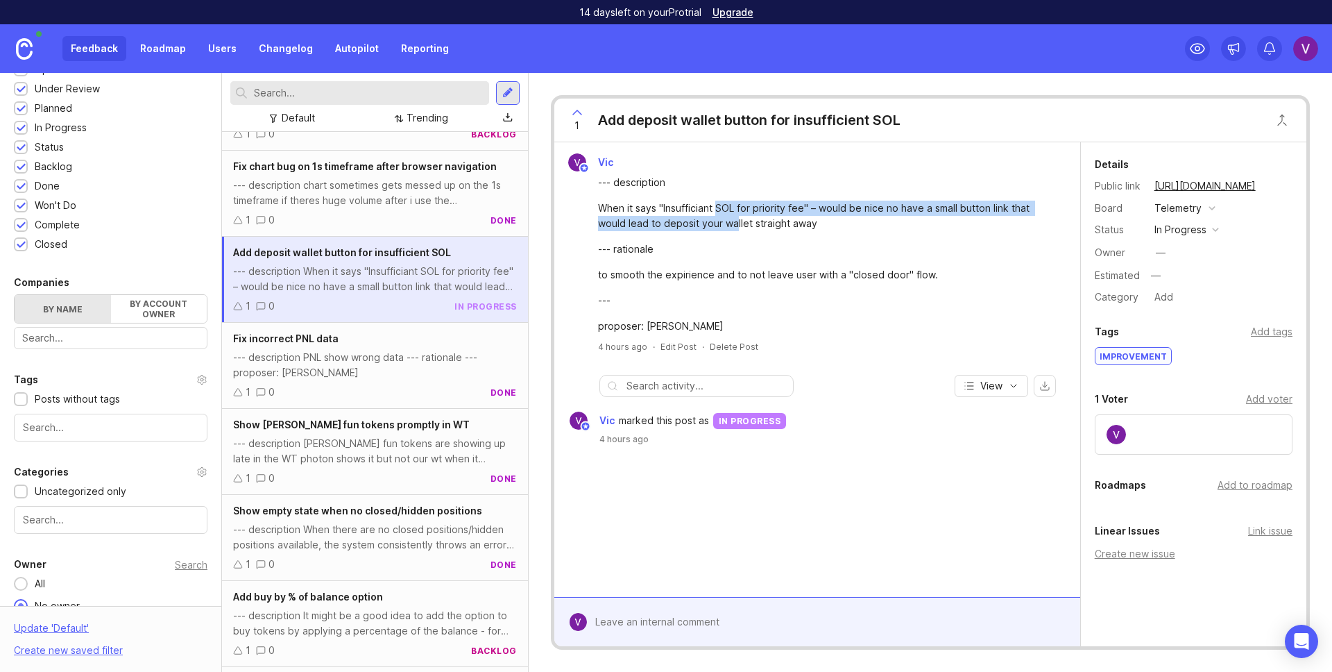
drag, startPoint x: 718, startPoint y: 205, endPoint x: 735, endPoint y: 228, distance: 28.7
click at [735, 228] on div "When it says "Insufficiant SOL for priority fee" – would be nice no have a smal…" at bounding box center [825, 215] width 454 height 31
click at [409, 436] on div "--- description bonk fun tokens are showing up late in the WT photon shows it b…" at bounding box center [375, 451] width 284 height 31
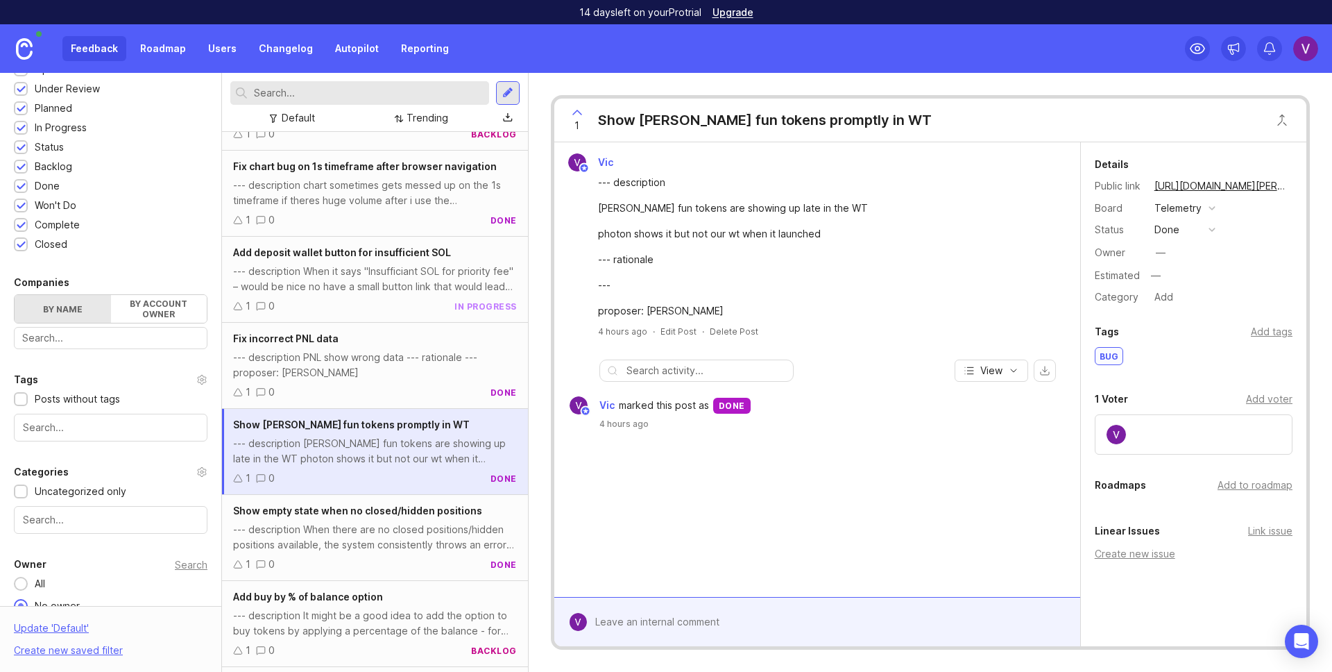
click at [1170, 234] on div "done" at bounding box center [1166, 229] width 25 height 15
click at [837, 279] on div "---" at bounding box center [825, 284] width 454 height 15
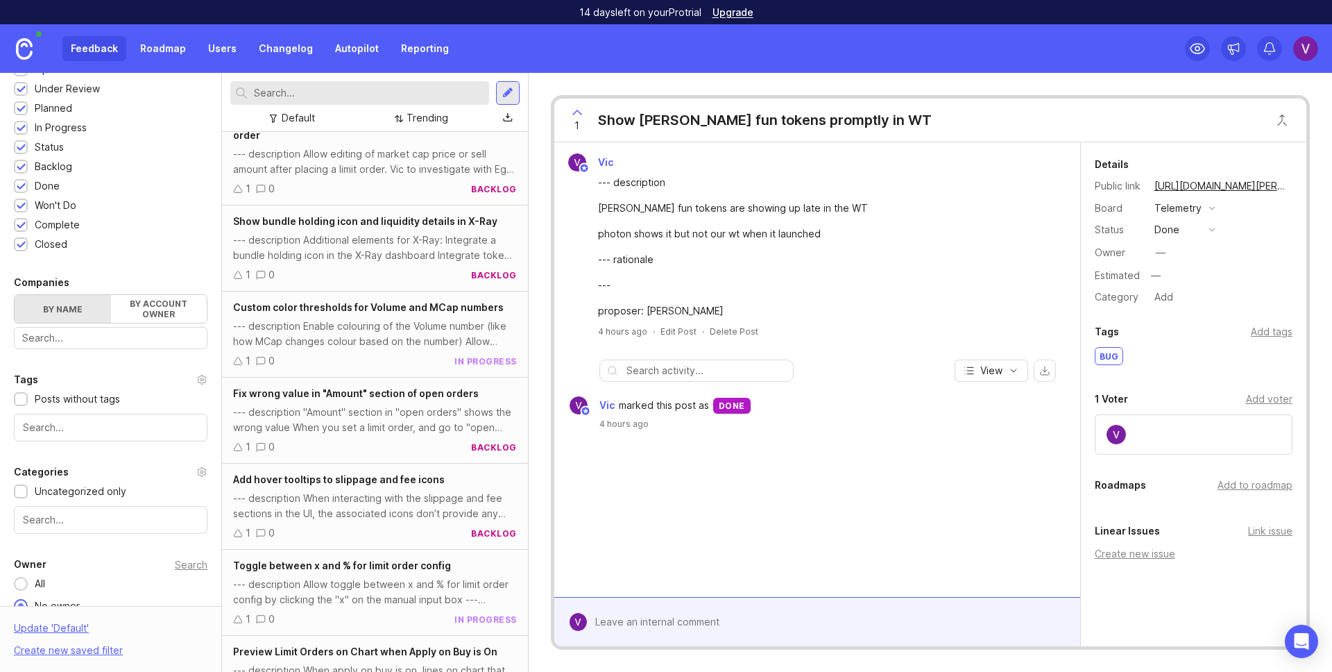
scroll to position [11312, 0]
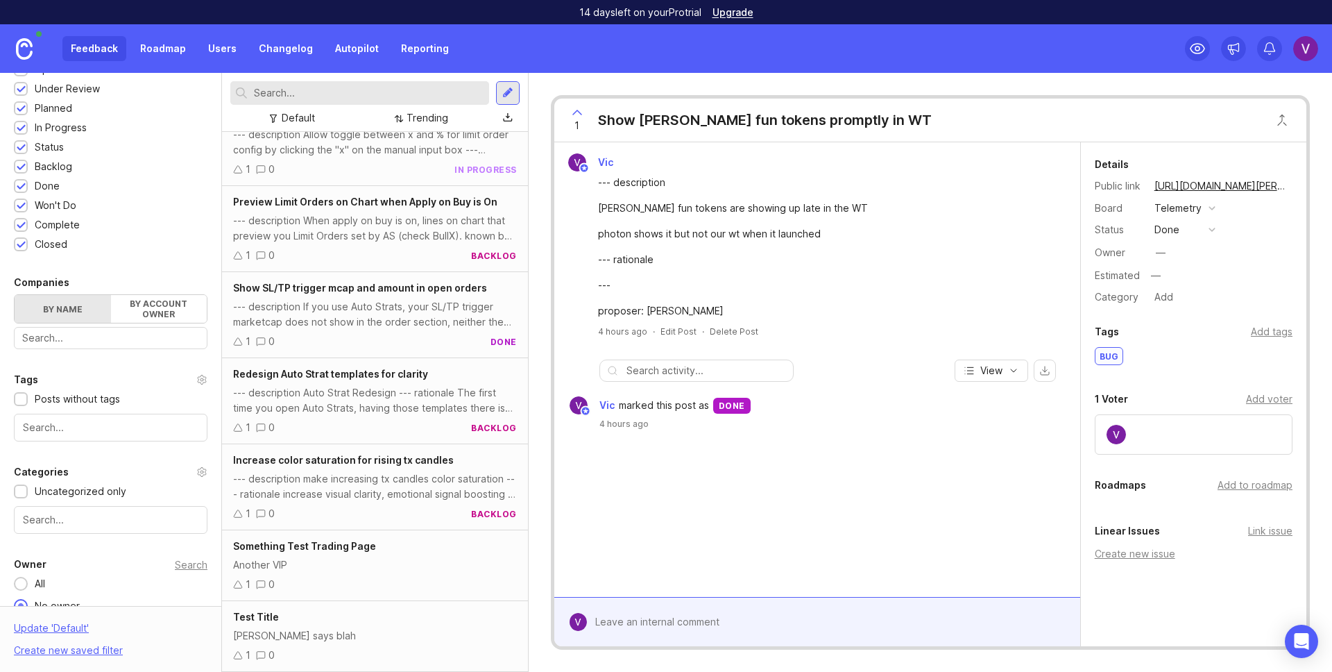
click at [364, 568] on div "Another VIP" at bounding box center [375, 564] width 284 height 15
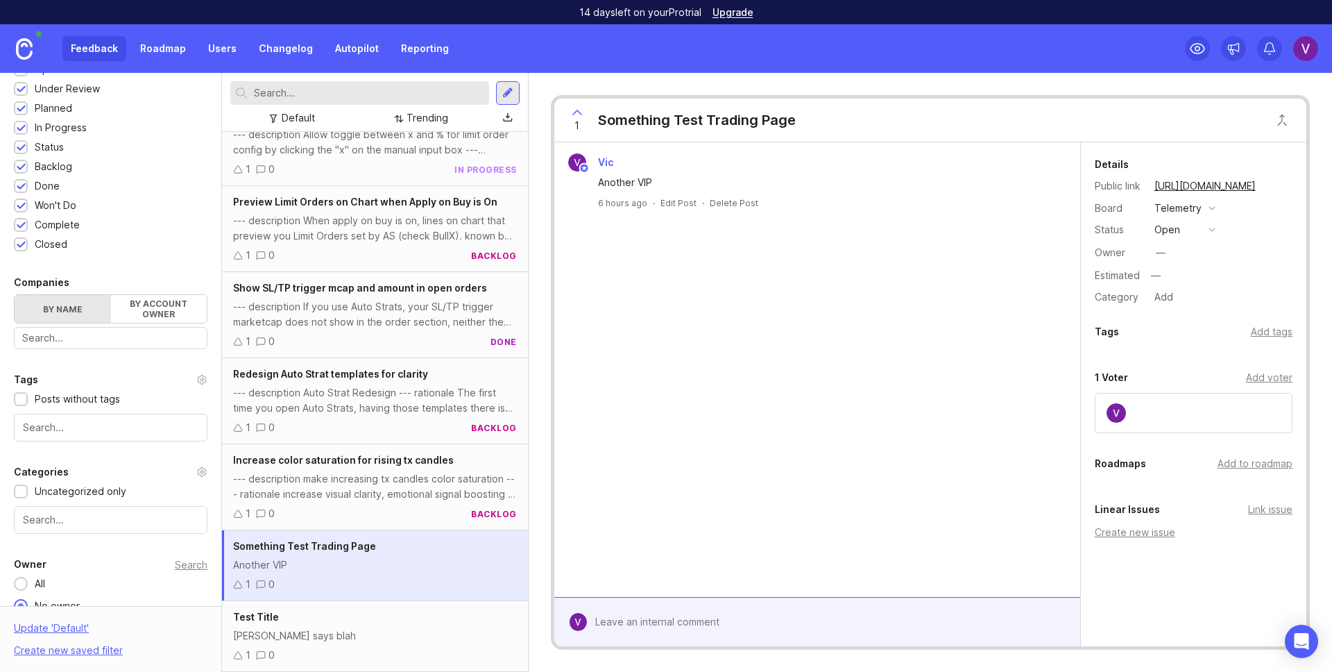
click at [716, 200] on div "Delete Post" at bounding box center [734, 203] width 49 height 12
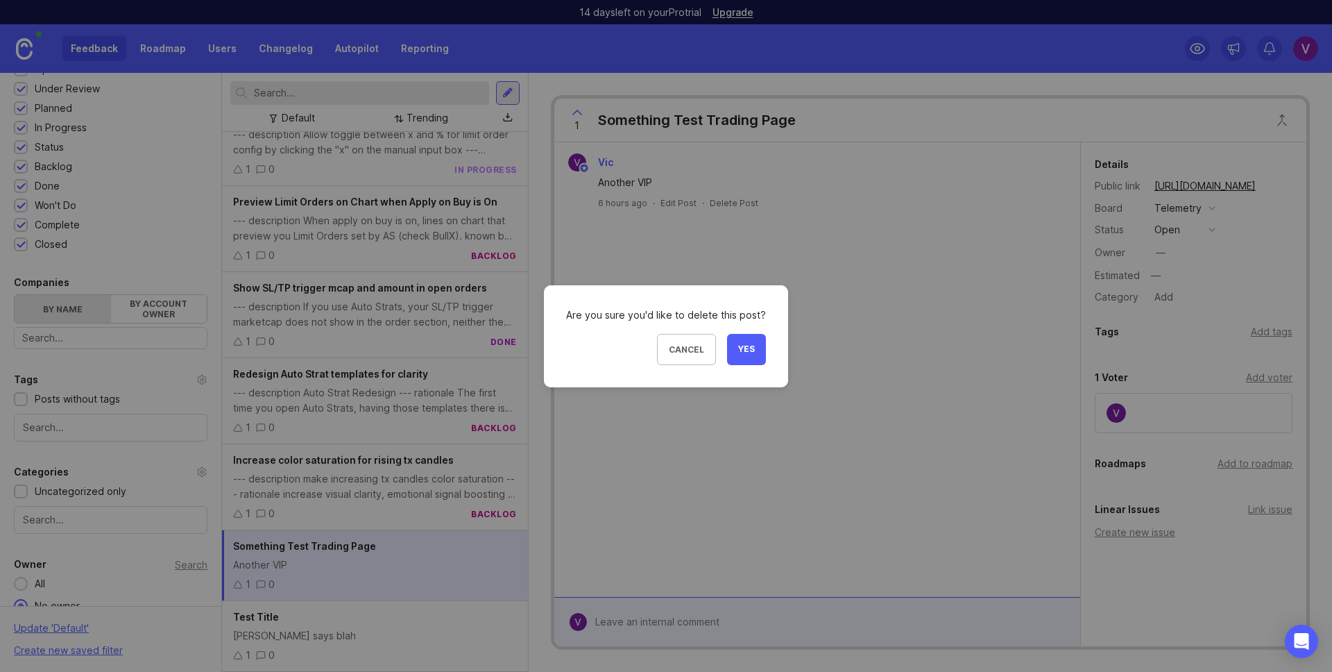
click at [740, 352] on span "Yes" at bounding box center [746, 349] width 17 height 12
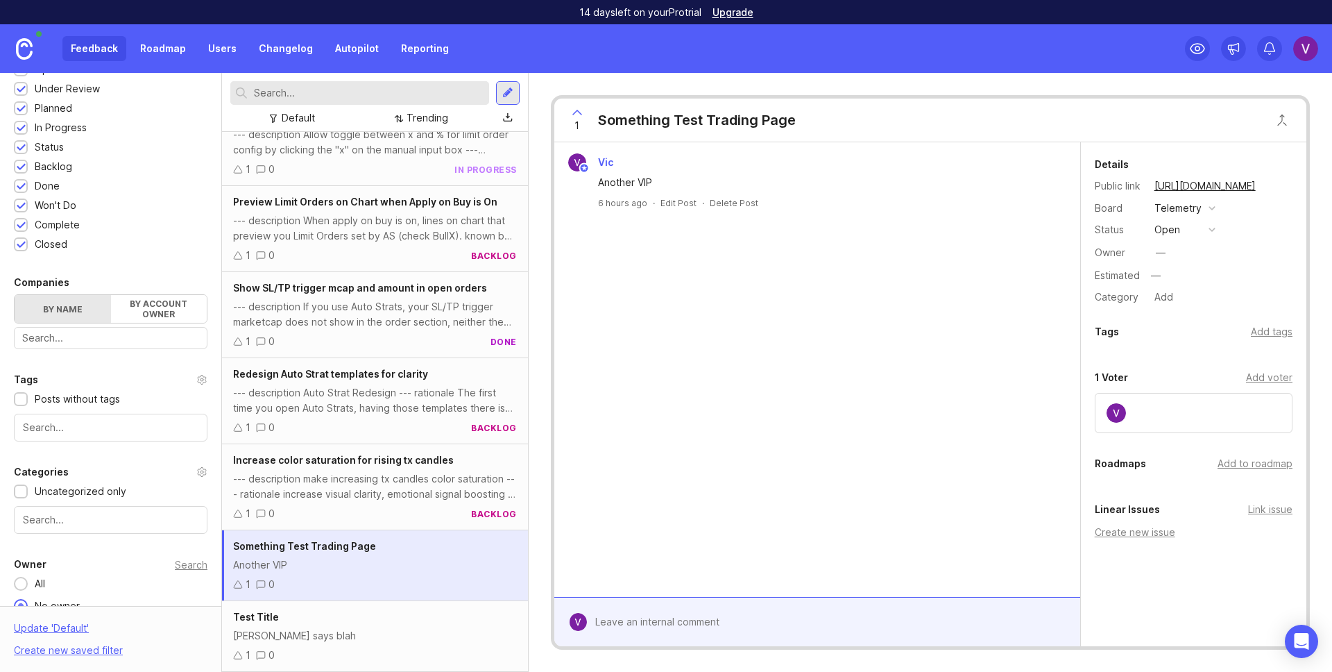
scroll to position [11241, 0]
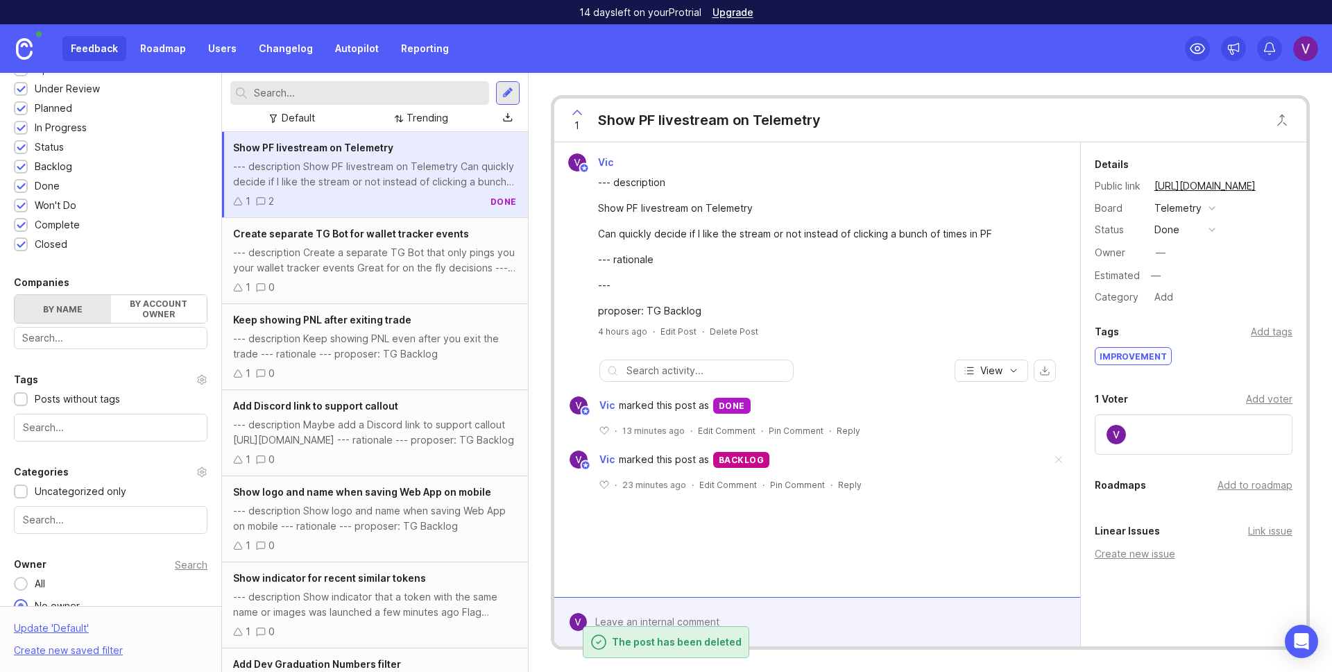
click at [378, 616] on div "--- description Show indicator that a token with the same name or images was la…" at bounding box center [375, 604] width 284 height 31
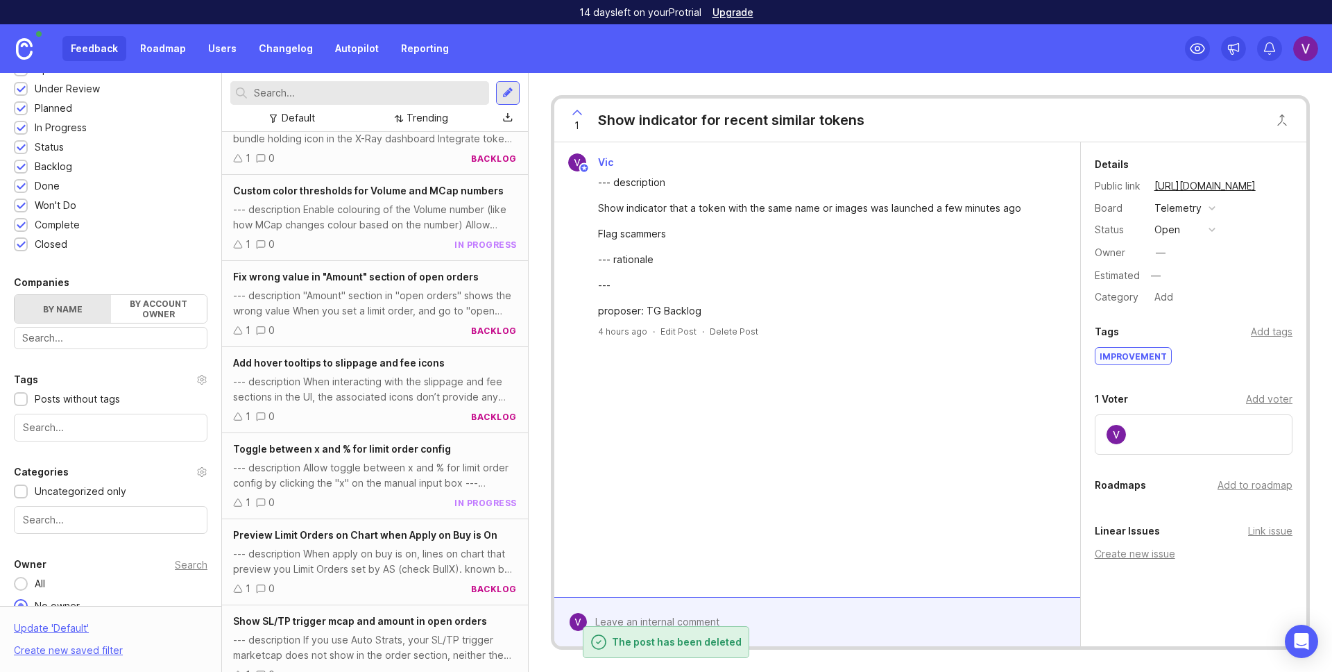
scroll to position [11241, 0]
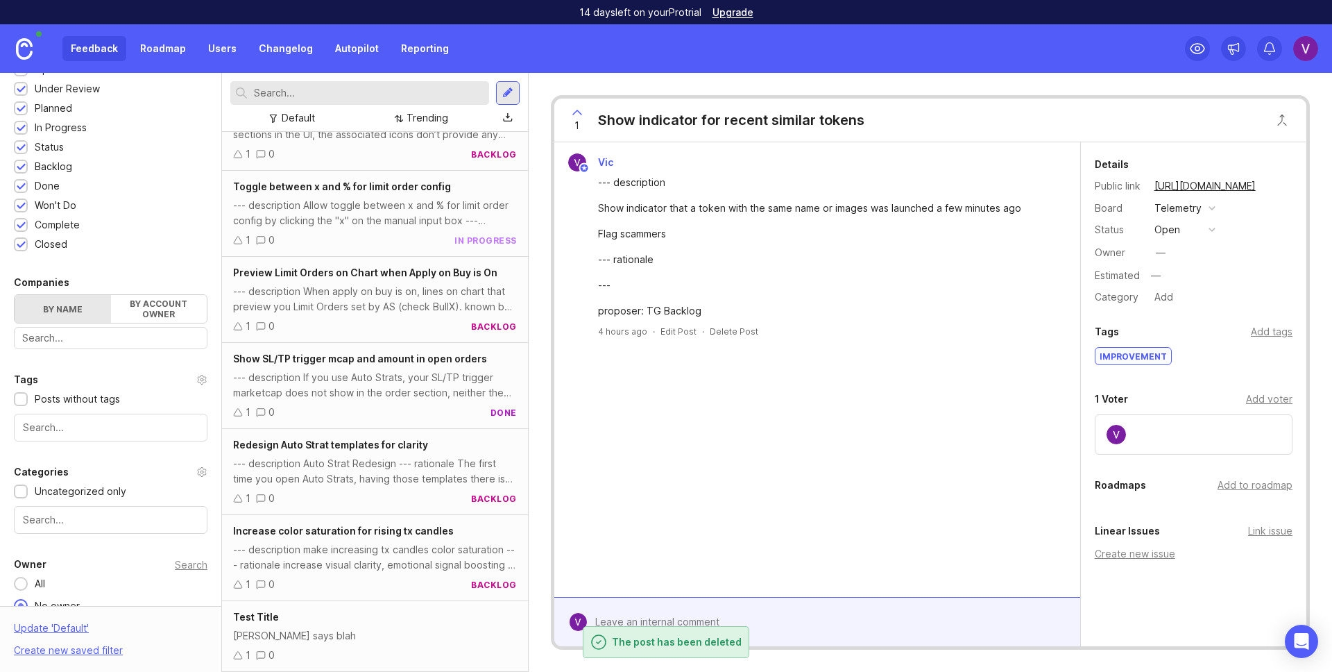
click at [407, 615] on div "Test Title" at bounding box center [375, 616] width 284 height 15
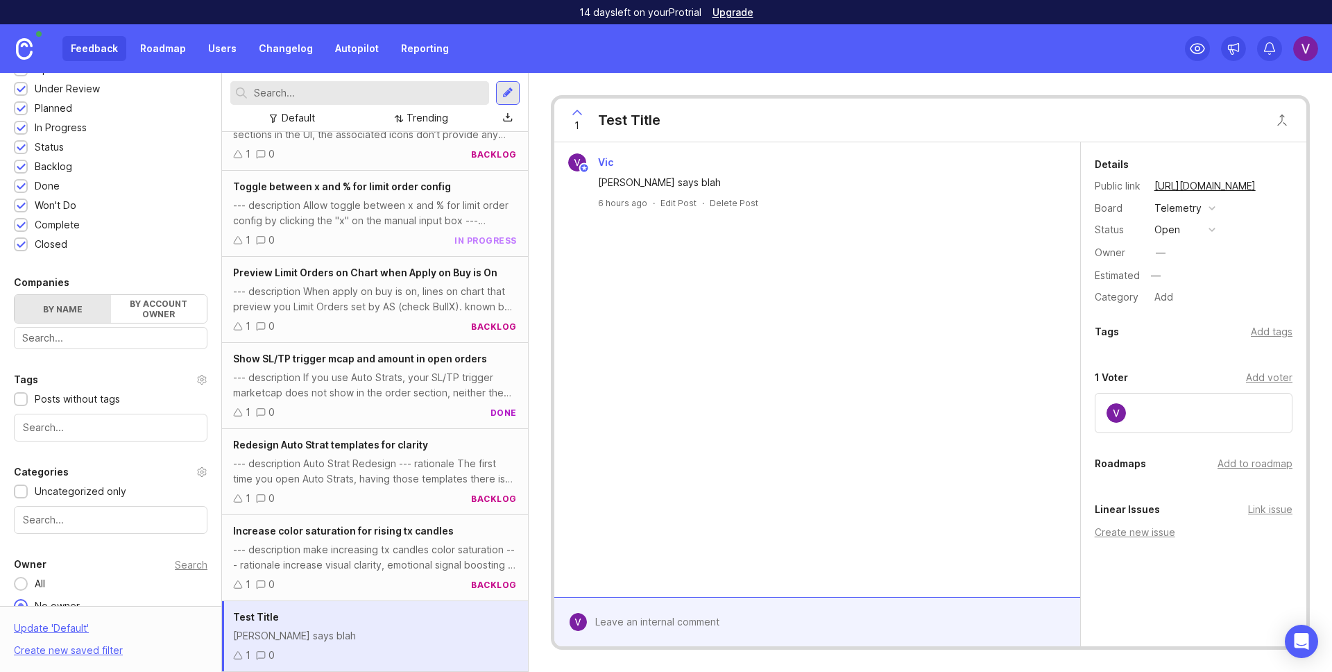
click at [721, 202] on div "Delete Post" at bounding box center [734, 203] width 49 height 12
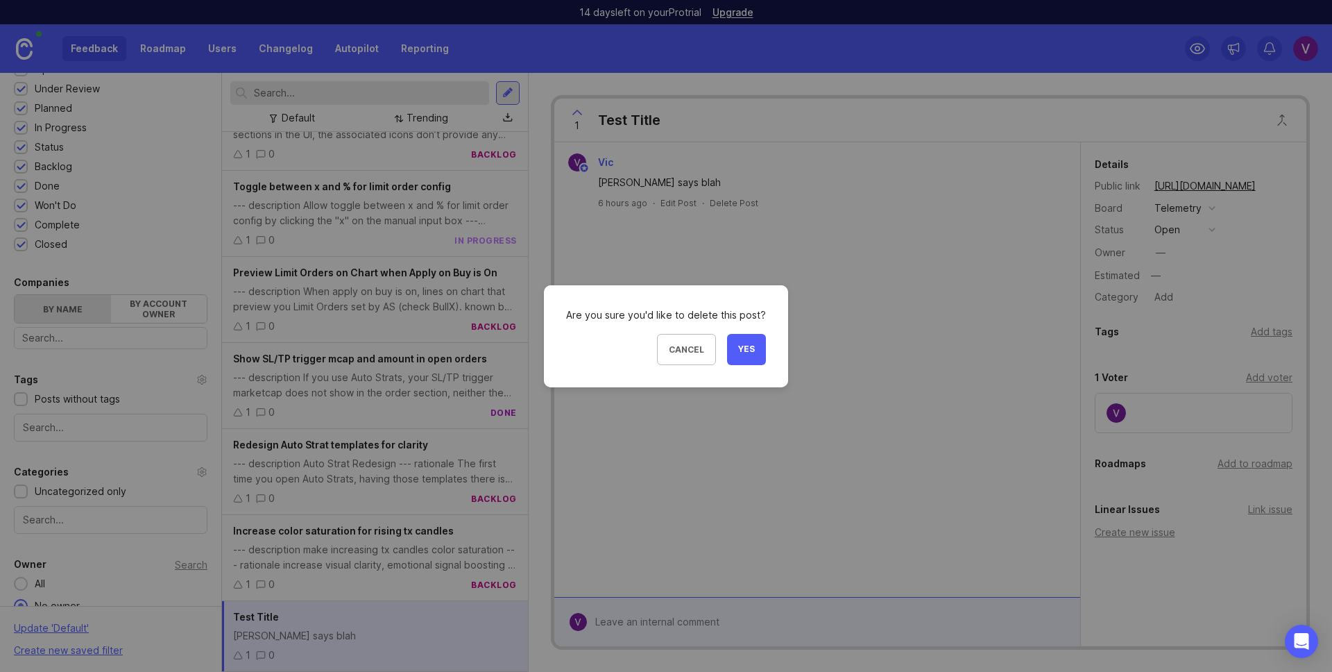
click at [751, 352] on span "Yes" at bounding box center [746, 349] width 17 height 12
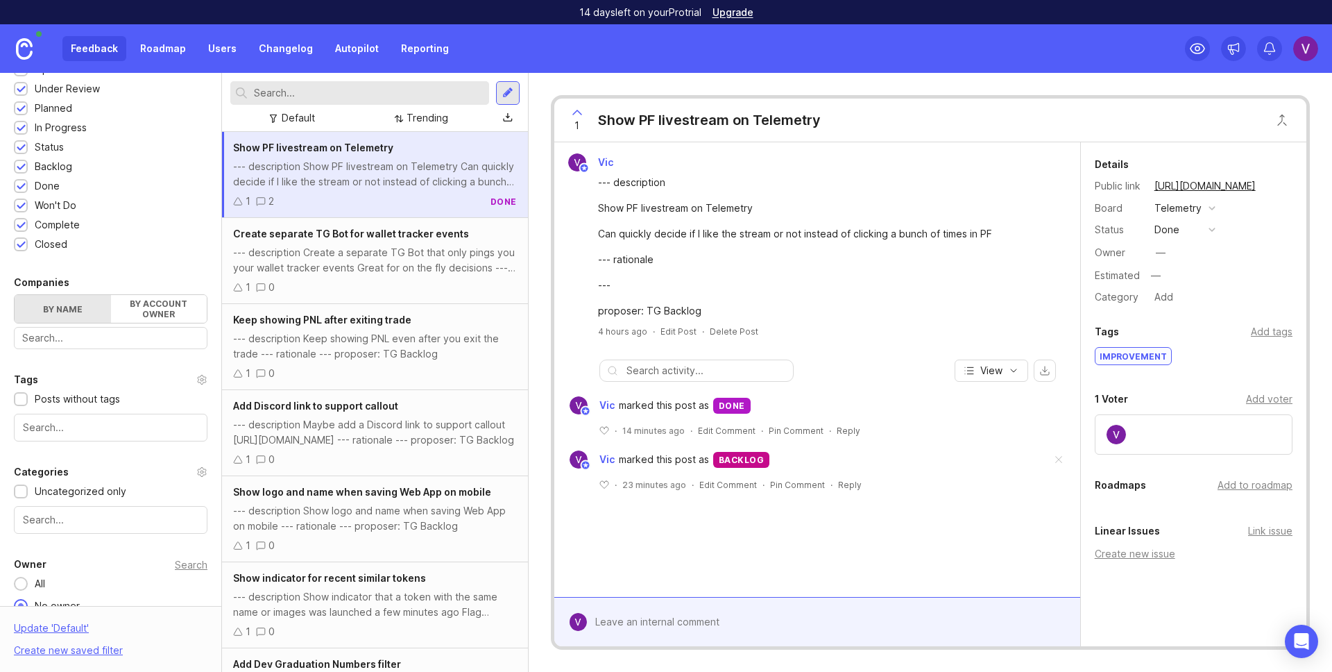
click at [169, 45] on link "Roadmap" at bounding box center [163, 48] width 62 height 25
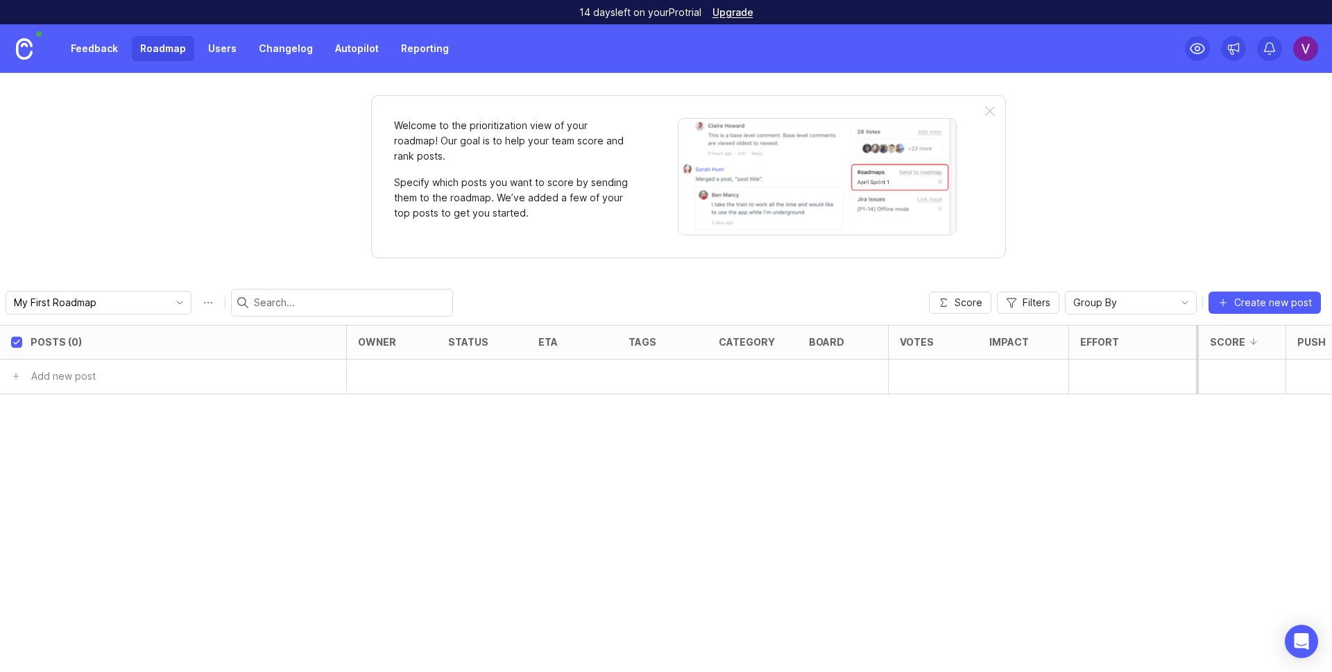
click at [250, 52] on link "Changelog" at bounding box center [285, 48] width 71 height 25
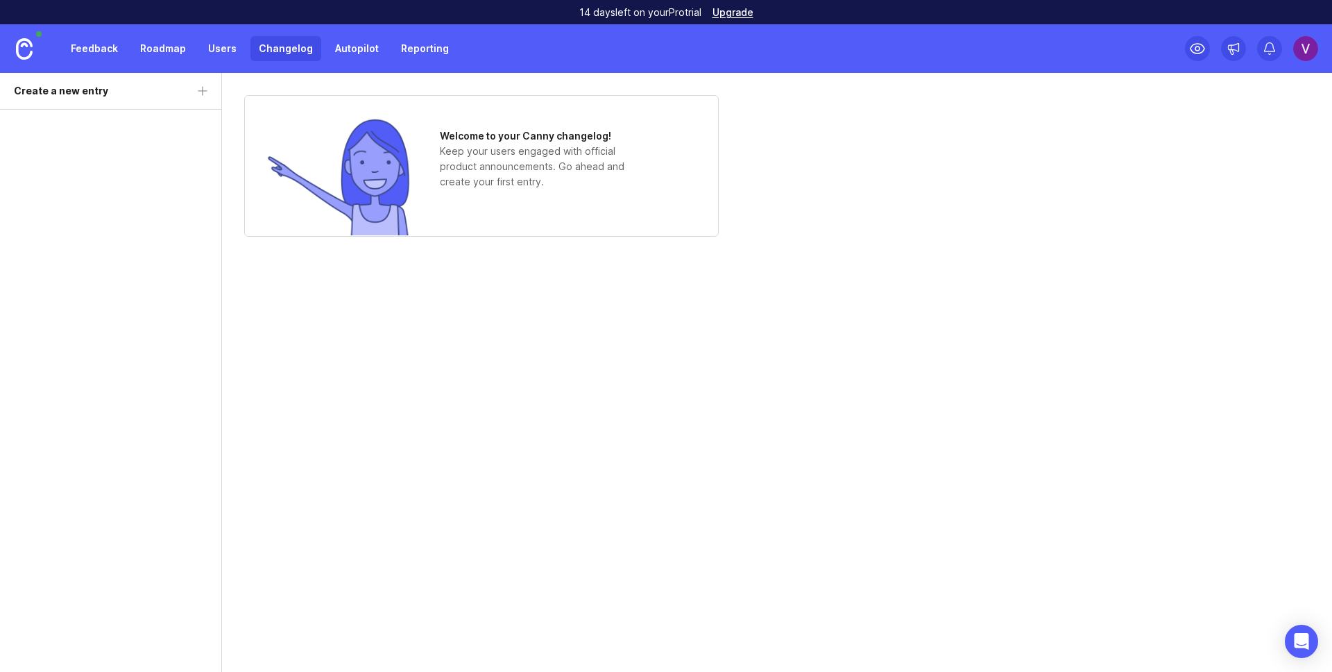
click at [318, 53] on div "Feedback Roadmap Users Changelog Autopilot Reporting" at bounding box center [259, 48] width 395 height 25
click at [352, 52] on link "Autopilot" at bounding box center [357, 48] width 60 height 25
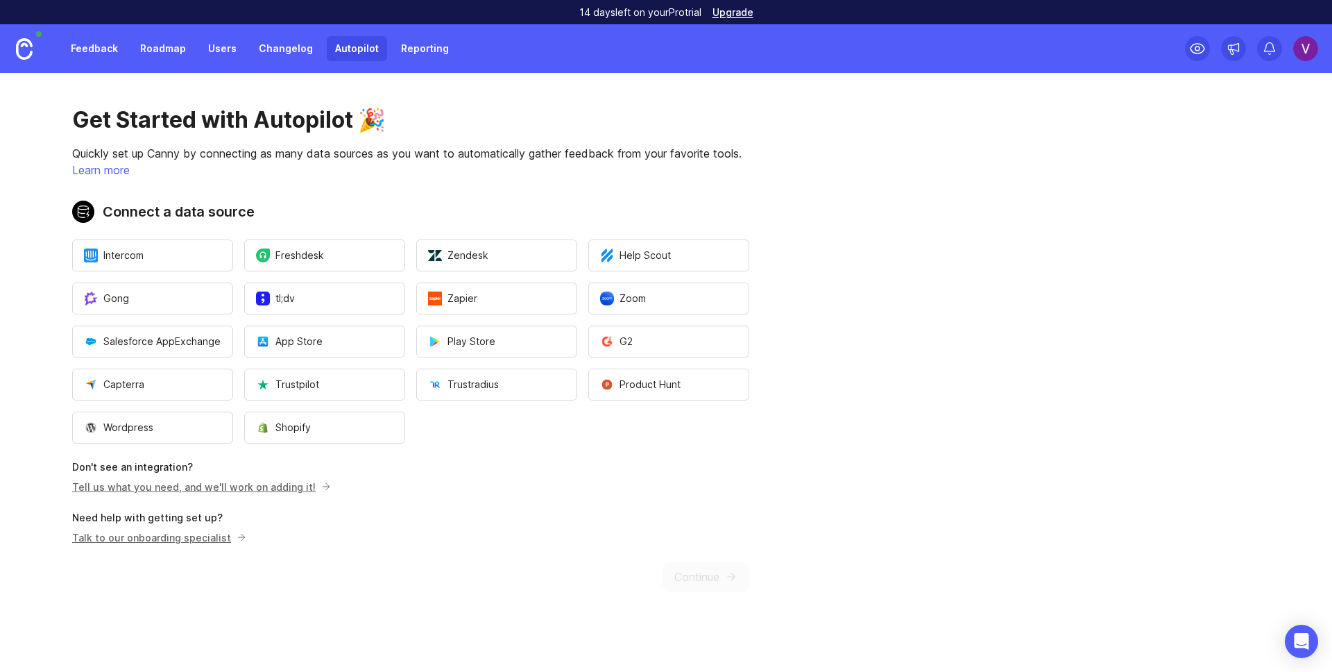
click at [398, 53] on link "Reporting" at bounding box center [425, 48] width 65 height 25
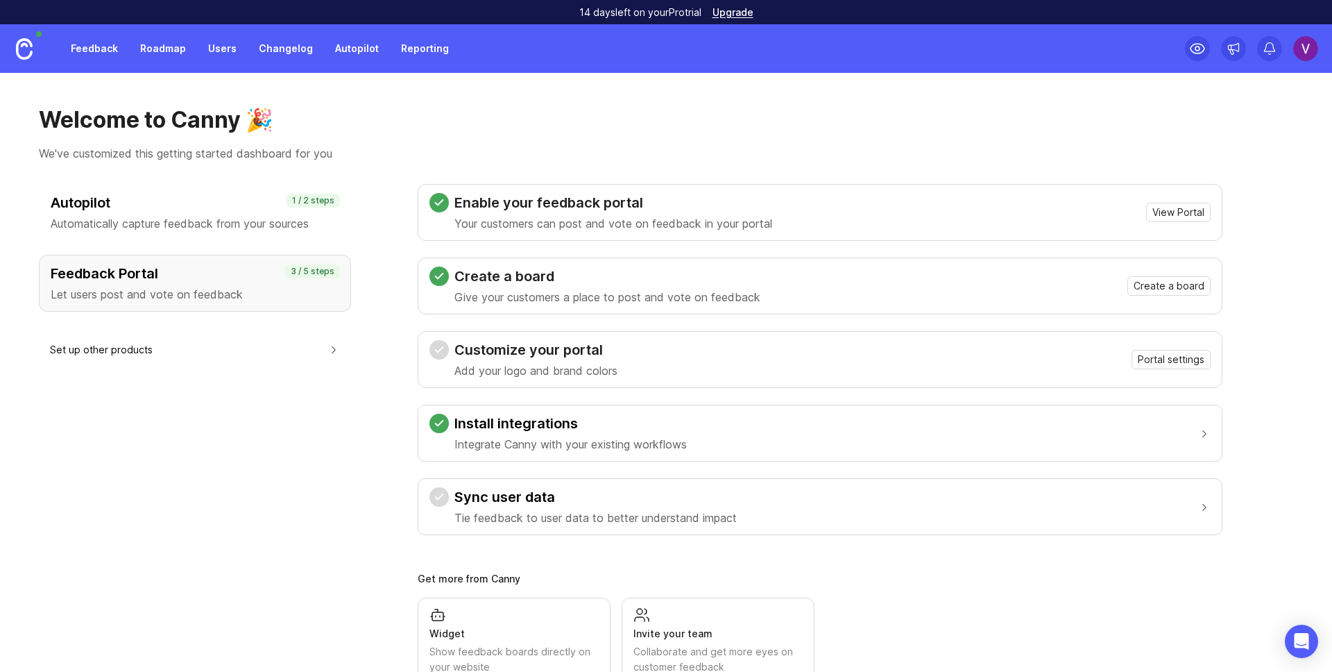
click at [396, 132] on h1 "Welcome to Canny 🎉" at bounding box center [666, 120] width 1254 height 28
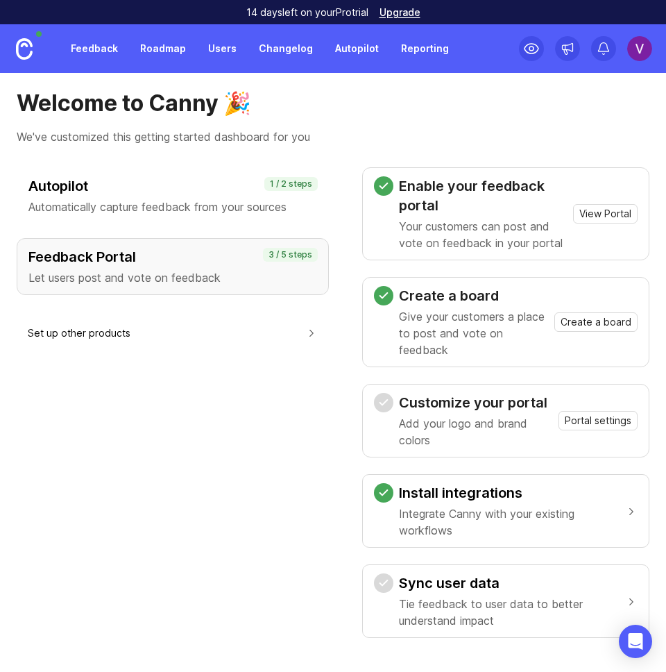
click at [375, 85] on div "Welcome to Canny 🎉 We've customized this getting started dashboard for you Auto…" at bounding box center [333, 372] width 666 height 599
click at [632, 53] on img at bounding box center [639, 48] width 25 height 25
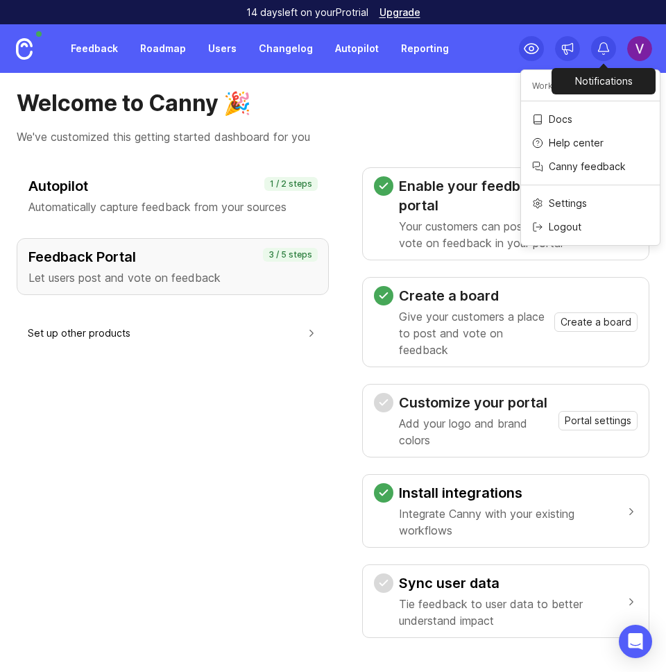
click at [522, 88] on div "Workspaces" at bounding box center [590, 85] width 139 height 19
click at [439, 112] on h1 "Welcome to Canny 🎉" at bounding box center [333, 103] width 633 height 28
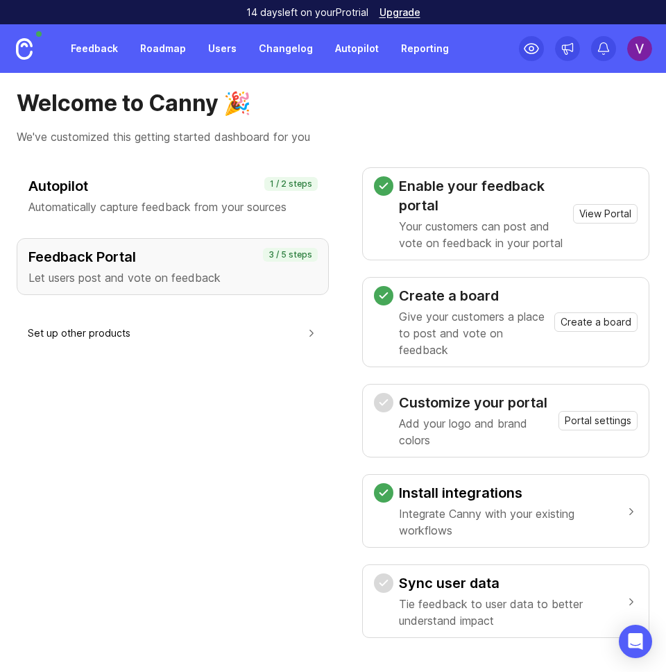
click at [46, 52] on link at bounding box center [24, 48] width 49 height 49
click at [644, 56] on img at bounding box center [639, 48] width 25 height 25
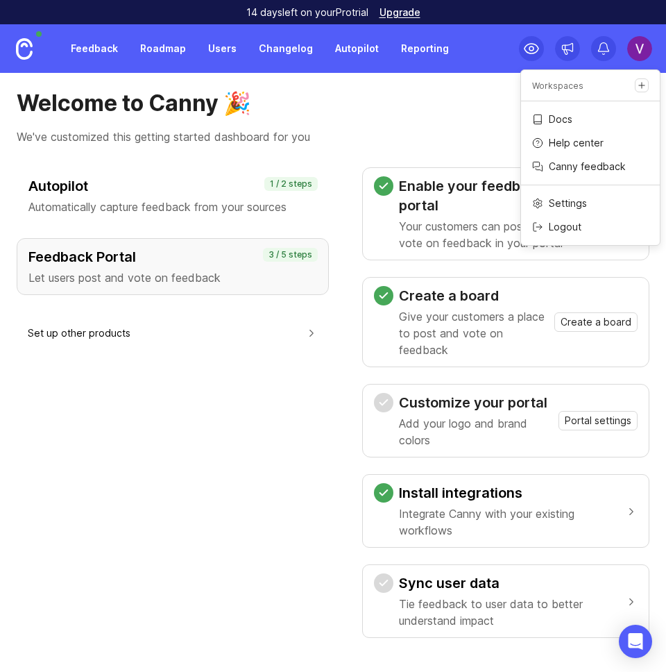
click at [194, 49] on div "Feedback Roadmap Users Changelog Autopilot Reporting" at bounding box center [259, 48] width 395 height 25
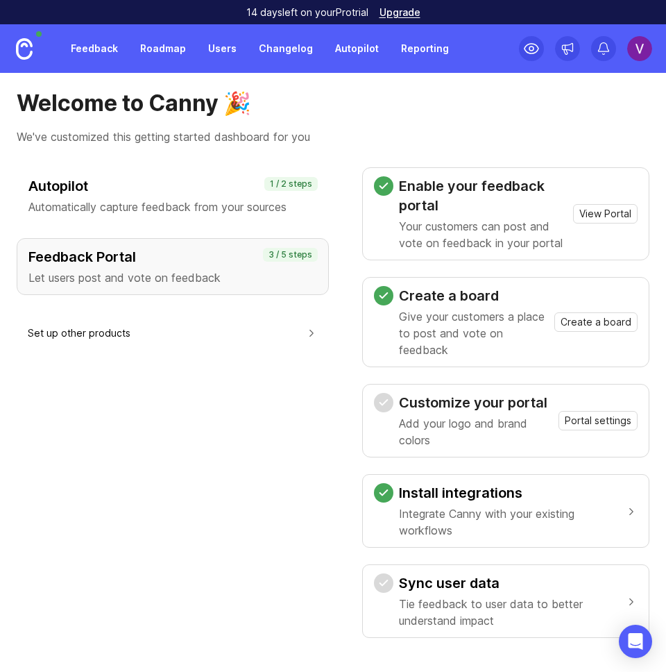
click at [119, 52] on link "Feedback" at bounding box center [94, 48] width 64 height 25
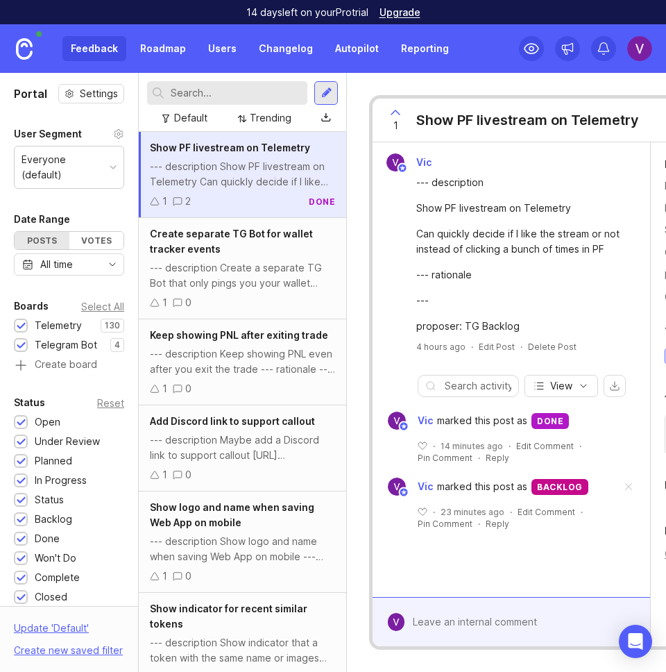
click at [222, 54] on link "Users" at bounding box center [222, 48] width 45 height 25
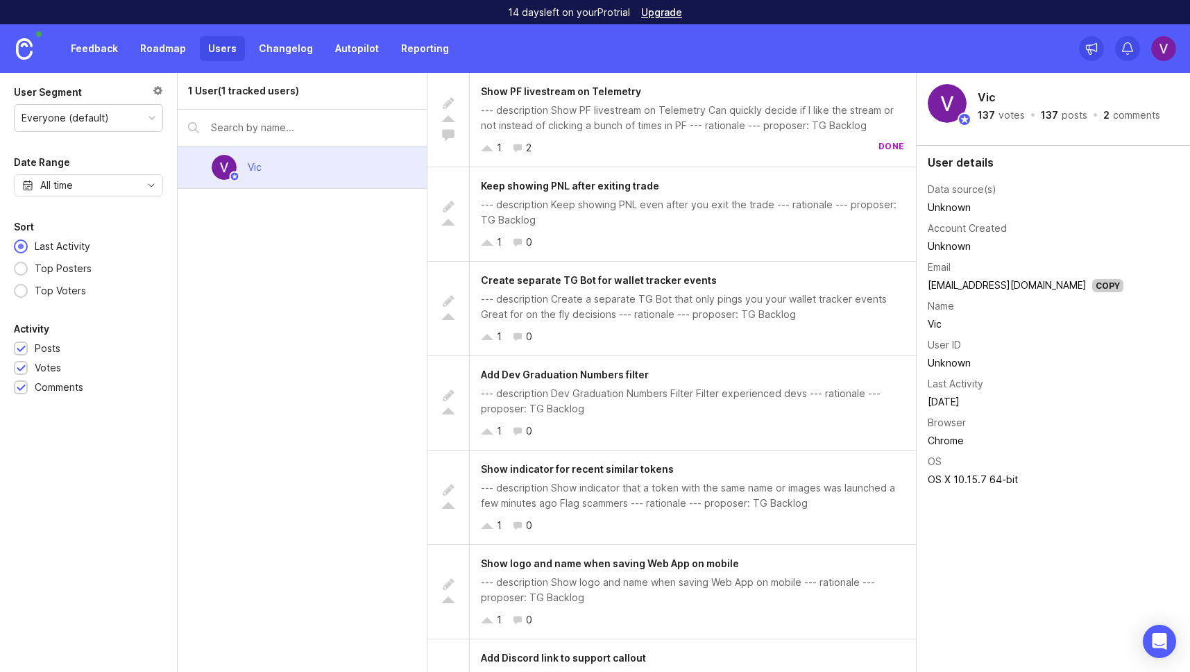
click at [299, 58] on link "Changelog" at bounding box center [285, 48] width 71 height 25
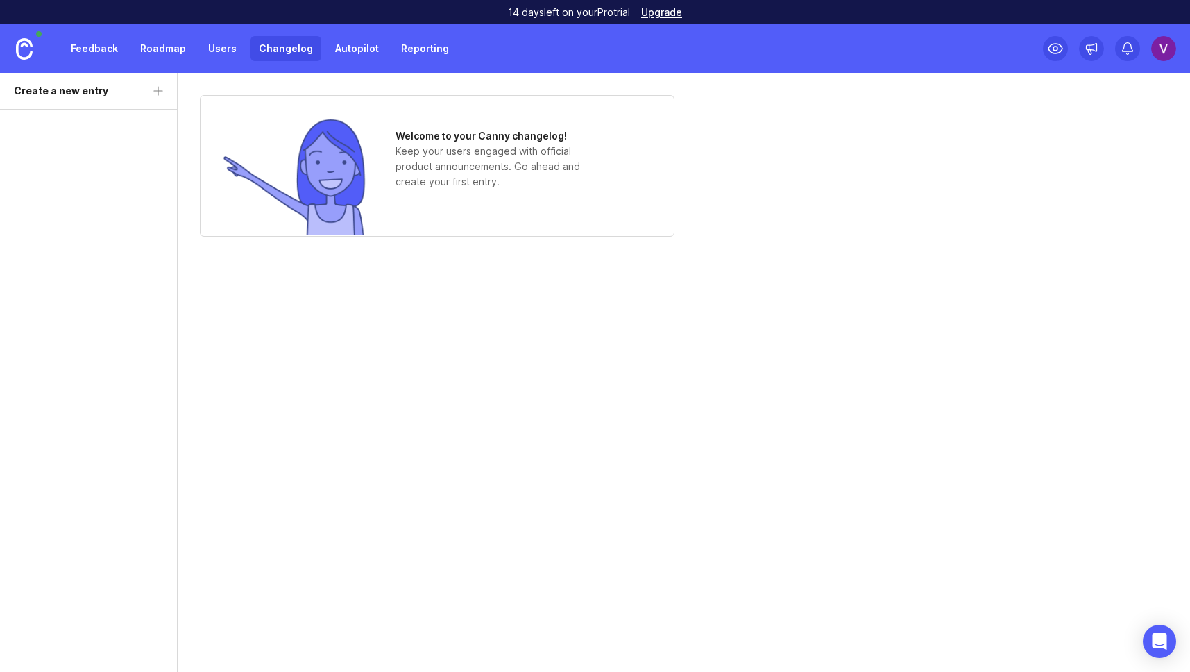
click at [396, 52] on link "Reporting" at bounding box center [425, 48] width 65 height 25
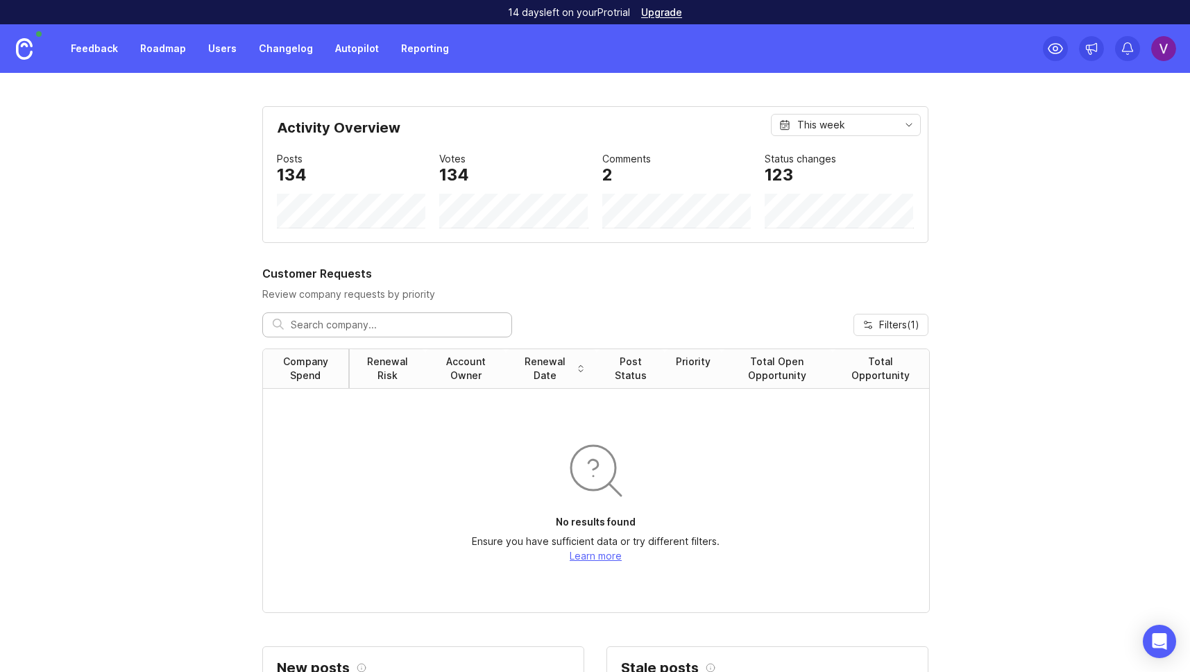
click at [358, 53] on link "Autopilot" at bounding box center [357, 48] width 60 height 25
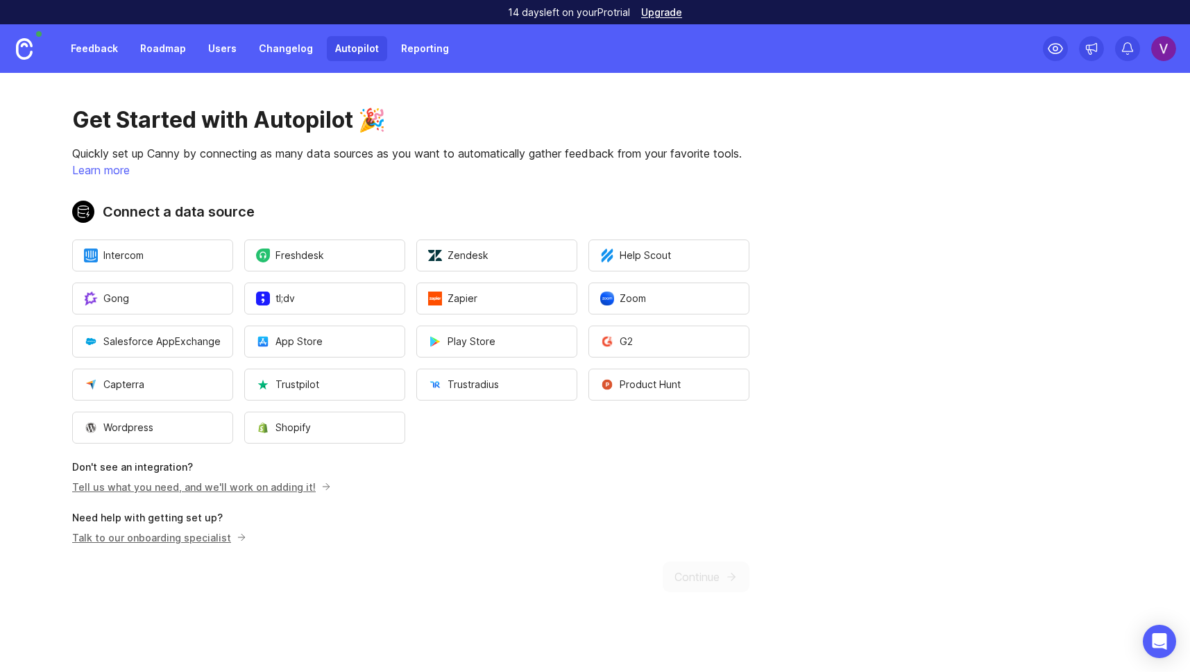
click at [1167, 46] on img at bounding box center [1163, 48] width 25 height 25
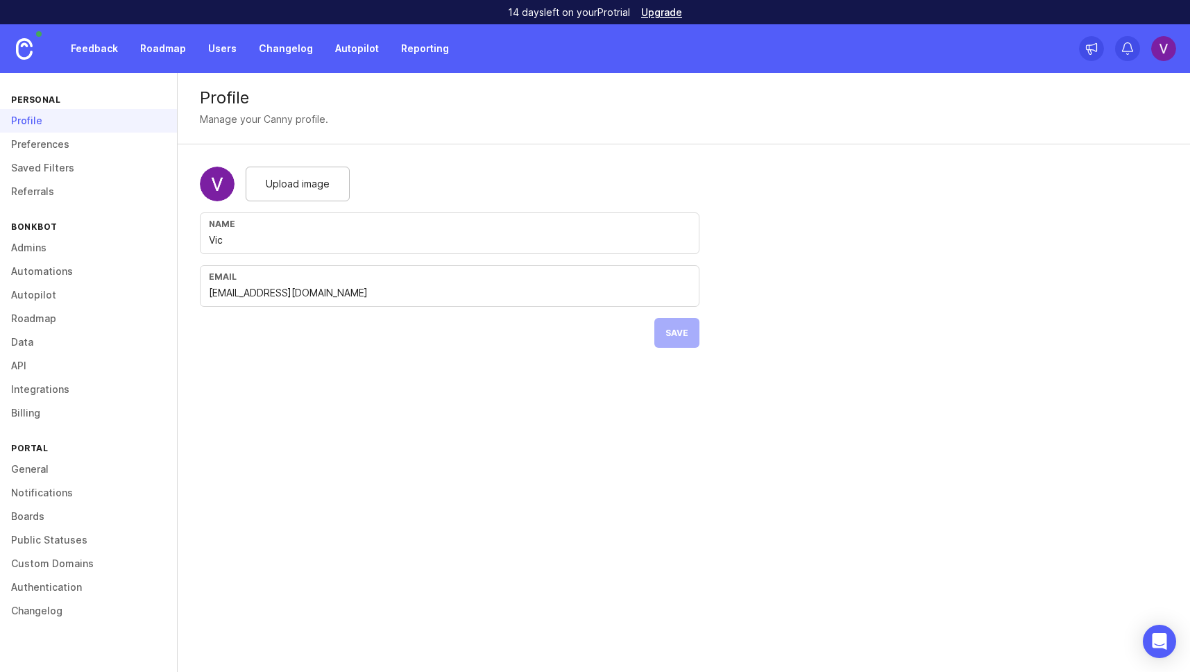
click at [33, 244] on link "Admins" at bounding box center [88, 248] width 177 height 24
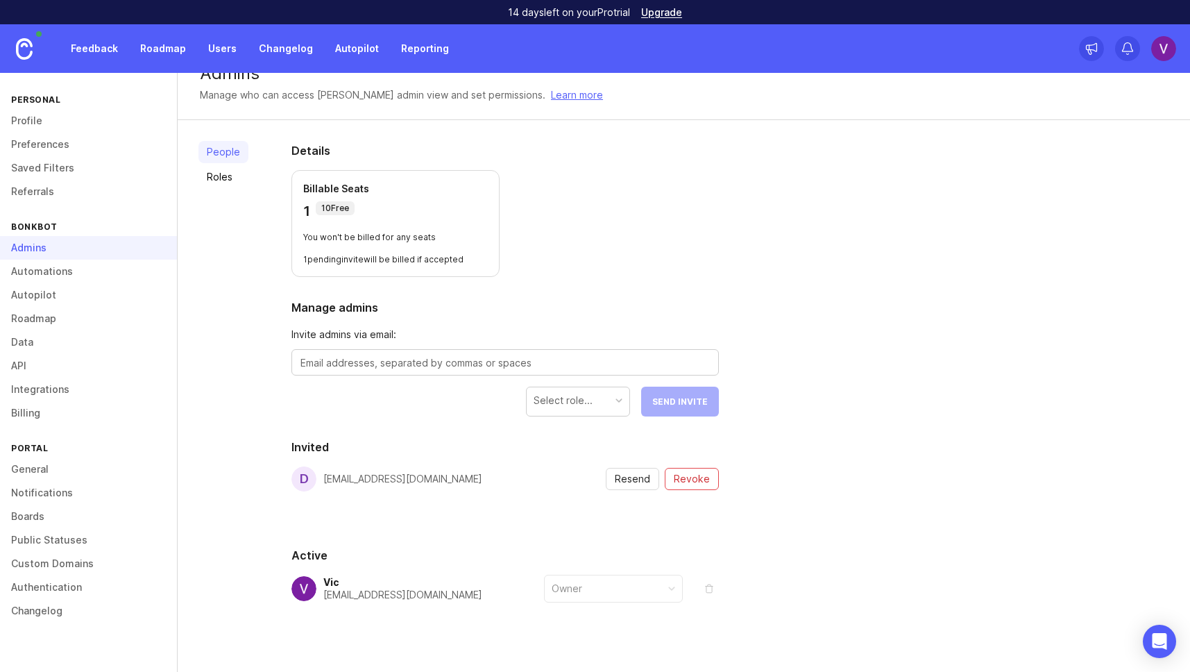
scroll to position [43, 0]
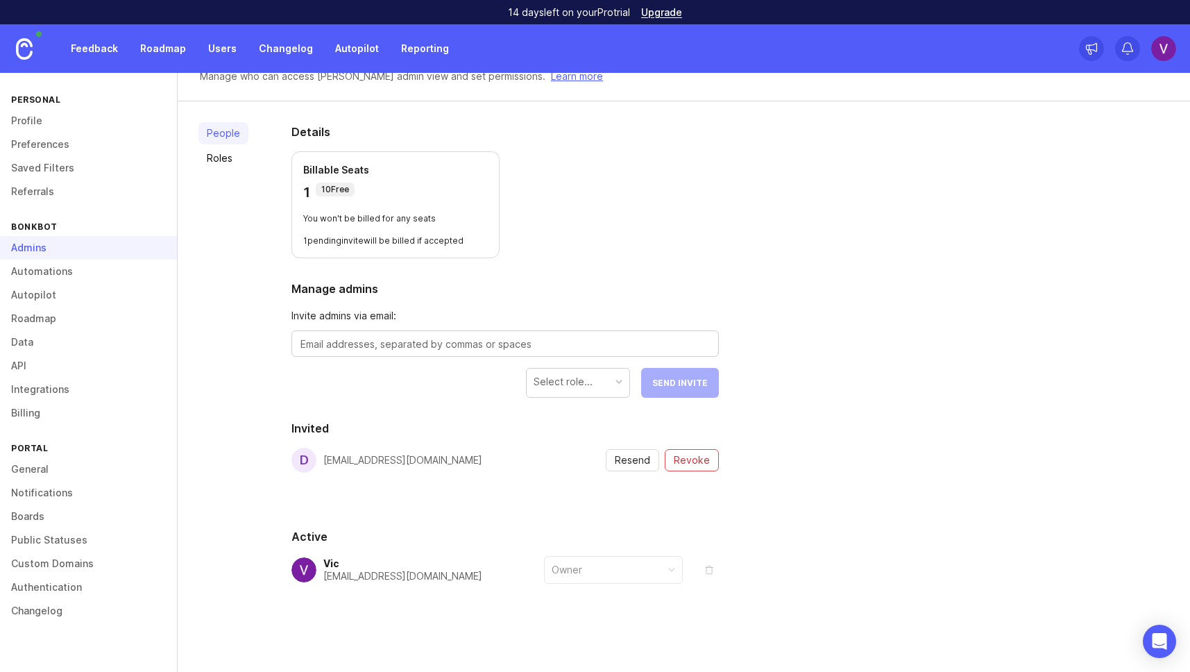
click at [456, 350] on textarea at bounding box center [504, 343] width 409 height 15
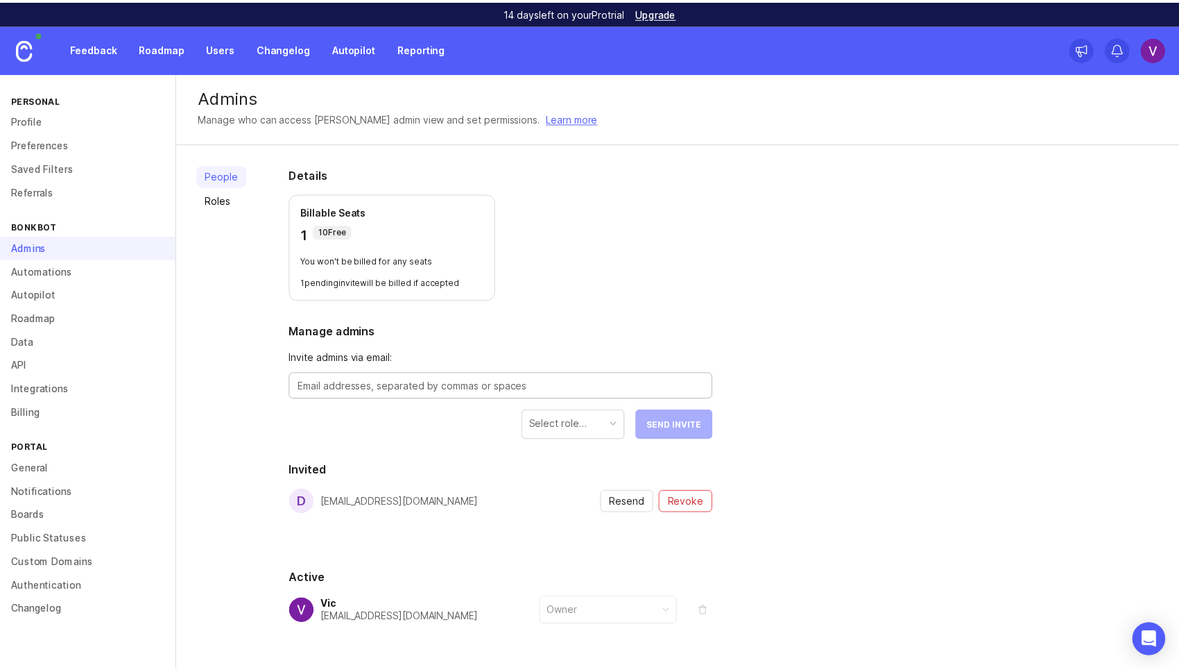
scroll to position [0, 0]
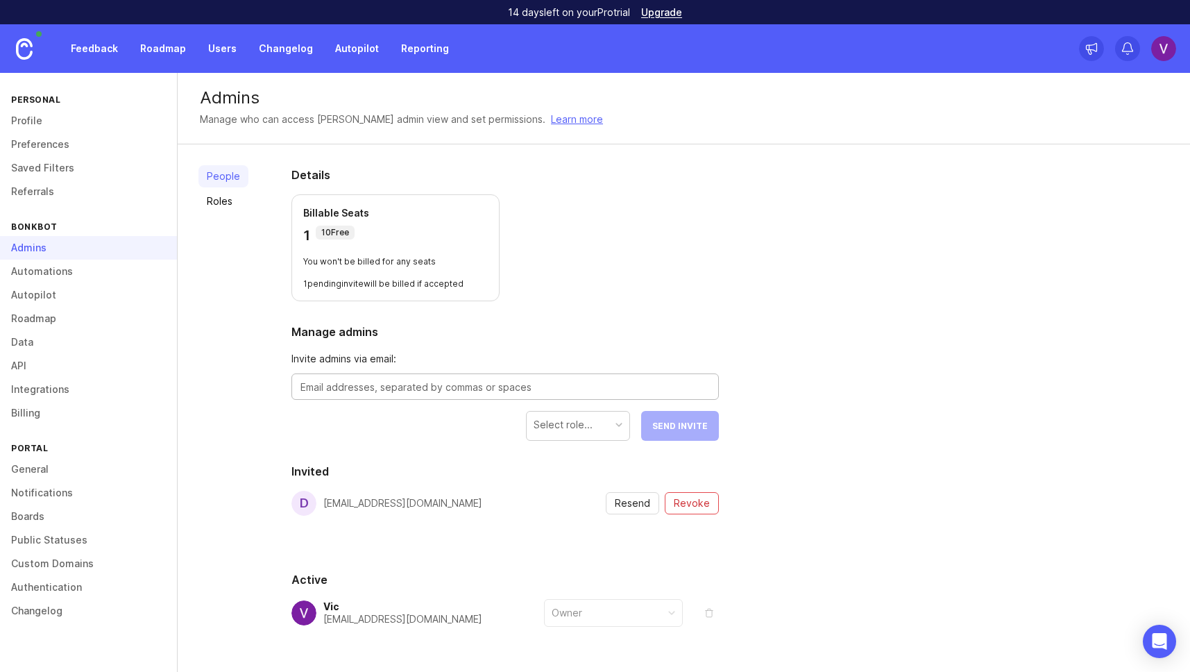
click at [375, 388] on textarea at bounding box center [504, 386] width 409 height 15
type textarea "bobby@bonkbot.io"
click at [515, 412] on div "Select role... Send Invite" at bounding box center [617, 426] width 204 height 30
click at [539, 418] on div "Select role..." at bounding box center [562, 424] width 59 height 15
click at [642, 433] on button "Send Invite" at bounding box center [680, 426] width 78 height 30
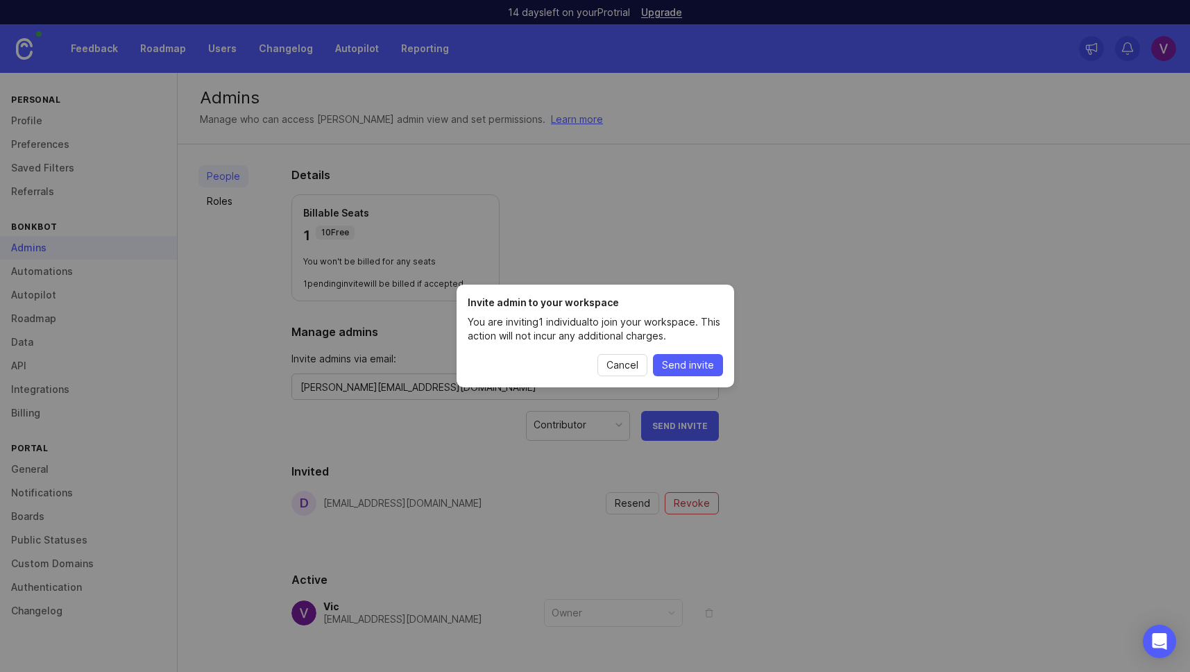
click at [674, 366] on span "Send invite" at bounding box center [688, 365] width 52 height 14
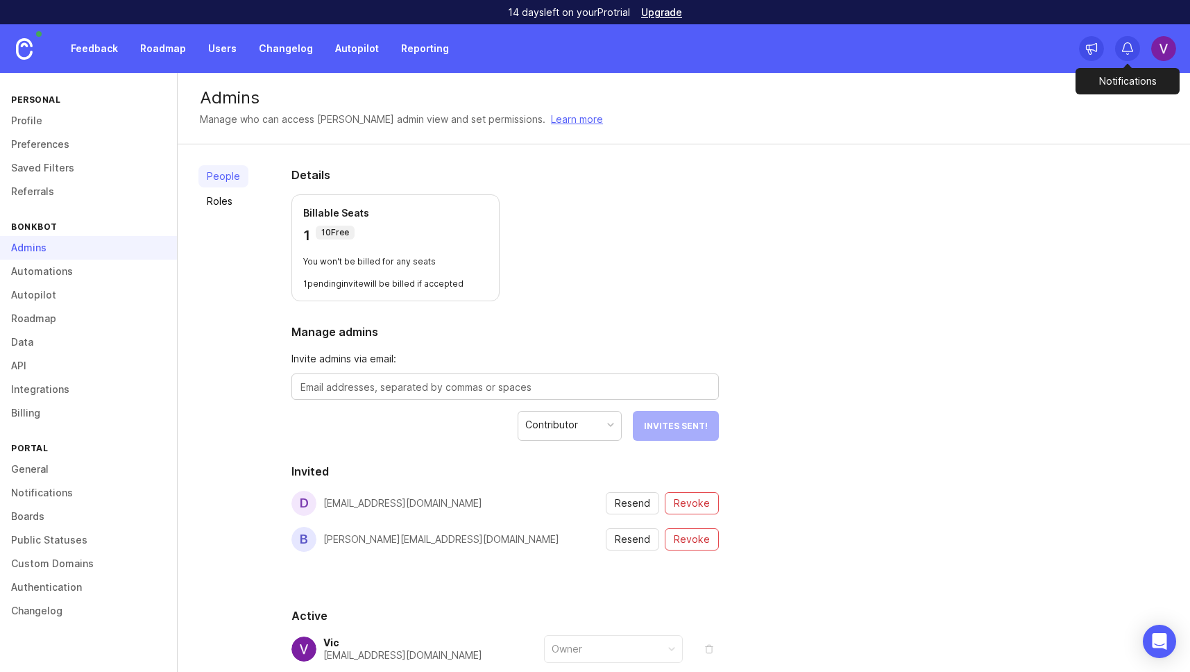
click at [1125, 51] on icon at bounding box center [1127, 47] width 10 height 8
click at [1100, 53] on div at bounding box center [1091, 48] width 25 height 25
click at [1134, 49] on icon at bounding box center [1127, 49] width 14 height 14
click at [1151, 46] on img at bounding box center [1163, 48] width 25 height 25
click at [776, 57] on div "Feedback Roadmap Users Changelog Autopilot Reporting" at bounding box center [595, 48] width 1190 height 49
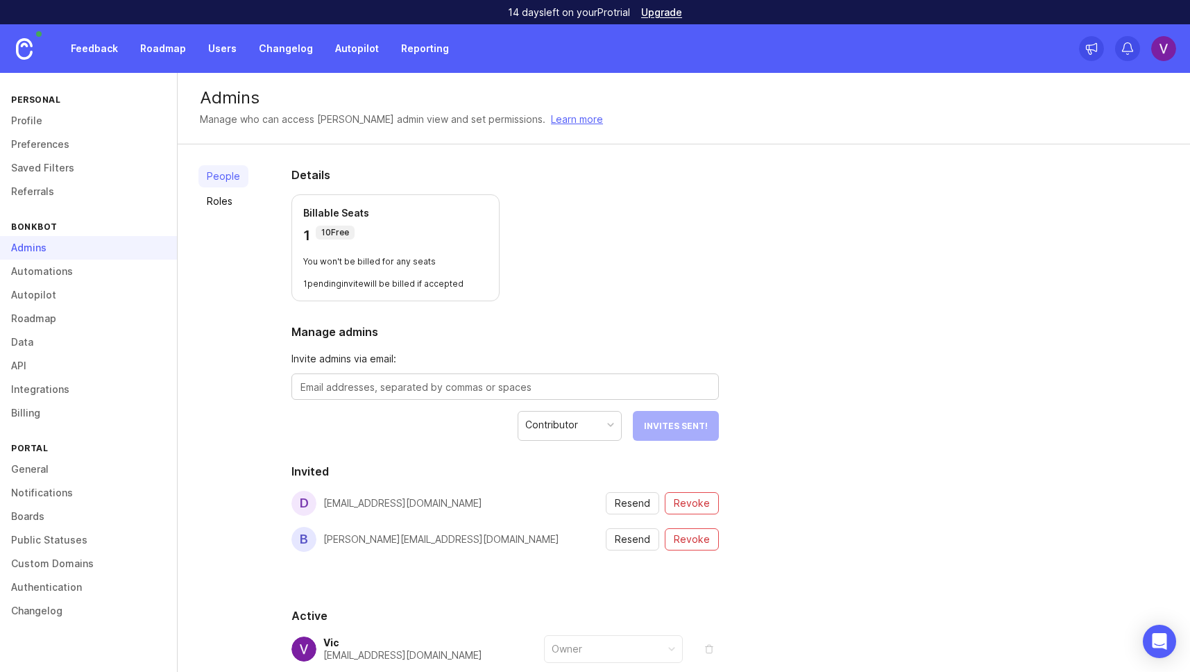
click at [46, 121] on link "Profile" at bounding box center [88, 121] width 177 height 24
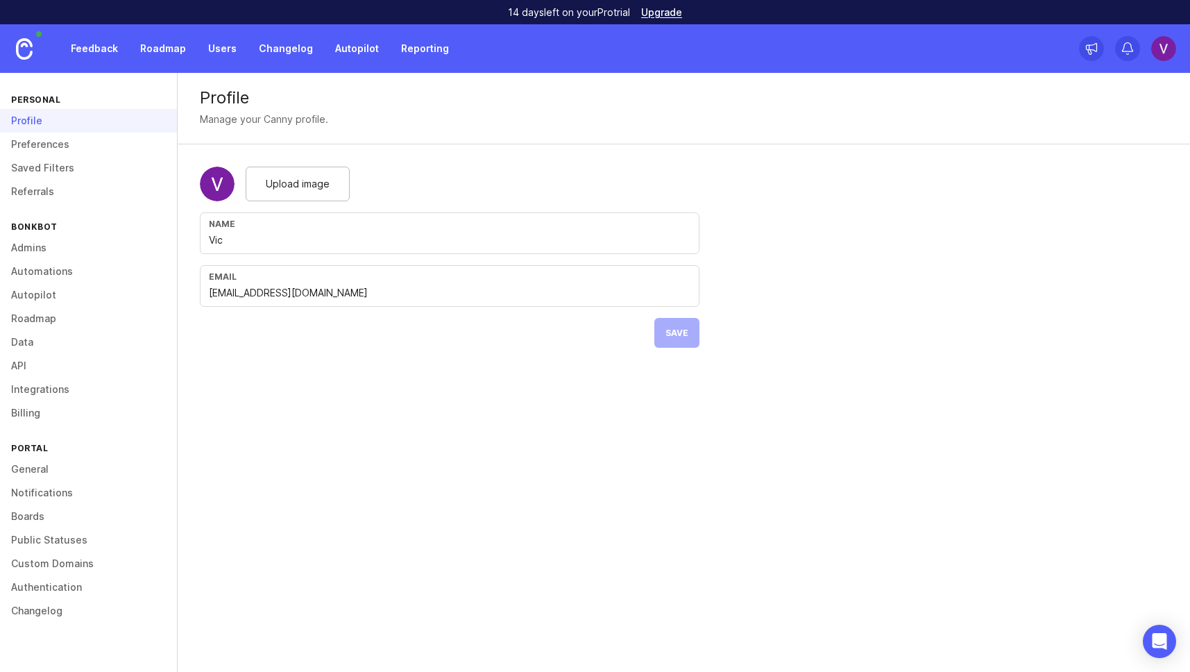
click at [26, 60] on link at bounding box center [24, 48] width 49 height 49
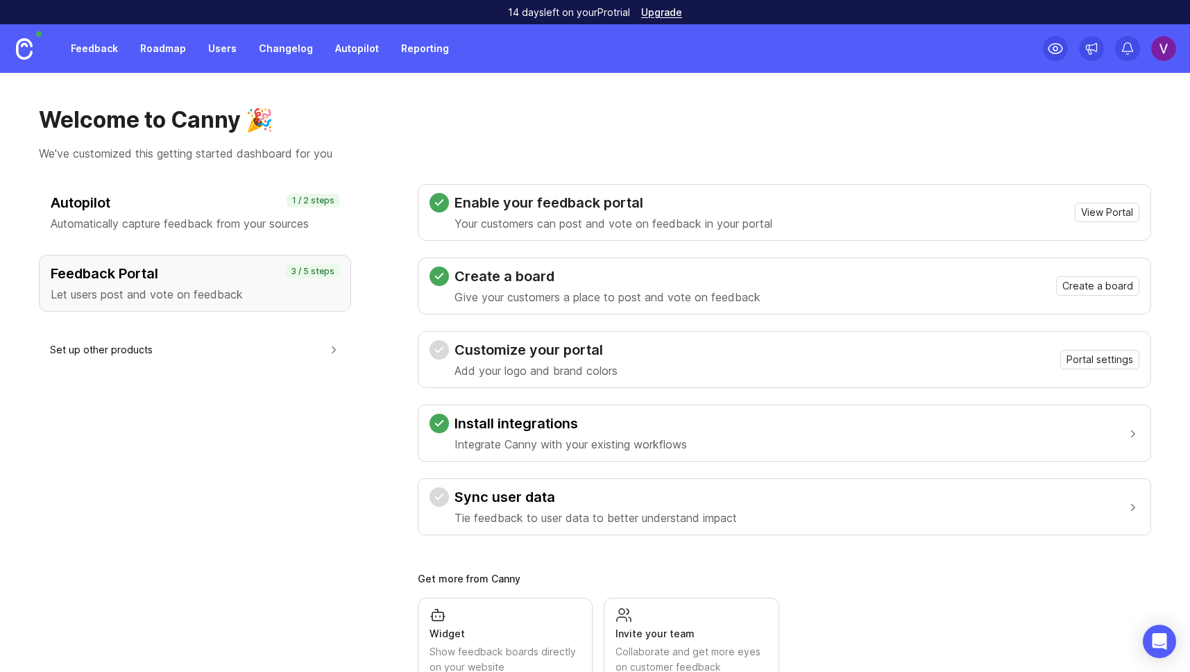
click at [1091, 212] on span "View Portal" at bounding box center [1107, 212] width 52 height 14
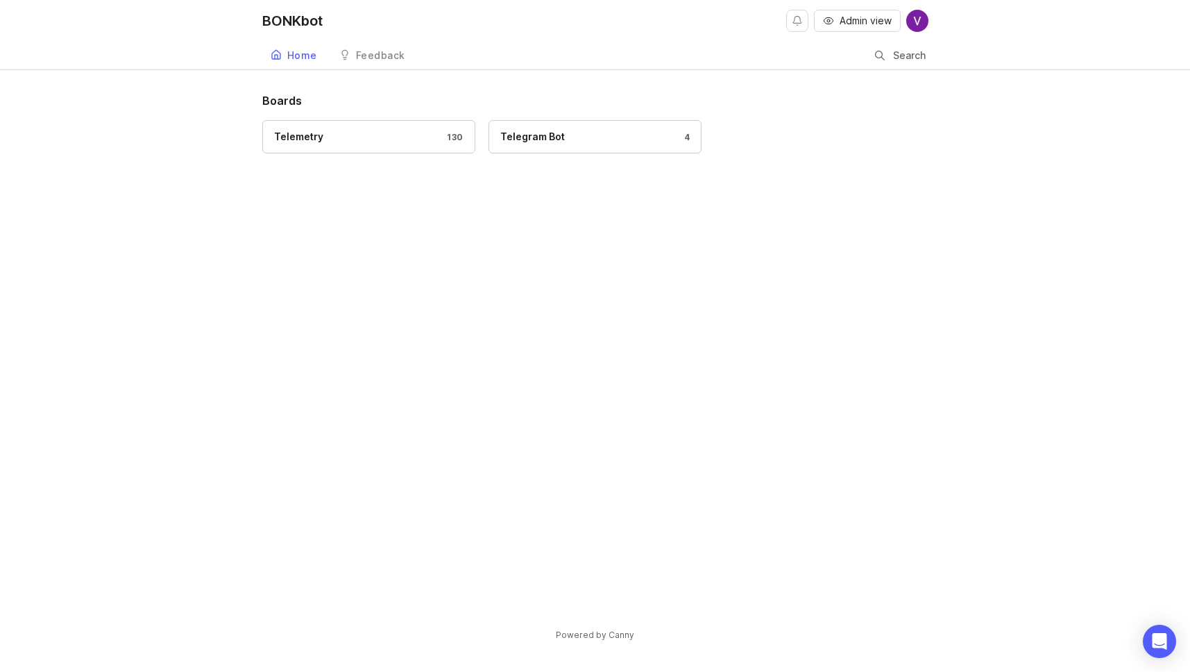
click at [315, 137] on div "Telemetry" at bounding box center [298, 136] width 49 height 15
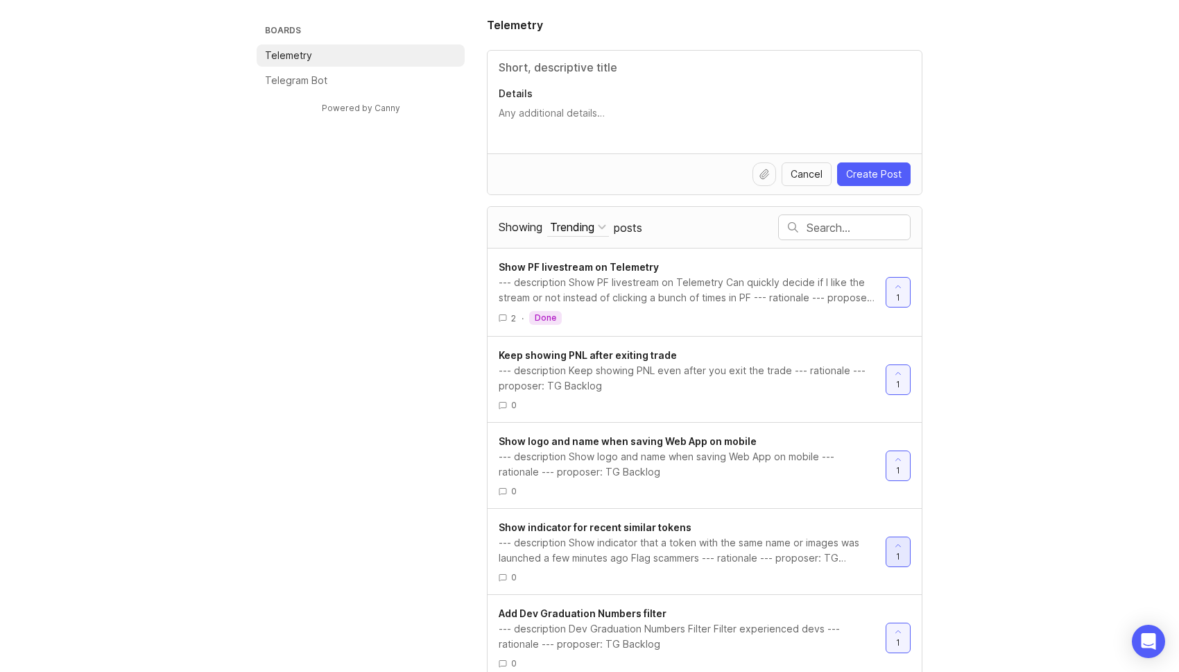
scroll to position [39, 0]
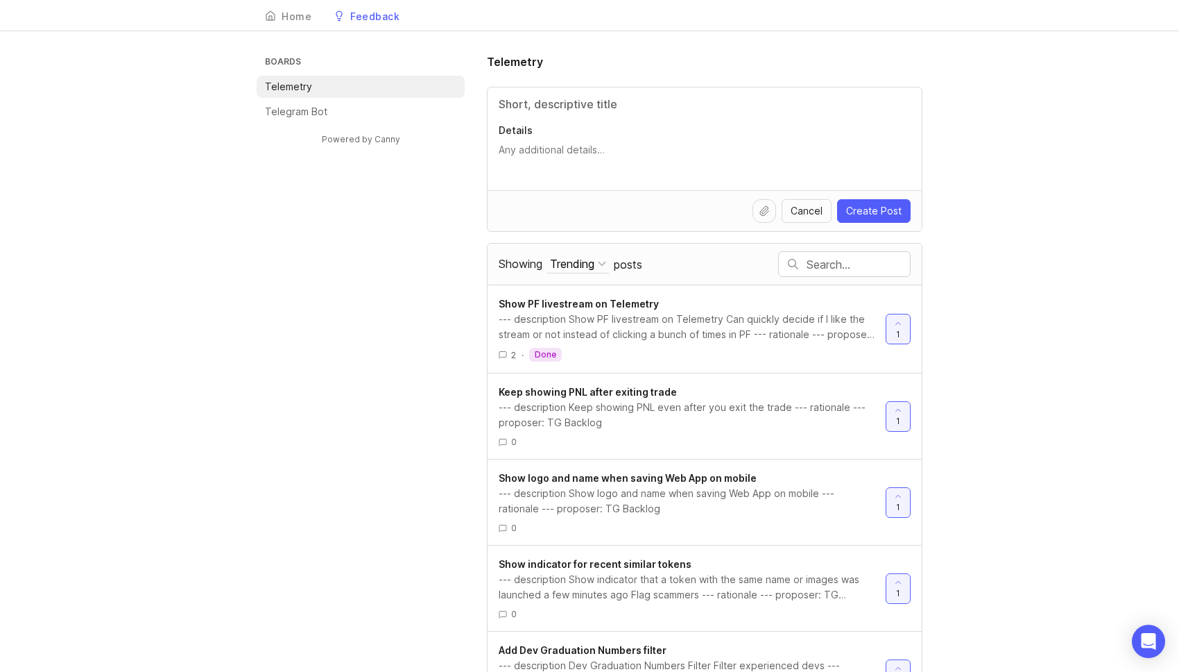
click at [527, 200] on div "Cancel Create Post" at bounding box center [705, 211] width 412 height 24
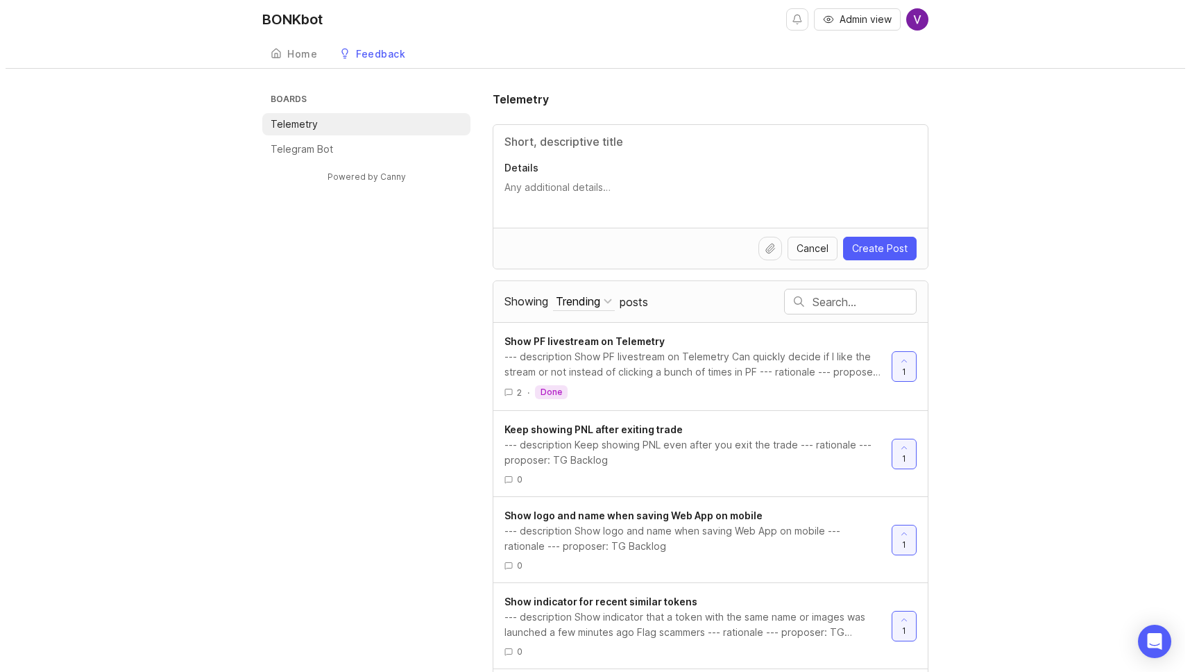
scroll to position [0, 0]
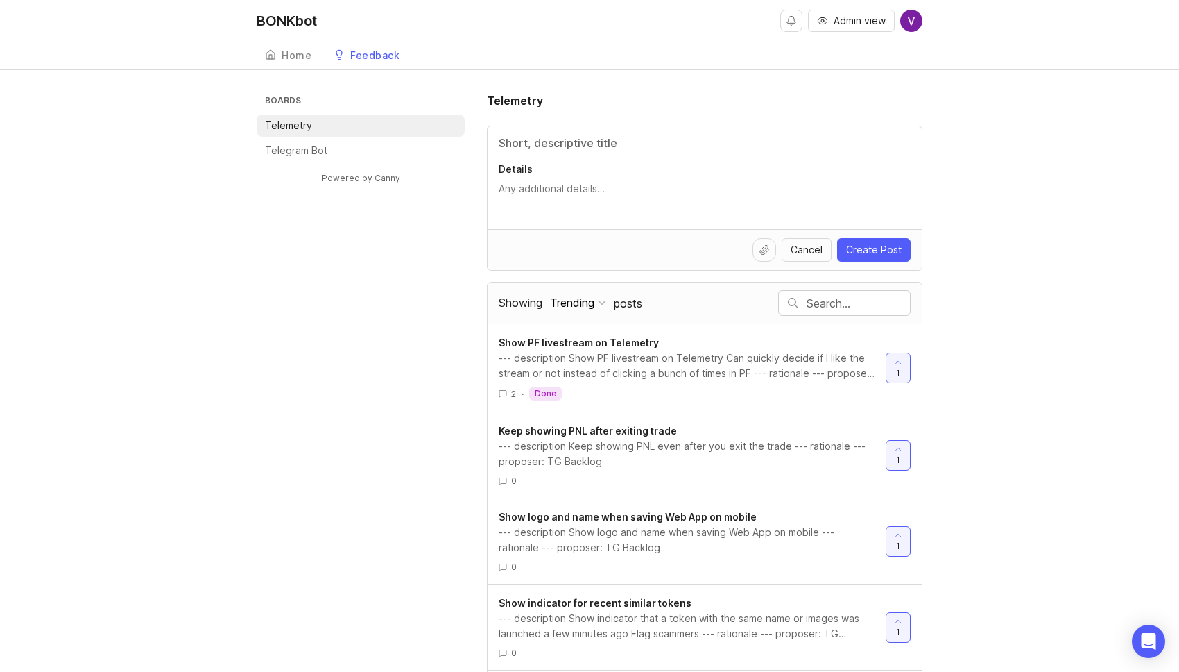
click at [544, 146] on input "Title" at bounding box center [705, 143] width 412 height 17
click at [832, 301] on input "text" at bounding box center [858, 303] width 103 height 15
click at [426, 294] on div "Boards Telemetry Telegram Bot Powered by Canny Telemetry Details Cancel Create …" at bounding box center [590, 661] width 666 height 1139
click at [270, 48] on link "Home" at bounding box center [288, 56] width 63 height 28
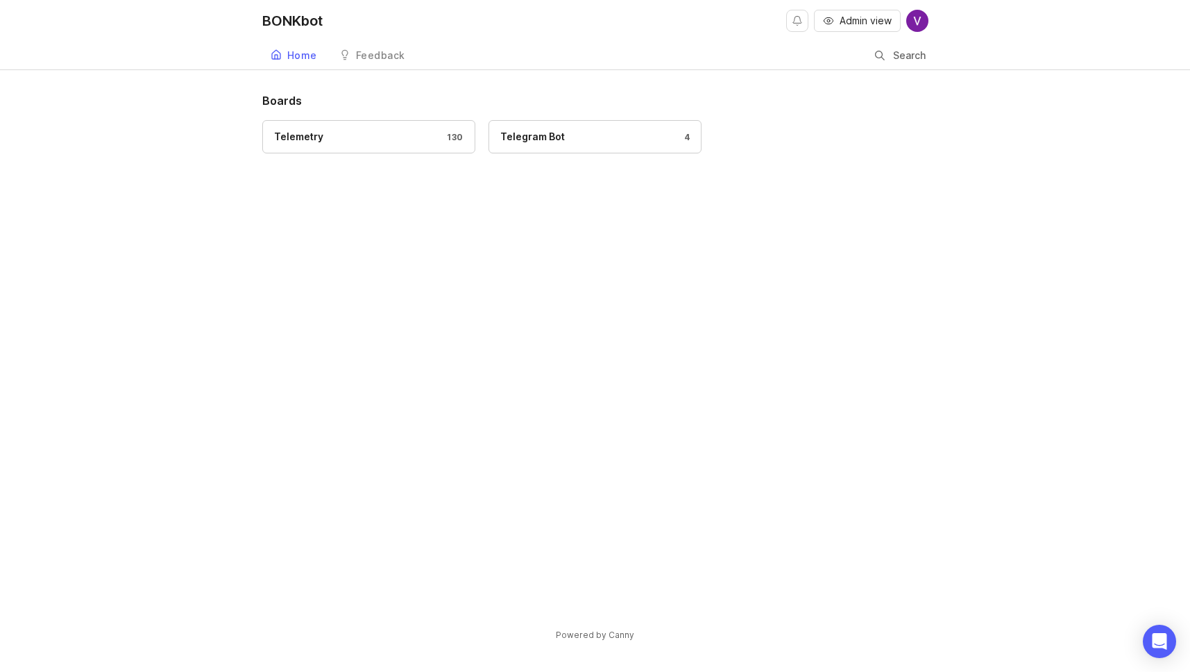
click at [285, 28] on div "BONKbot" at bounding box center [292, 21] width 60 height 14
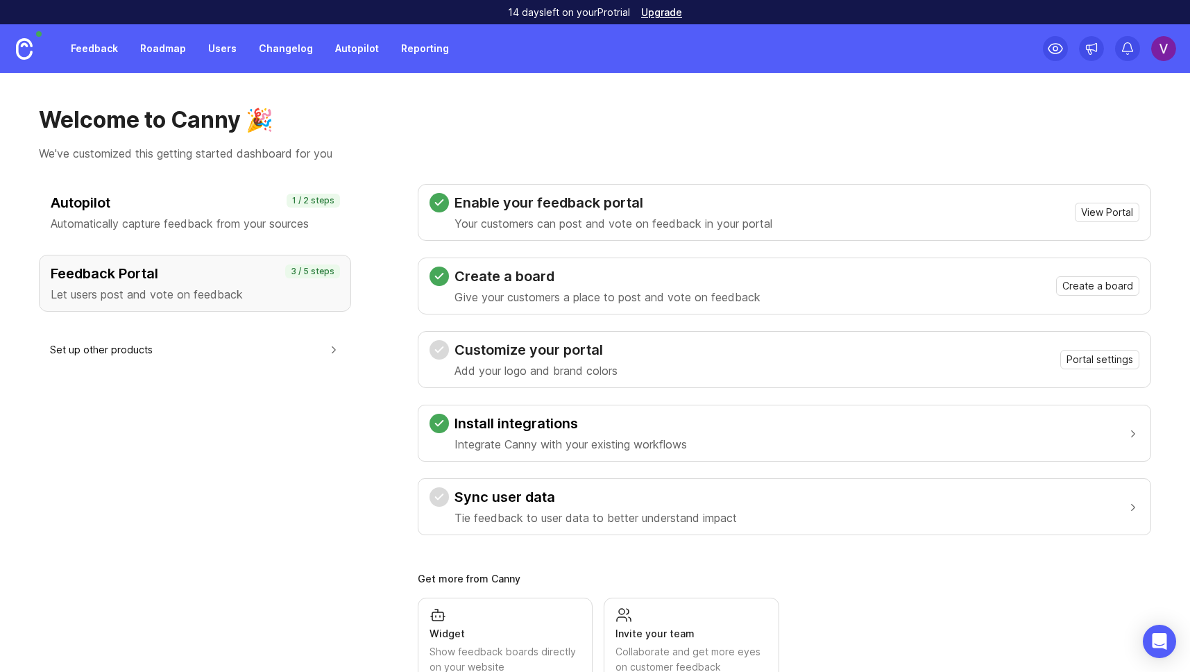
click at [55, 58] on div at bounding box center [31, 48] width 62 height 49
click at [85, 48] on link "Feedback" at bounding box center [94, 48] width 64 height 25
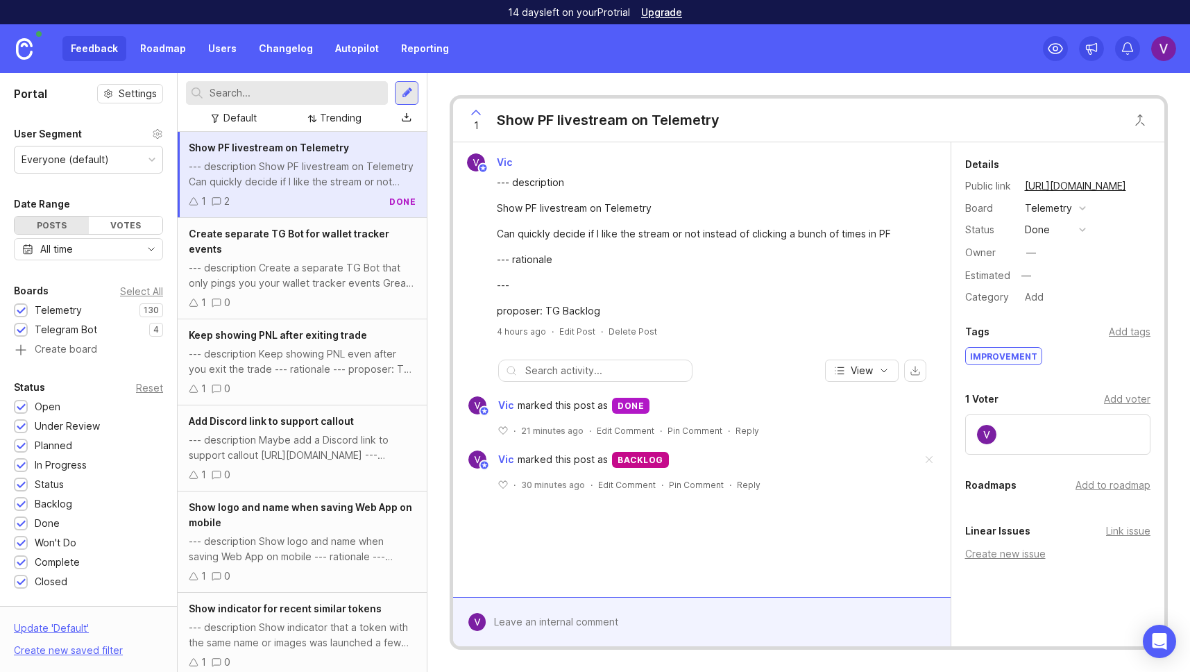
click at [405, 94] on div at bounding box center [407, 93] width 11 height 12
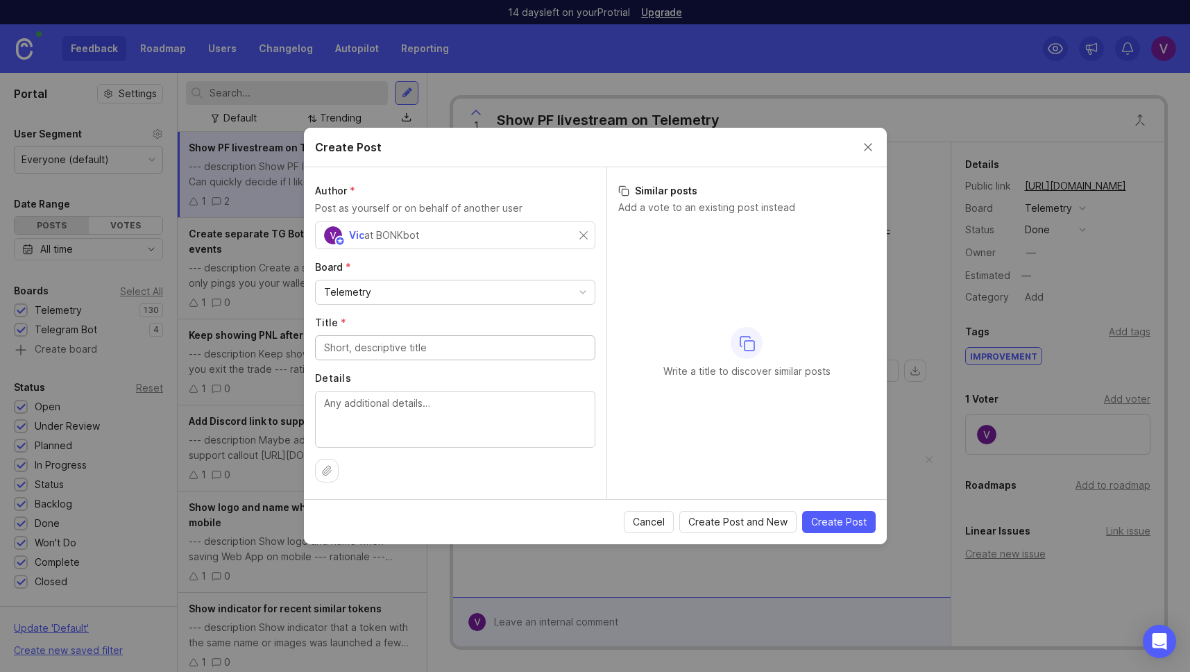
click at [387, 352] on input "Title *" at bounding box center [455, 347] width 262 height 15
type input "a"
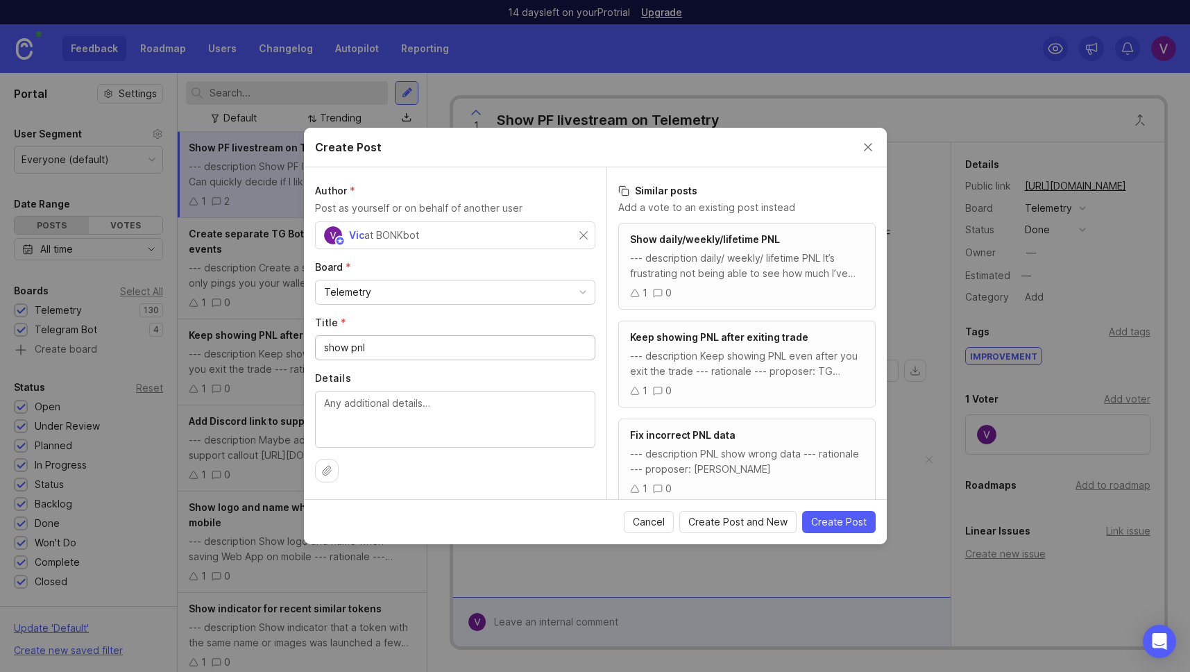
type input "show pnl"
click at [865, 144] on button "Close create post modal" at bounding box center [867, 146] width 15 height 15
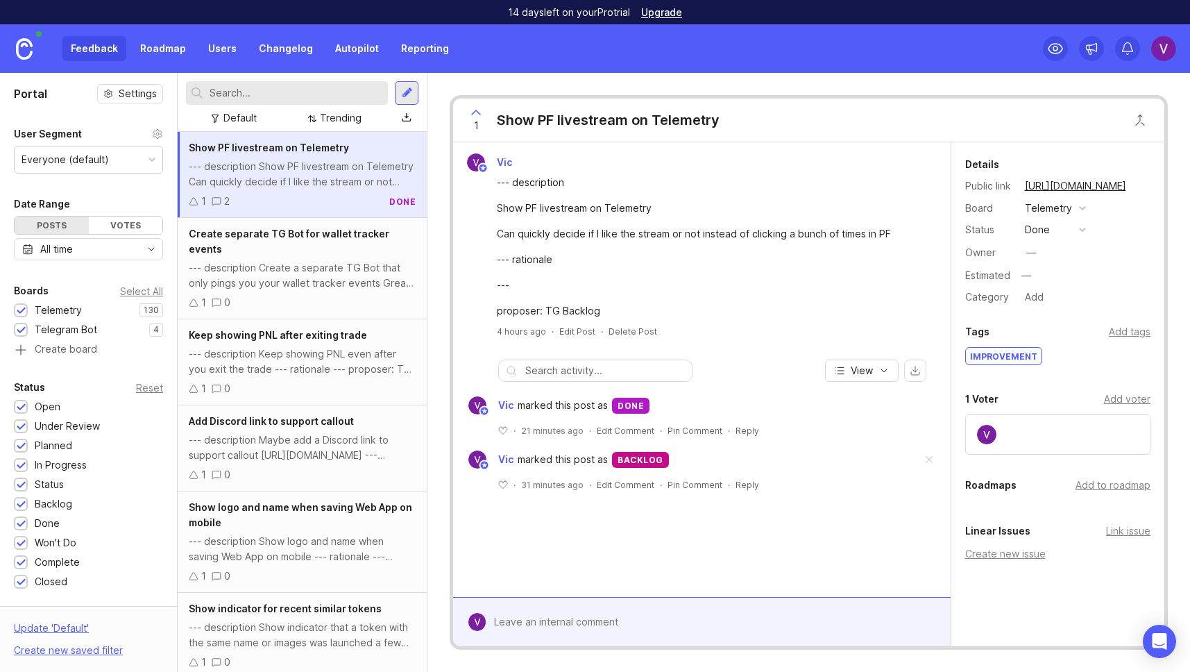
click at [176, 62] on div "Feedback Roadmap Users Changelog Autopilot Reporting" at bounding box center [228, 48] width 457 height 49
click at [173, 52] on link "Roadmap" at bounding box center [163, 48] width 62 height 25
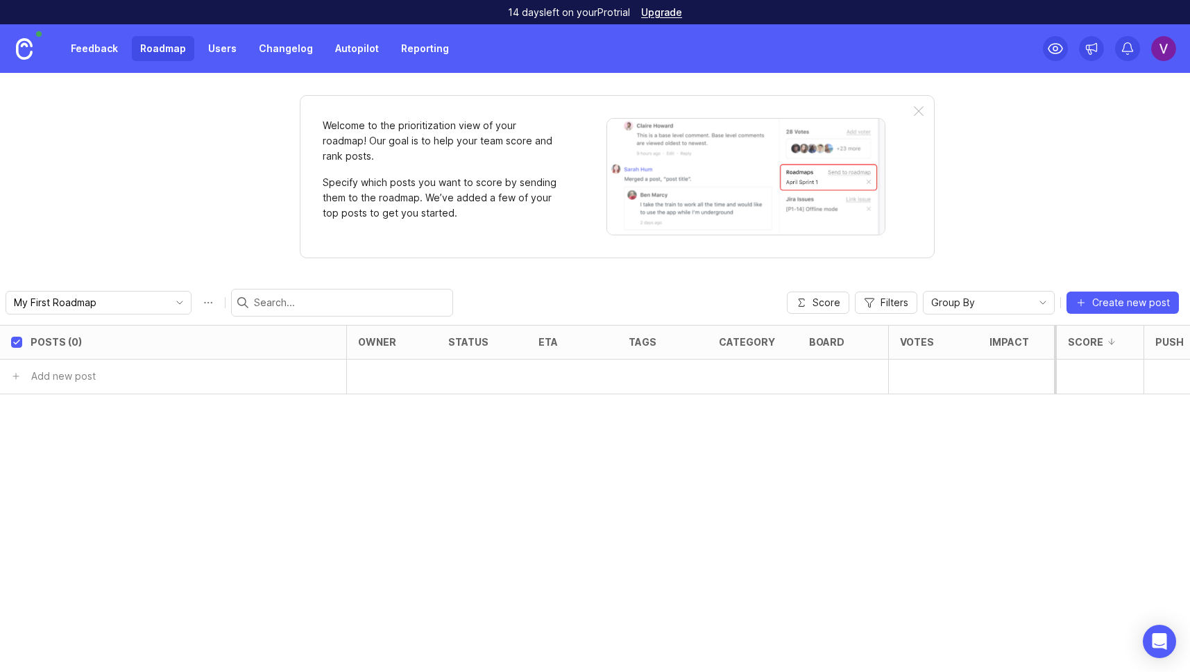
click at [109, 55] on link "Feedback" at bounding box center [94, 48] width 64 height 25
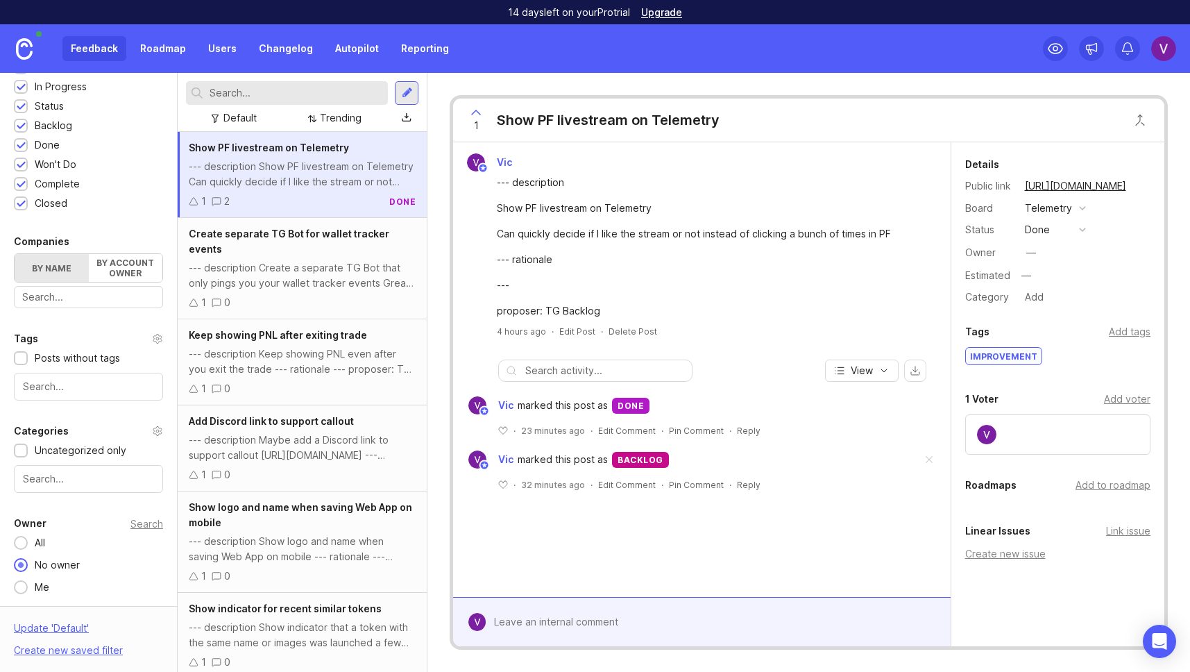
click at [272, 298] on div "1 0" at bounding box center [302, 302] width 227 height 15
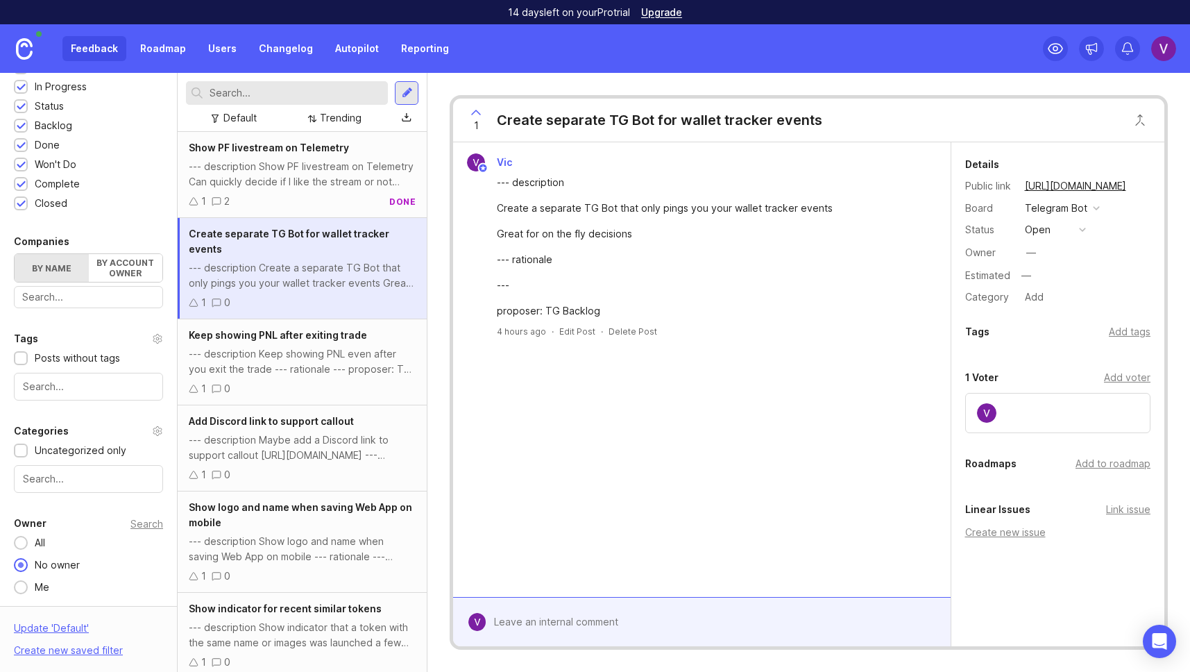
click at [288, 344] on div "Keep showing PNL after exiting trade --- description Keep showing PNL even afte…" at bounding box center [302, 362] width 249 height 86
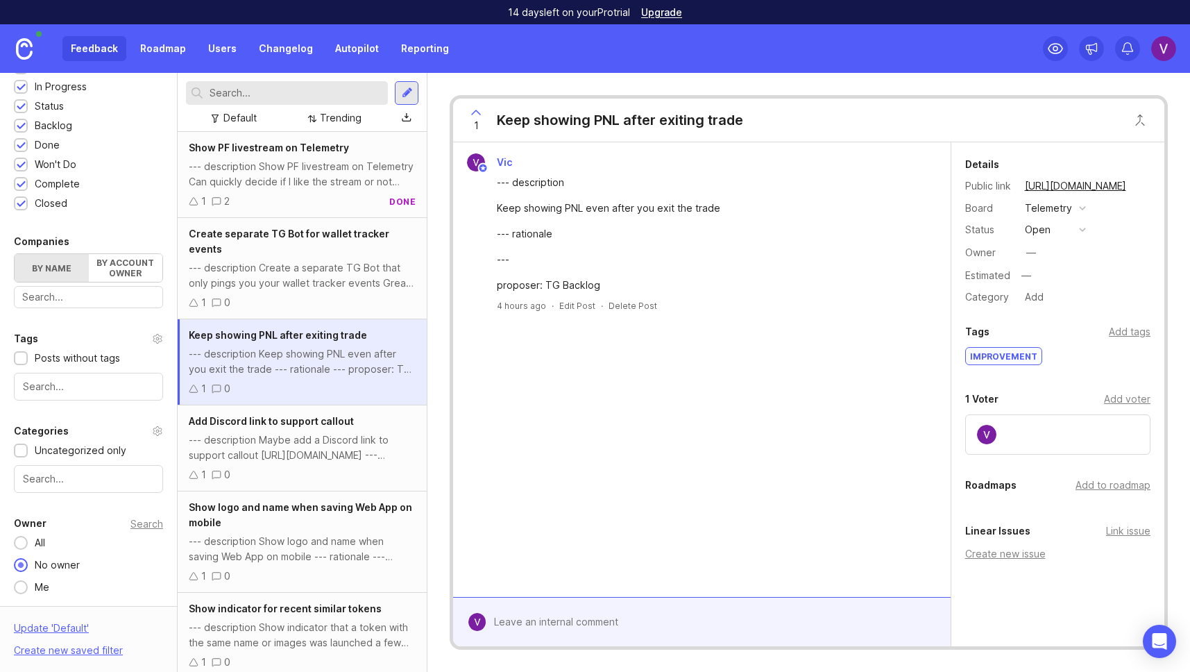
click at [1156, 45] on img at bounding box center [1163, 48] width 25 height 25
drag, startPoint x: 558, startPoint y: 54, endPoint x: 441, endPoint y: 68, distance: 117.4
click at [557, 54] on div "Feedback Roadmap Users Changelog Autopilot Reporting" at bounding box center [595, 48] width 1190 height 49
click at [305, 119] on div "Trending" at bounding box center [334, 118] width 65 height 19
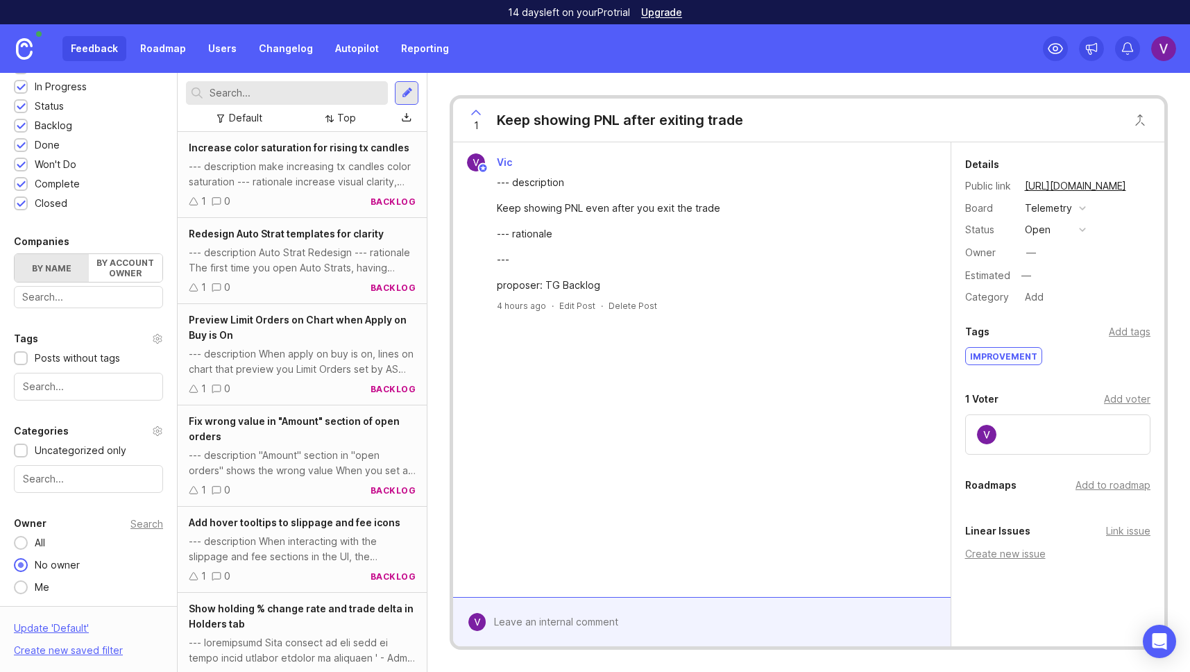
click at [1154, 45] on img at bounding box center [1163, 48] width 25 height 25
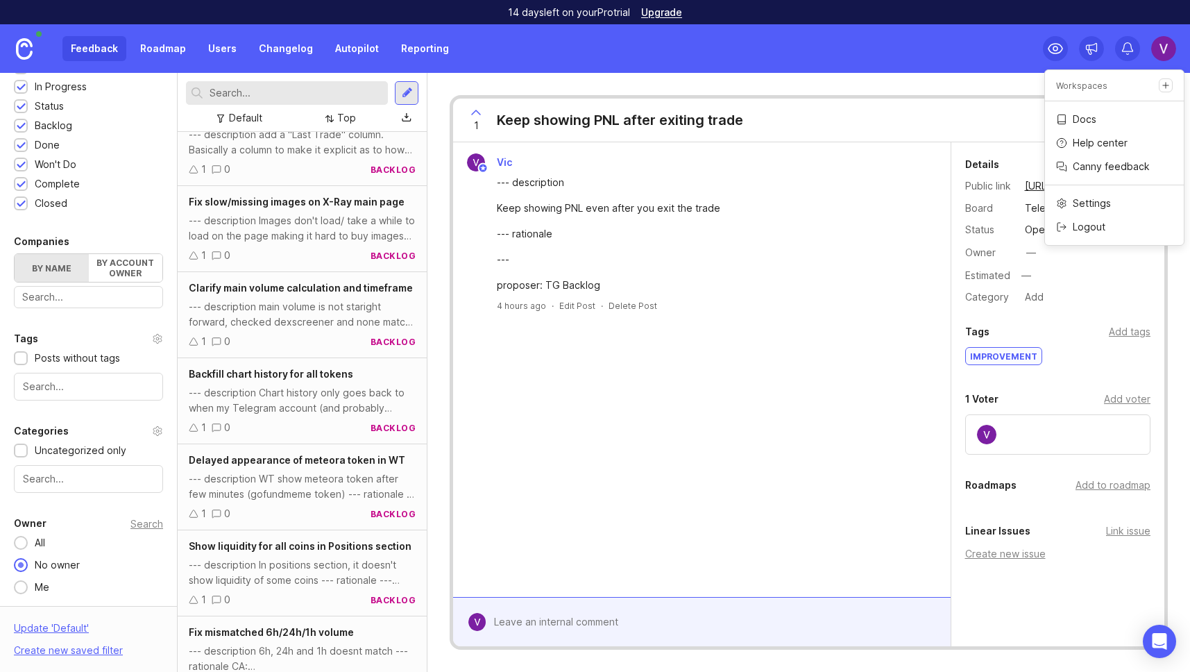
scroll to position [1105, 0]
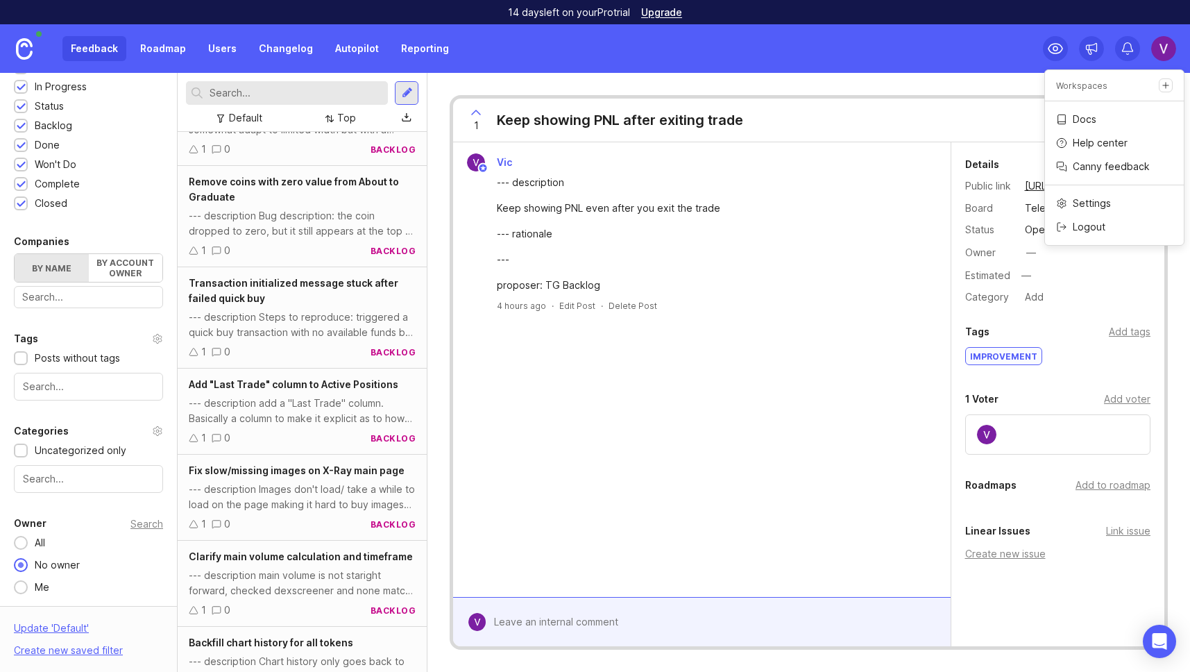
click at [38, 47] on link at bounding box center [24, 48] width 49 height 49
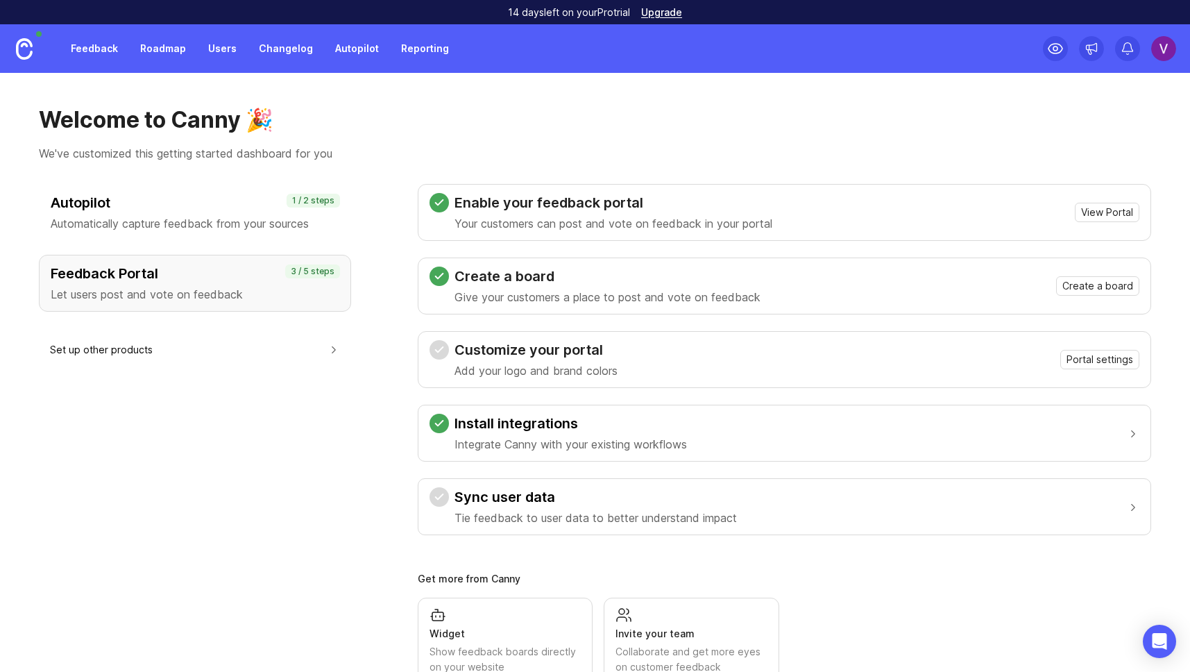
click at [1161, 51] on img at bounding box center [1163, 48] width 25 height 25
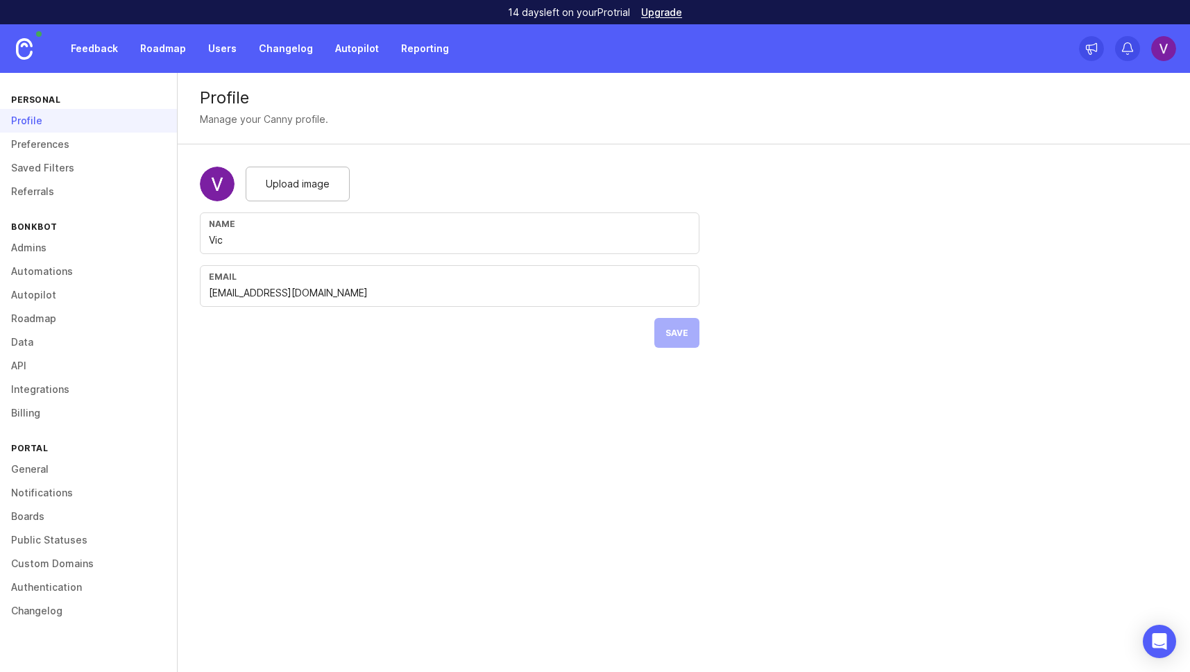
click at [22, 419] on link "Billing" at bounding box center [88, 413] width 177 height 24
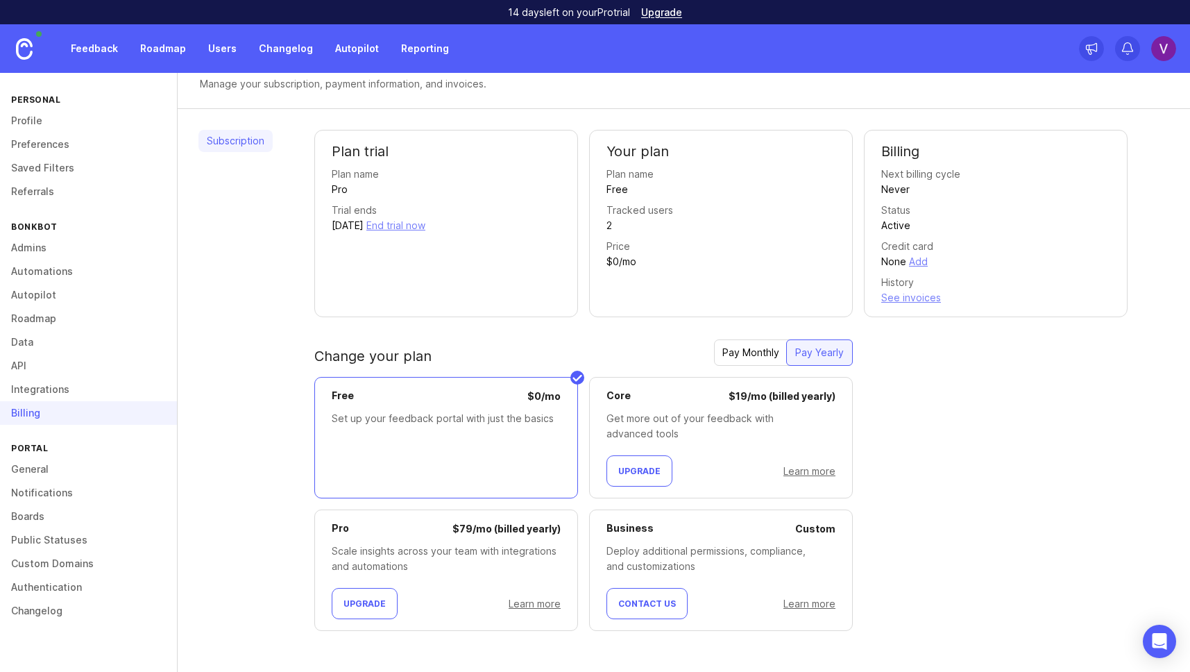
scroll to position [37, 0]
drag, startPoint x: 661, startPoint y: 416, endPoint x: 660, endPoint y: 434, distance: 18.1
click at [660, 434] on div "Get more out of your feedback with advanced tools" at bounding box center [720, 424] width 229 height 31
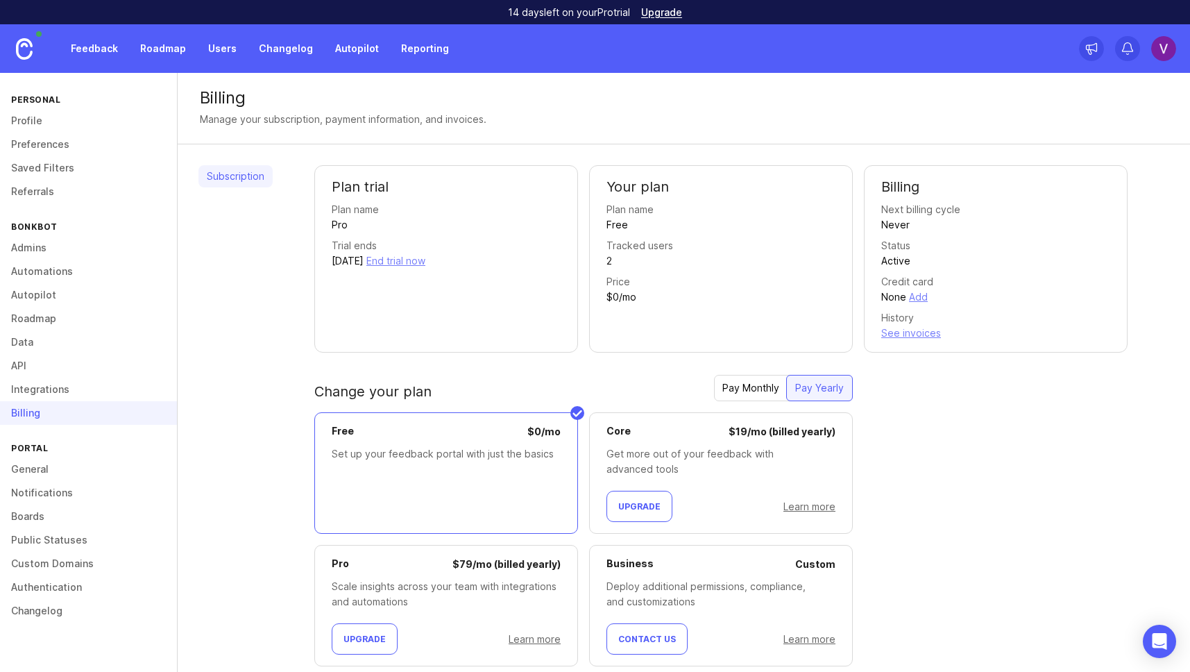
scroll to position [0, 0]
click at [25, 64] on link at bounding box center [24, 48] width 49 height 49
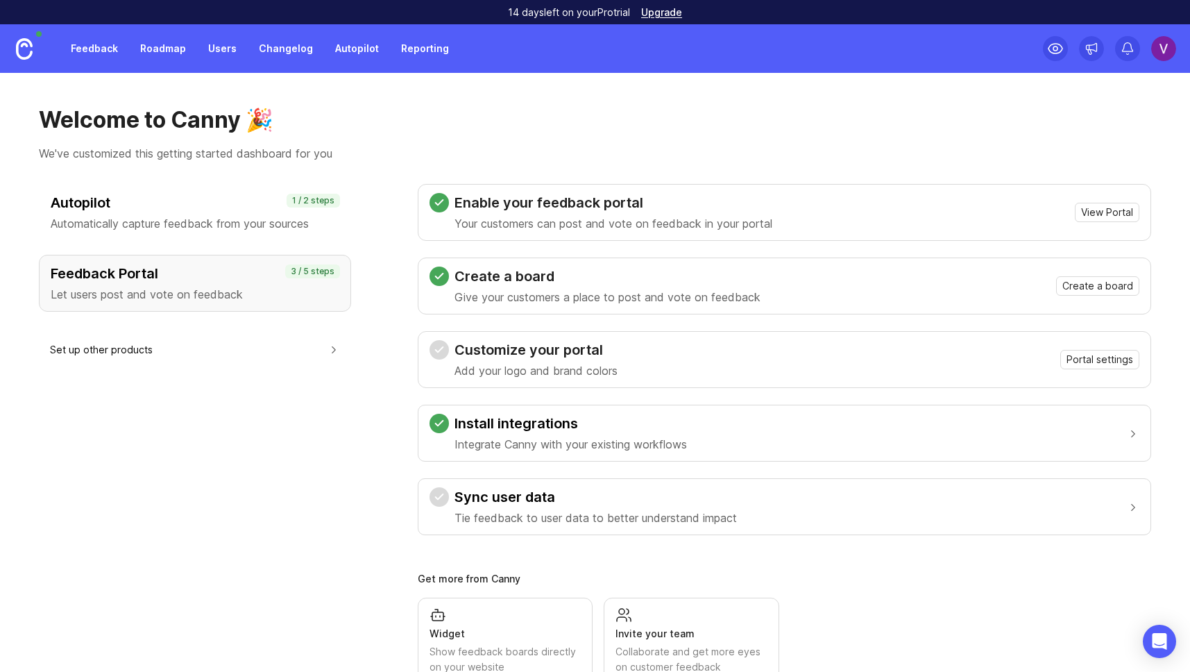
click at [94, 53] on link "Feedback" at bounding box center [94, 48] width 64 height 25
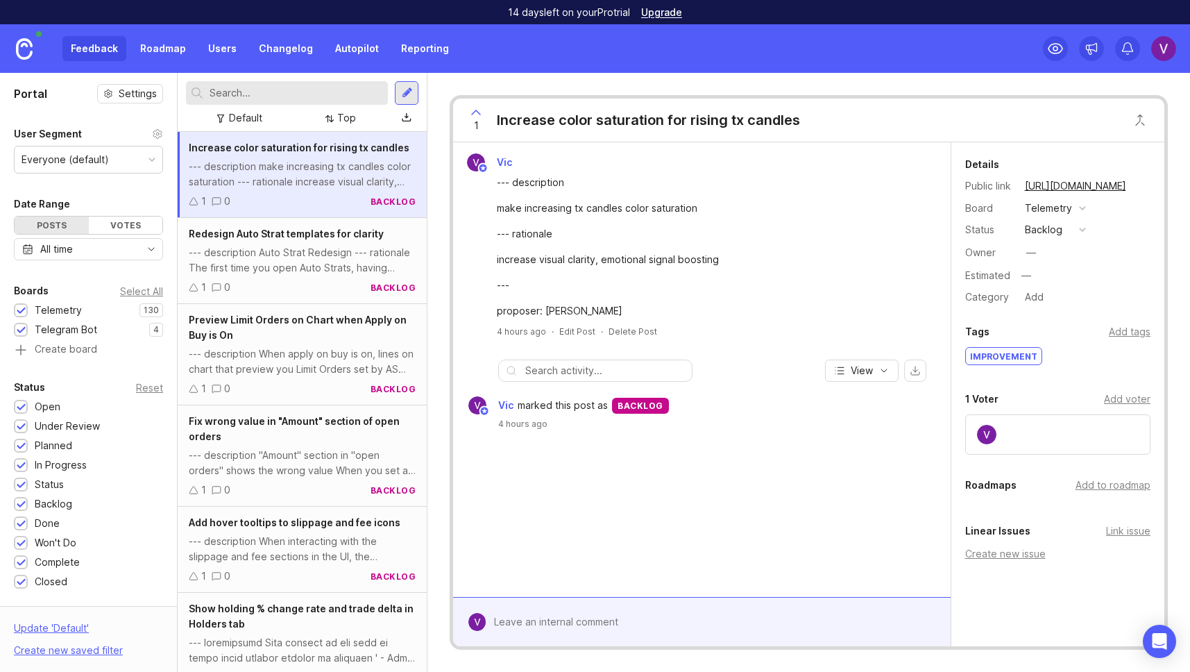
click at [303, 256] on div "--- description Auto Strat Redesign --- rationale The first time you open Auto …" at bounding box center [302, 260] width 227 height 31
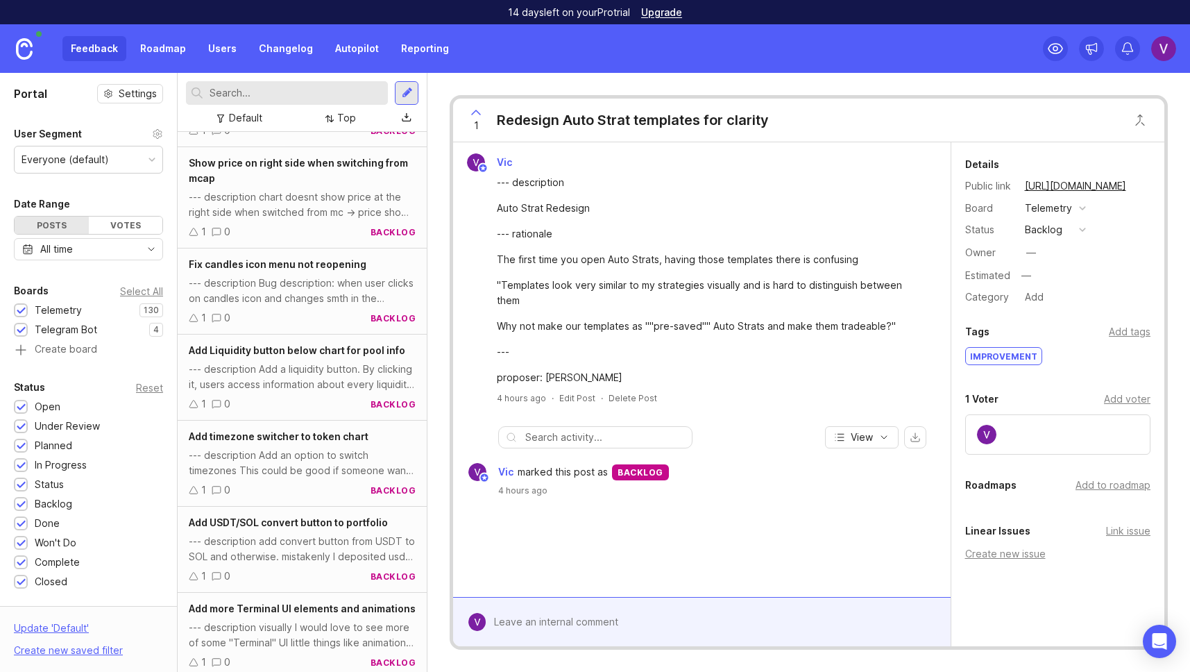
scroll to position [2924, 0]
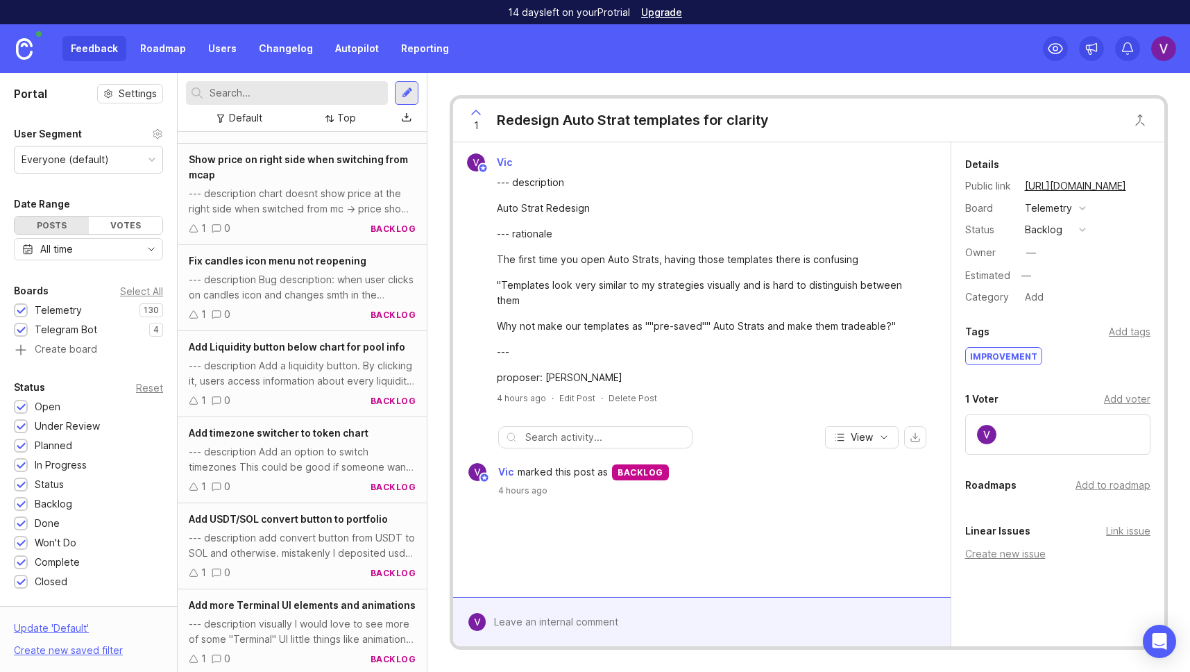
click at [277, 105] on div "Default Top" at bounding box center [302, 118] width 232 height 26
click at [408, 96] on div at bounding box center [407, 93] width 11 height 12
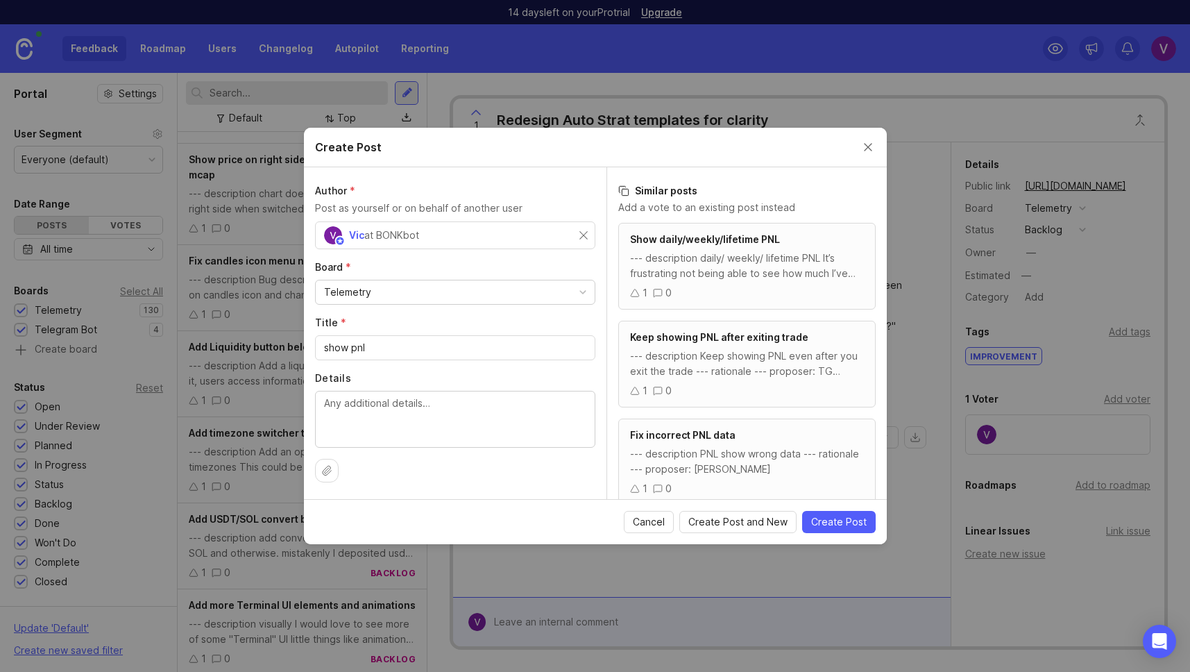
click at [388, 291] on div "Telemetry" at bounding box center [455, 292] width 279 height 24
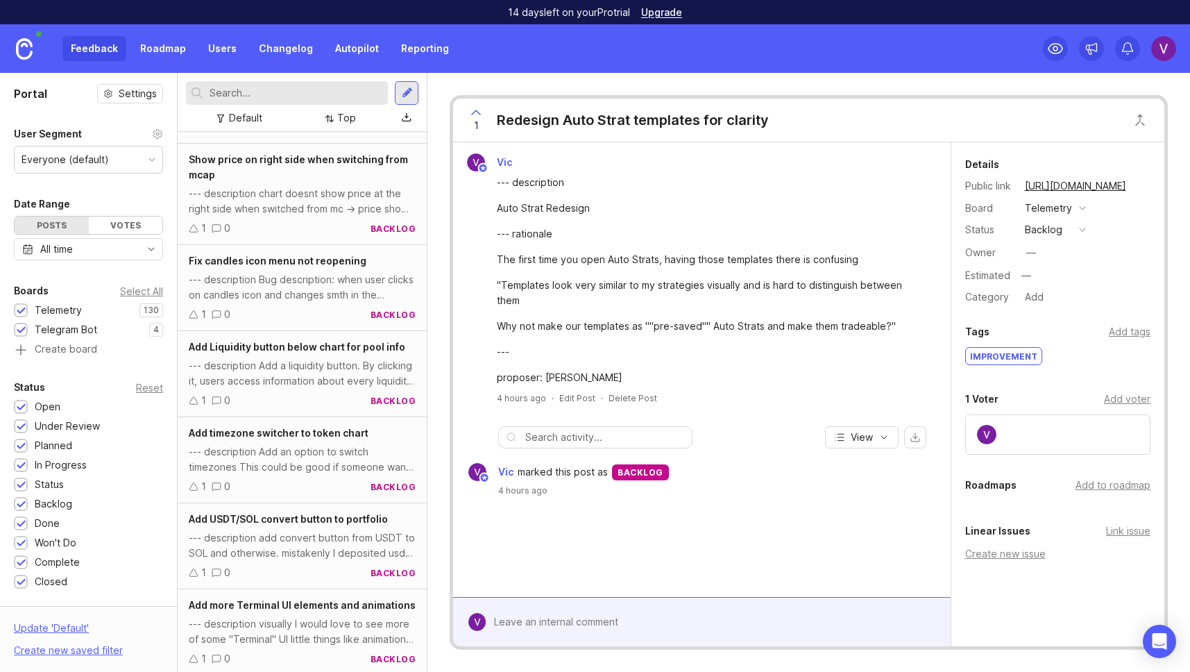
click at [264, 331] on div "Fix candles icon menu not reopening --- description Bug description: when user …" at bounding box center [302, 288] width 249 height 86
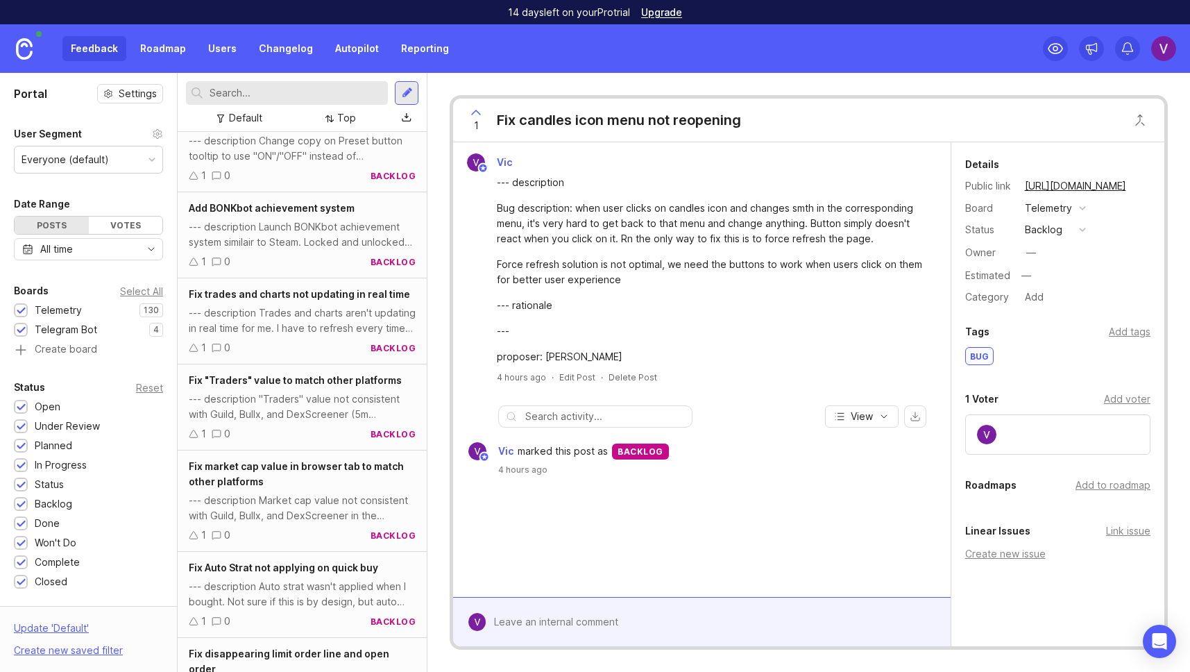
scroll to position [4961, 0]
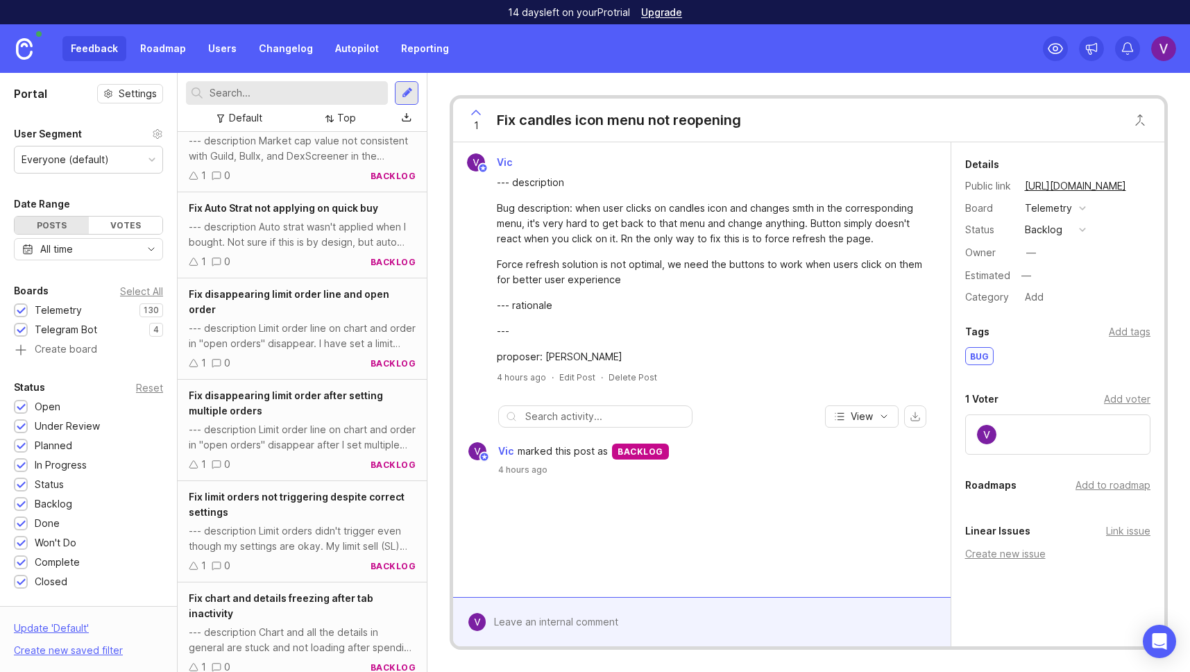
click at [284, 351] on div "--- description Limit order line on chart and order in "open orders" disappear.…" at bounding box center [302, 336] width 227 height 31
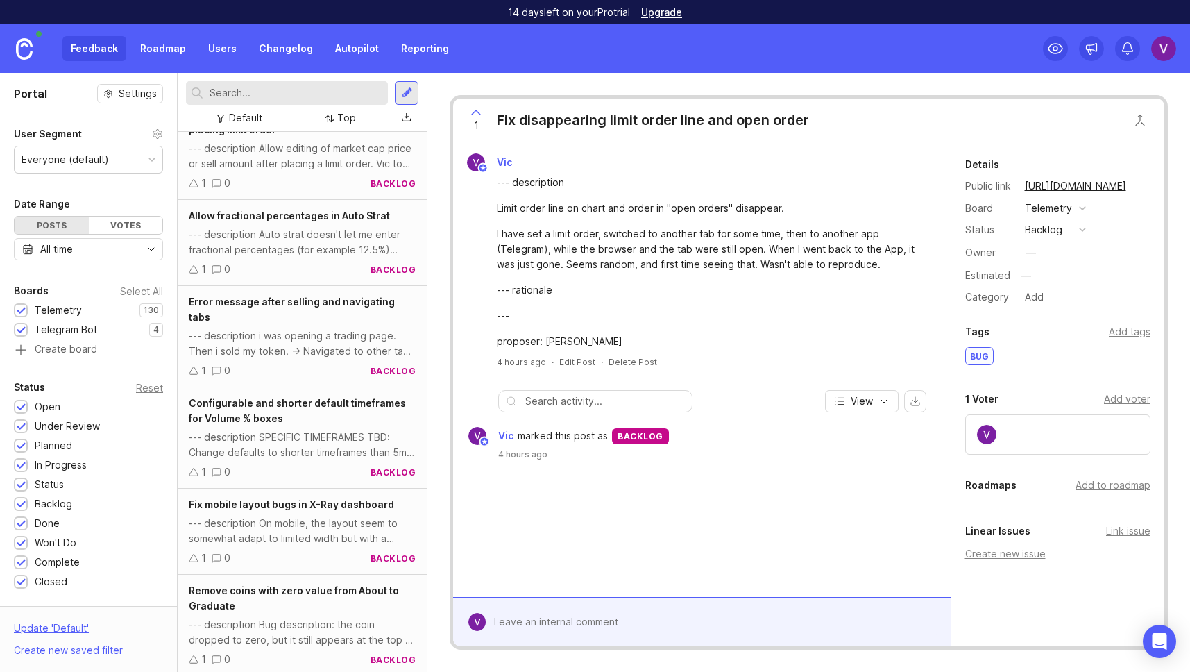
scroll to position [1839, 0]
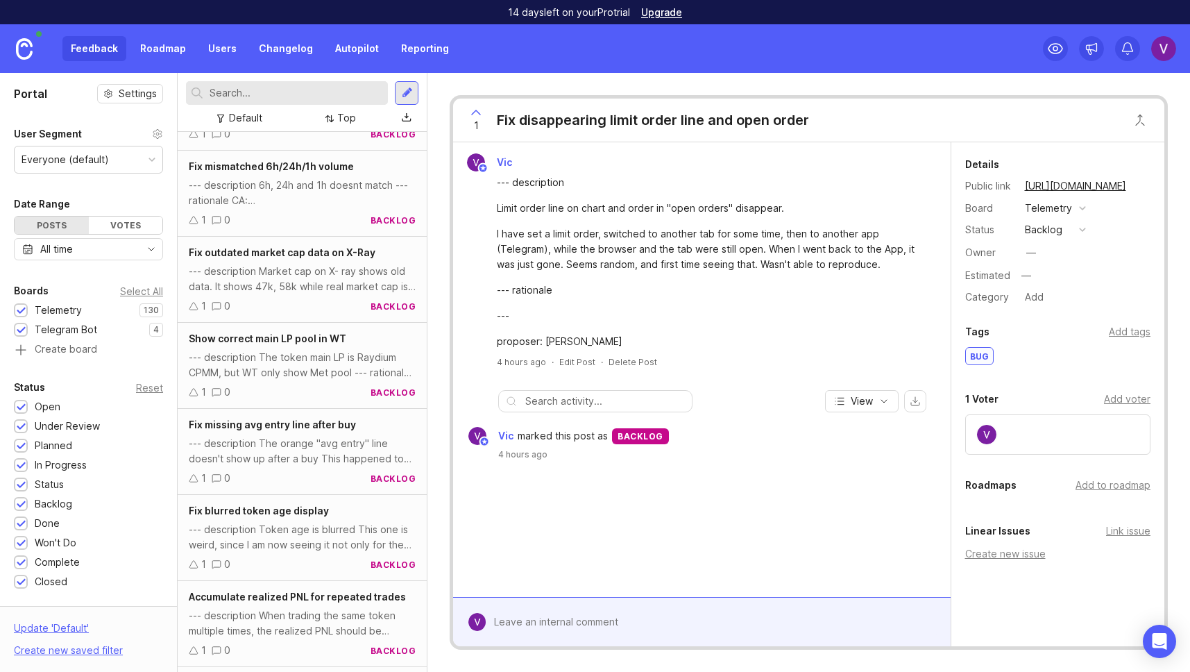
click at [301, 258] on span "Fix outdated market cap data on X-Ray" at bounding box center [282, 252] width 187 height 12
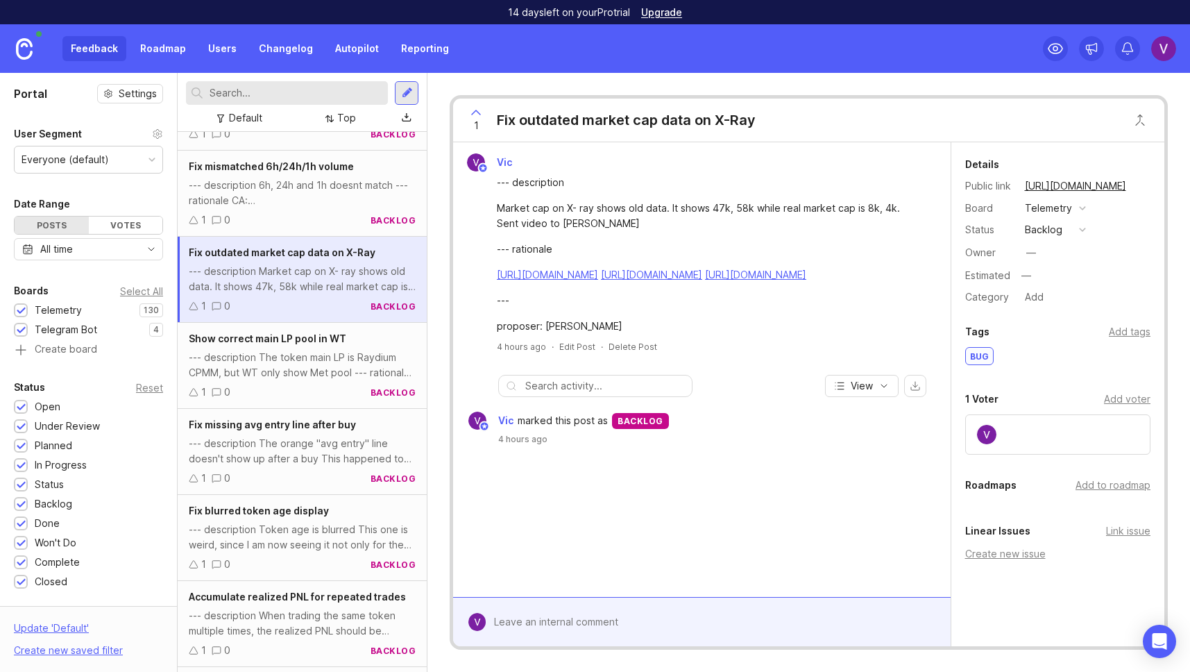
click at [409, 97] on div at bounding box center [407, 93] width 11 height 12
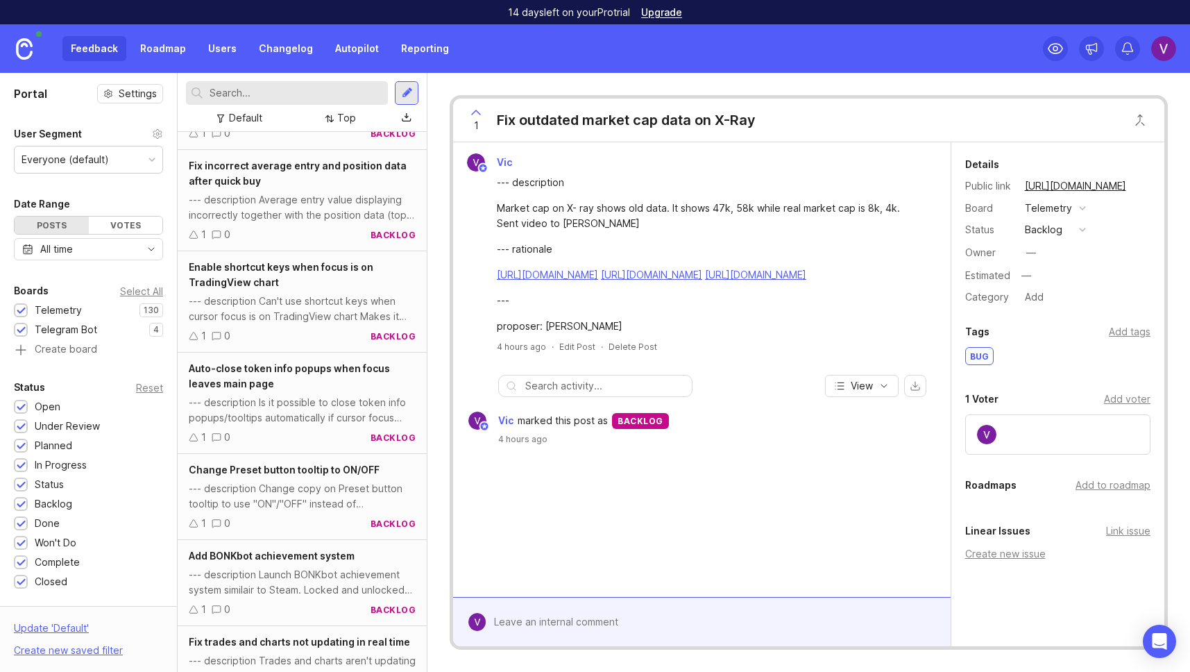
scroll to position [3345, 0]
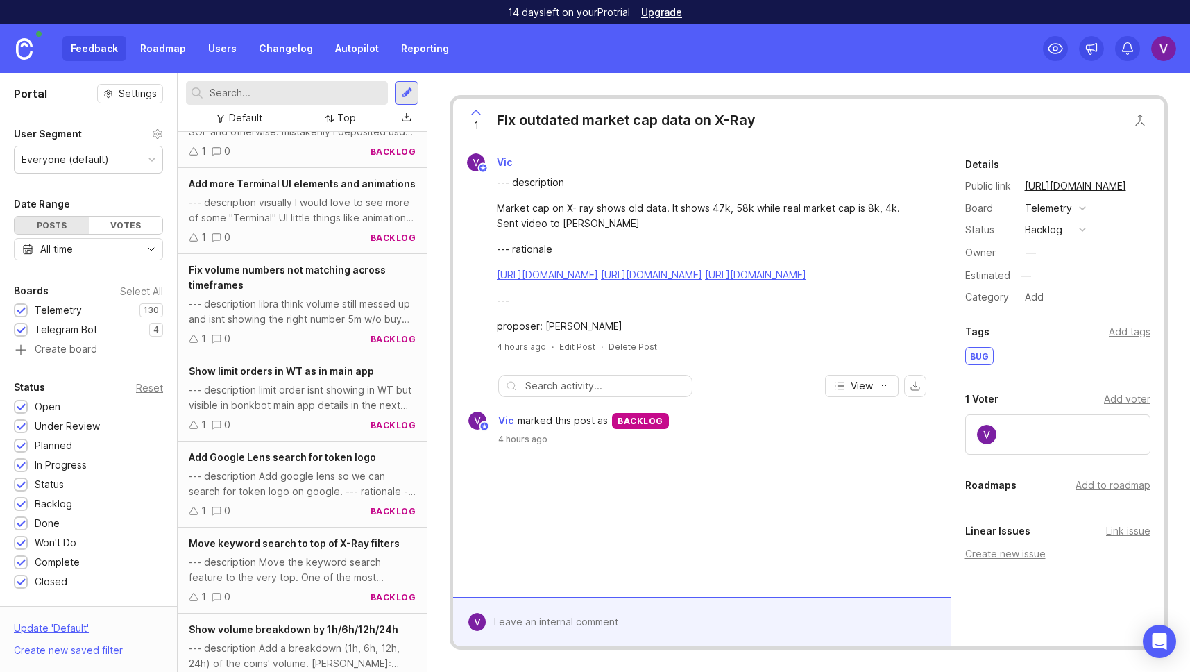
click at [274, 327] on div "--- description libra think volume still messed up and isnt showing the right n…" at bounding box center [302, 311] width 227 height 31
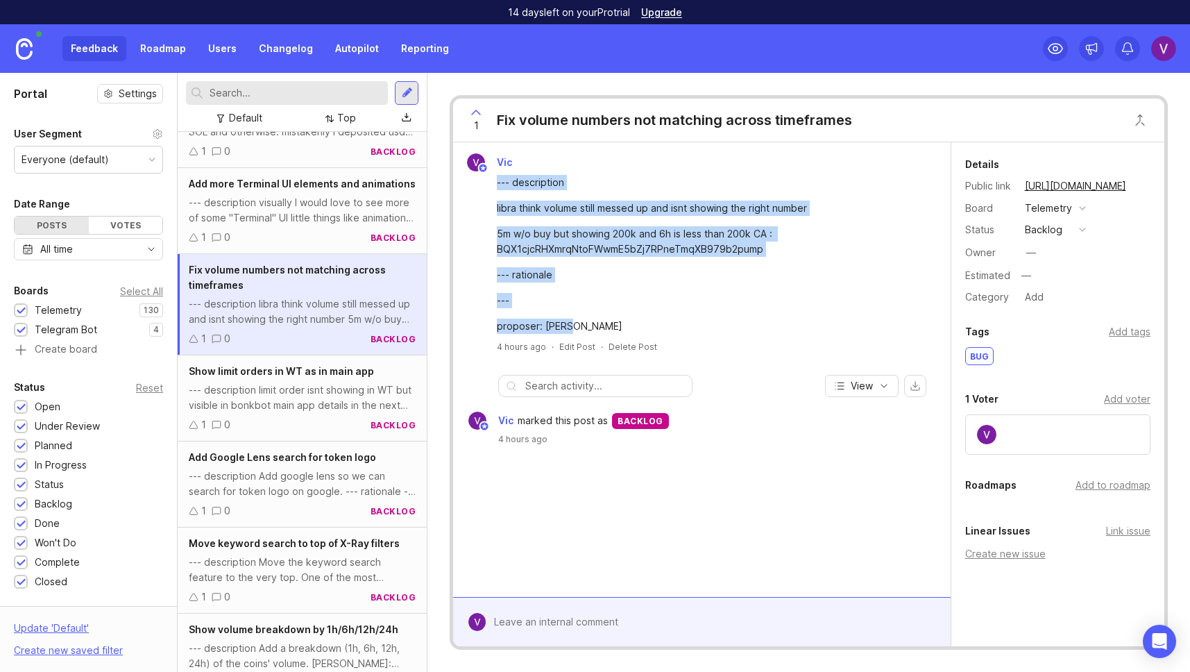
drag, startPoint x: 494, startPoint y: 180, endPoint x: 579, endPoint y: 323, distance: 167.0
click at [581, 324] on div "--- description libra think volume still messed up and isnt showing the right n…" at bounding box center [702, 252] width 486 height 162
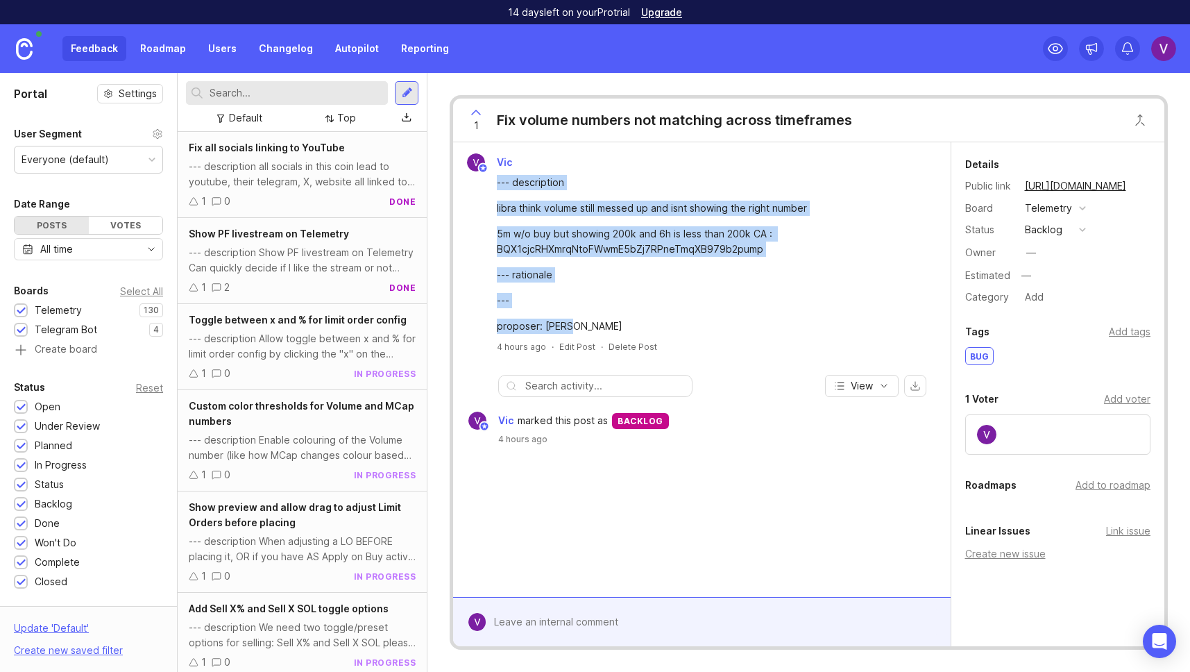
scroll to position [9687, 0]
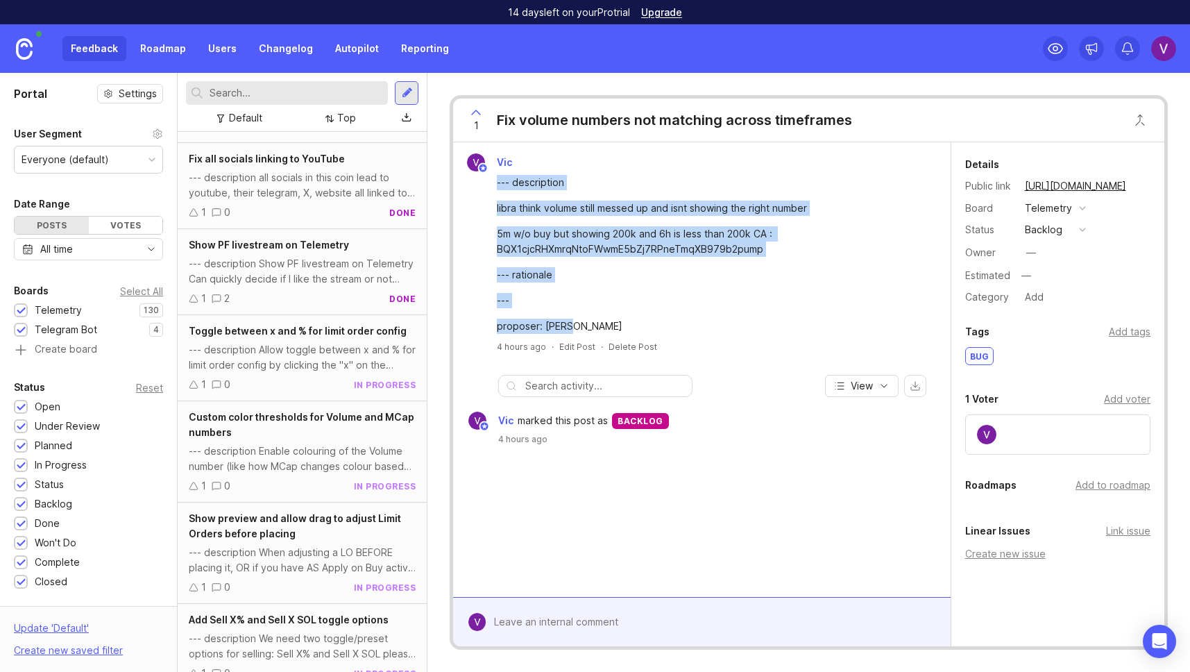
click at [225, 120] on div at bounding box center [221, 119] width 10 height 11
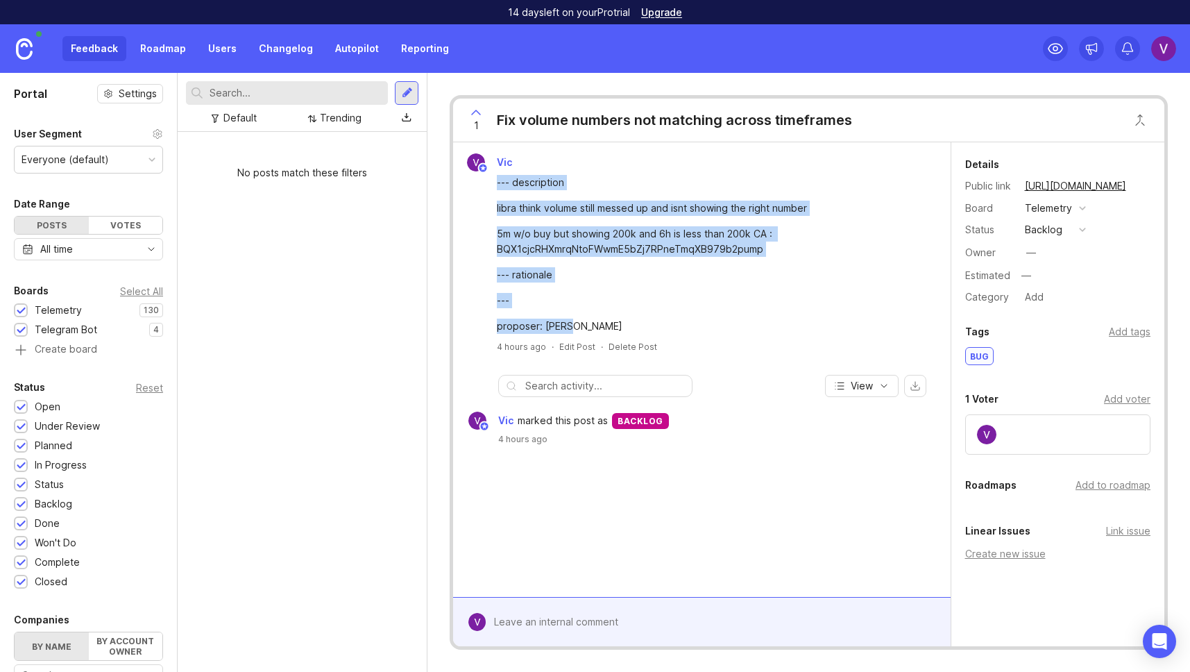
click at [245, 117] on div "Default" at bounding box center [239, 117] width 33 height 15
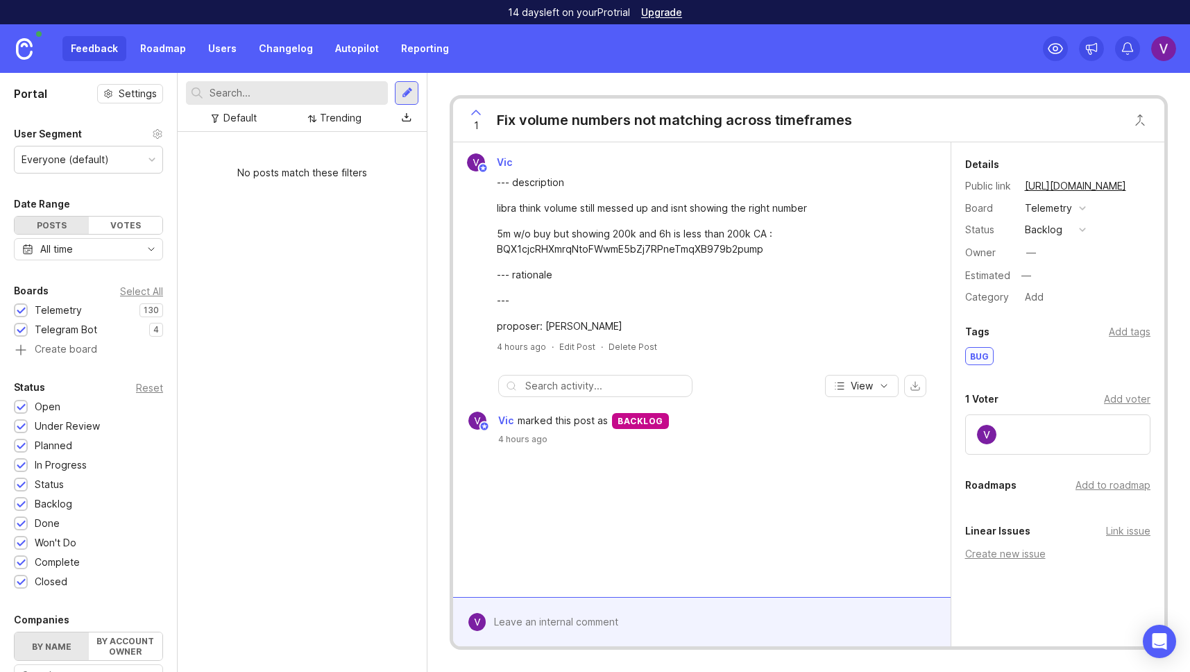
click at [411, 99] on div at bounding box center [407, 93] width 11 height 12
click at [240, 117] on div "Default" at bounding box center [239, 117] width 33 height 15
click at [310, 114] on div at bounding box center [311, 119] width 11 height 10
click at [273, 123] on div "Default Trending Trending Top MRR Newest Oldest Status Changed" at bounding box center [286, 118] width 201 height 19
click at [248, 119] on div "Default" at bounding box center [239, 117] width 33 height 15
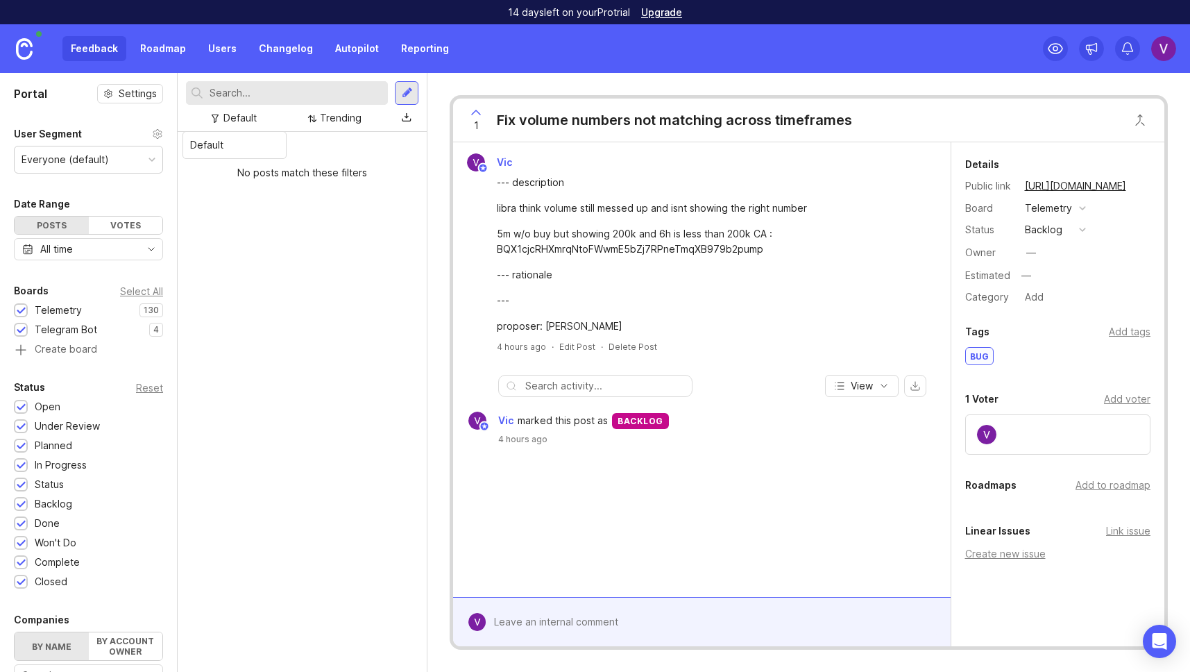
click at [282, 204] on div "No posts match these filters" at bounding box center [302, 402] width 249 height 540
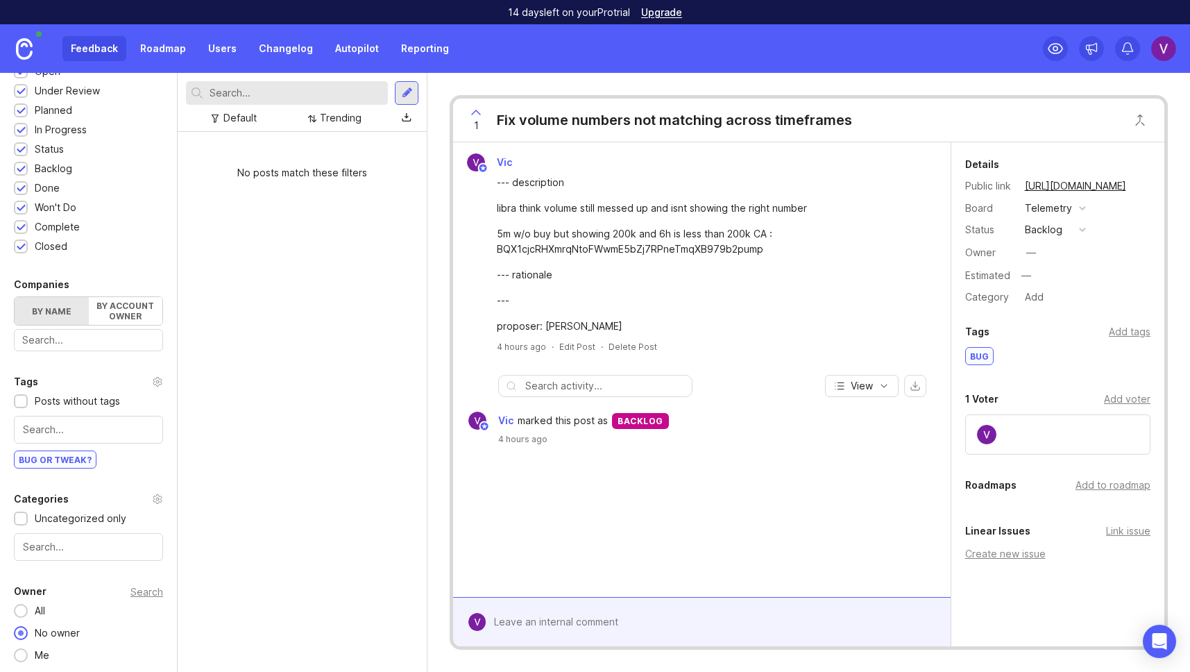
scroll to position [334, 0]
click at [28, 606] on div "All" at bounding box center [40, 611] width 24 height 15
click at [67, 631] on div "Update ' Default '" at bounding box center [51, 631] width 75 height 22
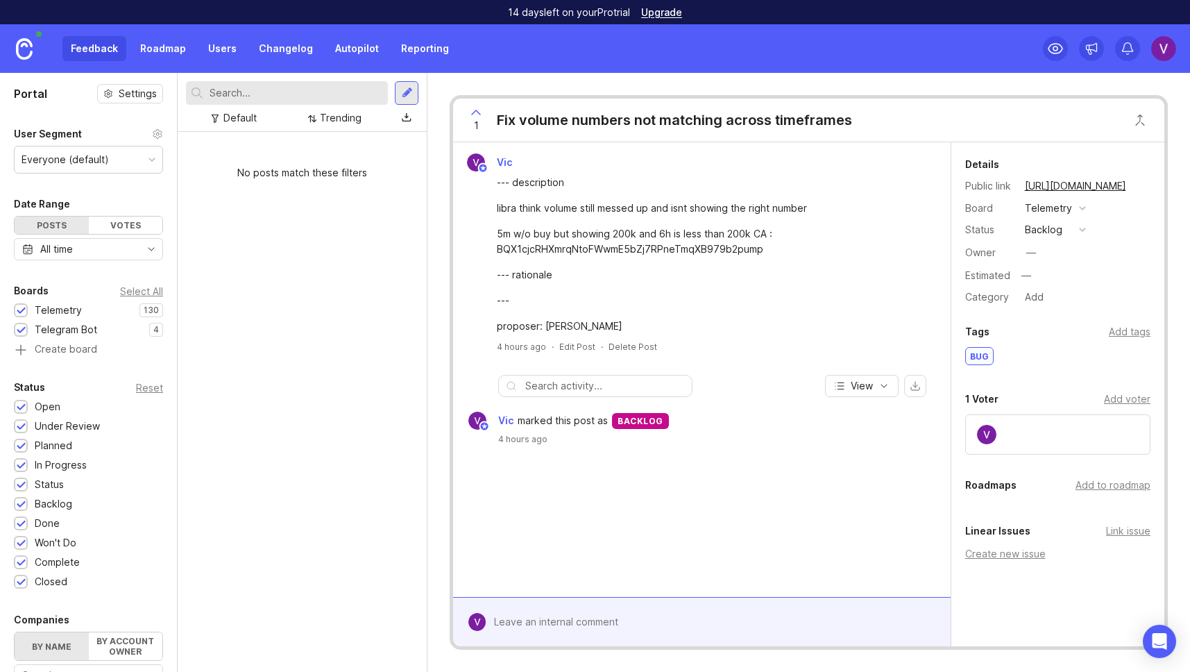
click at [281, 171] on div "No posts match these filters" at bounding box center [302, 172] width 249 height 37
click at [319, 118] on div "Trending" at bounding box center [334, 118] width 65 height 19
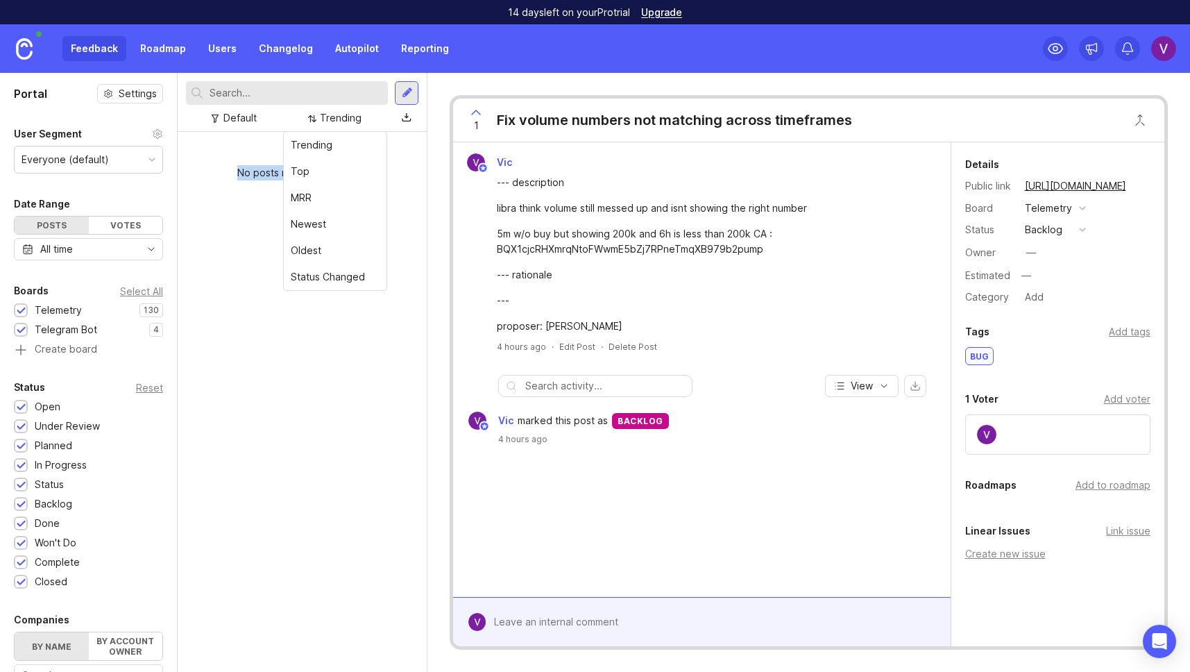
click at [255, 127] on div "Default" at bounding box center [234, 118] width 56 height 19
click at [244, 121] on div "Default" at bounding box center [239, 117] width 33 height 15
click at [245, 121] on div "Default" at bounding box center [239, 117] width 33 height 15
click at [241, 119] on div "Default" at bounding box center [239, 117] width 33 height 15
click at [233, 191] on div "No posts match these filters" at bounding box center [302, 172] width 249 height 37
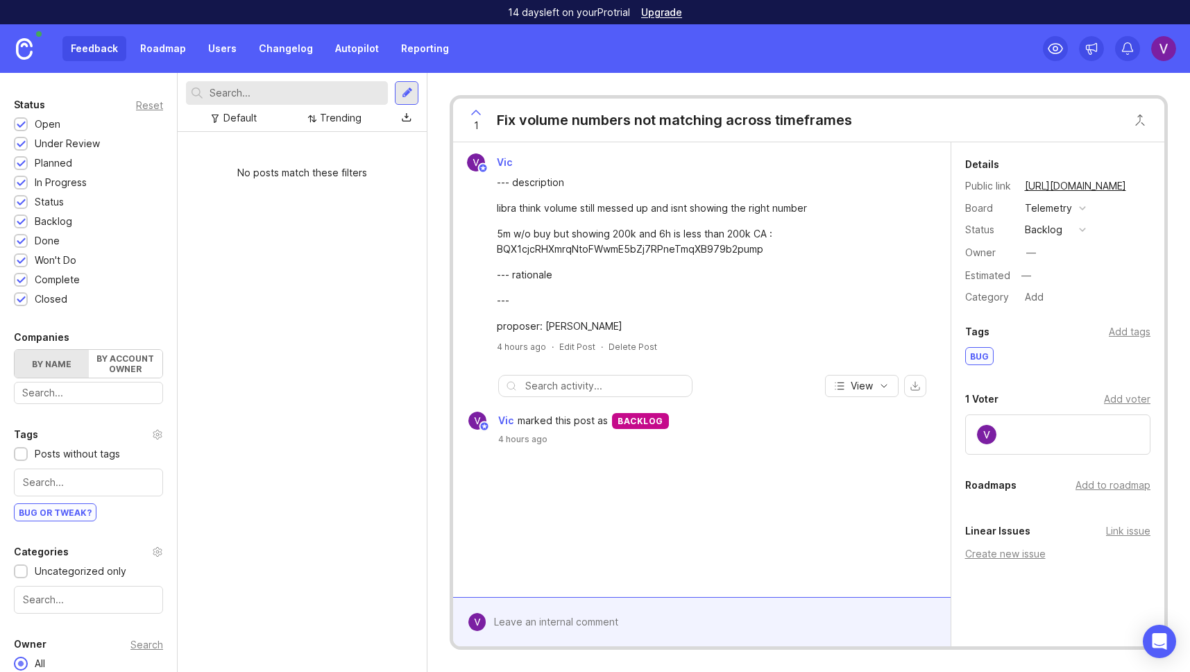
scroll to position [337, 0]
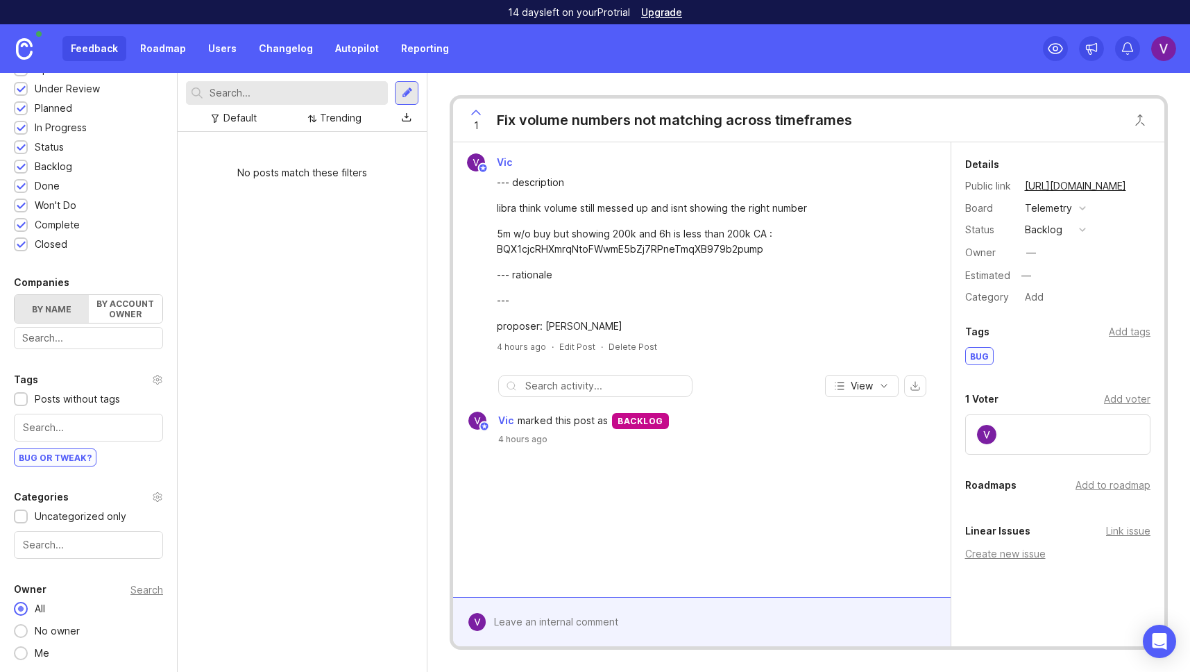
click at [49, 513] on div "Uncategorized only" at bounding box center [81, 516] width 92 height 15
click at [58, 399] on div "Posts without tags" at bounding box center [77, 398] width 85 height 15
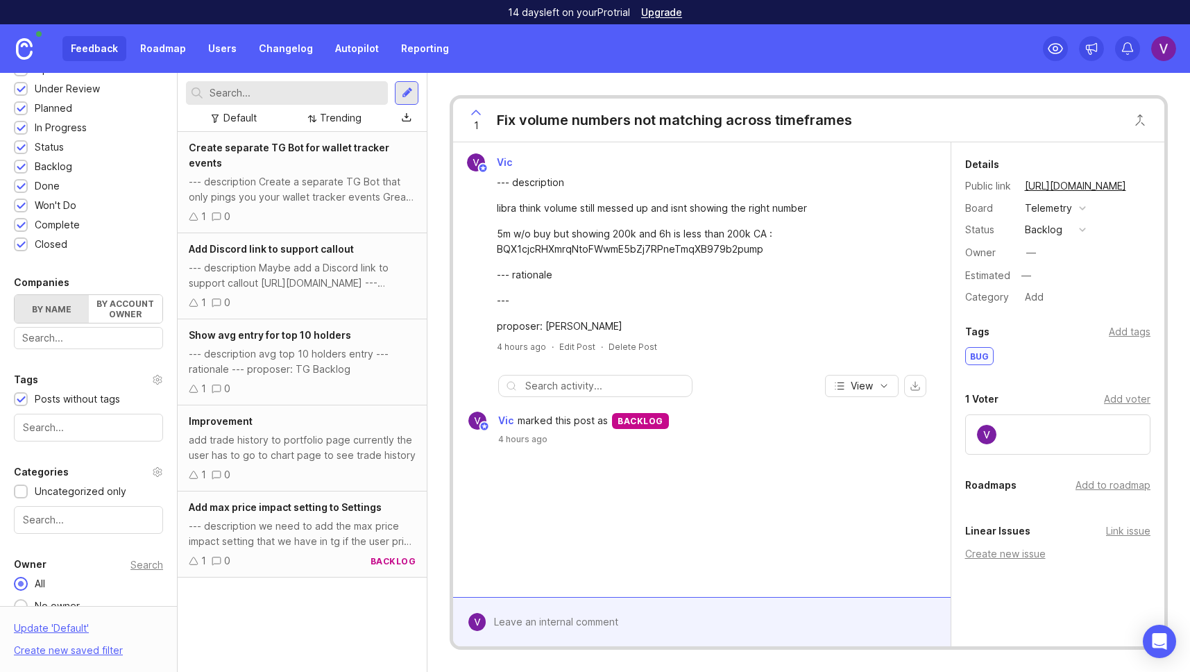
click at [57, 400] on div "Posts without tags" at bounding box center [77, 398] width 85 height 15
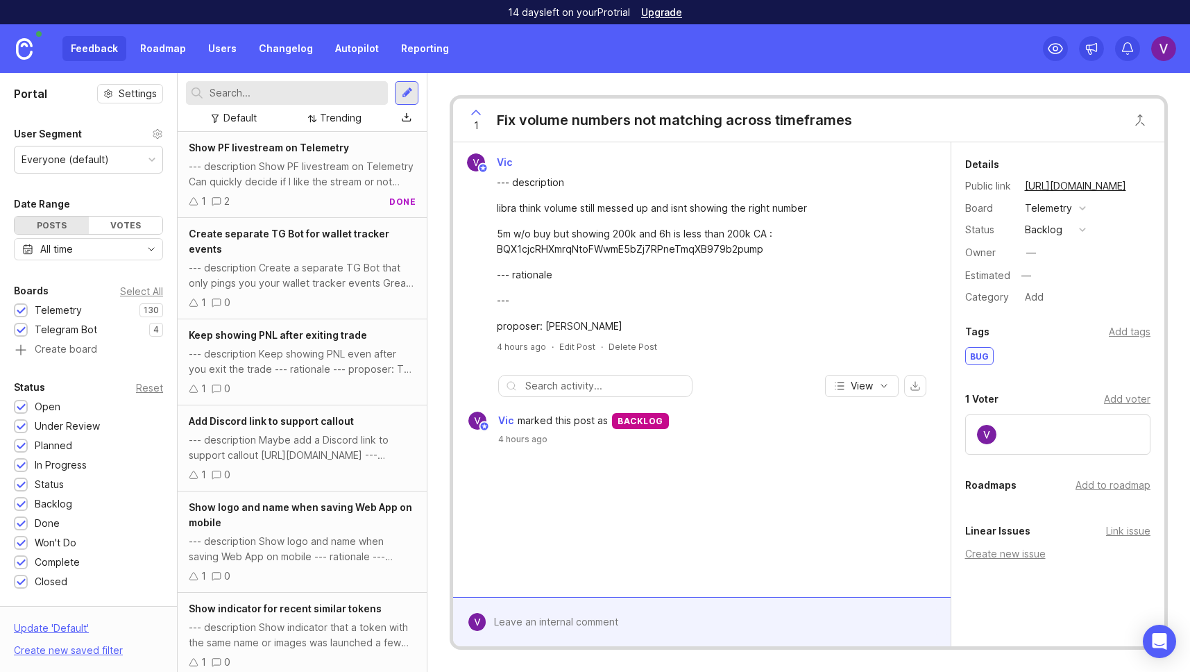
click at [33, 332] on div "Telegram Bot" at bounding box center [59, 329] width 90 height 15
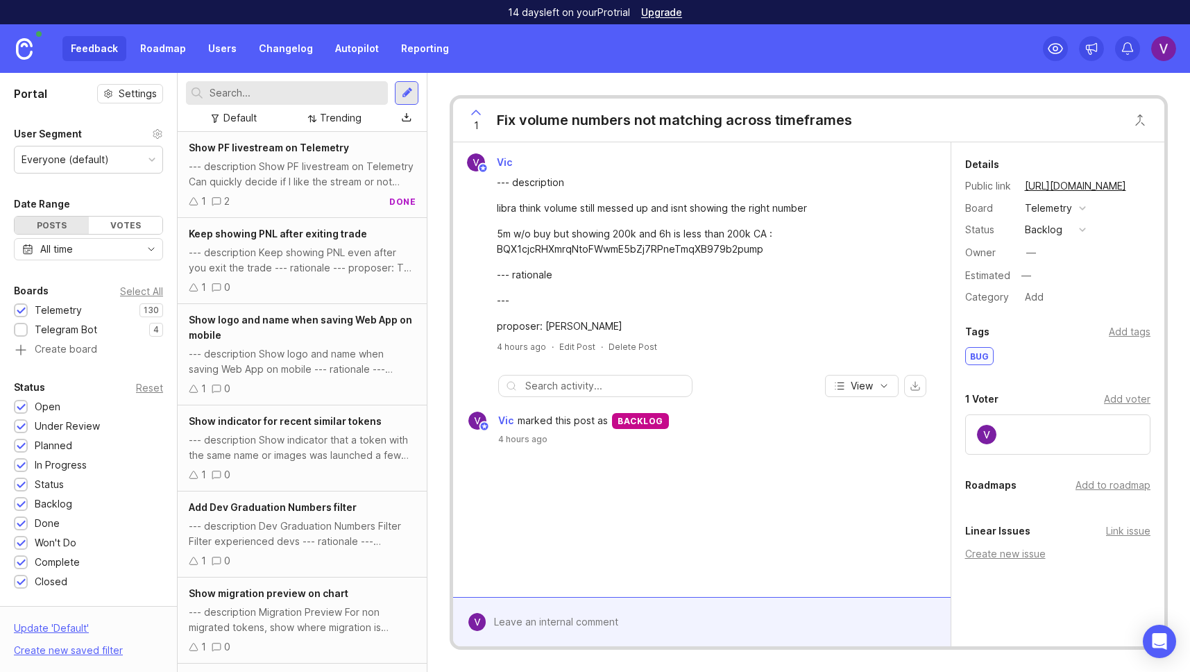
click at [19, 332] on div at bounding box center [21, 330] width 9 height 10
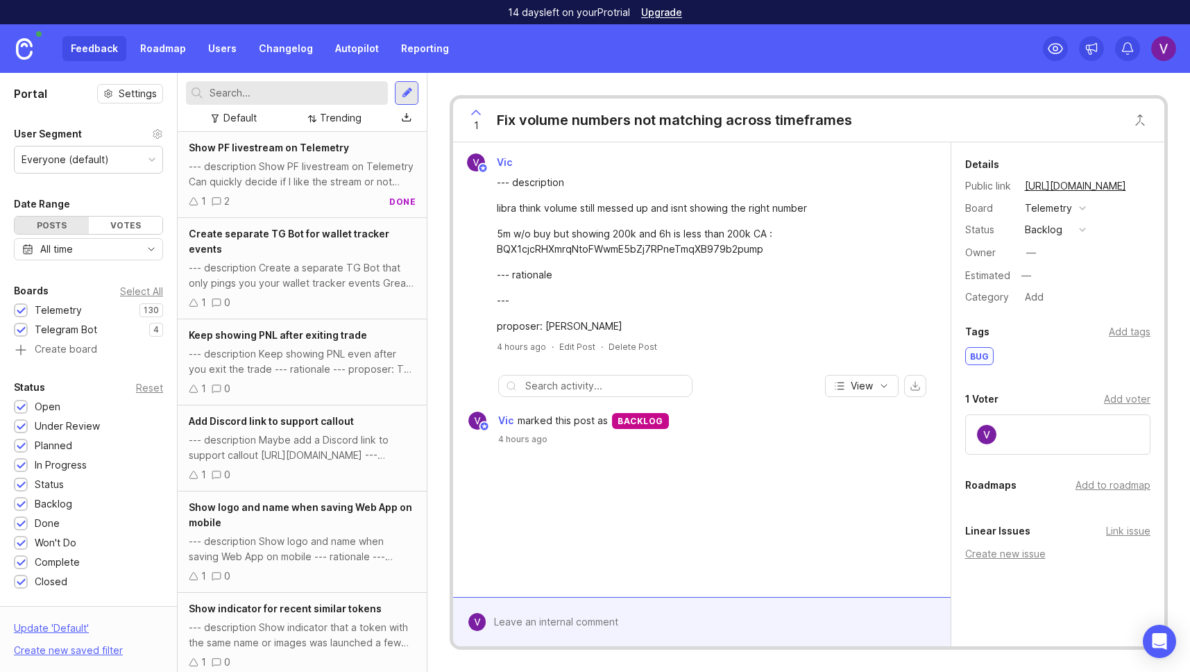
click at [226, 117] on div "Default" at bounding box center [239, 117] width 33 height 15
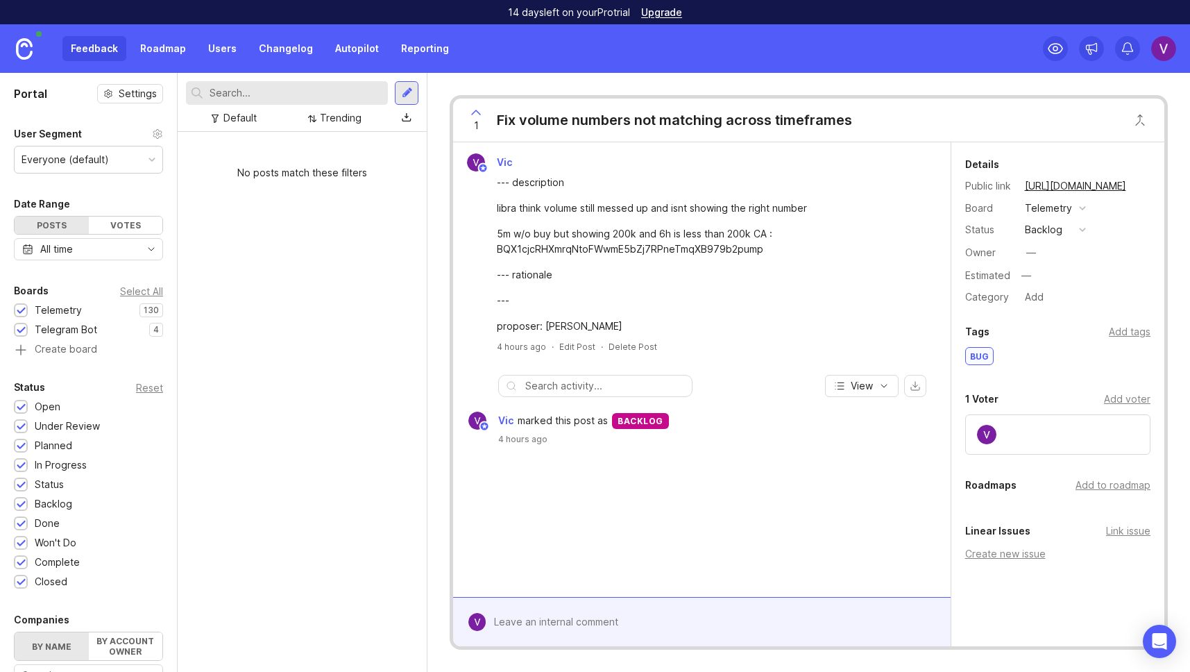
click at [238, 113] on div "Default" at bounding box center [239, 117] width 33 height 15
drag, startPoint x: 226, startPoint y: 266, endPoint x: 205, endPoint y: 275, distance: 22.7
click at [225, 266] on div "No posts match these filters" at bounding box center [302, 402] width 249 height 540
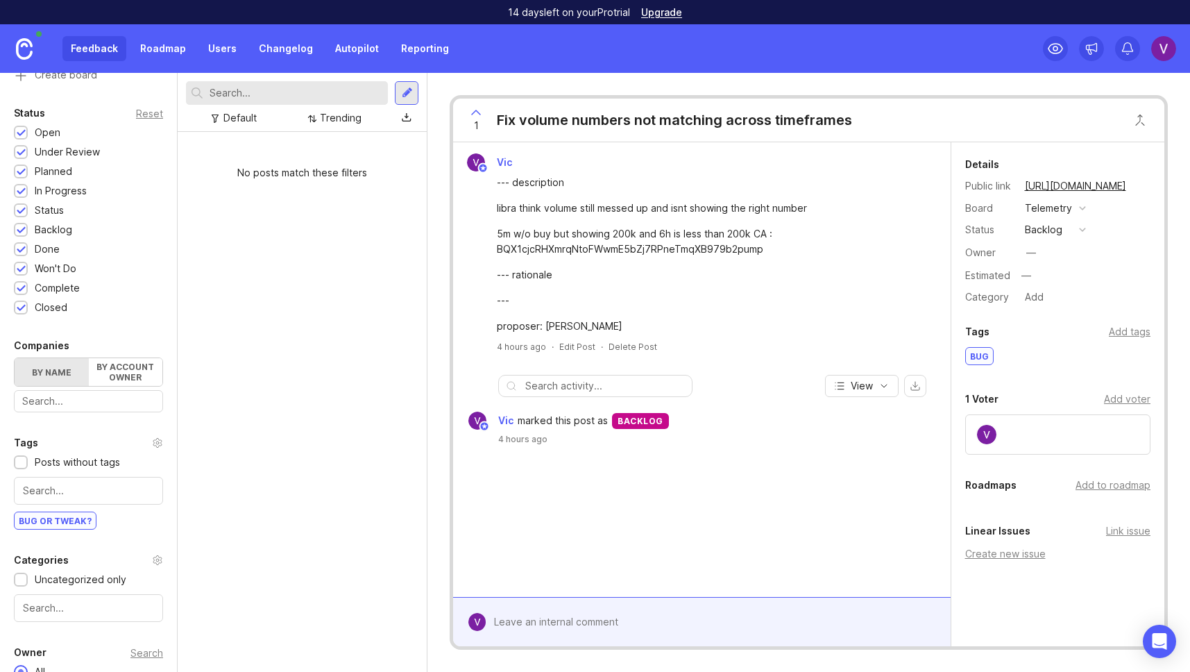
scroll to position [337, 0]
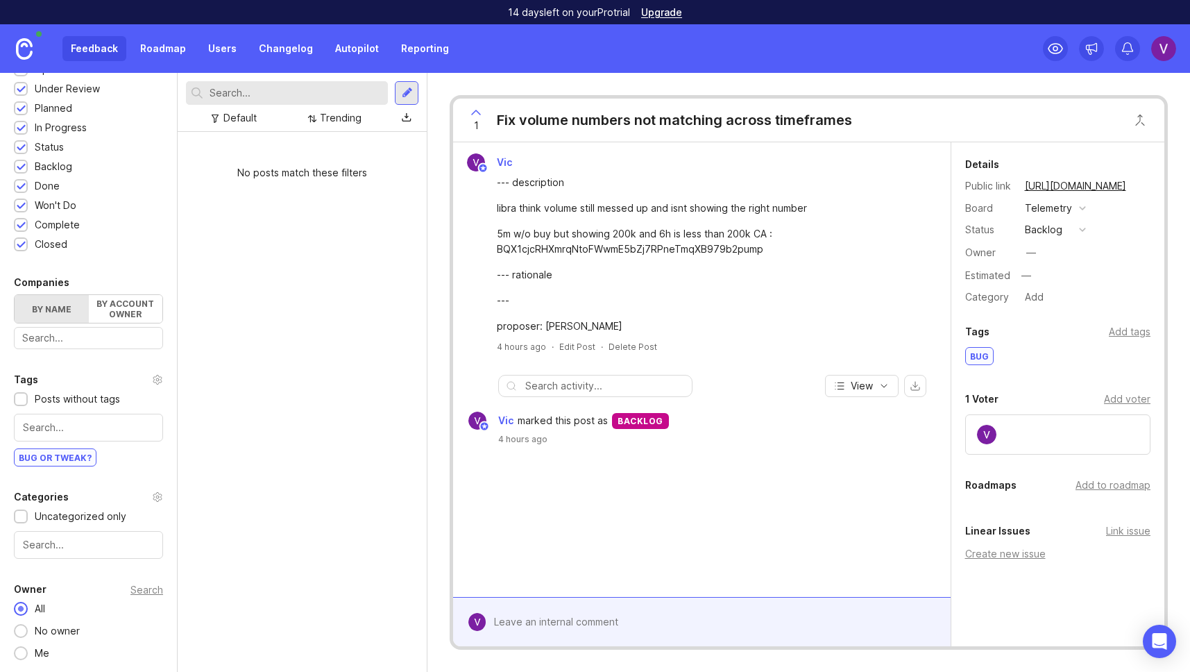
click at [221, 121] on div "Default" at bounding box center [234, 118] width 56 height 19
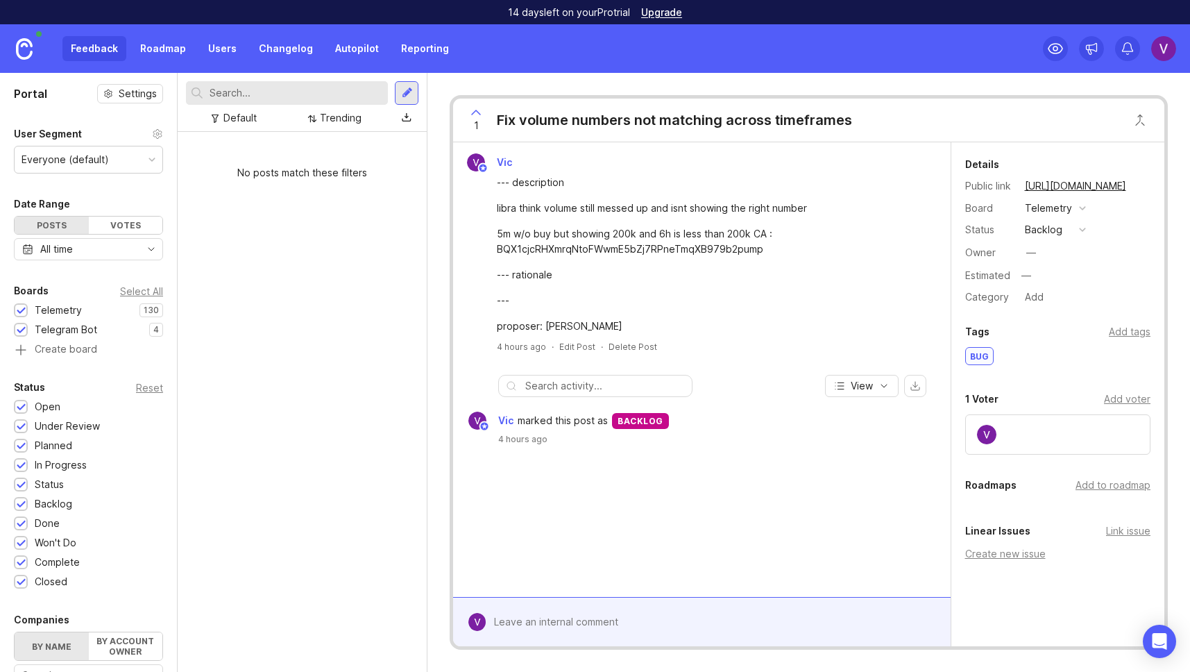
click at [22, 309] on div at bounding box center [21, 311] width 9 height 10
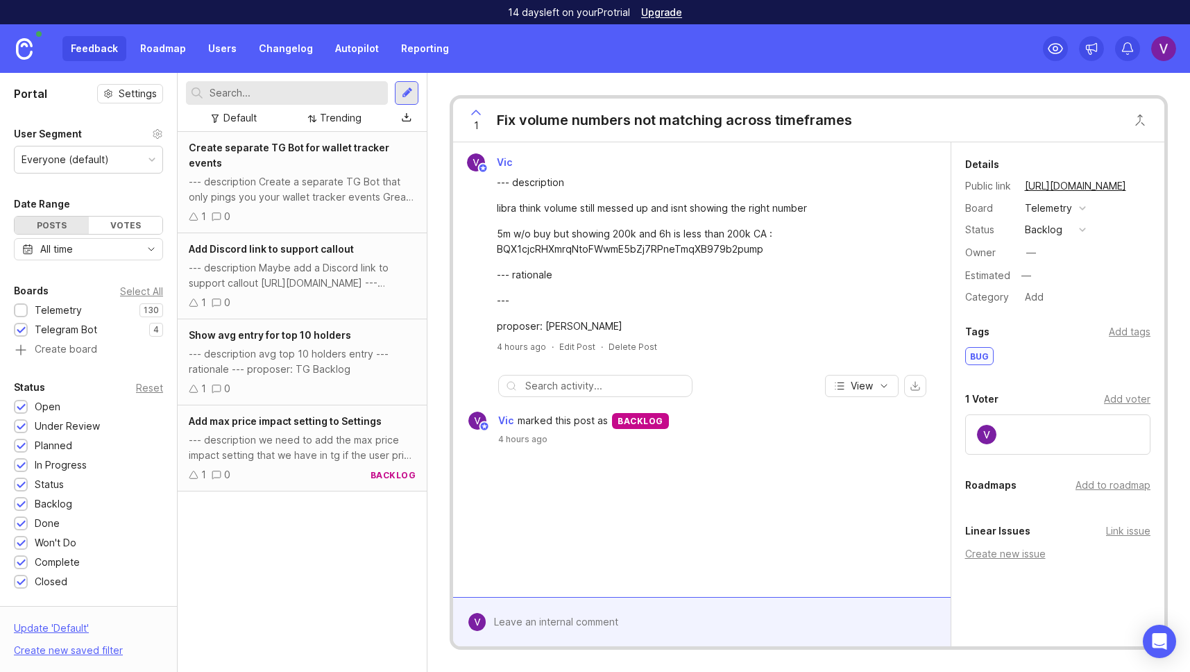
click at [22, 309] on div at bounding box center [21, 311] width 9 height 10
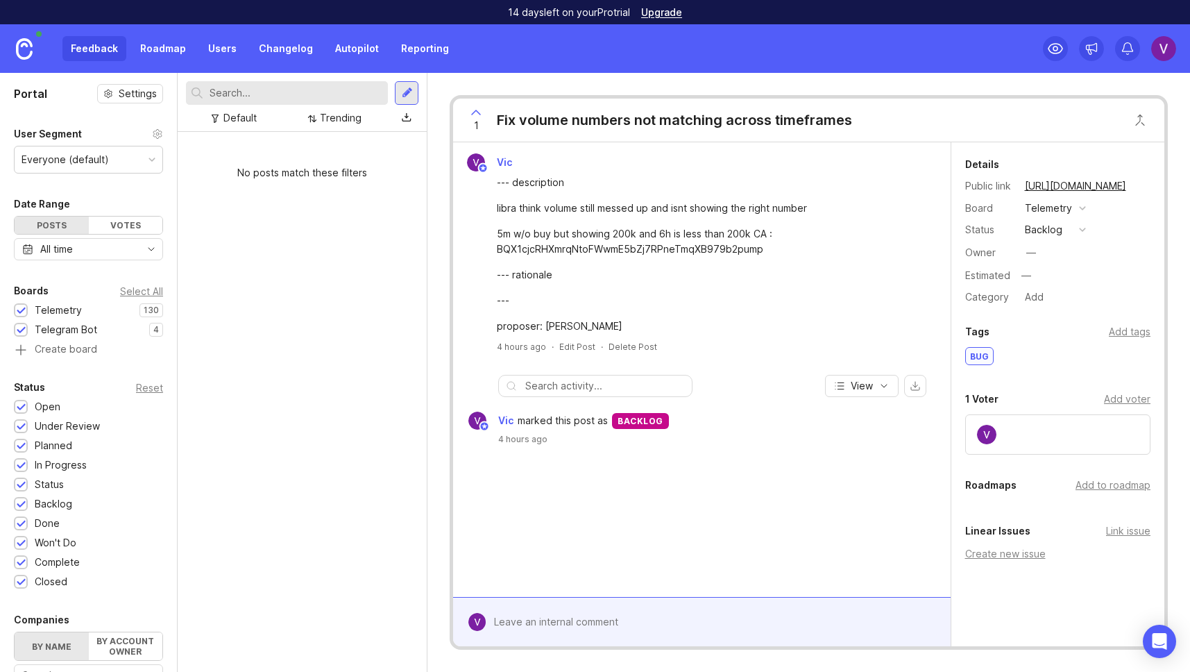
click at [18, 300] on div "Boards Select All Telemetry 130 1 Telegram Bot 4 1 Create board" at bounding box center [88, 319] width 177 height 74
click at [24, 311] on div at bounding box center [21, 311] width 9 height 10
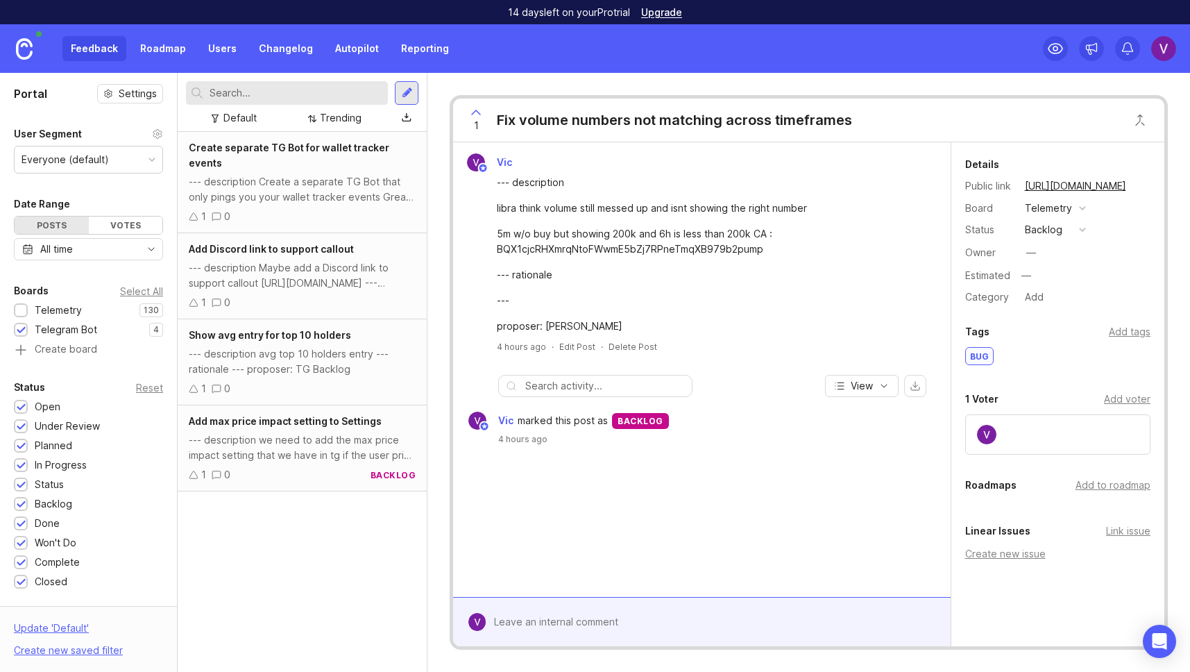
click at [55, 653] on div "Create new saved filter" at bounding box center [68, 649] width 109 height 15
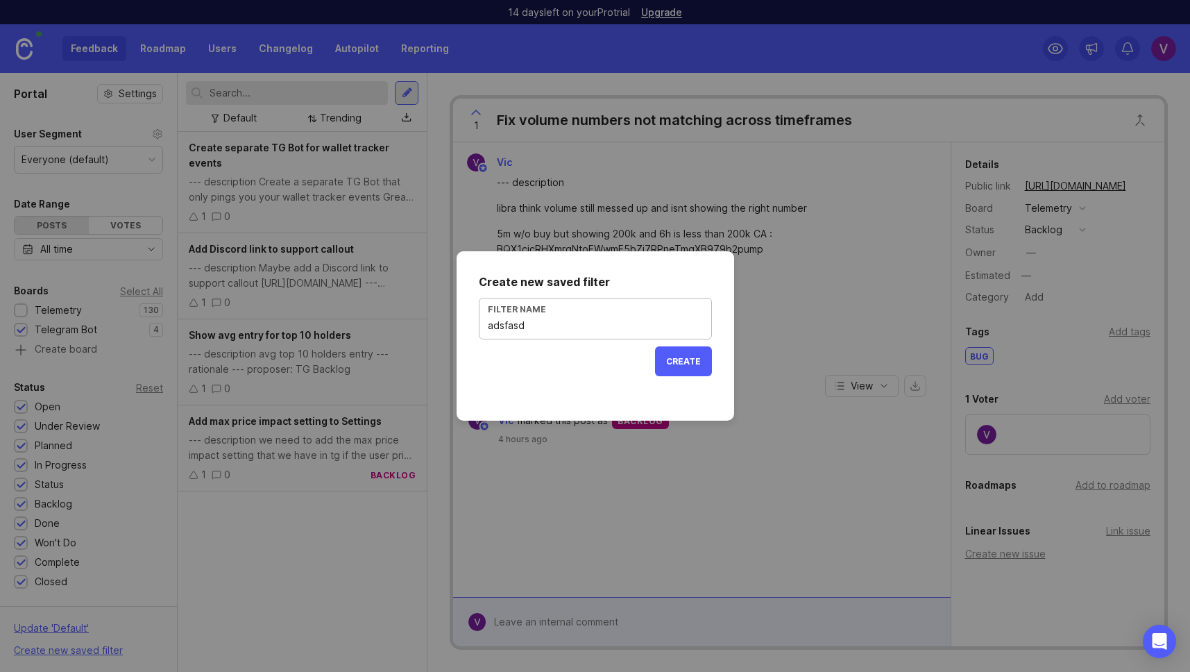
type input "adsfasd"
click at [656, 361] on button "Create" at bounding box center [683, 361] width 57 height 30
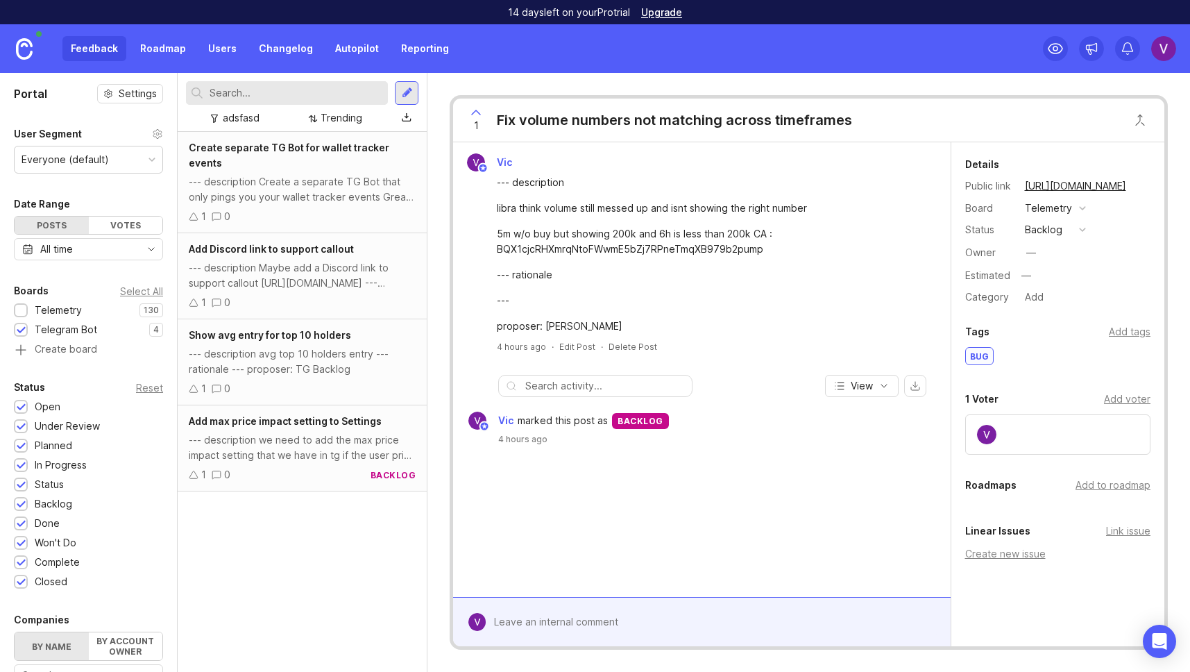
click at [223, 119] on div "adsfasd" at bounding box center [241, 117] width 37 height 15
click at [230, 119] on div "adsfasd" at bounding box center [241, 117] width 37 height 15
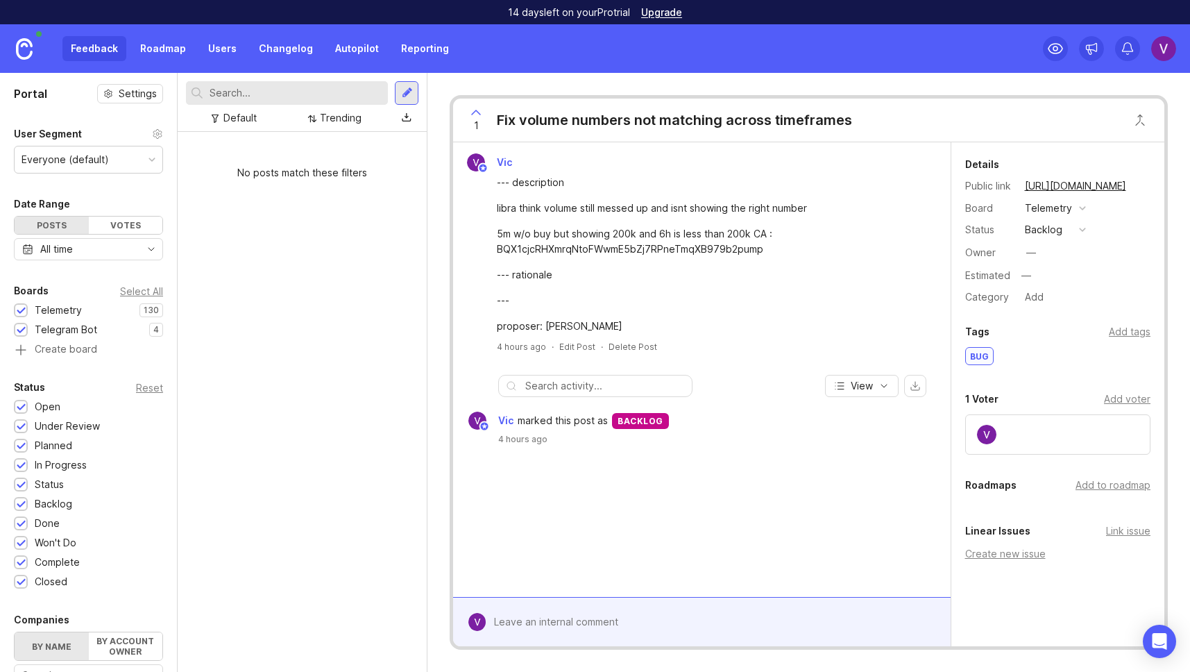
click at [232, 126] on div "Default" at bounding box center [234, 118] width 56 height 19
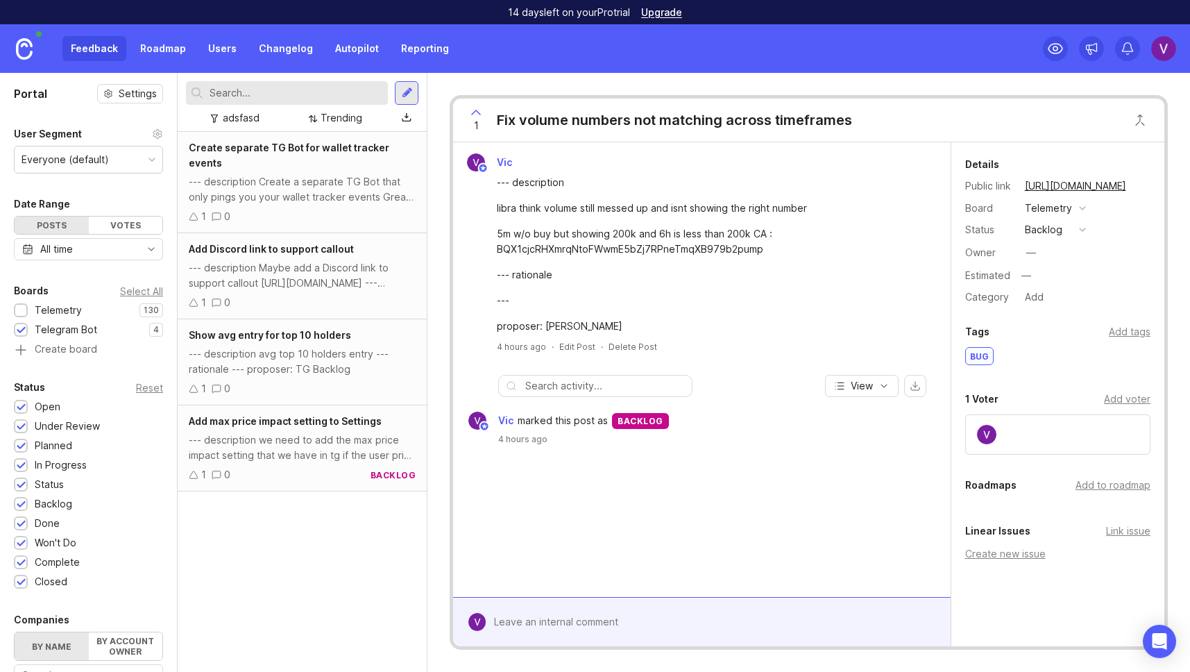
click at [293, 275] on div "Add Discord link to support callout --- description Maybe add a Discord link to…" at bounding box center [302, 276] width 249 height 86
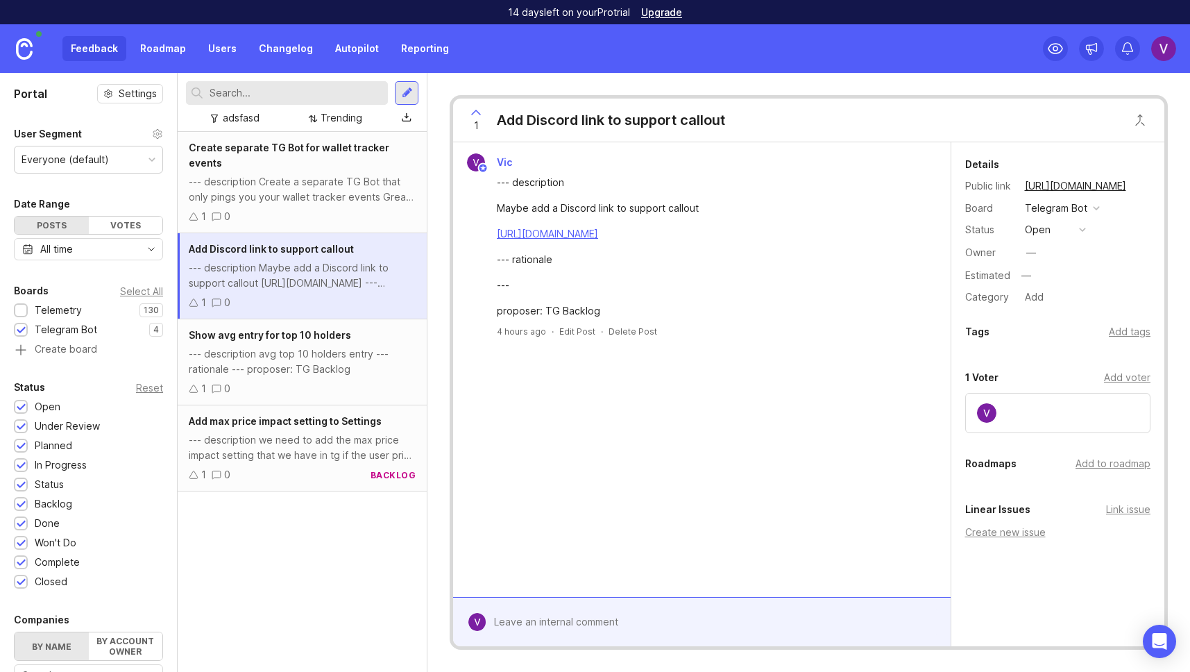
click at [293, 215] on div "Create separate TG Bot for wallet tracker events --- description Create a separ…" at bounding box center [302, 182] width 249 height 101
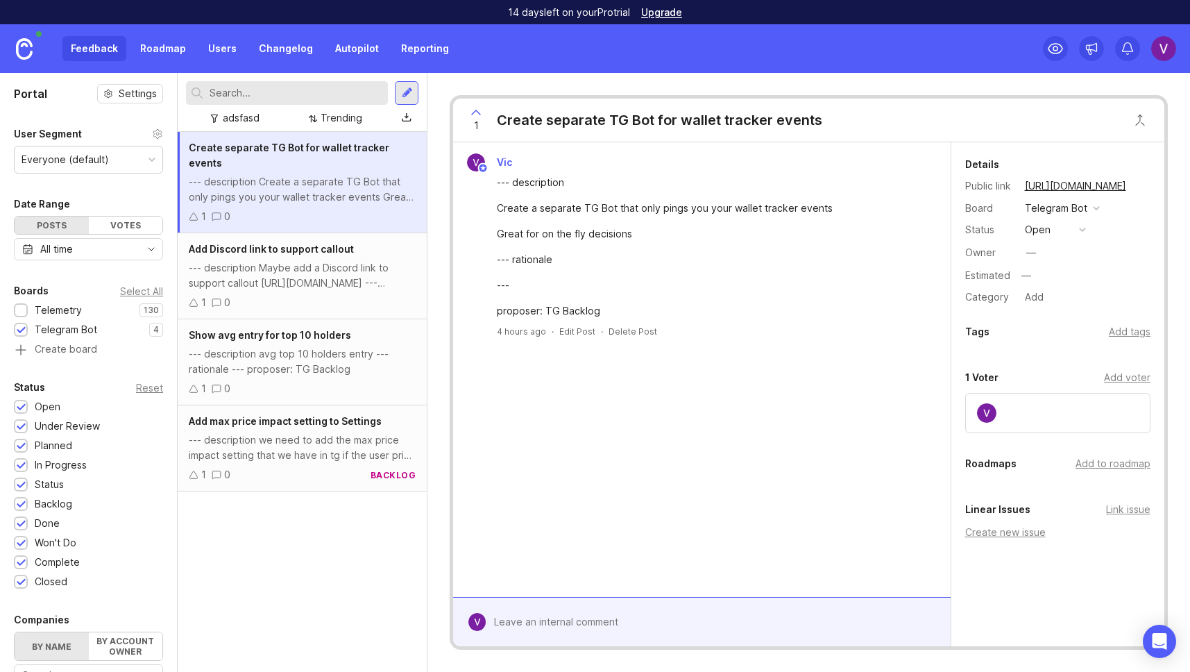
click at [19, 309] on div at bounding box center [21, 311] width 9 height 10
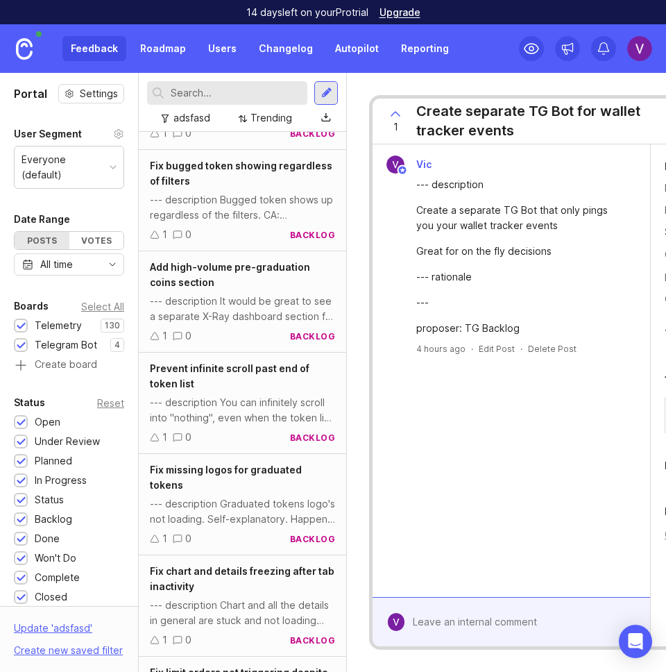
scroll to position [3258, 0]
